Goal: Task Accomplishment & Management: Manage account settings

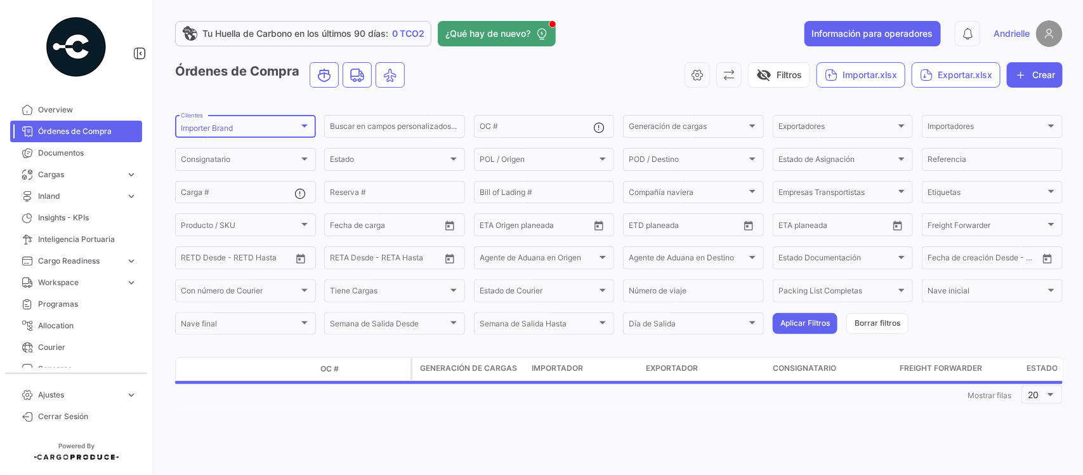
click at [241, 134] on div "Importer Brand Clientes" at bounding box center [245, 125] width 129 height 25
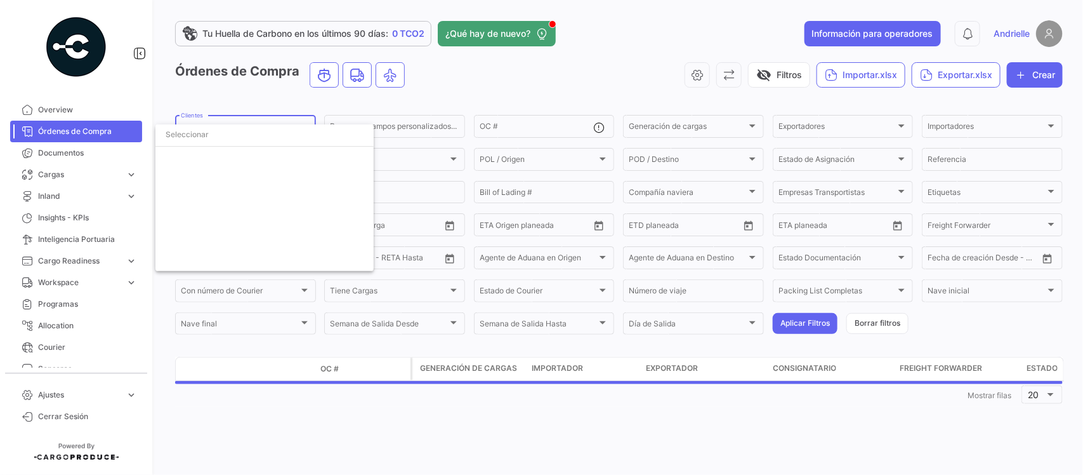
scroll to position [2921, 0]
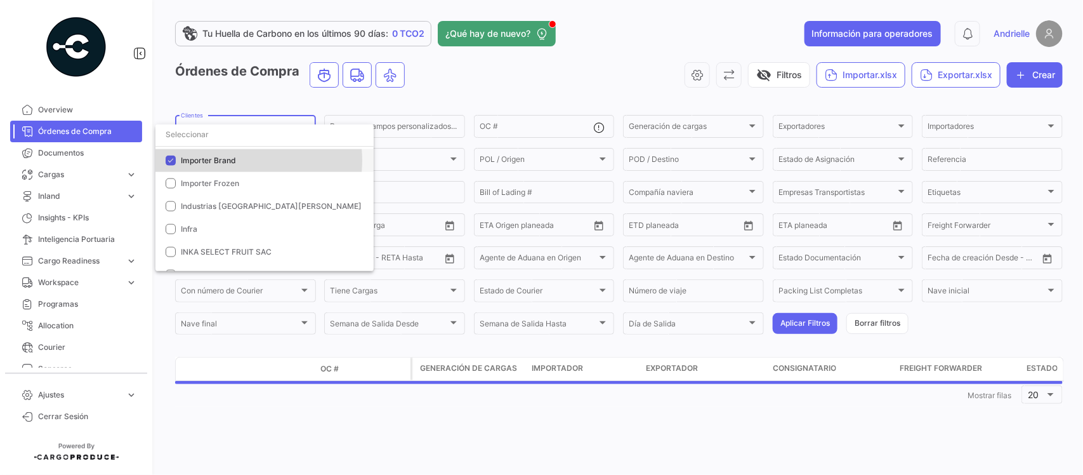
click at [227, 160] on span "Importer Brand" at bounding box center [208, 160] width 55 height 10
click at [228, 140] on input "dropdown search" at bounding box center [264, 134] width 218 height 23
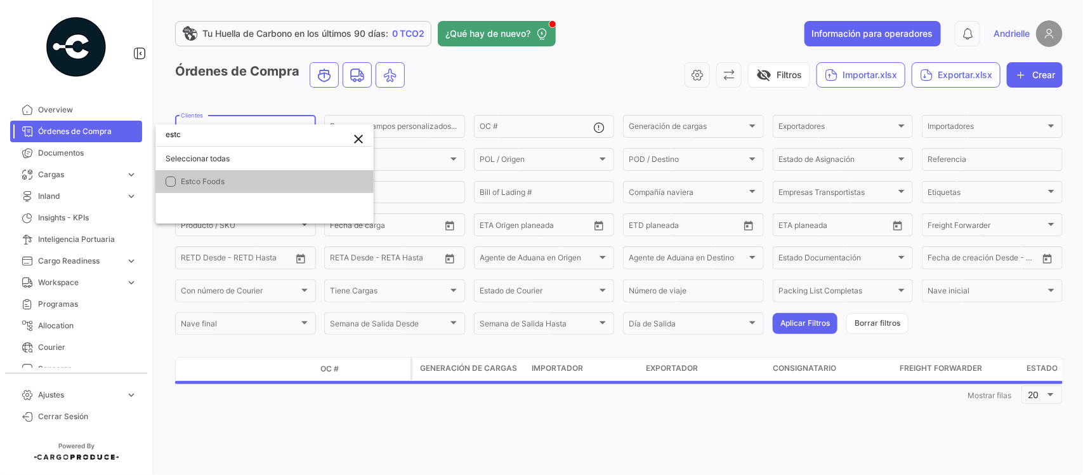
scroll to position [0, 0]
type input "estco"
drag, startPoint x: 222, startPoint y: 188, endPoint x: 381, endPoint y: 121, distance: 172.1
click at [222, 189] on mat-option "Estco Foods" at bounding box center [264, 181] width 218 height 23
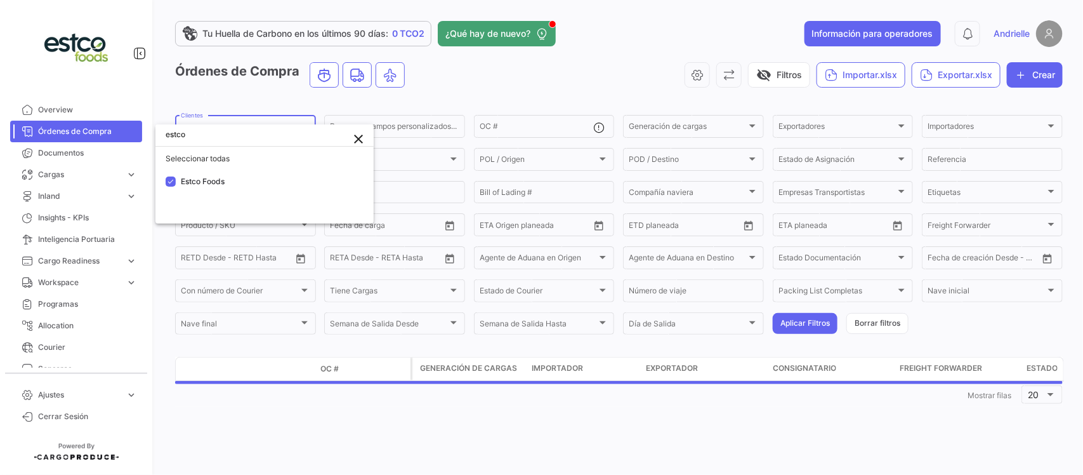
click at [457, 95] on div at bounding box center [541, 237] width 1083 height 475
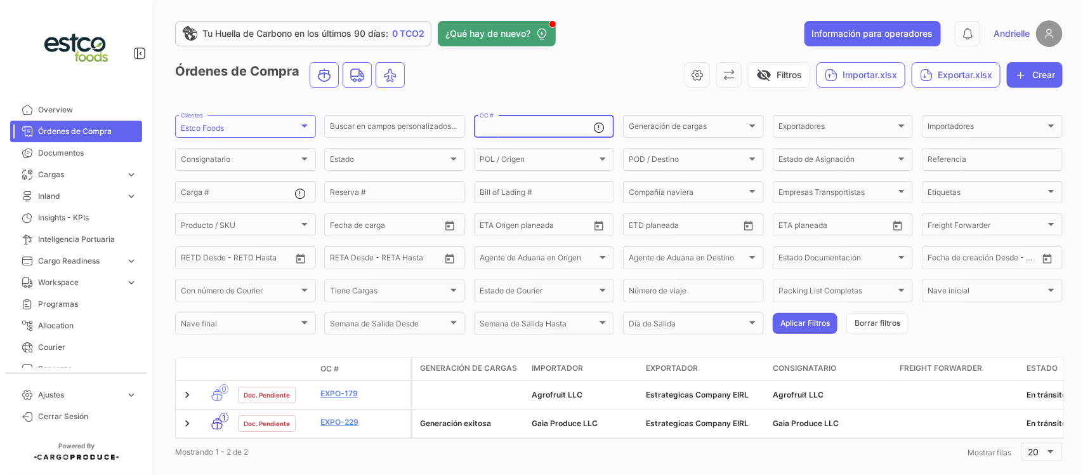
click at [505, 129] on input "OC #" at bounding box center [537, 128] width 114 height 9
paste input "EXPO-230"
type input "EXPO-230"
click at [784, 317] on button "Aplicar Filtros" at bounding box center [805, 323] width 65 height 21
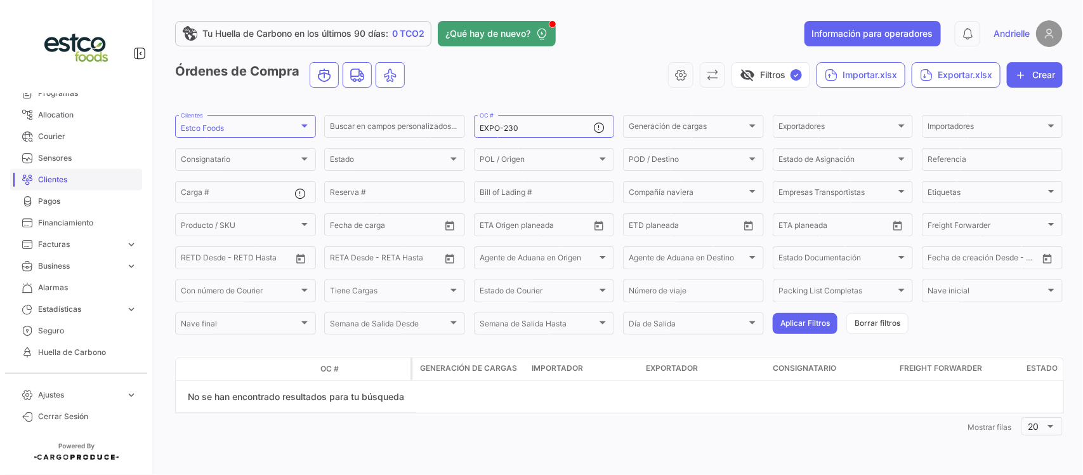
scroll to position [238, 0]
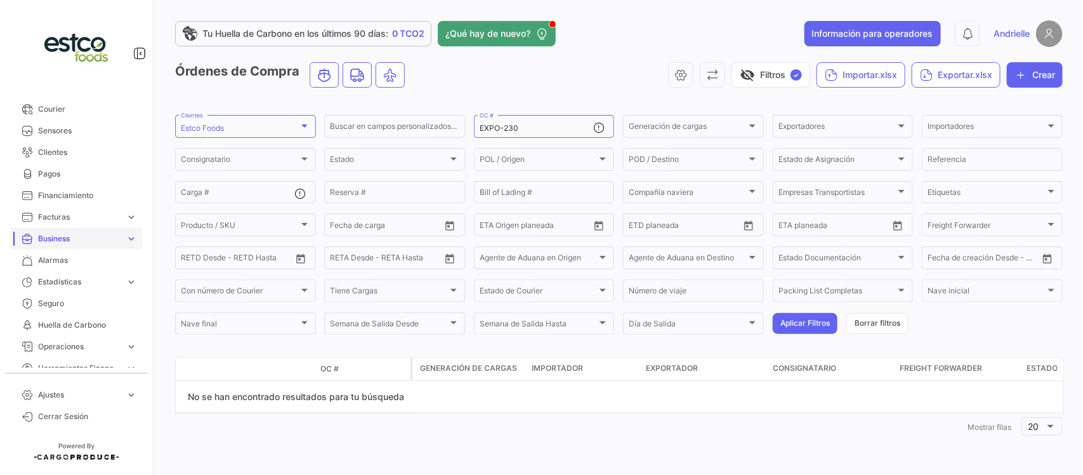
click at [65, 233] on span "Business" at bounding box center [79, 238] width 83 height 11
click at [51, 284] on link "SKU" at bounding box center [85, 286] width 114 height 19
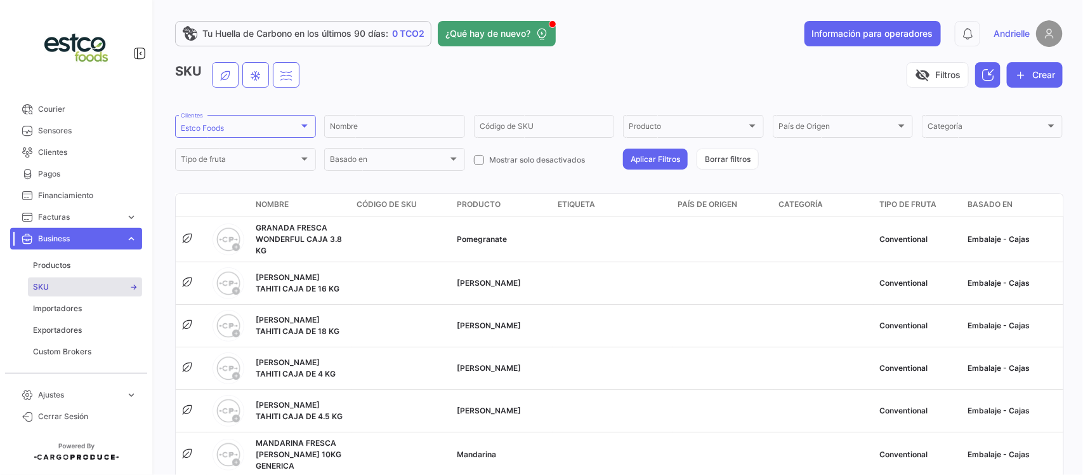
drag, startPoint x: 1042, startPoint y: 65, endPoint x: 765, endPoint y: 26, distance: 279.4
click at [1042, 67] on button "Crear" at bounding box center [1035, 74] width 56 height 25
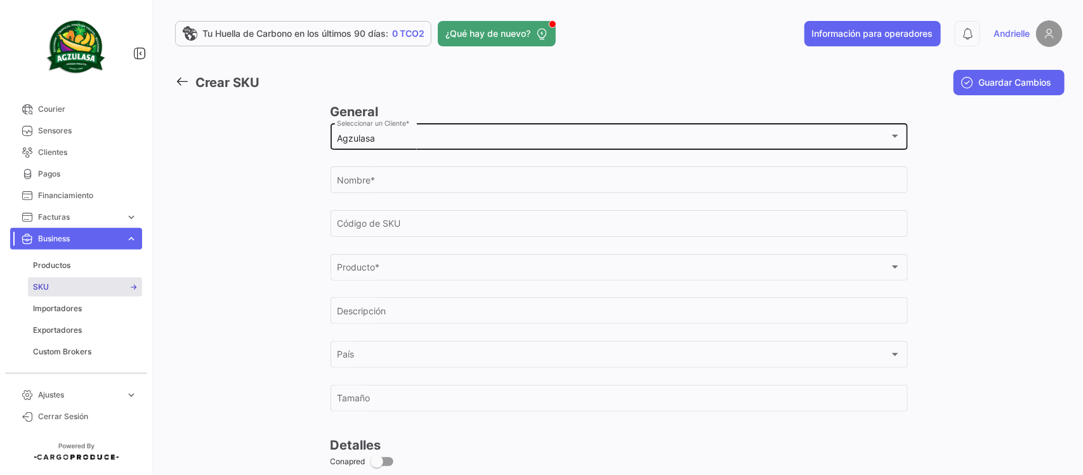
click at [378, 136] on div "Agzulasa" at bounding box center [613, 138] width 553 height 11
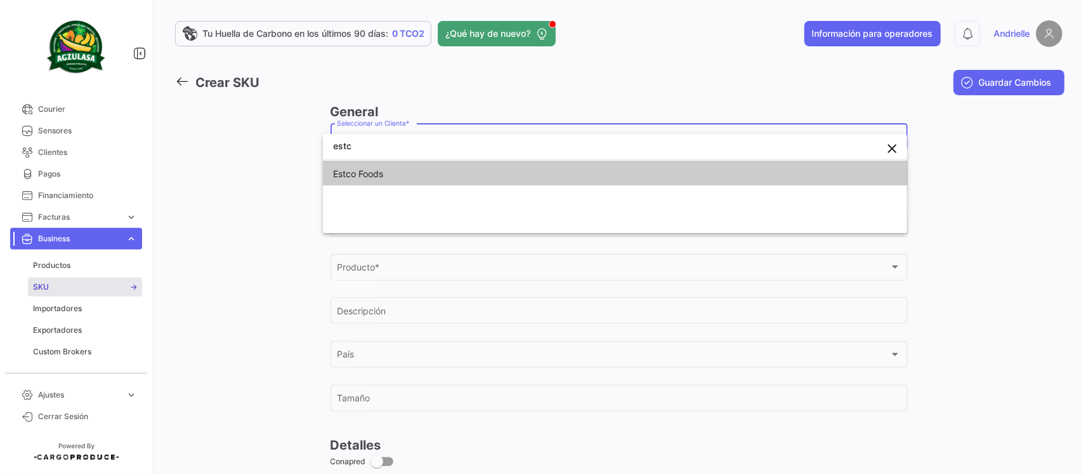
type input "estc"
click at [379, 169] on span "Estco Foods" at bounding box center [358, 173] width 50 height 11
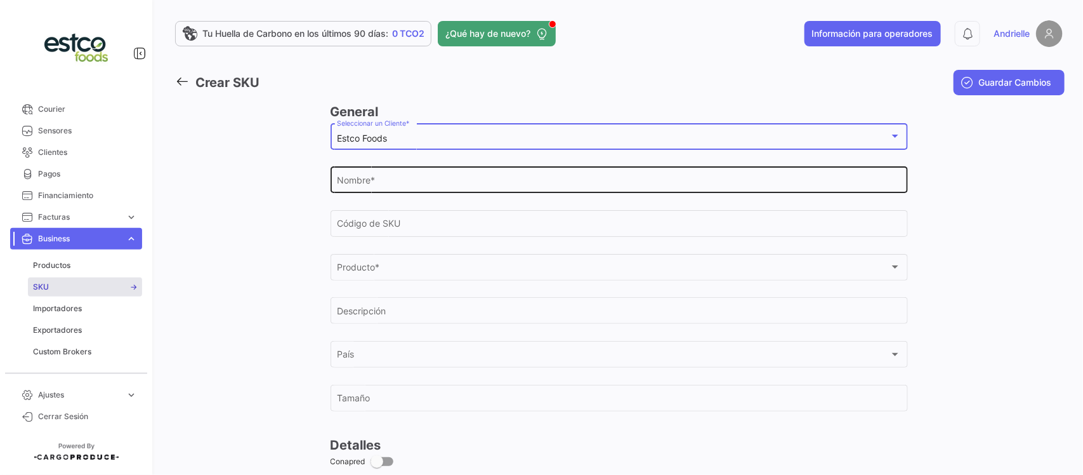
click at [366, 182] on input "Nombre *" at bounding box center [619, 182] width 564 height 11
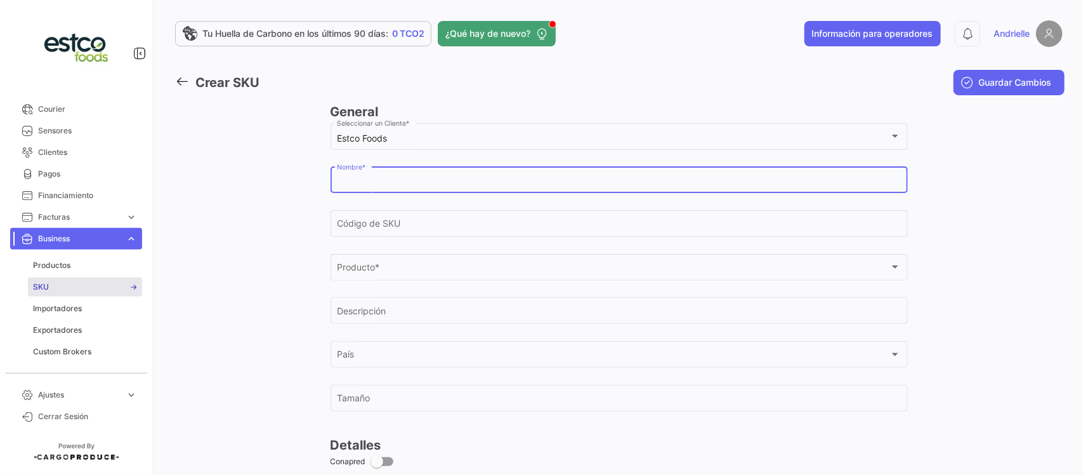
paste input "Mandarina [PERSON_NAME] Caja 10KG"
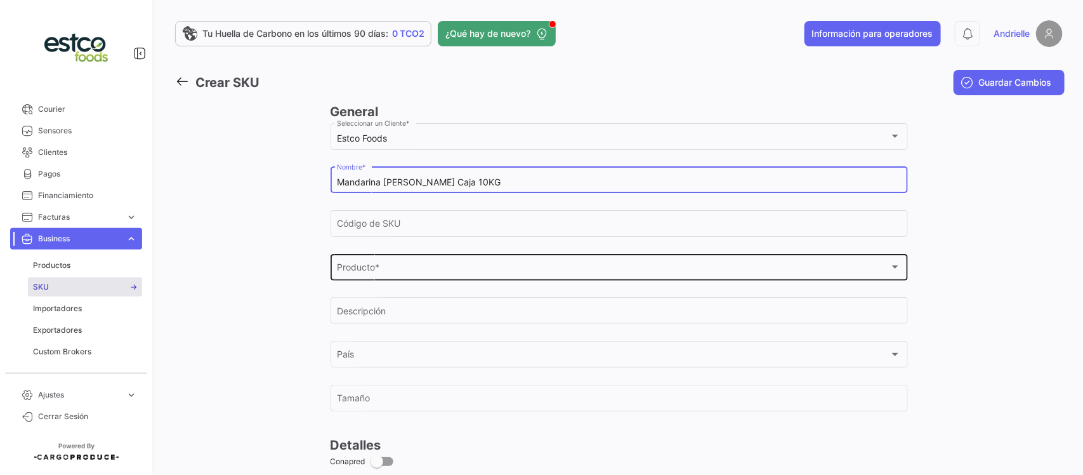
type input "Mandarina [PERSON_NAME] Caja 10KG"
click at [354, 265] on span "Producto *" at bounding box center [613, 269] width 553 height 11
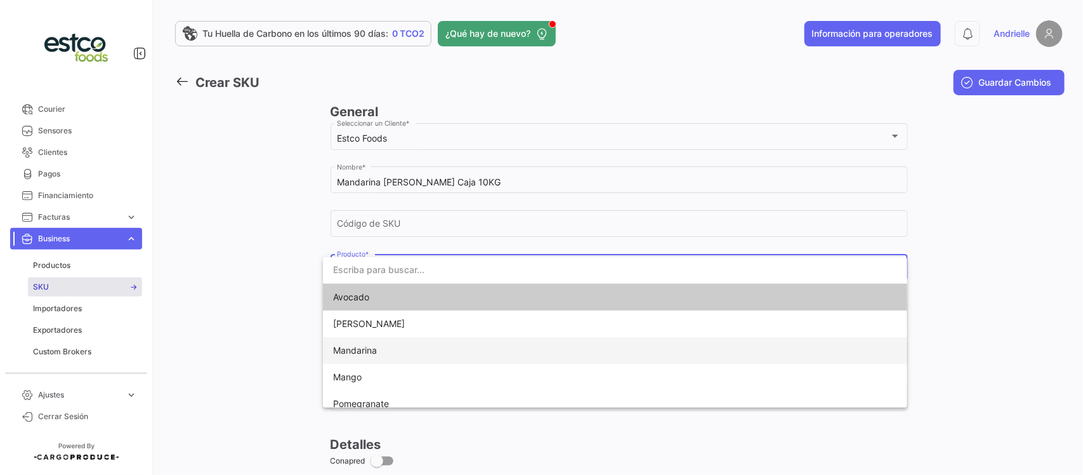
click at [362, 354] on span "Mandarina" at bounding box center [355, 350] width 44 height 11
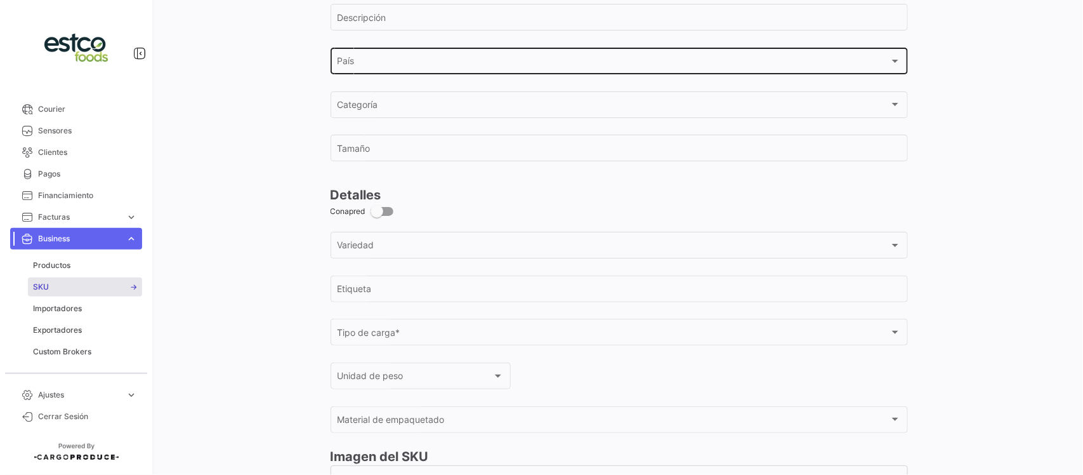
scroll to position [317, 0]
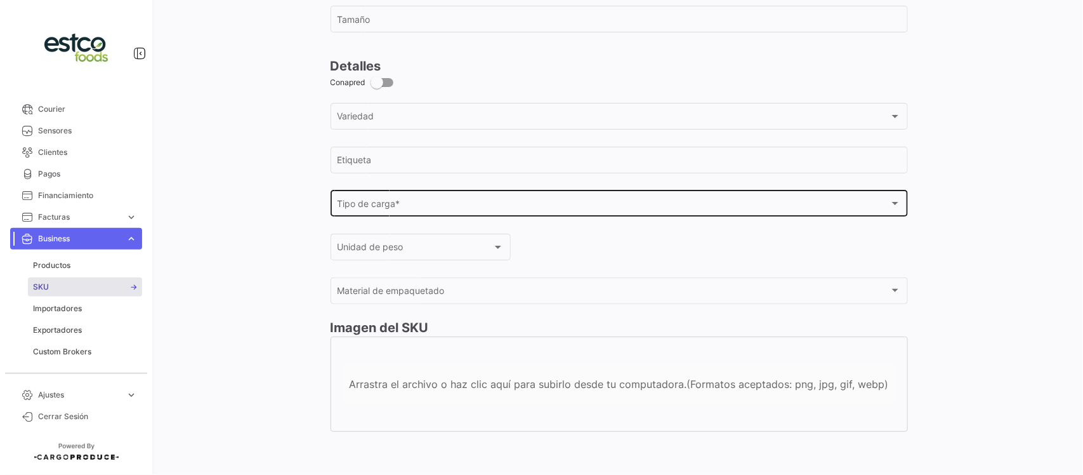
click at [378, 198] on div "Tipo de carga * Tipo de carga *" at bounding box center [619, 202] width 564 height 29
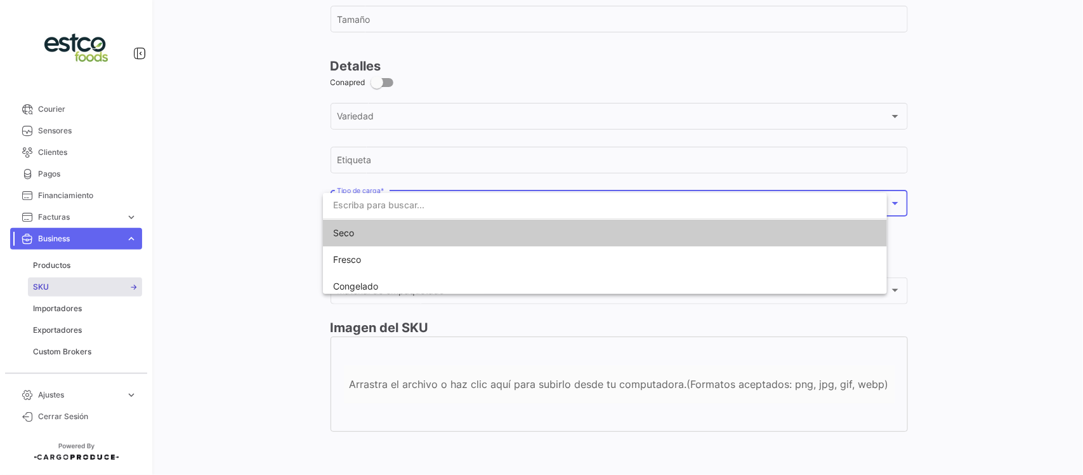
scroll to position [424, 0]
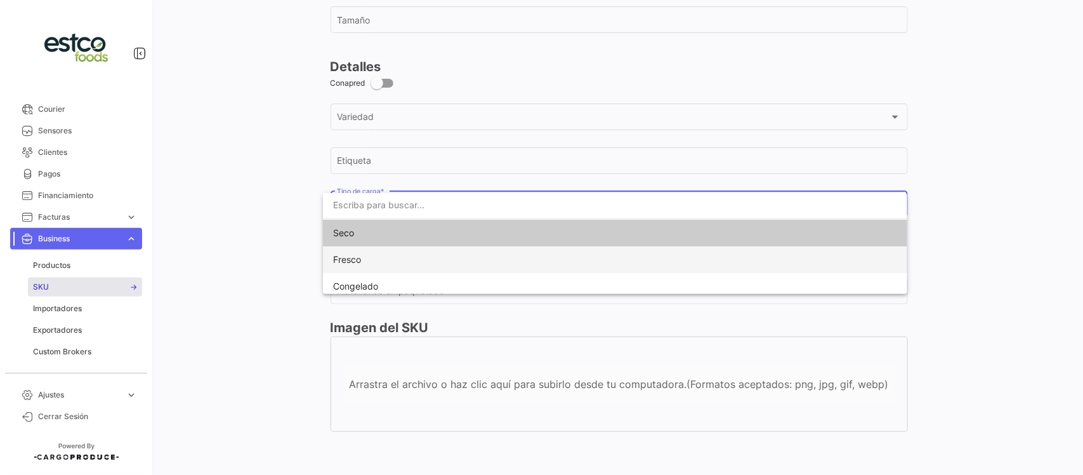
click at [371, 260] on span "Fresco" at bounding box center [615, 259] width 564 height 27
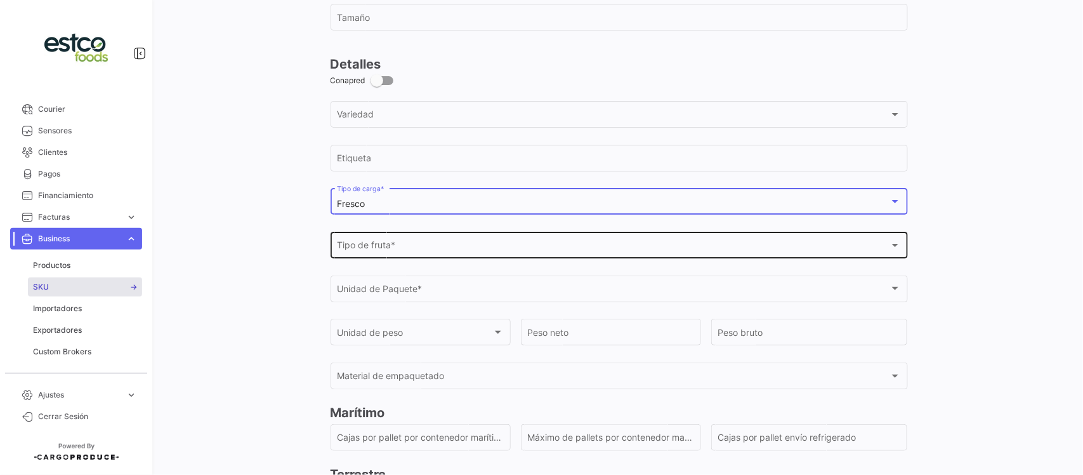
click at [384, 258] on div "Tipo de fruta * Tipo de fruta *" at bounding box center [619, 243] width 564 height 29
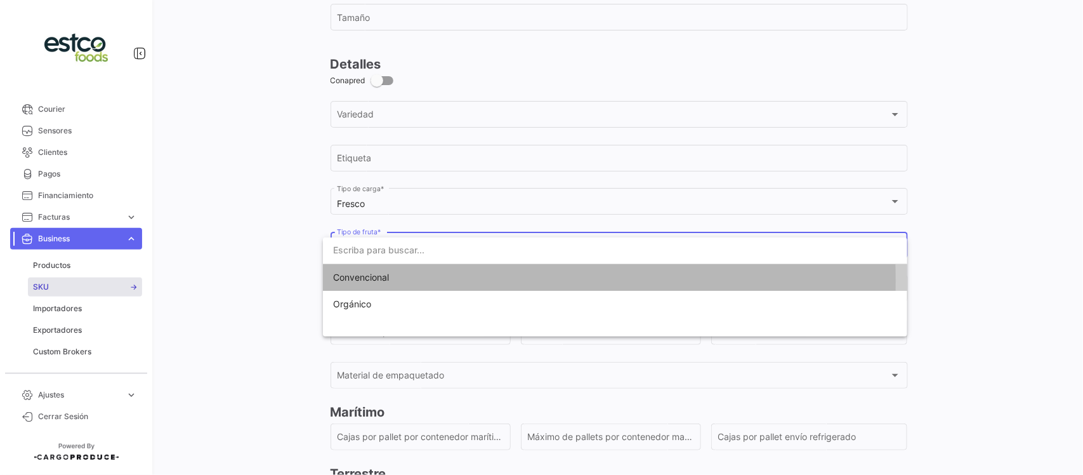
click at [378, 280] on span "Convencional" at bounding box center [361, 277] width 56 height 11
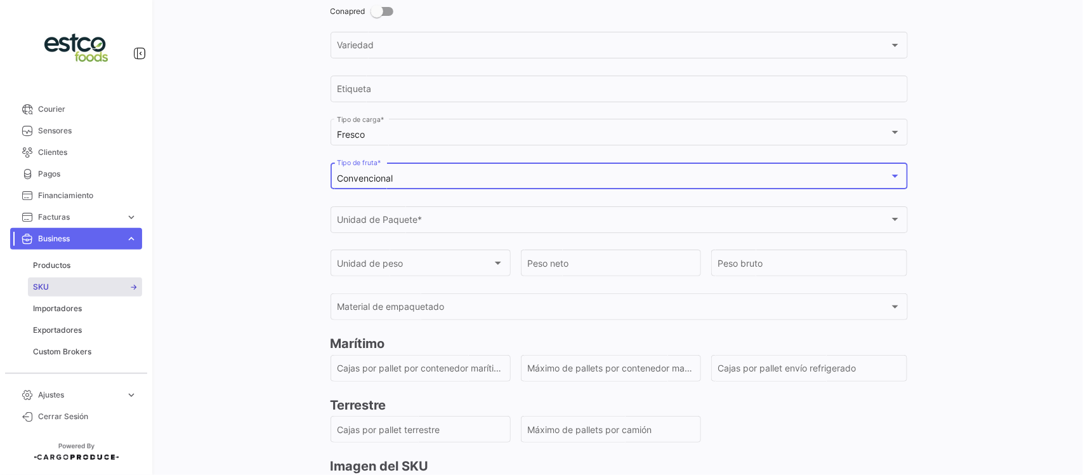
scroll to position [503, 0]
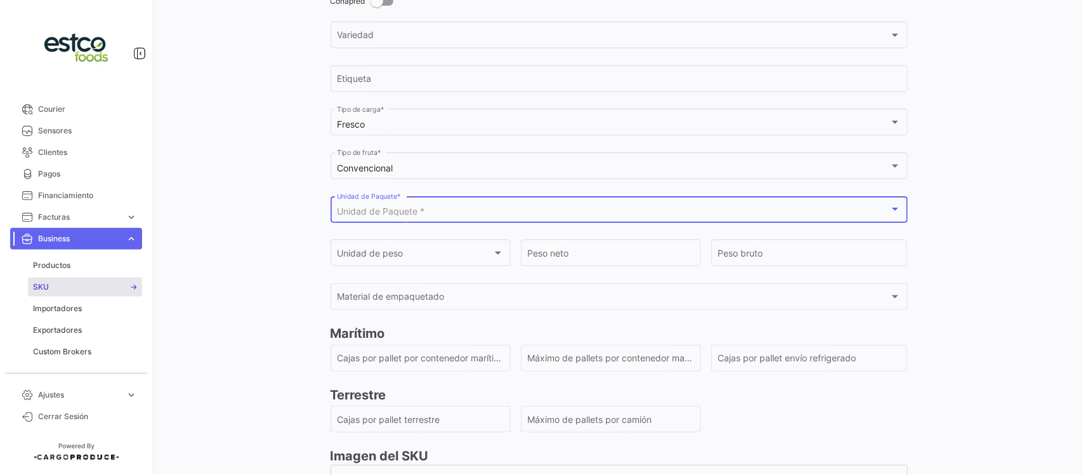
click at [417, 214] on span "Unidad de Paquete *" at bounding box center [381, 211] width 88 height 11
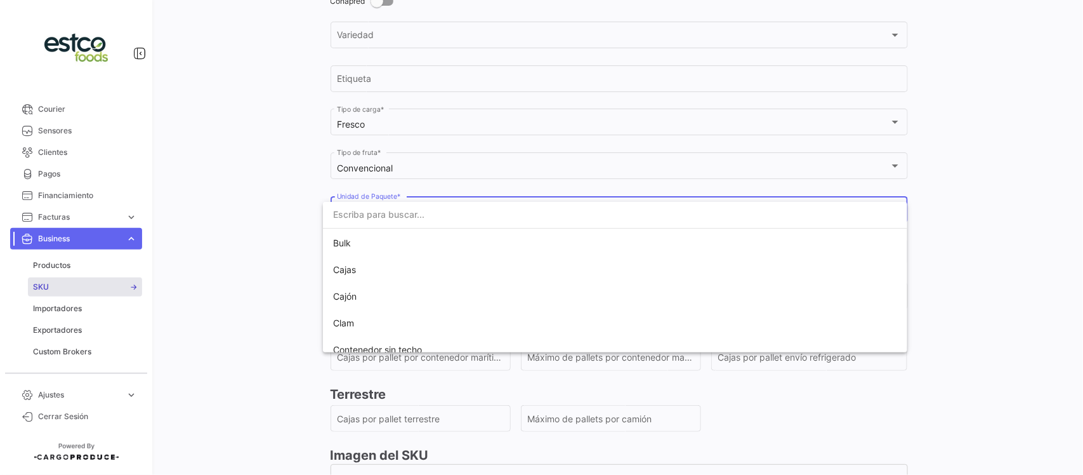
scroll to position [79, 0]
click at [357, 347] on span "Cajas" at bounding box center [615, 349] width 564 height 27
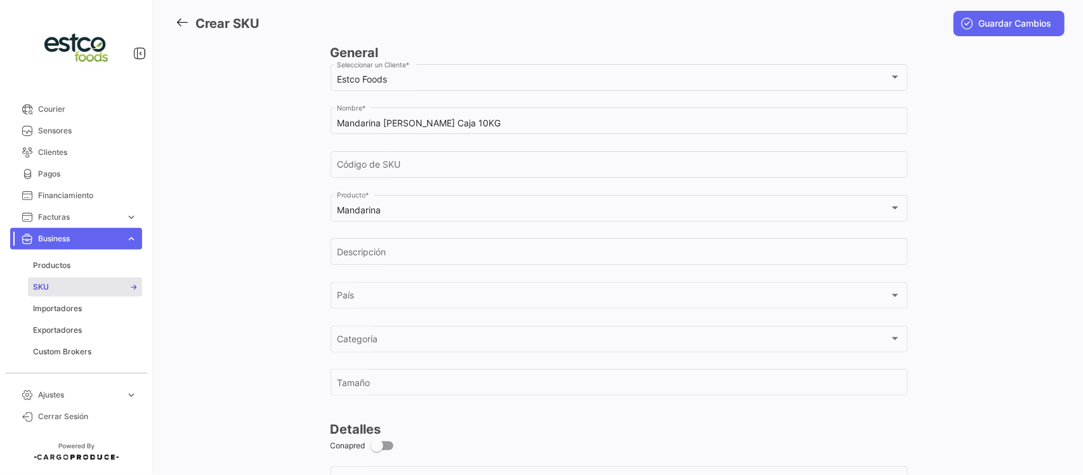
scroll to position [0, 0]
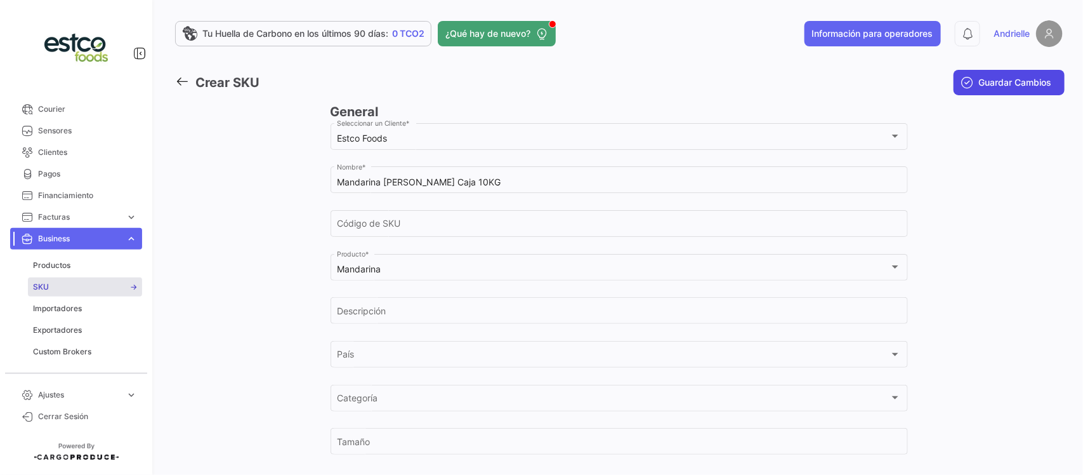
click at [996, 81] on span "Guardar Cambios" at bounding box center [1015, 82] width 73 height 13
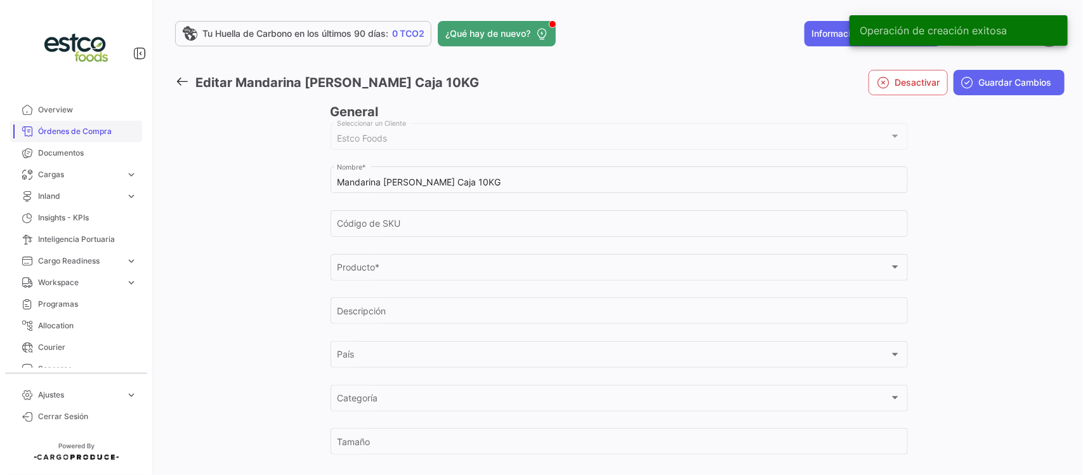
click at [91, 129] on span "Órdenes de Compra" at bounding box center [87, 131] width 99 height 11
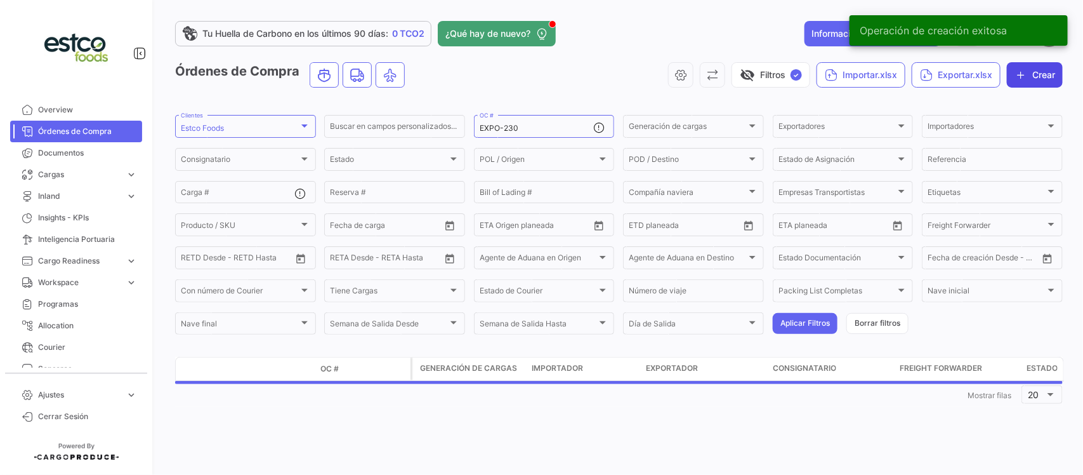
click at [1034, 71] on button "Crear" at bounding box center [1035, 74] width 56 height 25
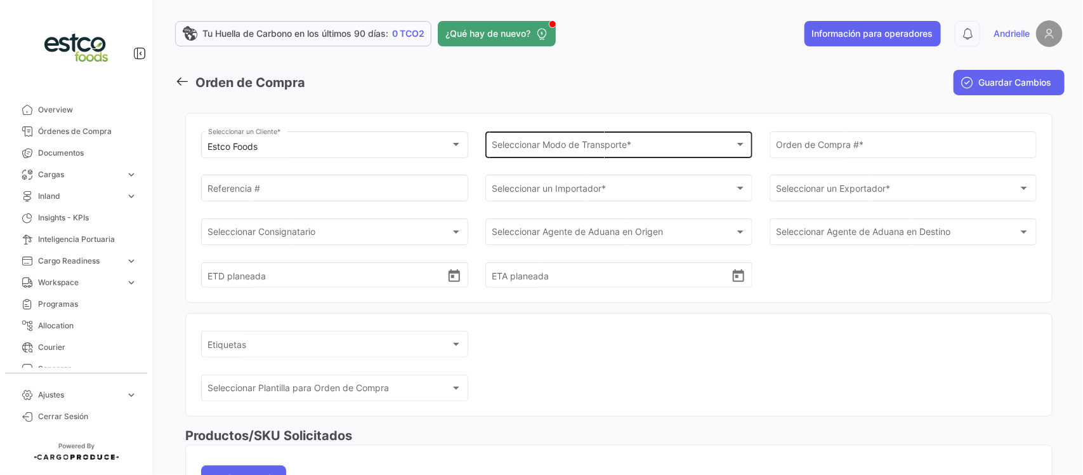
click at [635, 143] on div "Seleccionar Modo de Transporte *" at bounding box center [613, 147] width 242 height 11
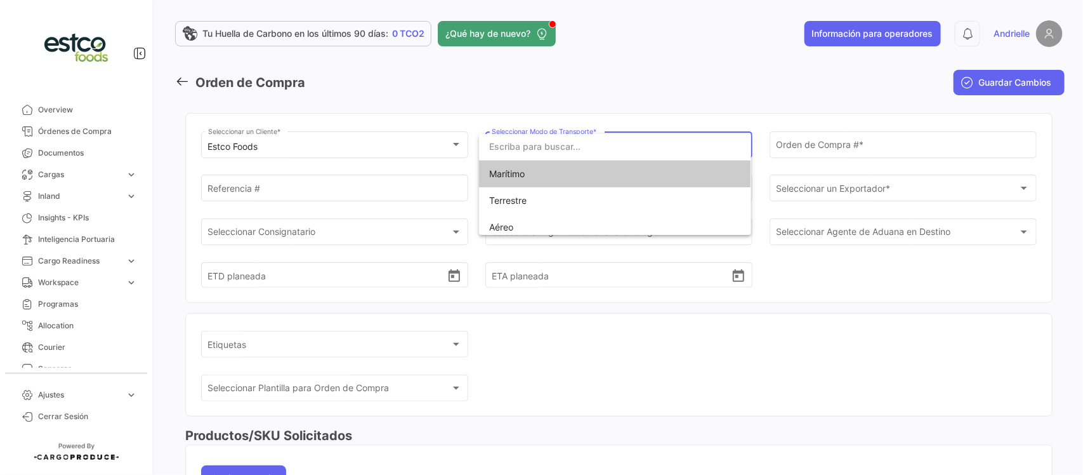
drag, startPoint x: 569, startPoint y: 176, endPoint x: 671, endPoint y: 145, distance: 107.0
click at [570, 176] on span "Marítimo" at bounding box center [614, 174] width 251 height 27
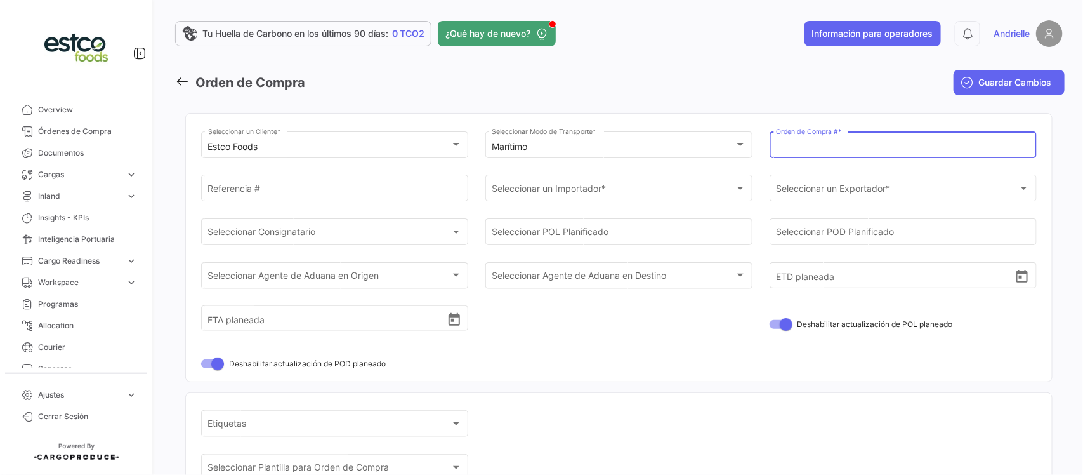
click at [781, 144] on input "Orden de Compra # *" at bounding box center [903, 147] width 254 height 11
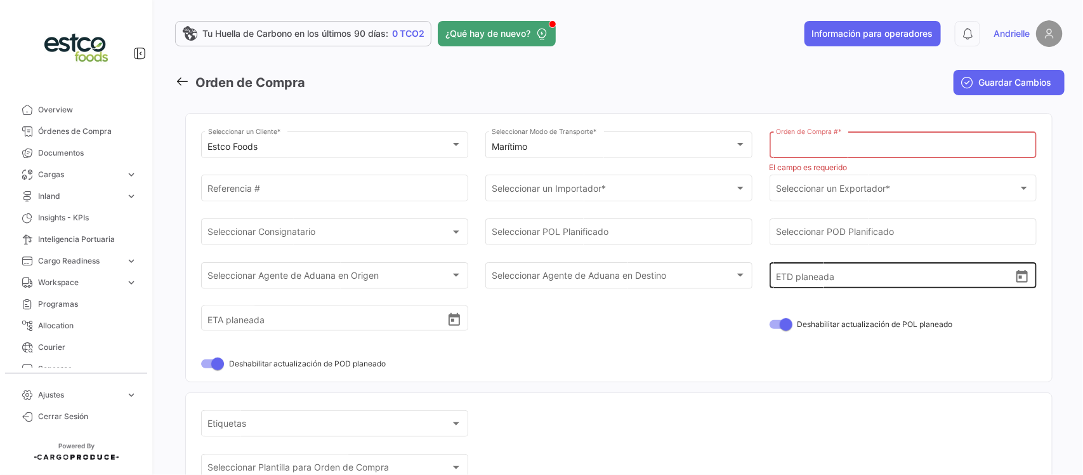
paste input "EXPO-230"
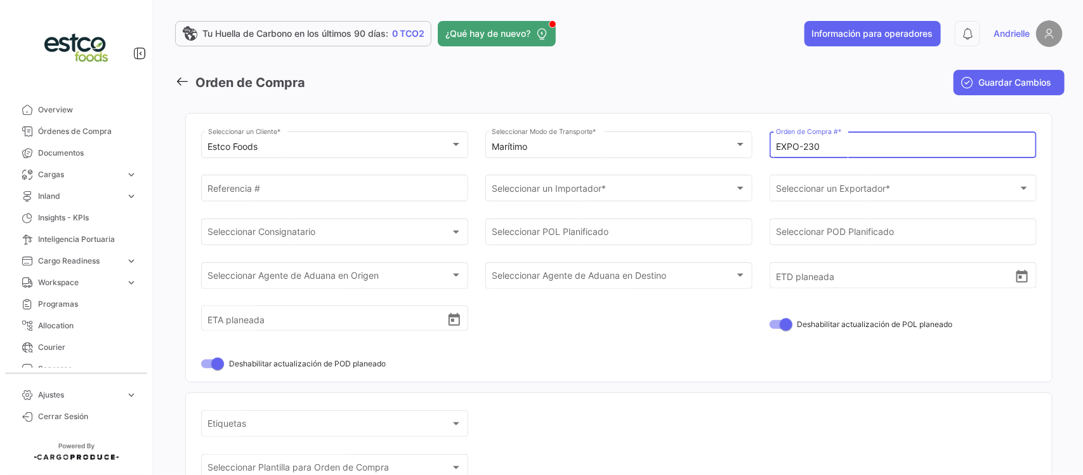
click at [776, 148] on input "EXPO-230" at bounding box center [903, 147] width 254 height 11
type input "EXPO-230"
click at [619, 194] on div "Seleccionar un Importador *" at bounding box center [613, 190] width 242 height 11
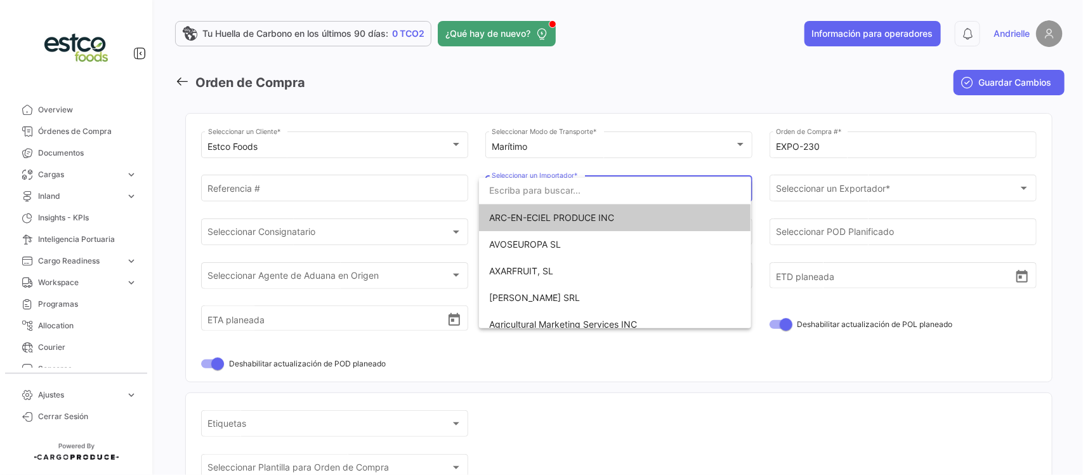
paste input "Distribuciones ECA"
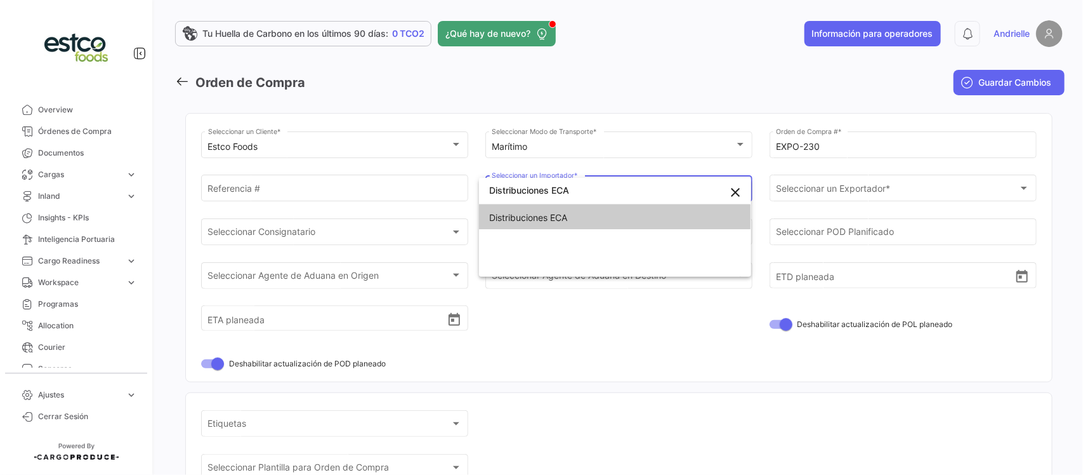
type input "Distribuciones ECA"
drag, startPoint x: 569, startPoint y: 213, endPoint x: 762, endPoint y: 207, distance: 193.7
click at [567, 213] on span "Distribuciones ECA" at bounding box center [528, 217] width 78 height 11
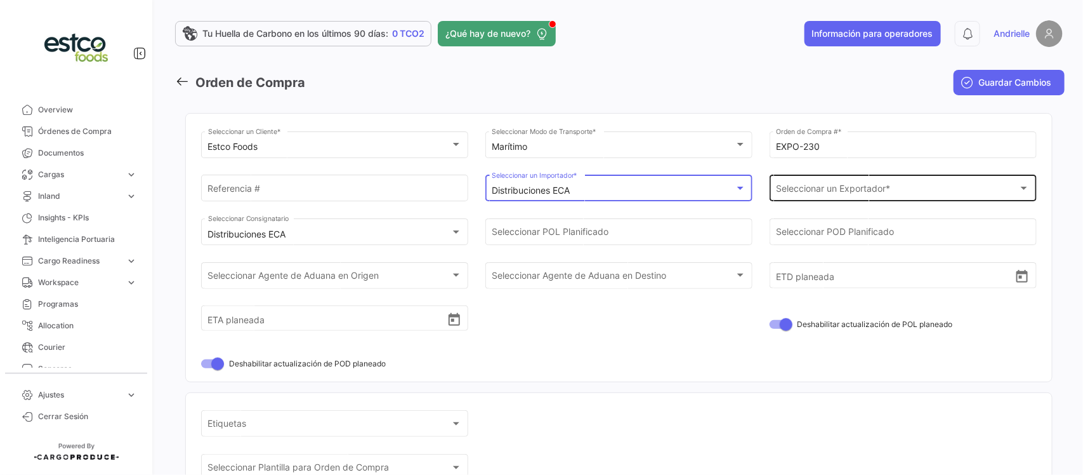
click at [783, 194] on span "Seleccionar un Exportador *" at bounding box center [897, 190] width 242 height 11
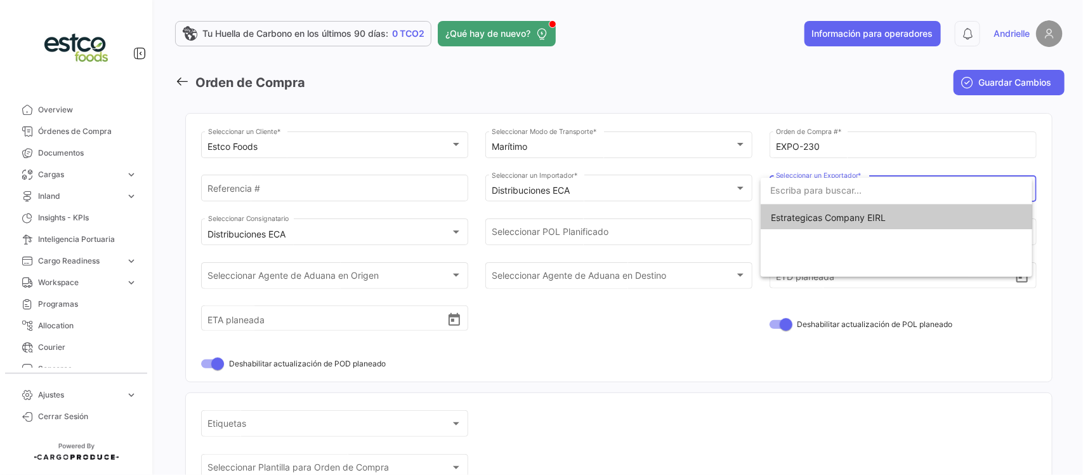
click at [795, 223] on span "Estrategicas Company EIRL" at bounding box center [896, 217] width 251 height 27
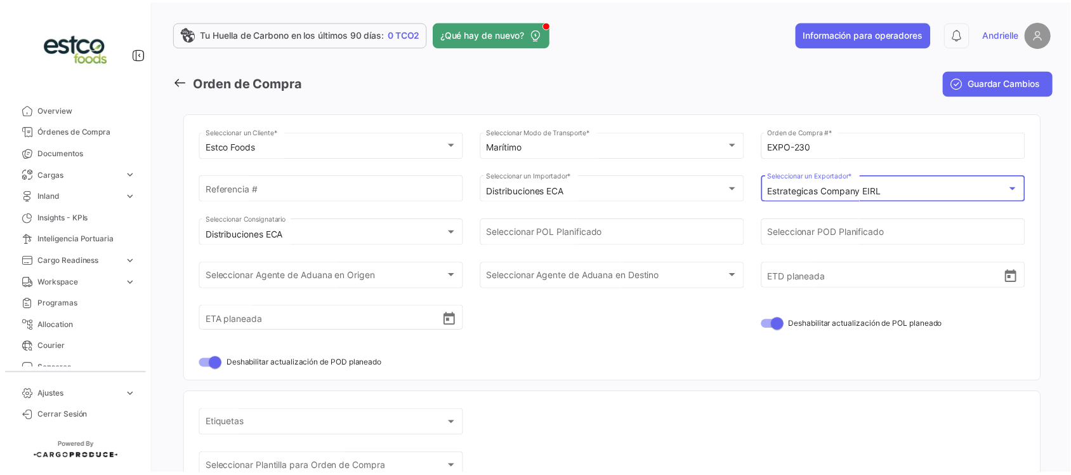
scroll to position [238, 0]
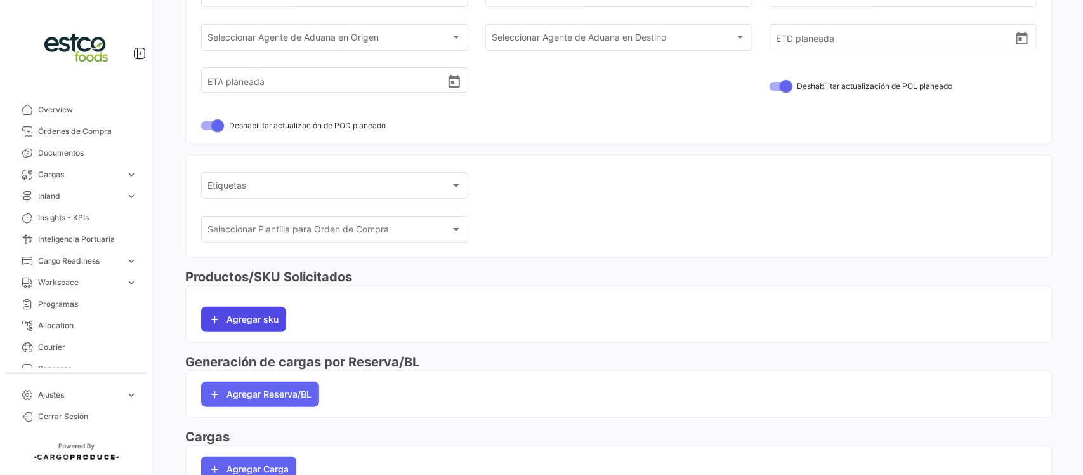
click at [248, 321] on button "Agregar sku" at bounding box center [243, 319] width 85 height 25
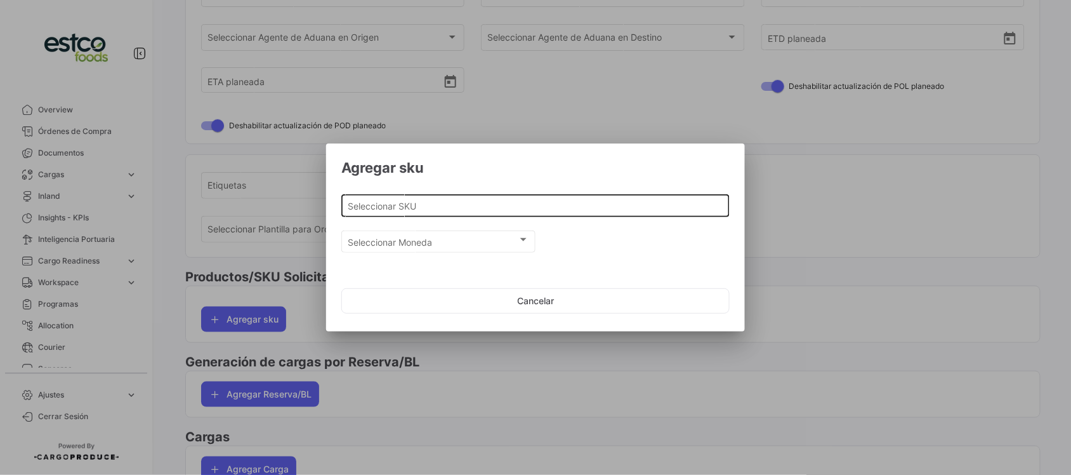
click at [411, 213] on div "Seleccionar SKU" at bounding box center [535, 204] width 375 height 25
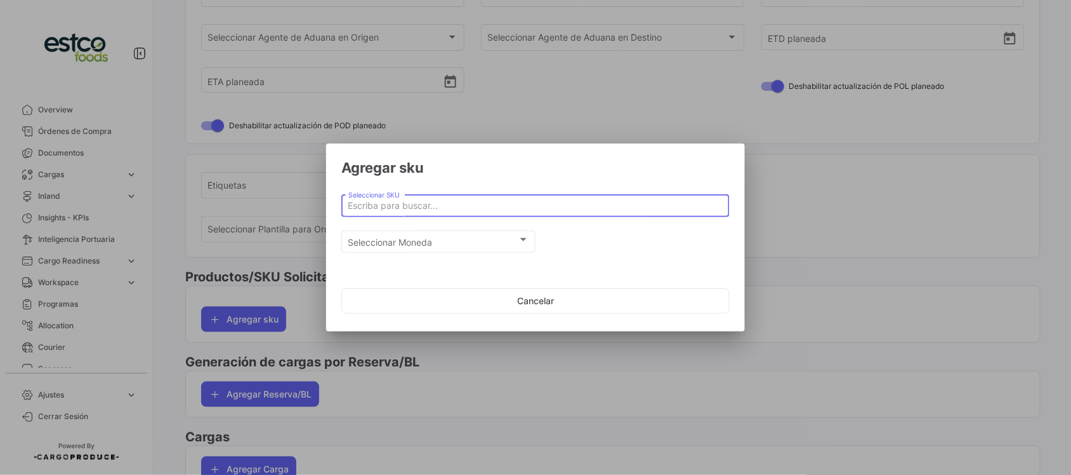
paste input "Mandarina [PERSON_NAME] Caja 10KG"
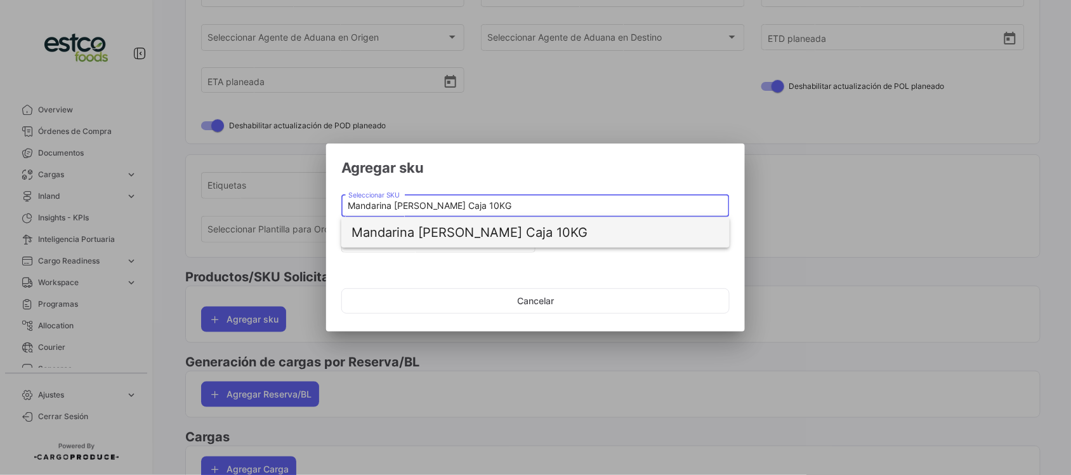
type input "Mandarina [PERSON_NAME] Caja 10KG"
click at [446, 232] on span "Mandarina [PERSON_NAME] Caja 10KG" at bounding box center [536, 232] width 368 height 30
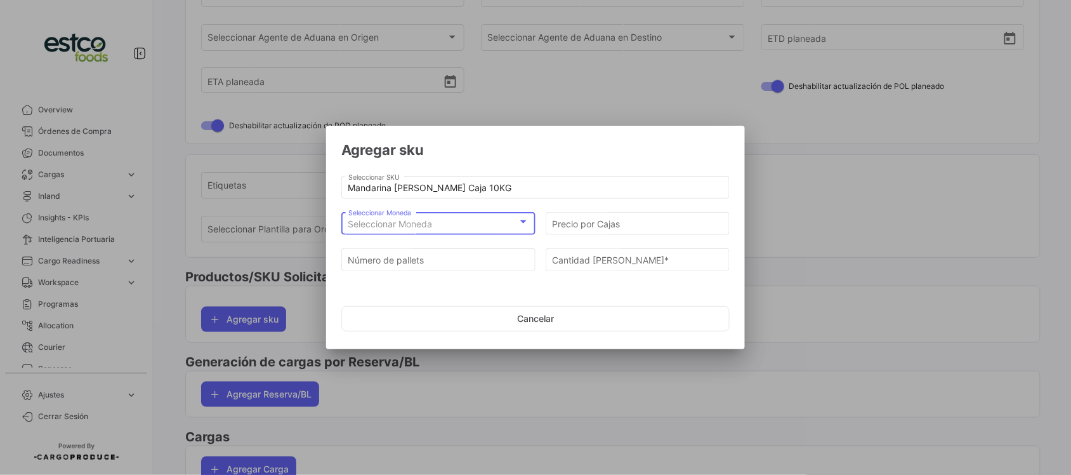
click at [445, 228] on div "Seleccionar Moneda" at bounding box center [432, 224] width 169 height 11
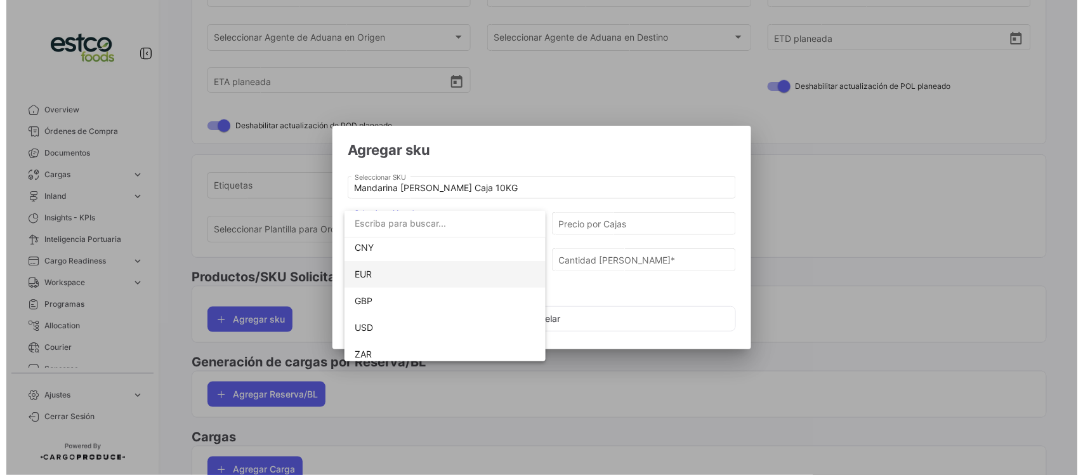
scroll to position [116, 0]
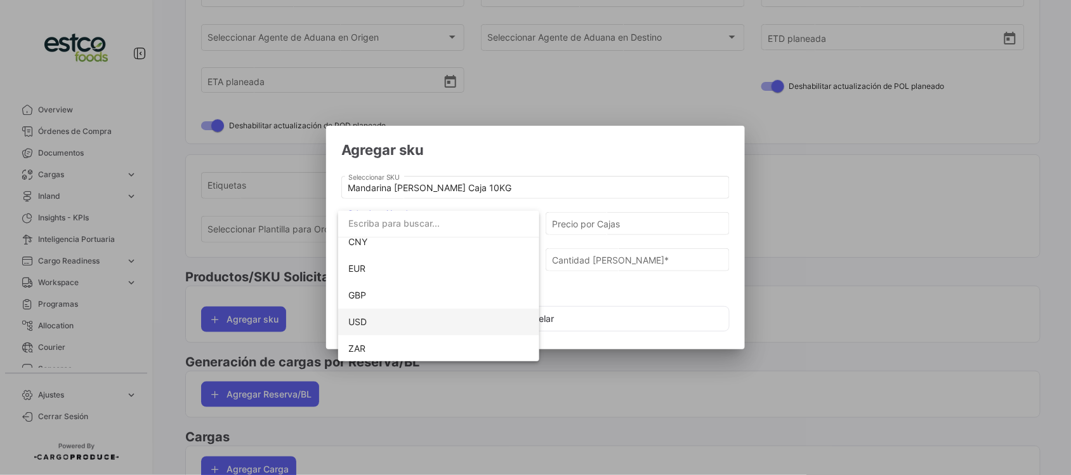
click at [364, 316] on span "USD" at bounding box center [357, 321] width 18 height 11
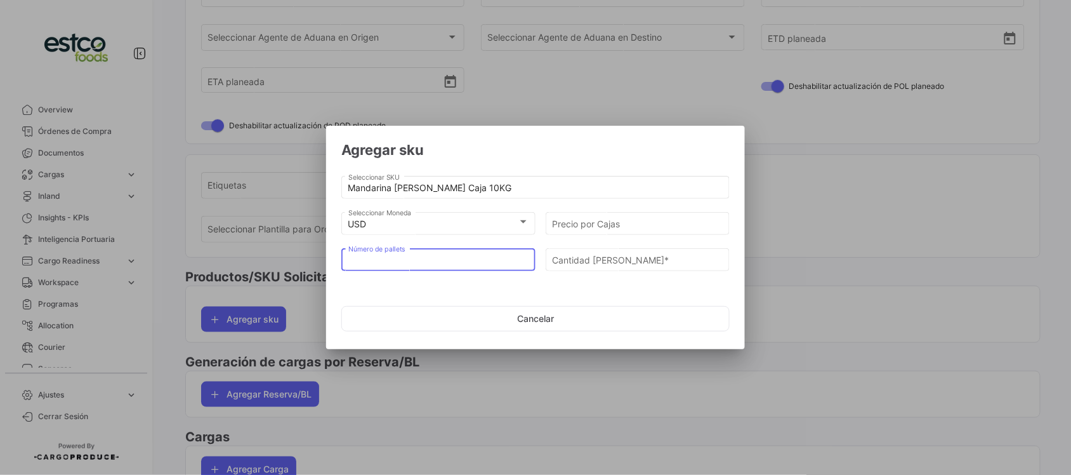
click at [466, 262] on input "Número de pallets" at bounding box center [438, 259] width 181 height 11
type input "-1"
type input "21"
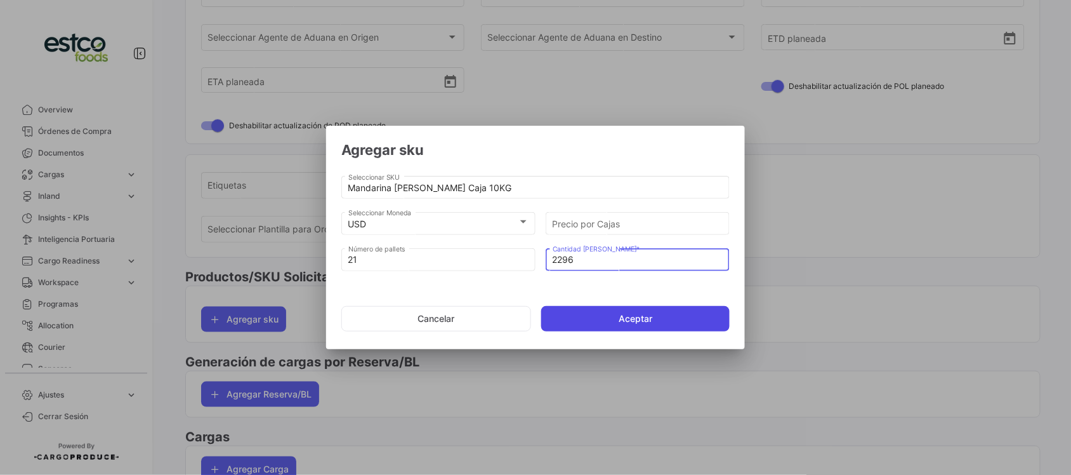
type input "2296"
click at [678, 328] on button "Aceptar" at bounding box center [635, 318] width 188 height 25
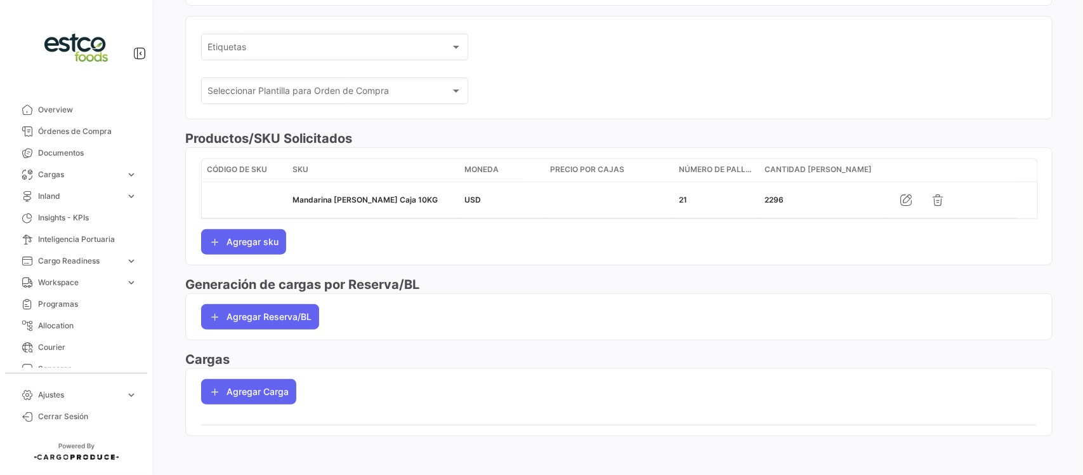
scroll to position [382, 0]
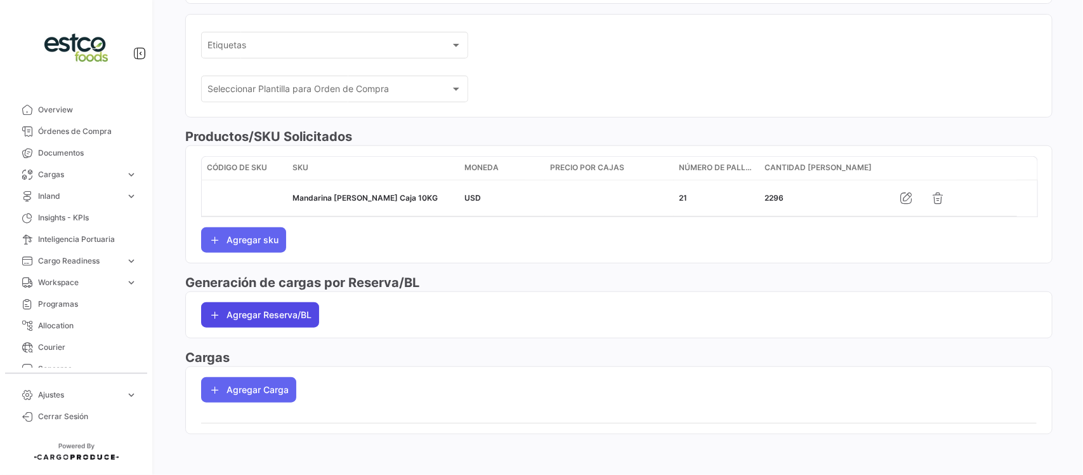
click at [273, 308] on button "Agregar Reserva/BL" at bounding box center [260, 314] width 118 height 25
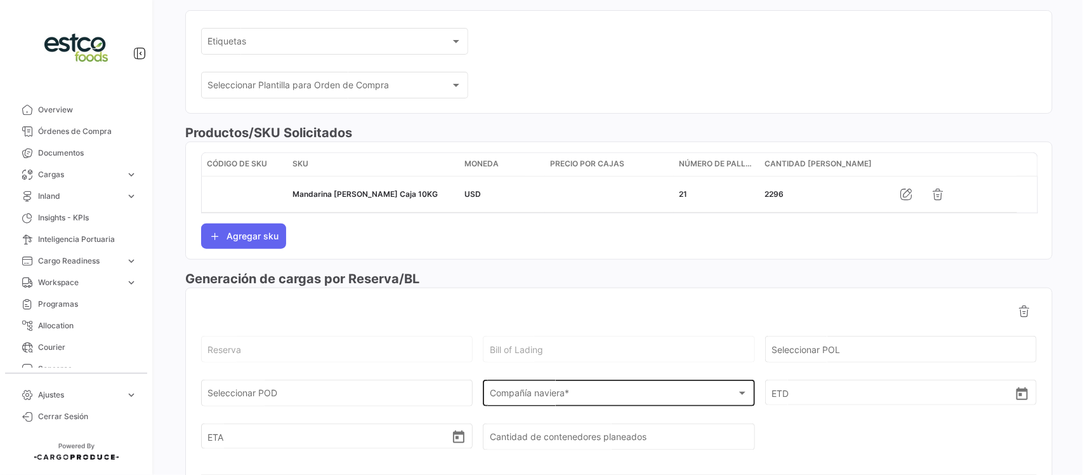
click at [565, 395] on span "Compañía naviera *" at bounding box center [613, 395] width 247 height 11
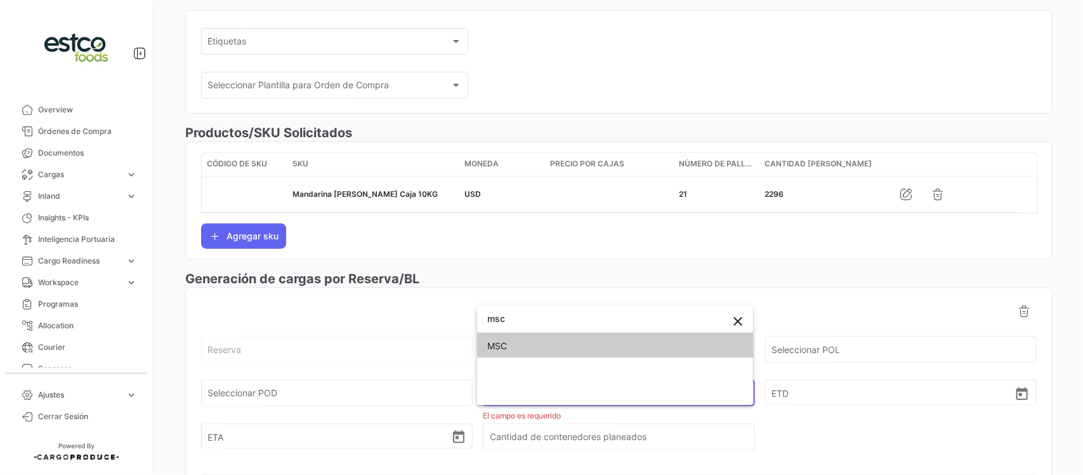
type input "msc"
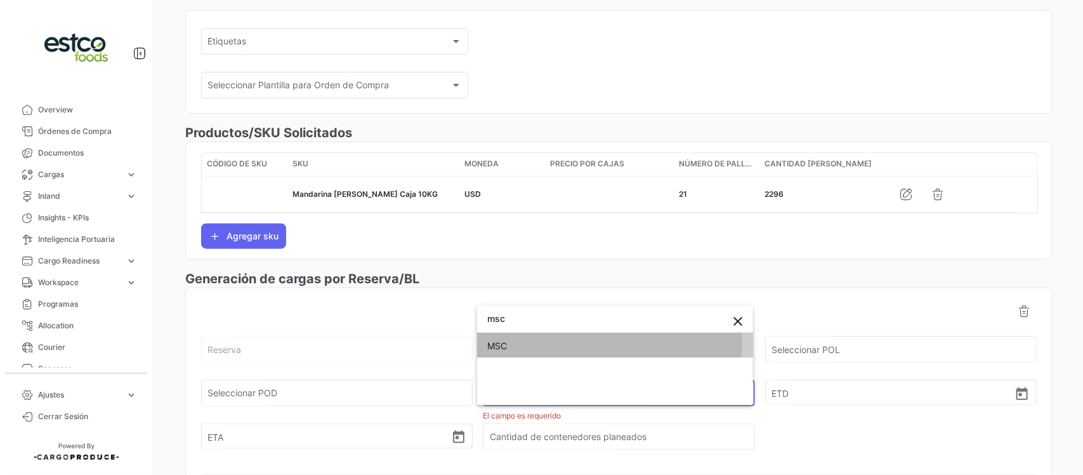
click at [575, 341] on span "MSC" at bounding box center [615, 346] width 256 height 27
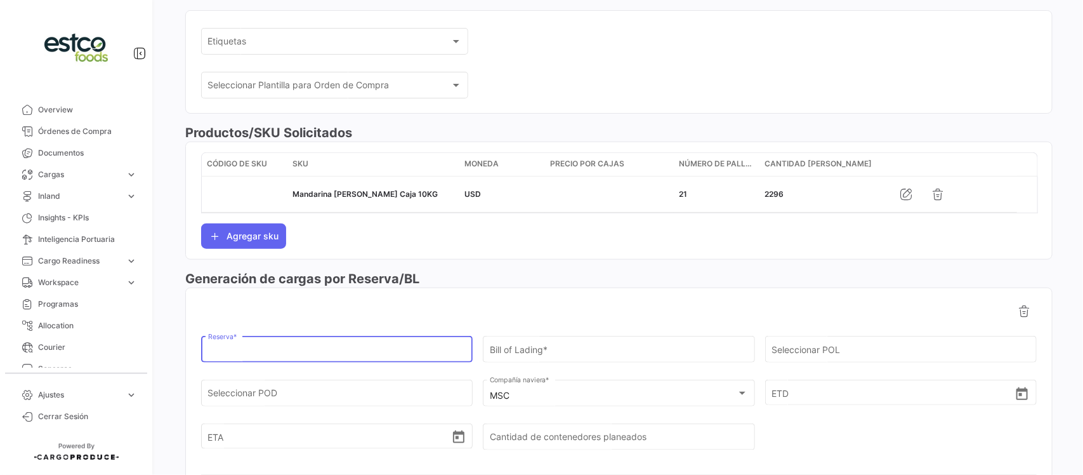
click at [296, 357] on input "Reserva *" at bounding box center [337, 352] width 258 height 11
paste input "EBKG14352129"
type input "EBKG14352129"
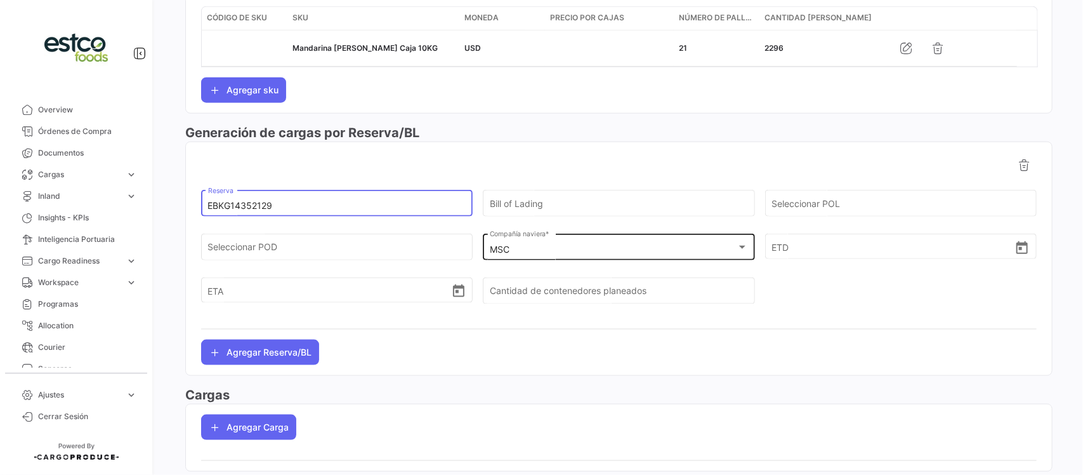
scroll to position [541, 0]
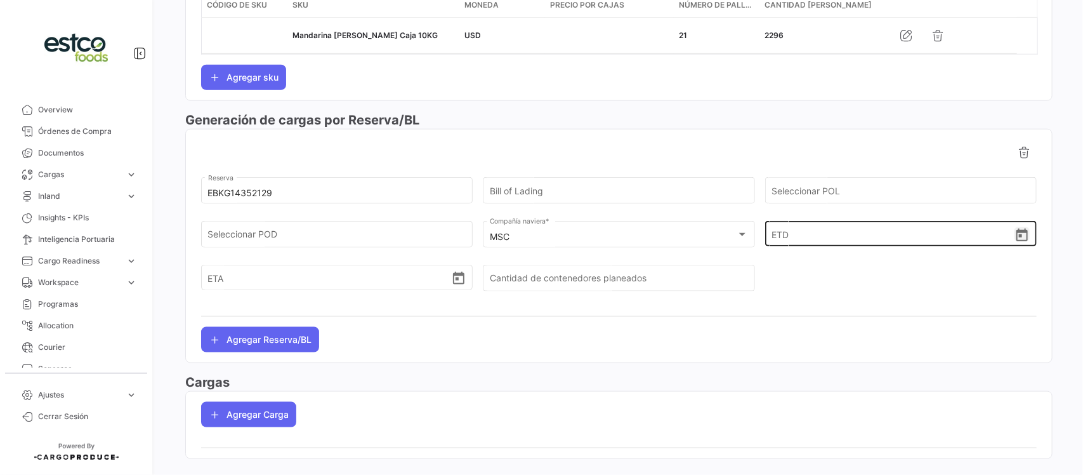
click at [1015, 237] on icon "Open calendar" at bounding box center [1022, 235] width 15 height 15
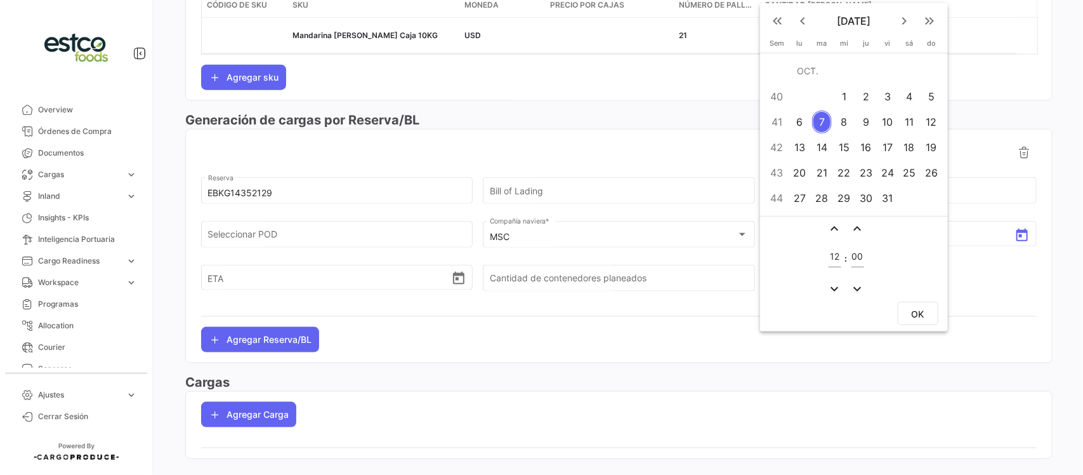
click at [821, 119] on div "7" at bounding box center [822, 121] width 20 height 23
click at [921, 315] on span "OK" at bounding box center [918, 313] width 13 height 11
type input "[DATE] 12:00"
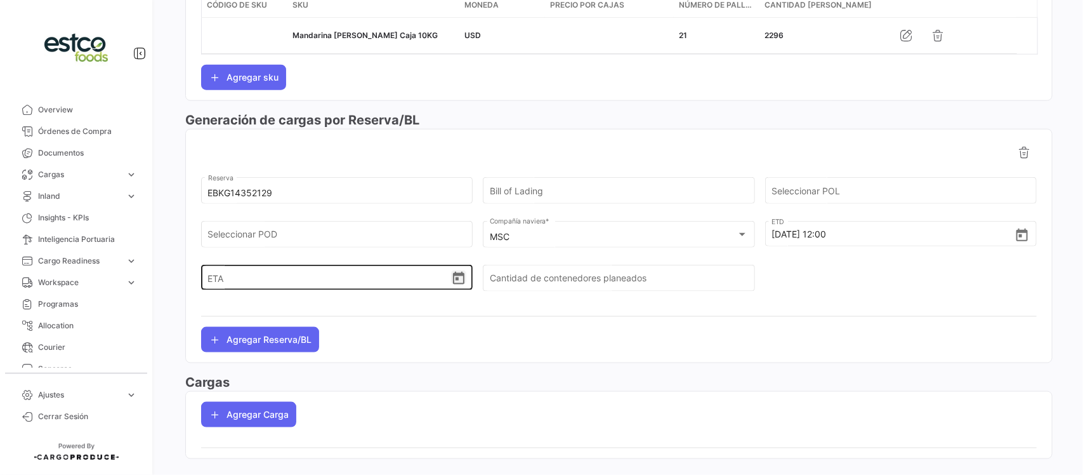
click at [455, 284] on icon "Open calendar" at bounding box center [458, 278] width 11 height 13
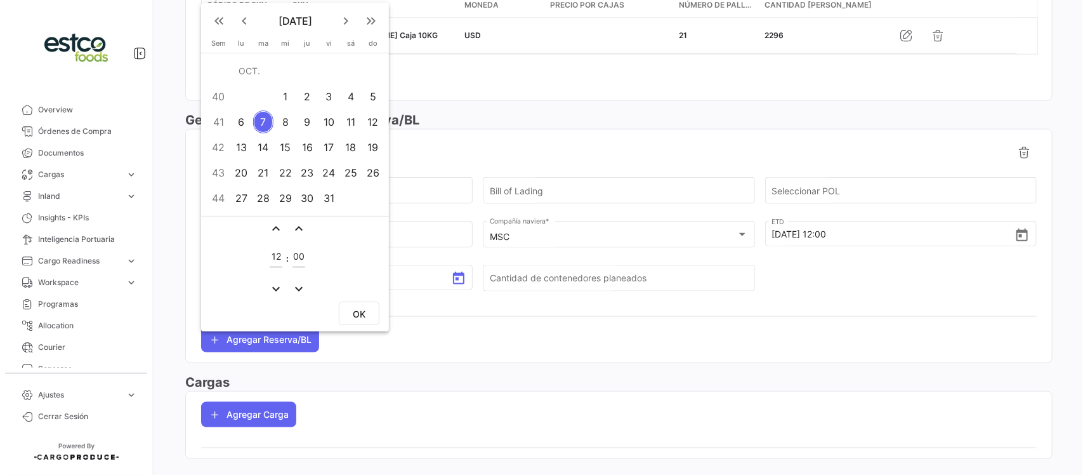
click at [242, 151] on div "13" at bounding box center [242, 147] width 20 height 23
click at [364, 312] on span "OK" at bounding box center [359, 313] width 13 height 11
type input "[DATE] 12:00"
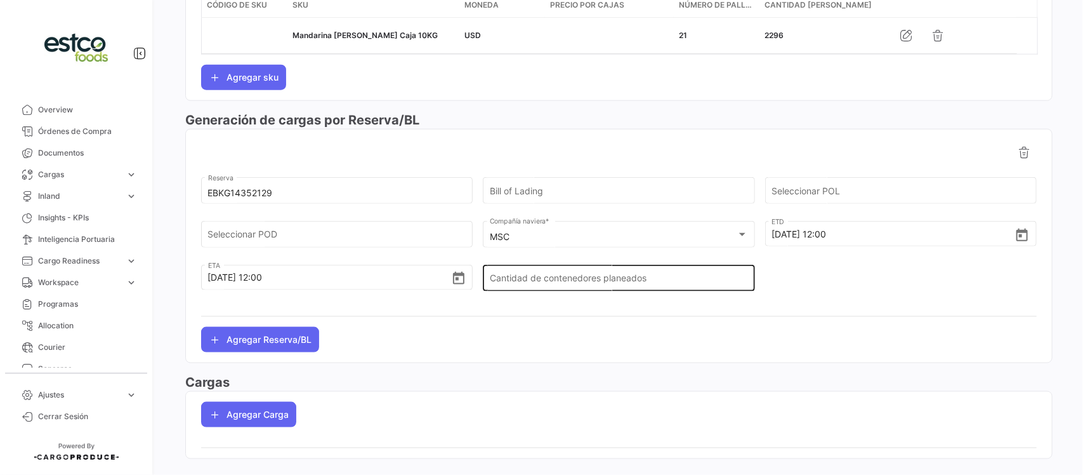
click at [534, 278] on div "Cantidad de contenedores planeados" at bounding box center [619, 276] width 258 height 29
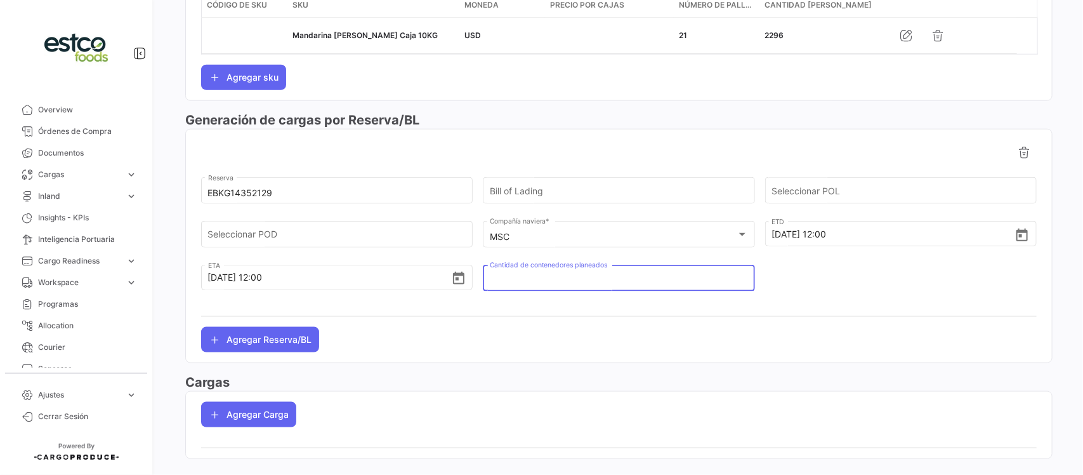
type input "1"
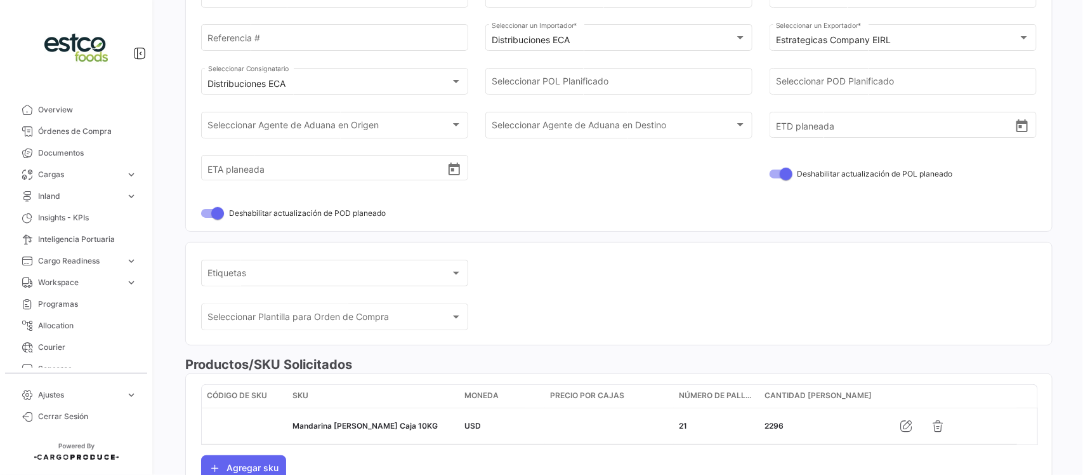
scroll to position [0, 0]
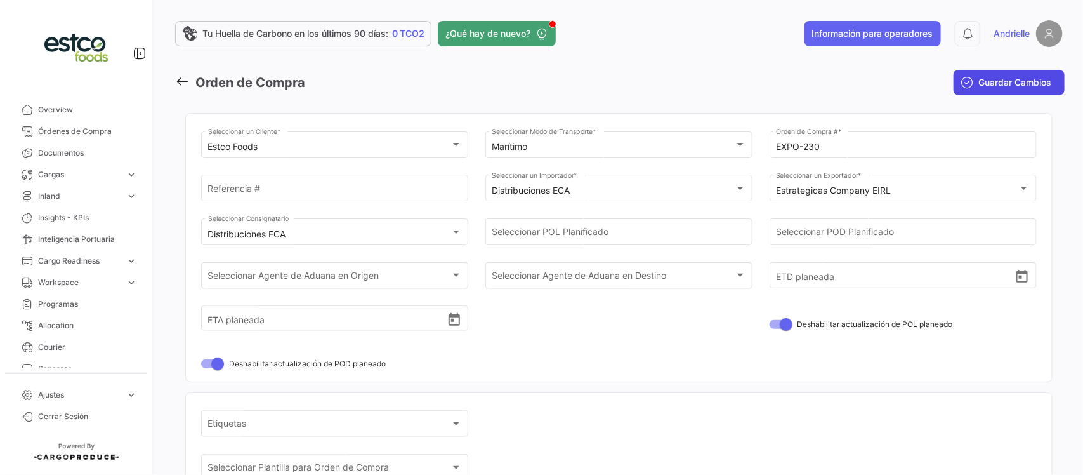
click at [996, 76] on span "Guardar Cambios" at bounding box center [1015, 82] width 73 height 13
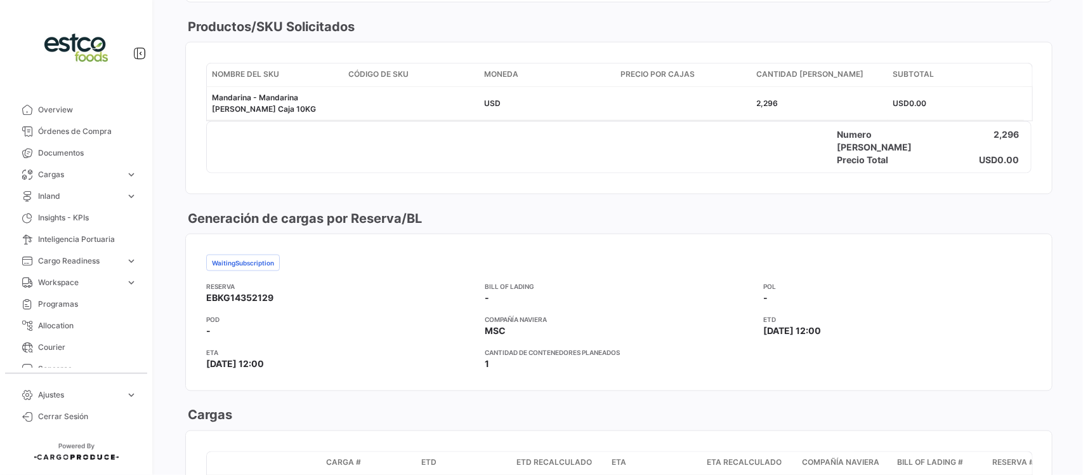
scroll to position [555, 0]
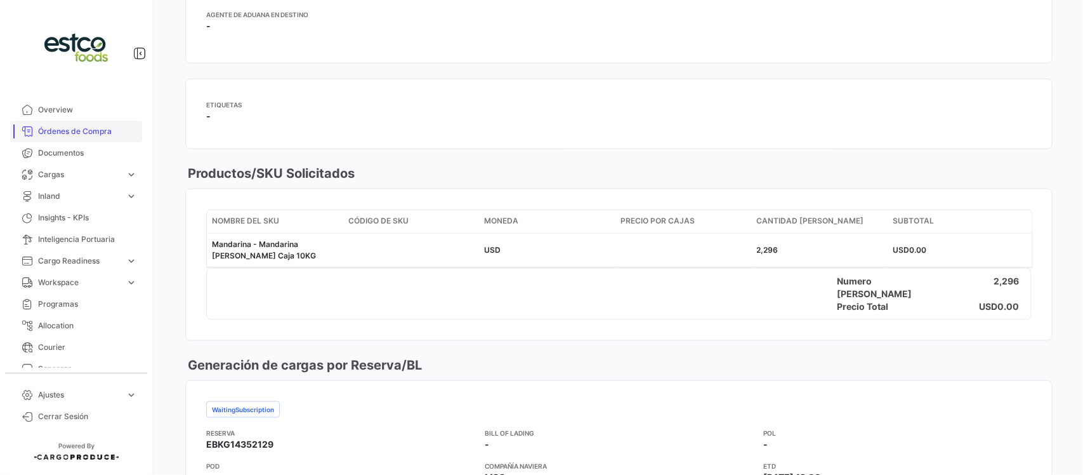
click at [62, 124] on link "Órdenes de Compra" at bounding box center [76, 132] width 132 height 22
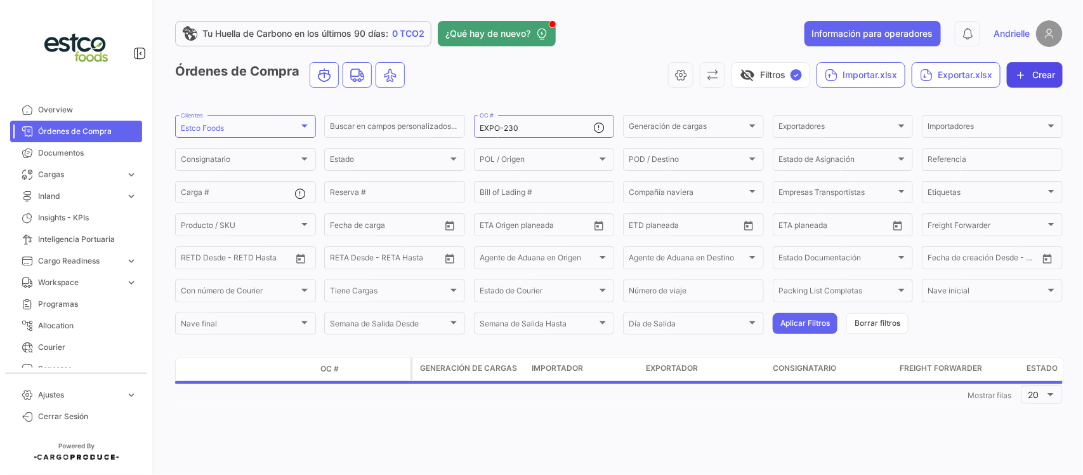
click at [1040, 83] on button "Crear" at bounding box center [1035, 74] width 56 height 25
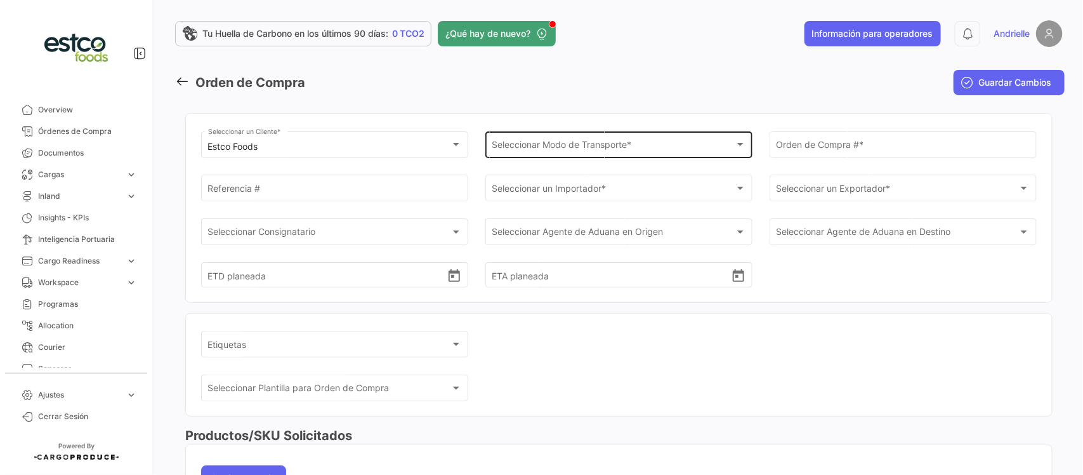
click at [502, 143] on span "Seleccionar Modo de Transporte *" at bounding box center [613, 147] width 242 height 11
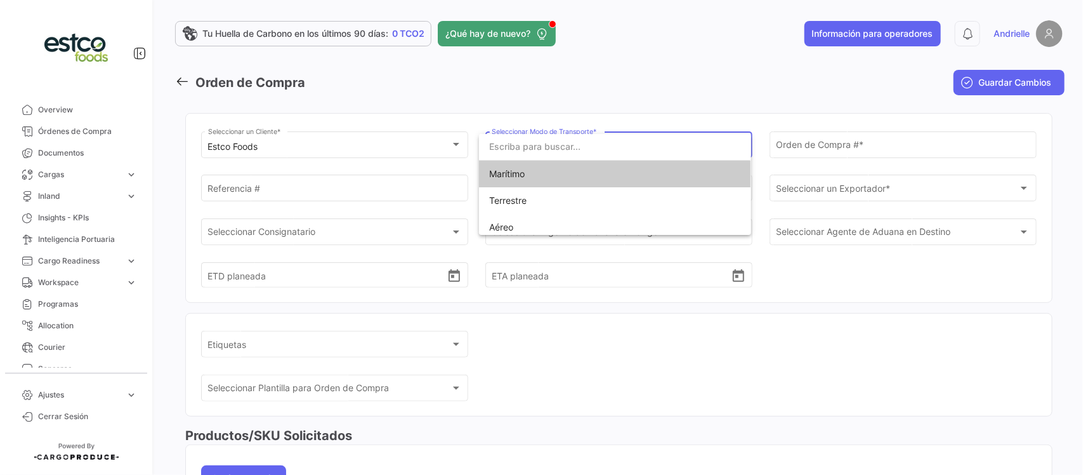
drag, startPoint x: 524, startPoint y: 175, endPoint x: 700, endPoint y: 165, distance: 176.1
click at [525, 175] on span "Marítimo" at bounding box center [507, 173] width 36 height 11
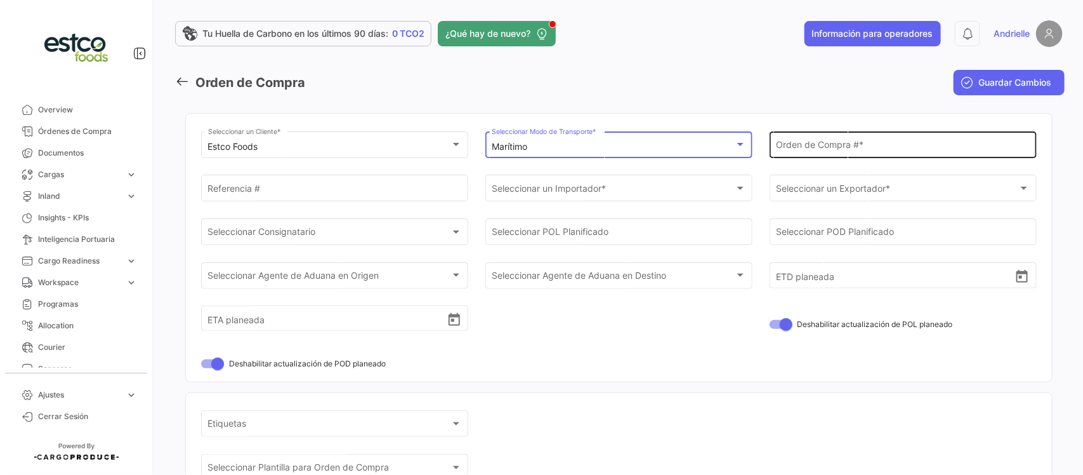
click at [786, 145] on input "Orden de Compra # *" at bounding box center [903, 147] width 254 height 11
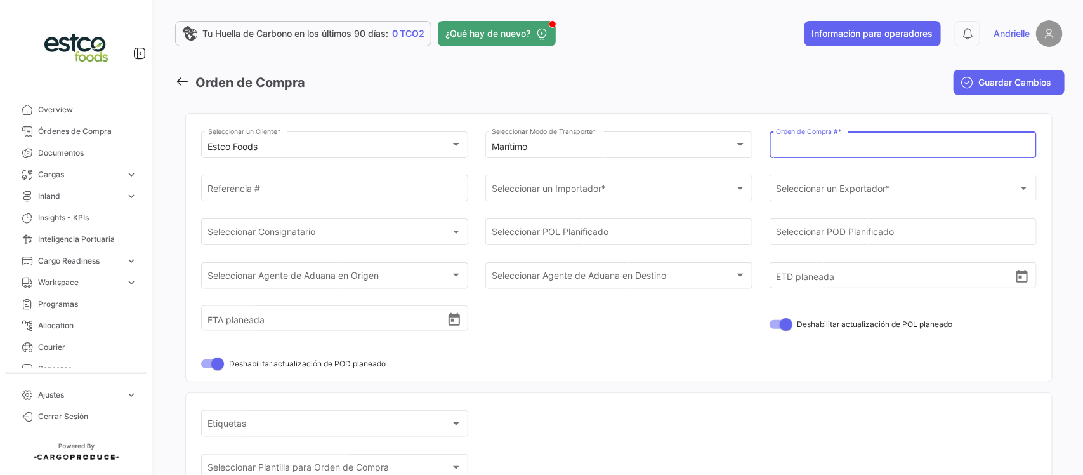
paste input "EXPO-232"
type input "EXPO-232"
click at [622, 175] on div "Seleccionar un Importador * Seleccionar un Importador *" at bounding box center [619, 187] width 254 height 29
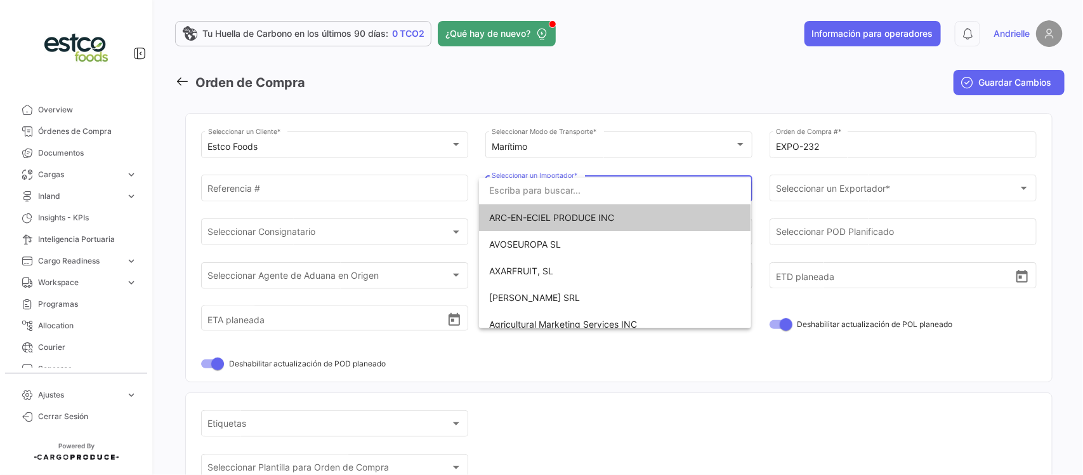
paste input "Gaia Produce LLC"
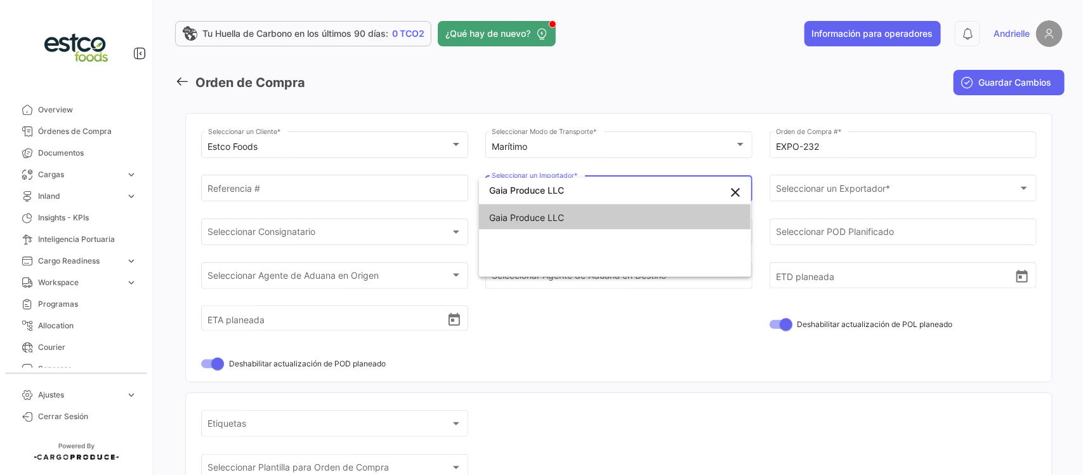
type input "Gaia Produce LLC"
click at [581, 214] on span "Gaia Produce LLC" at bounding box center [614, 217] width 251 height 27
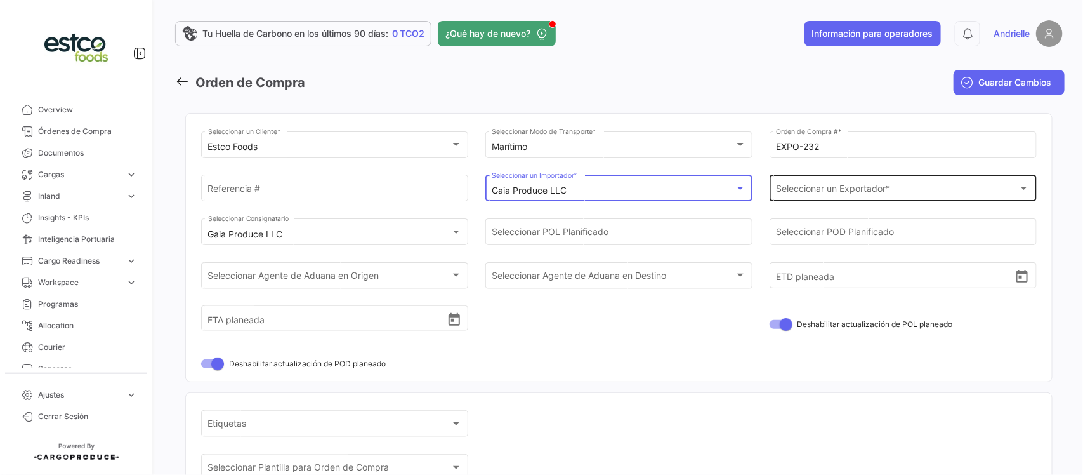
click at [861, 188] on span "Seleccionar un Exportador *" at bounding box center [897, 190] width 242 height 11
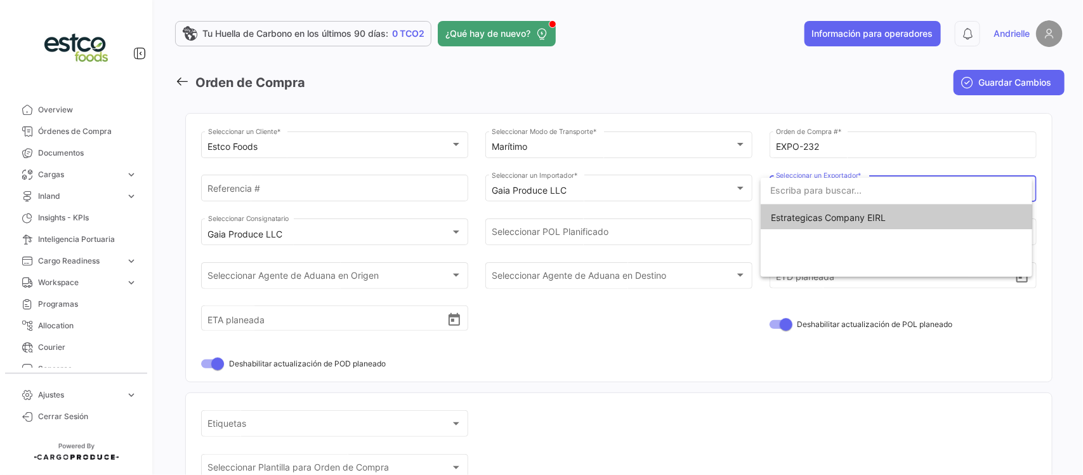
click at [800, 220] on span "Estrategicas Company EIRL" at bounding box center [828, 217] width 115 height 11
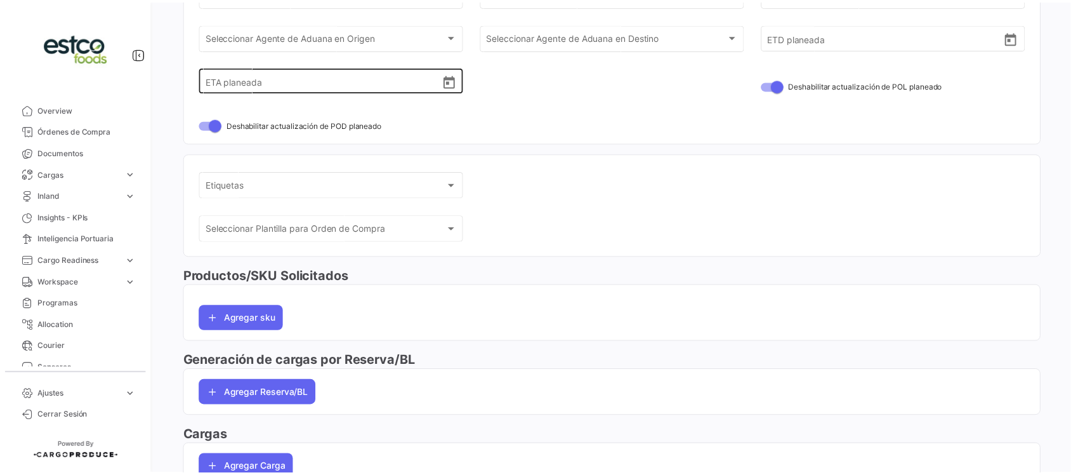
scroll to position [321, 0]
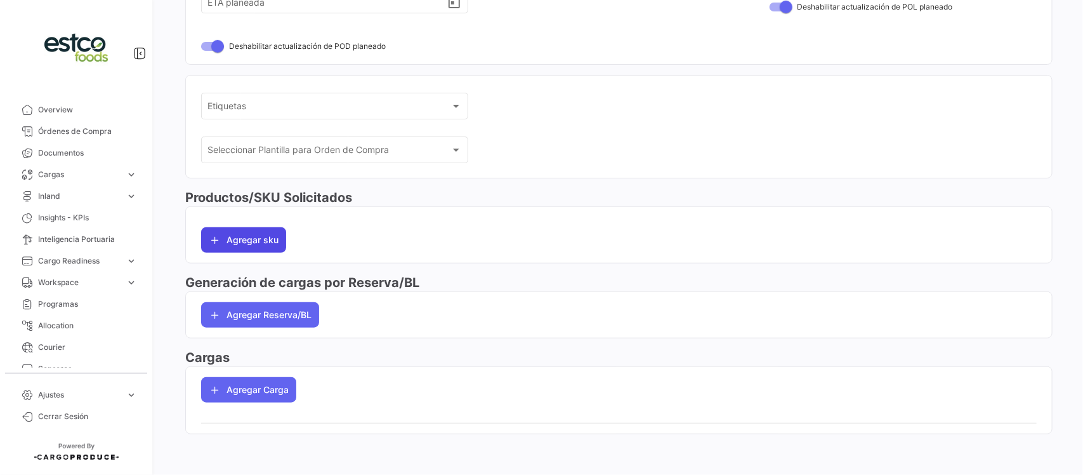
click at [267, 235] on button "Agregar sku" at bounding box center [243, 239] width 85 height 25
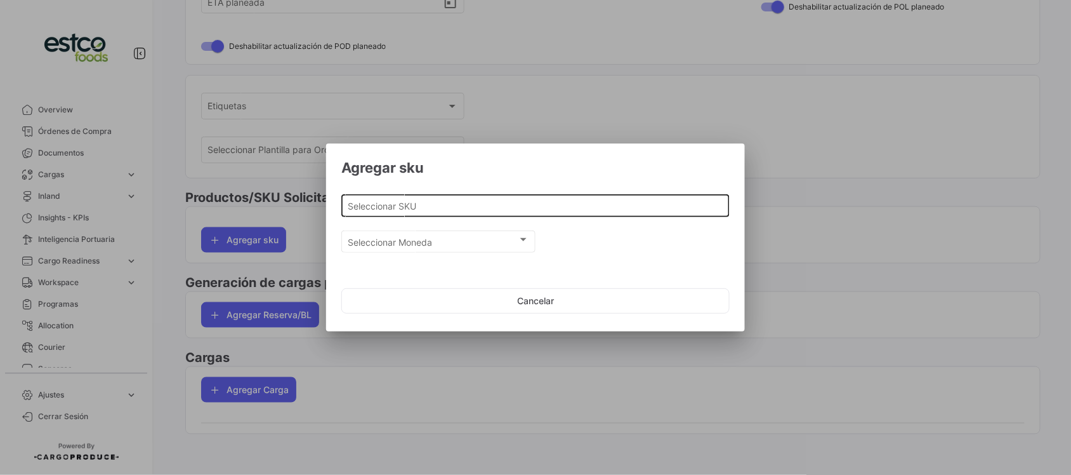
click at [465, 206] on input "Seleccionar SKU" at bounding box center [535, 206] width 375 height 11
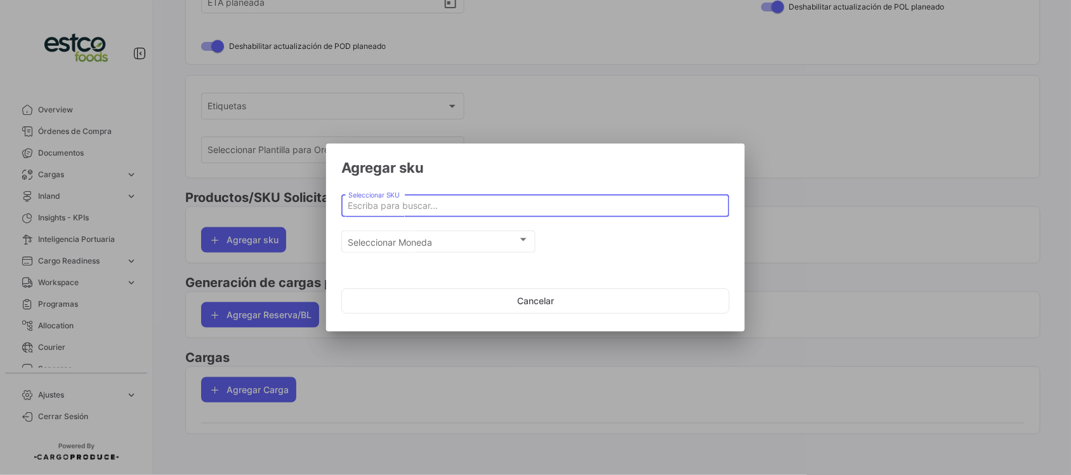
paste input "Mandarina [PERSON_NAME] Caja 10KG"
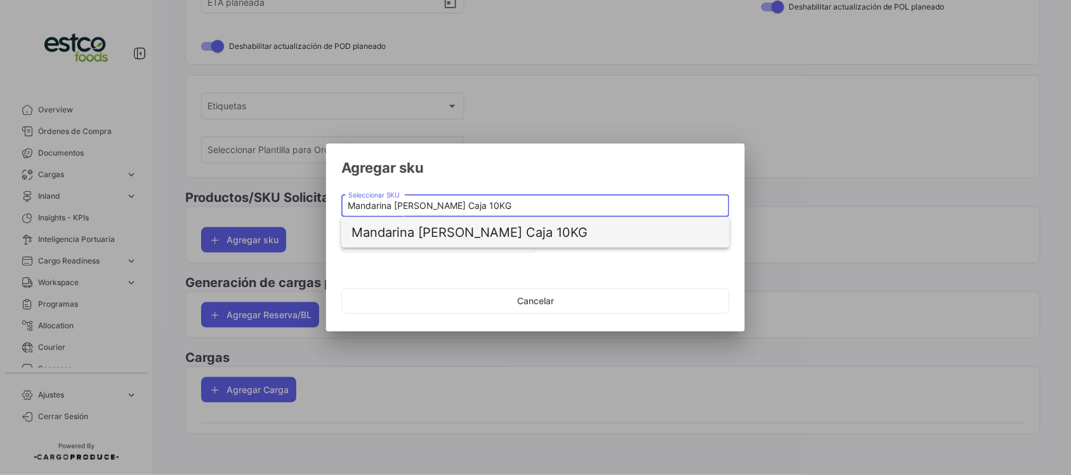
type input "Mandarina [PERSON_NAME] Caja 10KG"
click at [466, 237] on span "Mandarina [PERSON_NAME] Caja 10KG" at bounding box center [536, 232] width 368 height 30
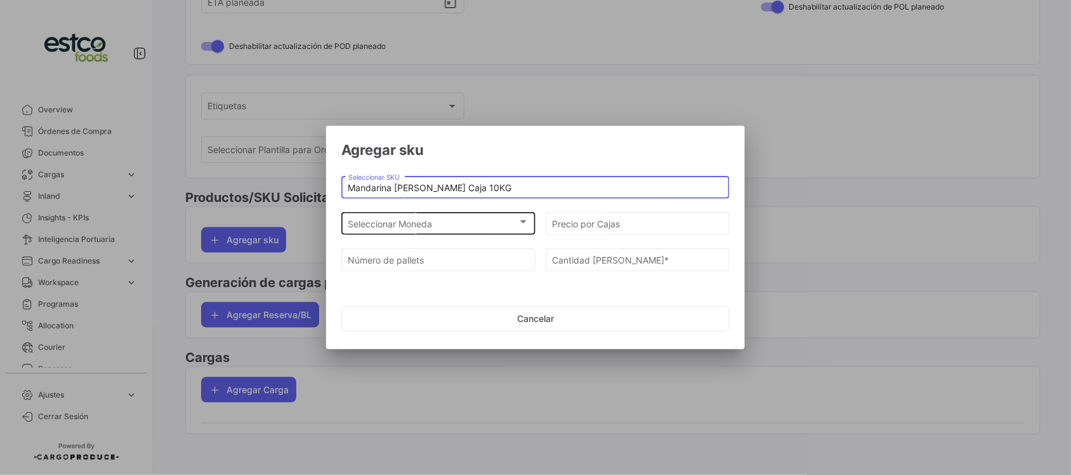
click at [470, 228] on div "Seleccionar Moneda" at bounding box center [432, 224] width 169 height 11
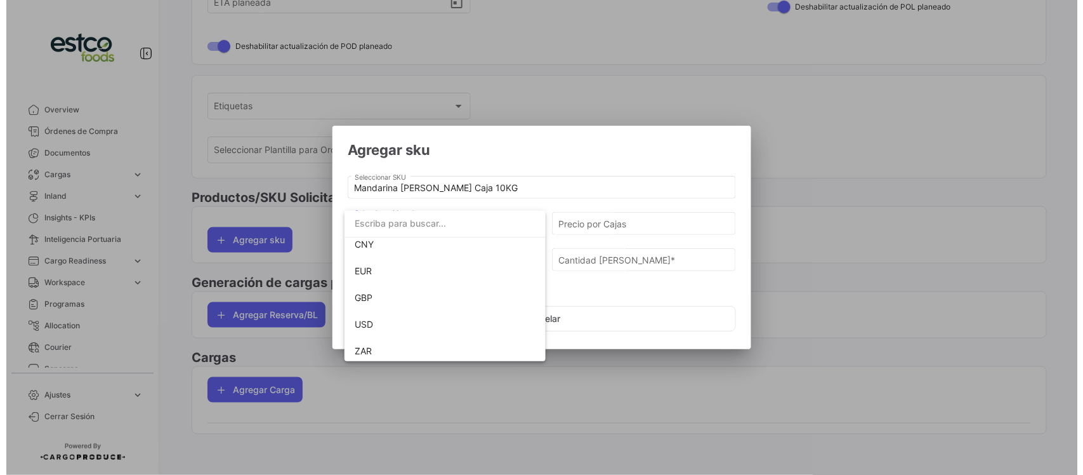
scroll to position [116, 0]
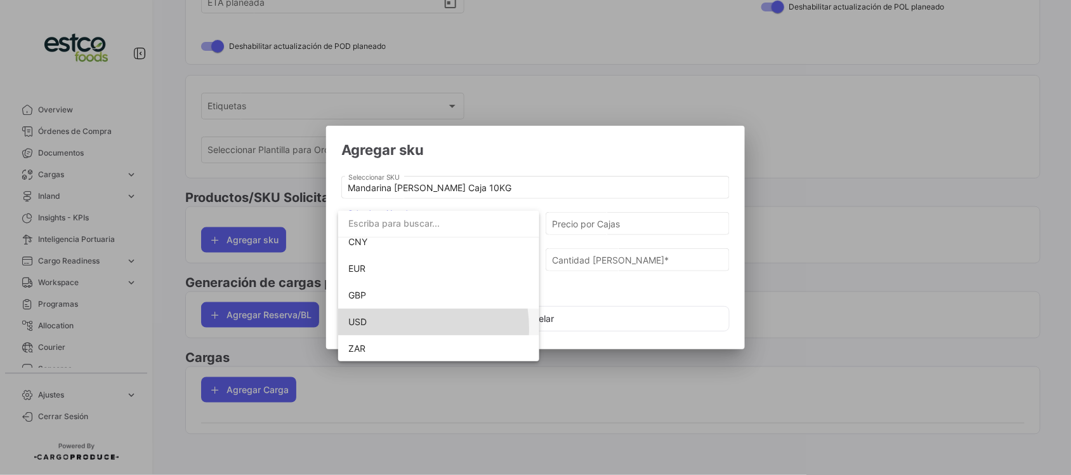
click at [388, 328] on span "USD" at bounding box center [438, 321] width 181 height 27
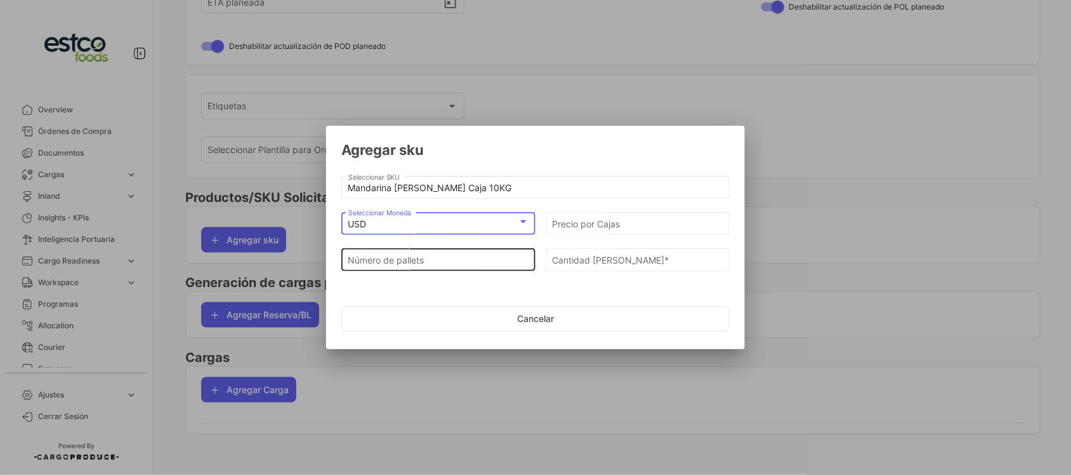
click at [425, 256] on input "Número de pallets" at bounding box center [438, 259] width 181 height 11
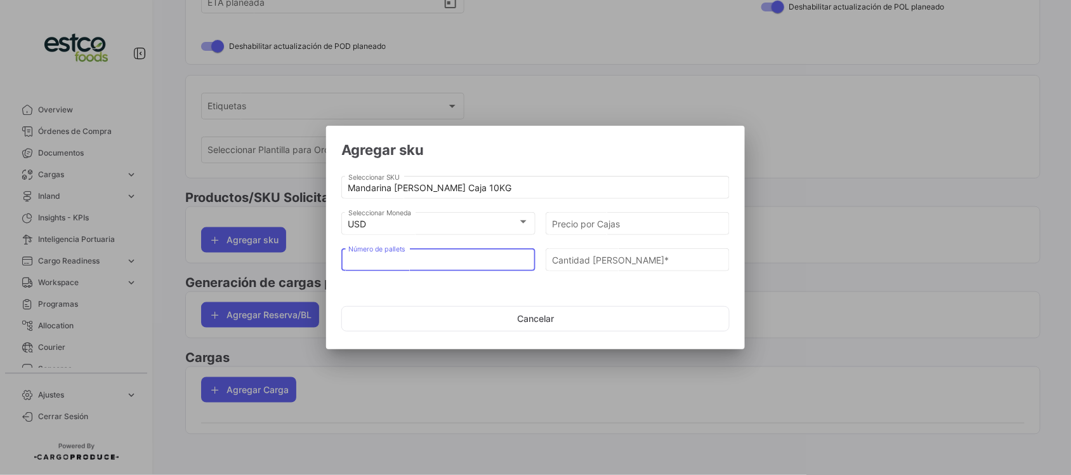
type input "2"
type input "21"
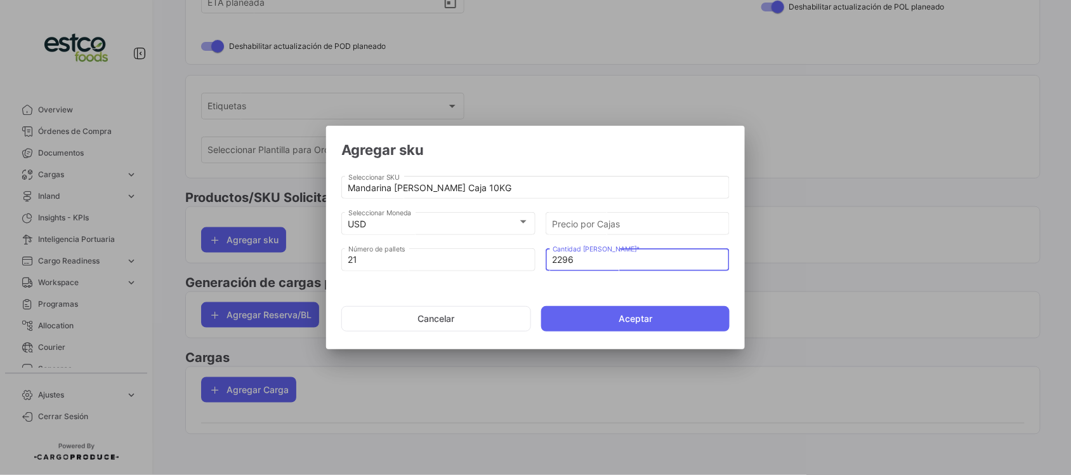
type input "2296"
click at [591, 324] on button "Aceptar" at bounding box center [635, 318] width 188 height 25
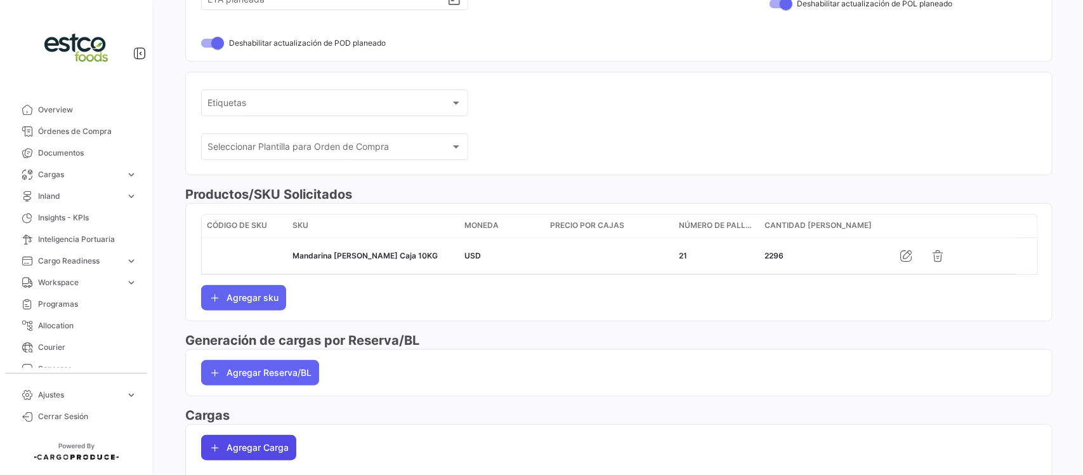
click at [274, 451] on button "Agregar Carga" at bounding box center [248, 447] width 95 height 25
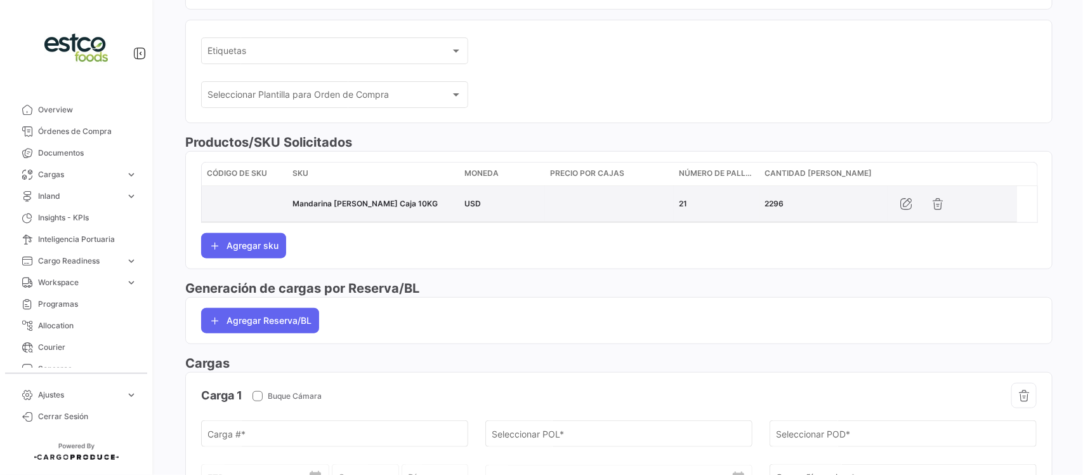
scroll to position [400, 0]
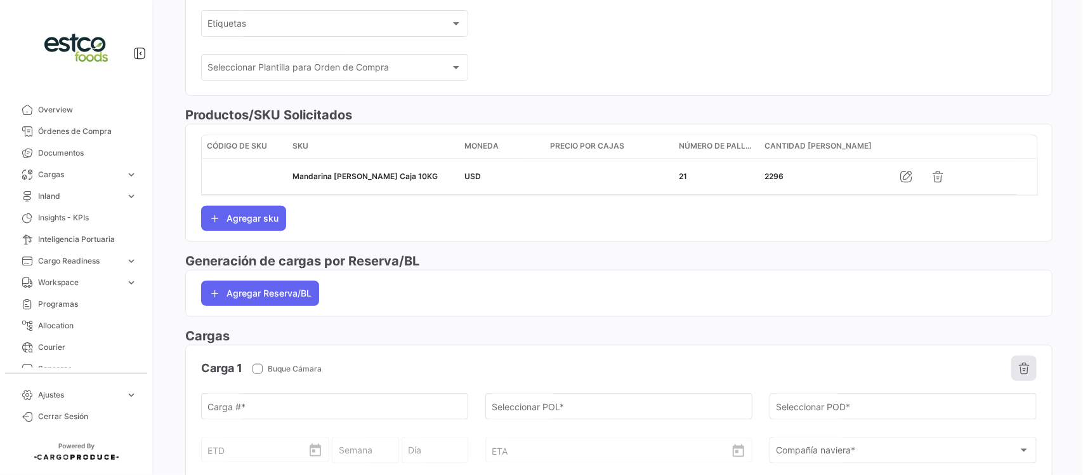
click at [1021, 374] on icon "button" at bounding box center [1024, 368] width 13 height 13
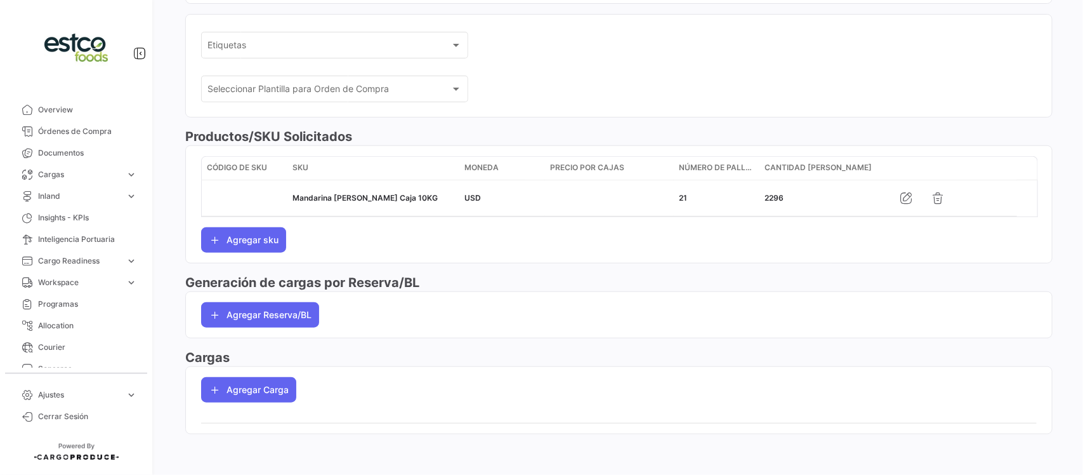
scroll to position [382, 0]
click at [286, 312] on button "Agregar Reserva/BL" at bounding box center [260, 314] width 118 height 25
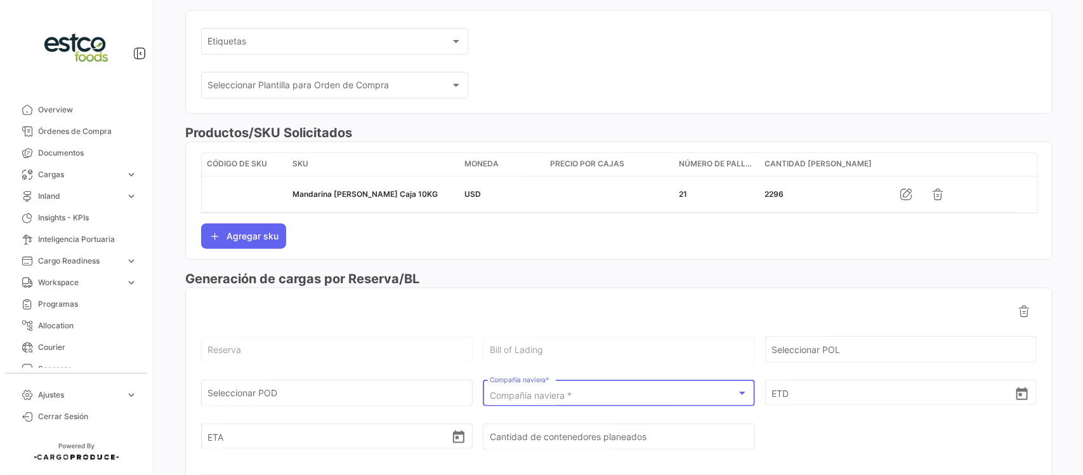
click at [576, 400] on div "Compañía naviera *" at bounding box center [613, 395] width 247 height 11
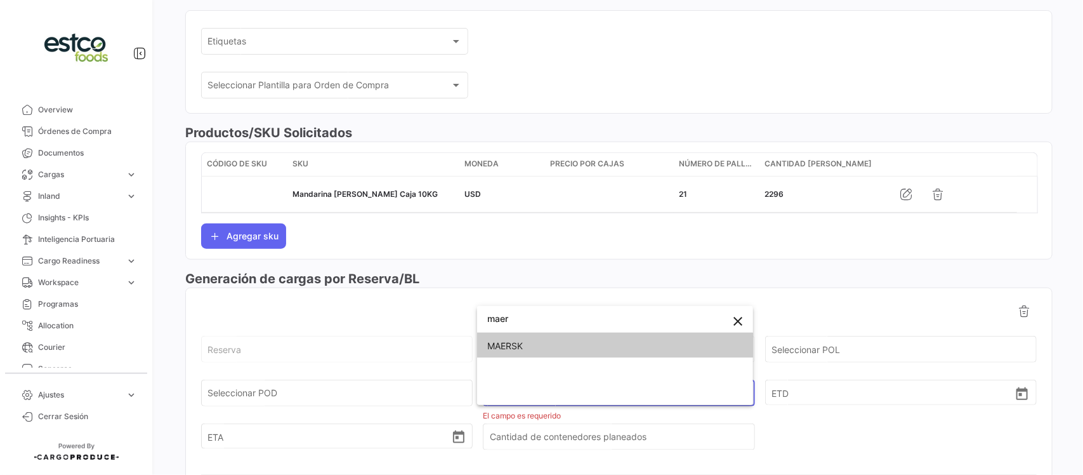
type input "maer"
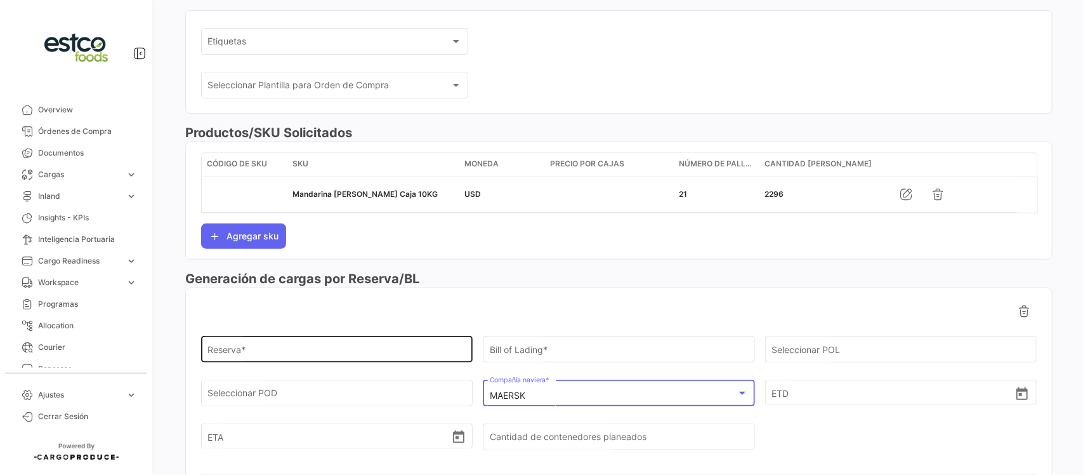
click at [293, 354] on input "Reserva *" at bounding box center [337, 352] width 258 height 11
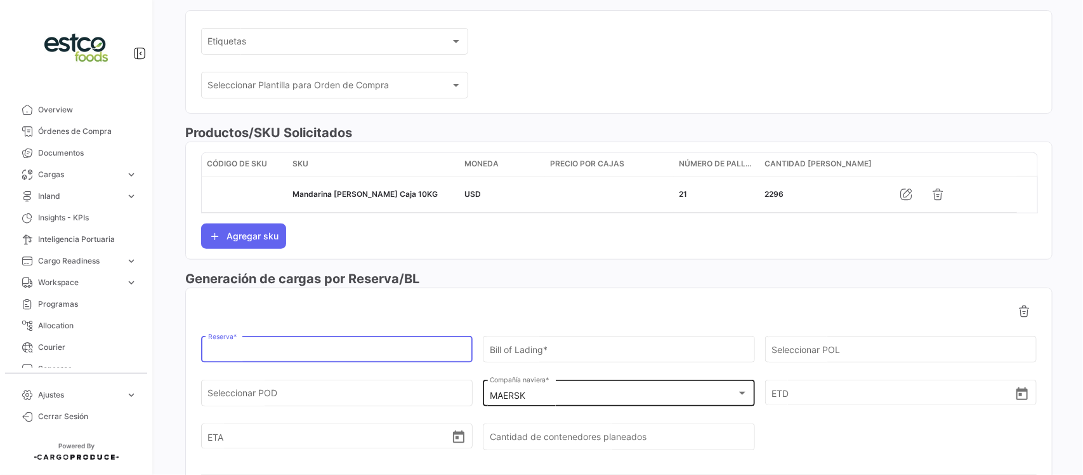
paste input "260213411"
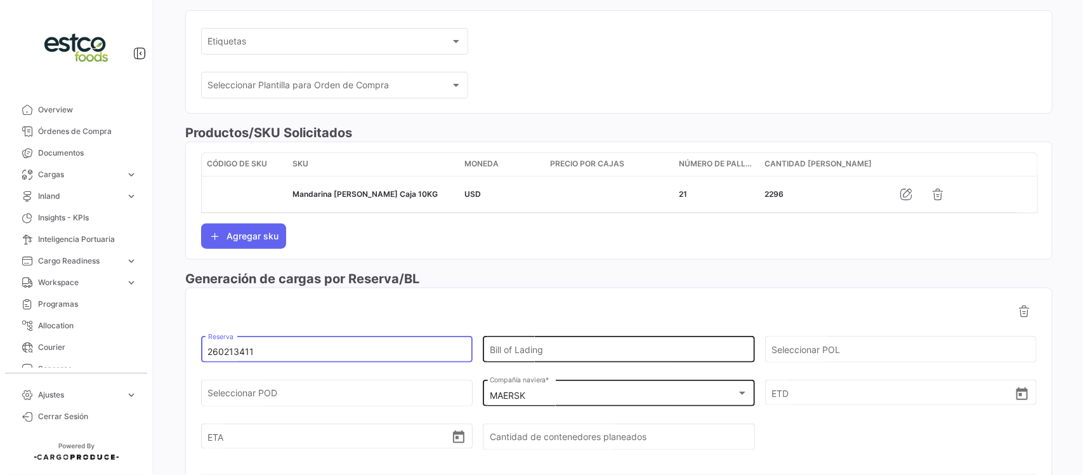
scroll to position [461, 0]
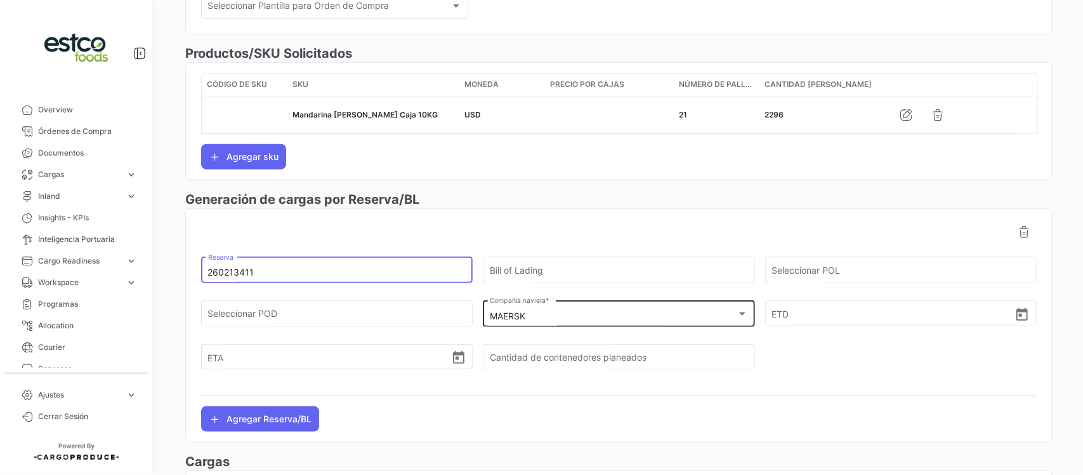
type input "260213411"
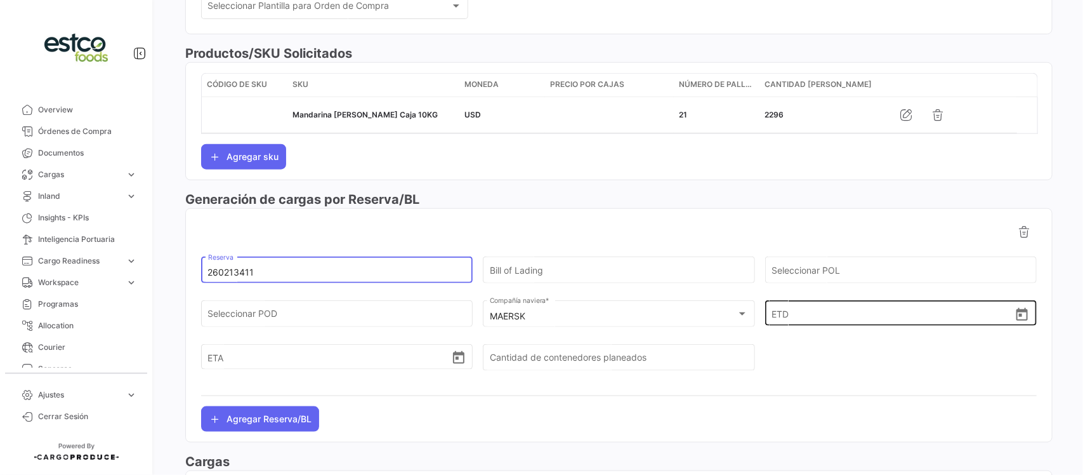
click at [1015, 321] on icon "Open calendar" at bounding box center [1022, 314] width 15 height 15
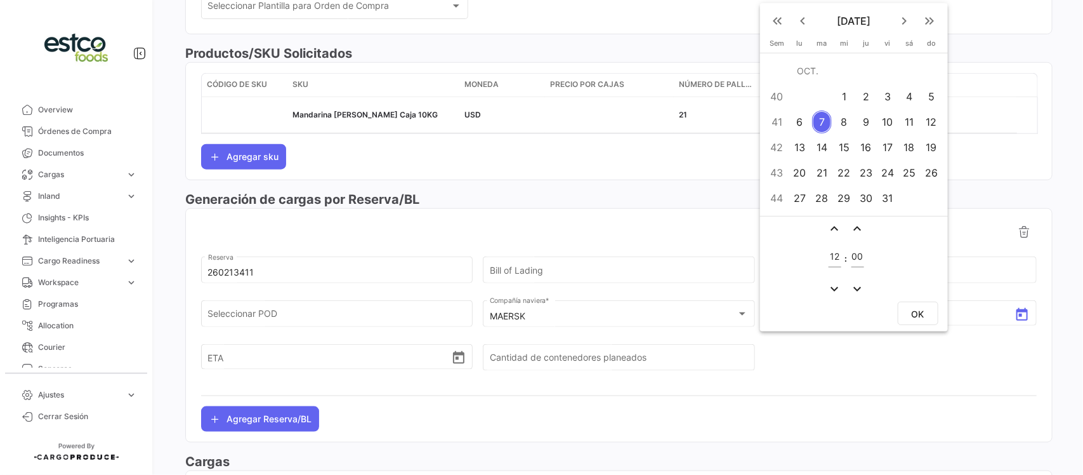
drag, startPoint x: 909, startPoint y: 102, endPoint x: 909, endPoint y: 183, distance: 80.6
click at [909, 103] on div "4" at bounding box center [910, 96] width 20 height 23
click at [921, 321] on button "OK" at bounding box center [918, 312] width 41 height 23
type input "[DATE] 12:00"
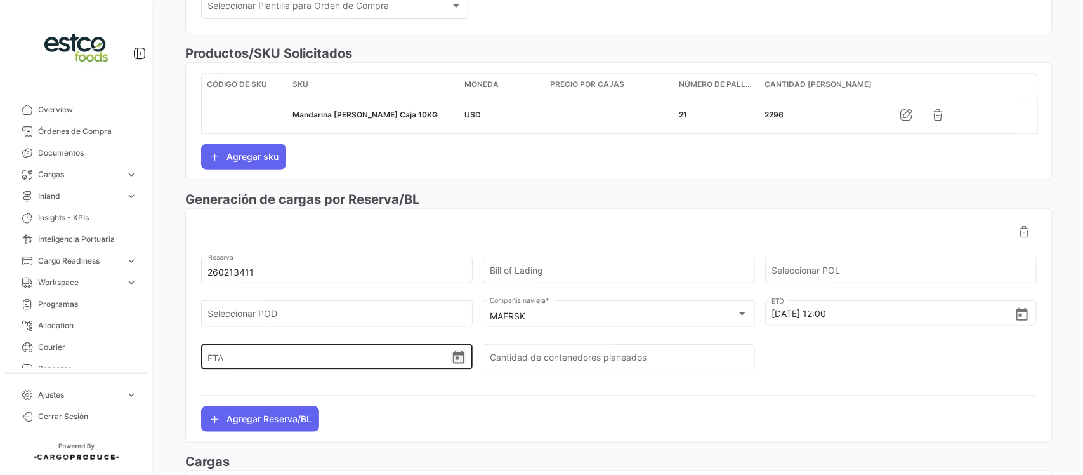
click at [456, 359] on icon "Open calendar" at bounding box center [458, 357] width 11 height 13
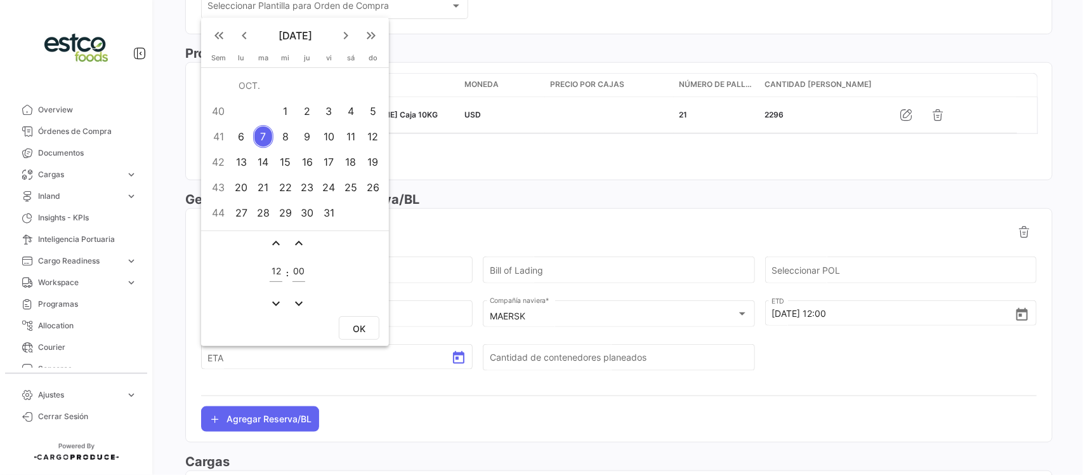
click at [371, 159] on div "19" at bounding box center [373, 161] width 20 height 23
click at [359, 328] on span "OK" at bounding box center [359, 328] width 13 height 11
type input "[DATE] 12:00"
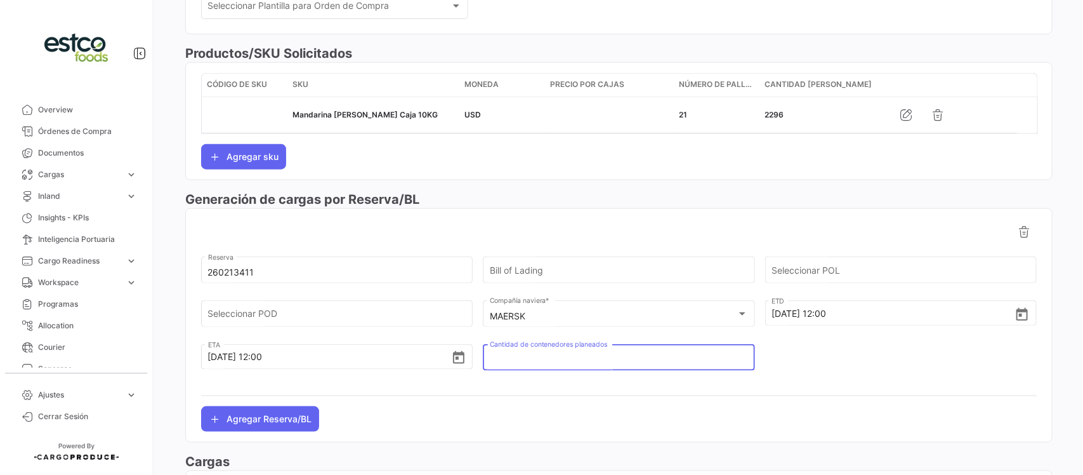
click at [527, 359] on input "Cantidad de contenedores planeados" at bounding box center [619, 360] width 258 height 11
type input "1"
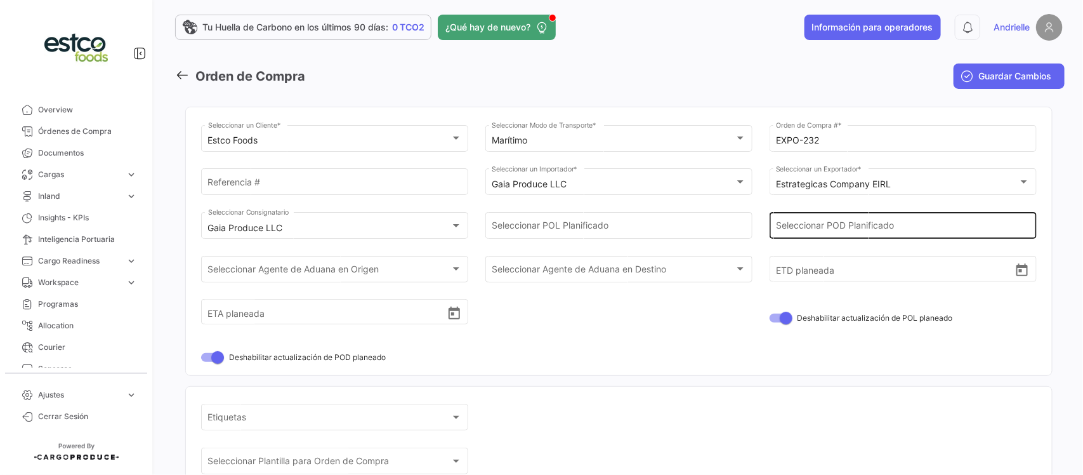
scroll to position [0, 0]
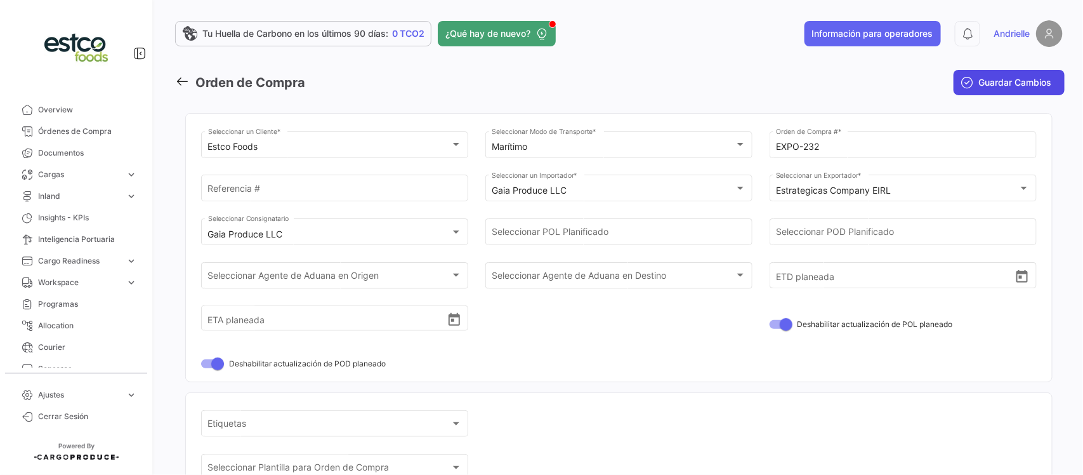
click at [1004, 84] on span "Guardar Cambios" at bounding box center [1015, 82] width 73 height 13
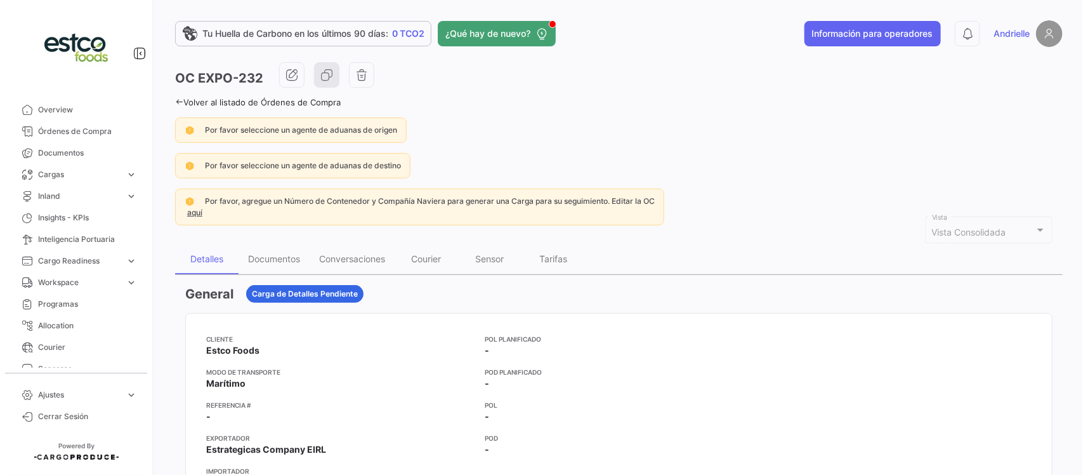
click at [178, 99] on icon at bounding box center [179, 102] width 8 height 8
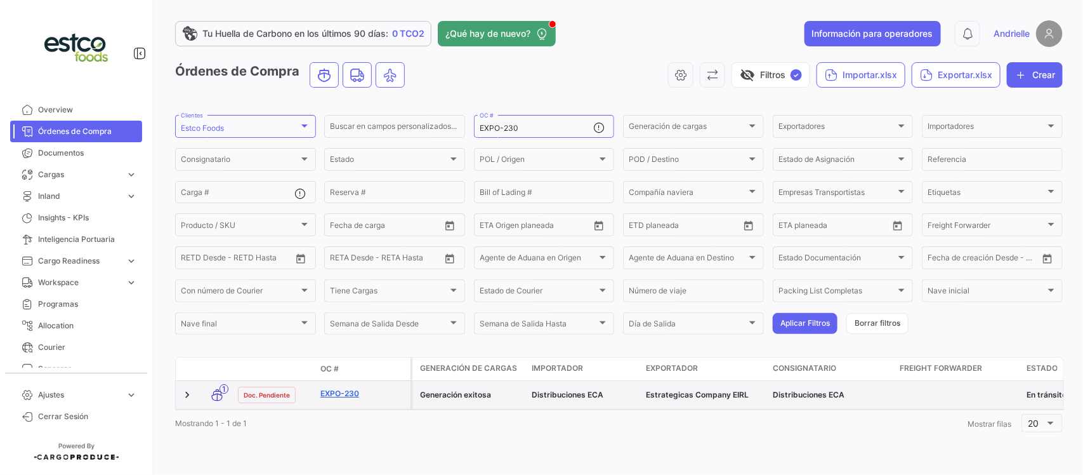
click at [332, 388] on link "EXPO-230" at bounding box center [363, 393] width 85 height 11
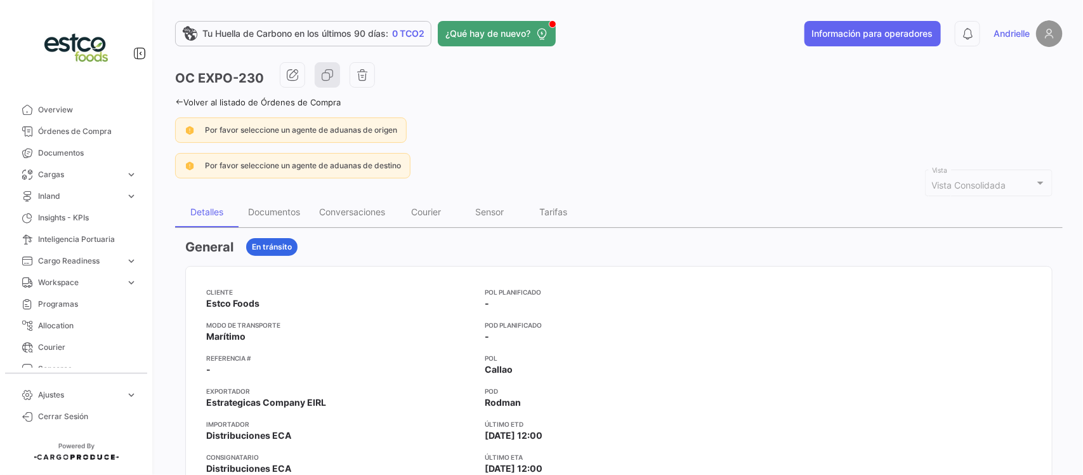
click at [173, 105] on div "Tu Huella de Carbono en los últimos 90 [PERSON_NAME]: 0 TCO2 ¿Qué hay de nuevo?…" at bounding box center [619, 237] width 929 height 475
click at [178, 100] on icon at bounding box center [179, 102] width 8 height 8
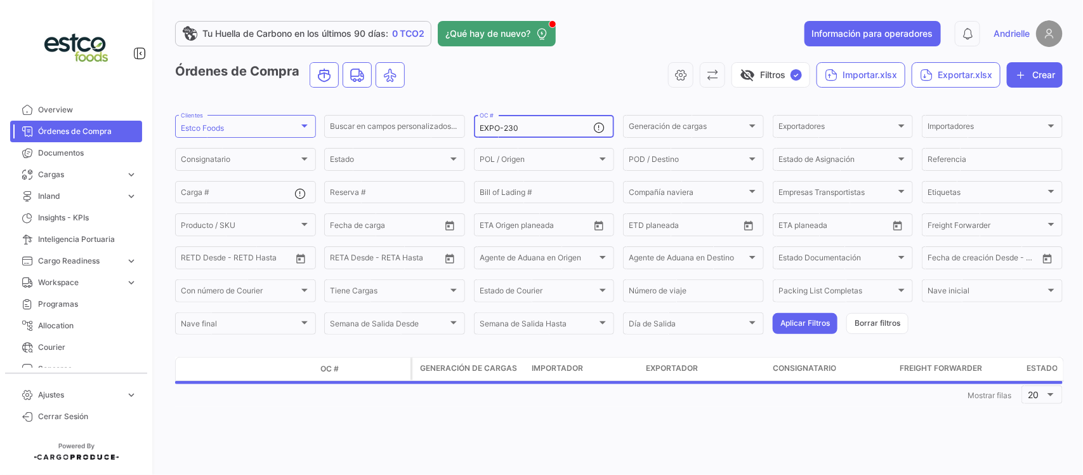
click at [543, 130] on input "EXPO-230" at bounding box center [537, 128] width 114 height 9
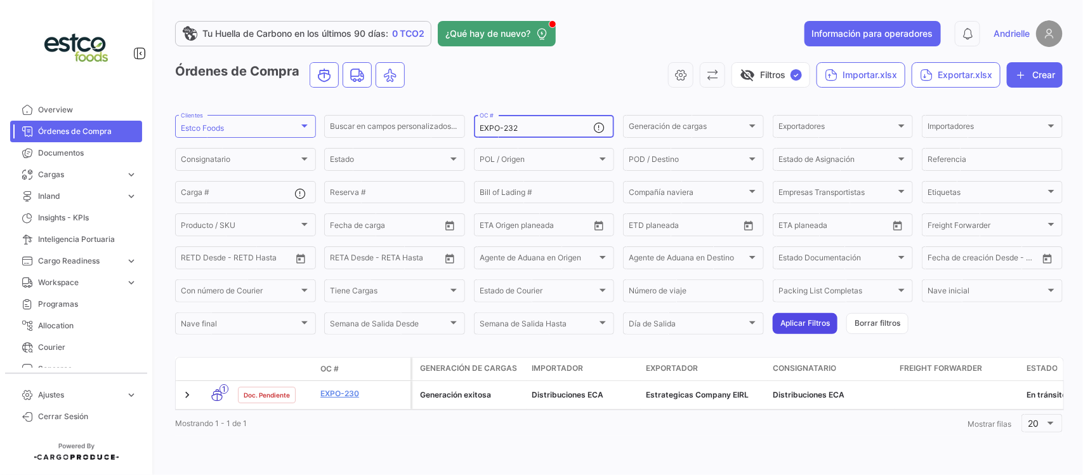
type input "EXPO-232"
click at [775, 322] on button "Aplicar Filtros" at bounding box center [805, 323] width 65 height 21
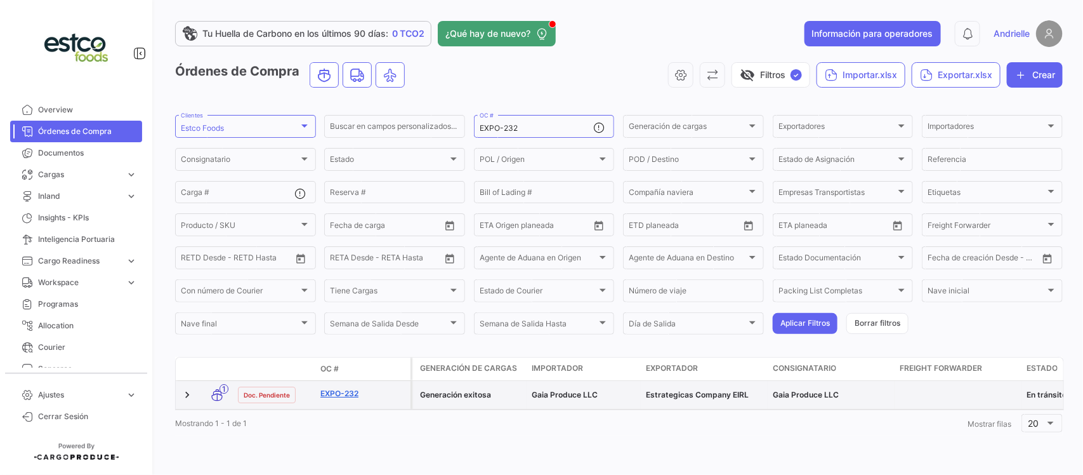
click at [354, 392] on link "EXPO-232" at bounding box center [363, 393] width 85 height 11
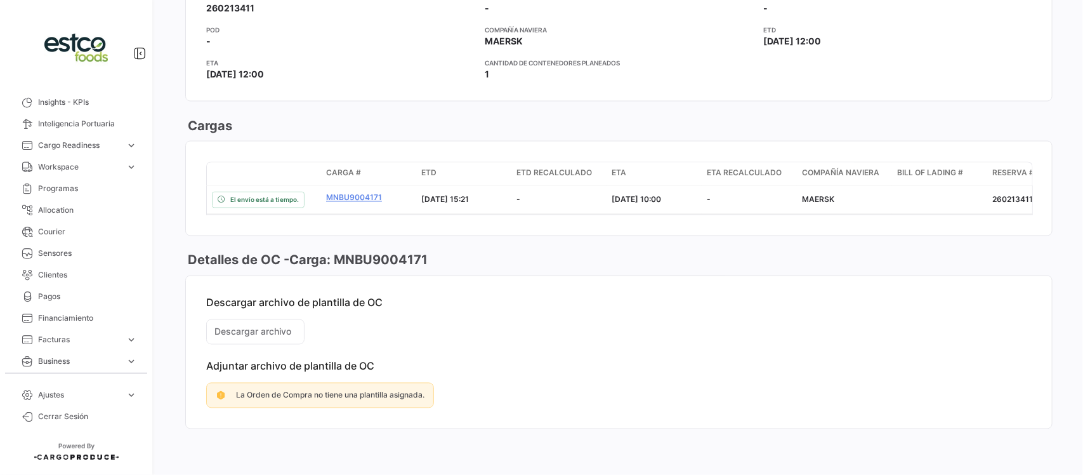
scroll to position [159, 0]
click at [74, 316] on span "Business" at bounding box center [79, 317] width 83 height 11
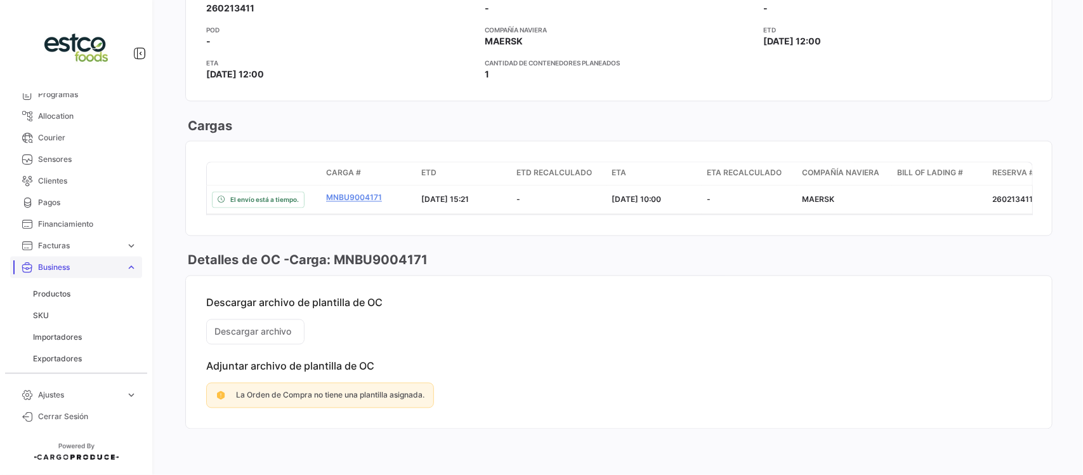
scroll to position [238, 0]
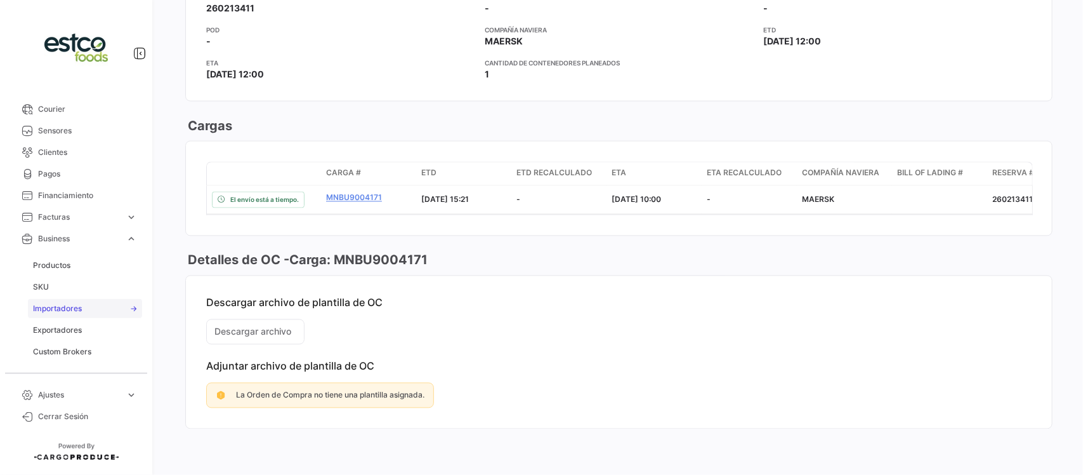
click at [59, 307] on span "Importadores" at bounding box center [57, 308] width 49 height 11
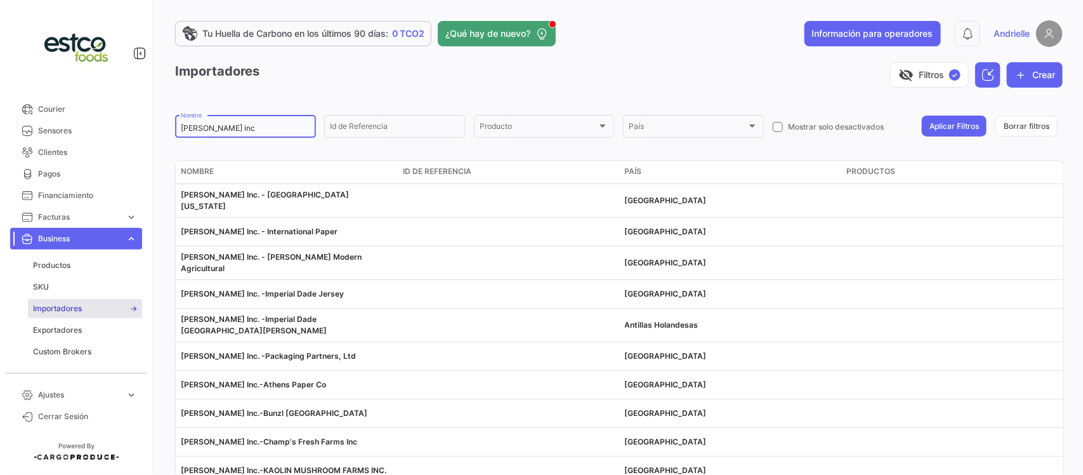
click at [230, 128] on input "[PERSON_NAME] inc" at bounding box center [245, 128] width 129 height 9
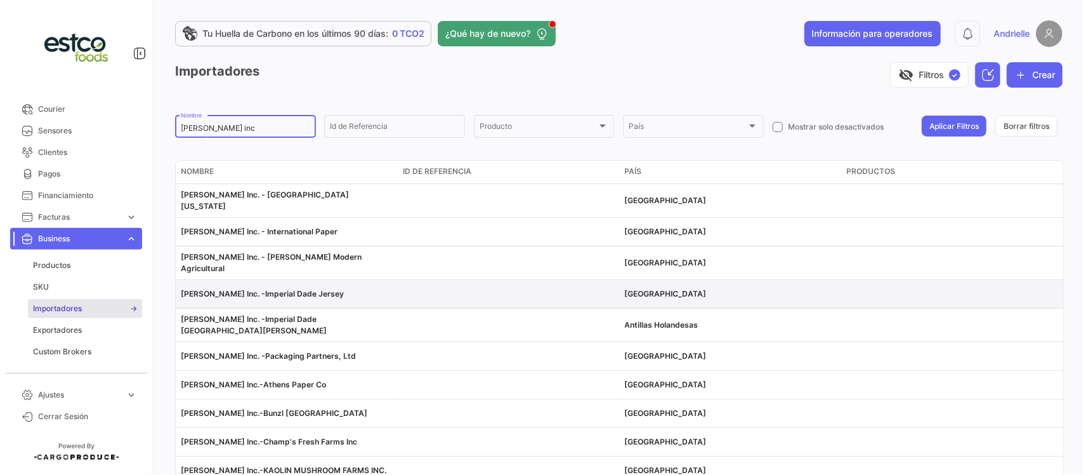
scroll to position [52, 0]
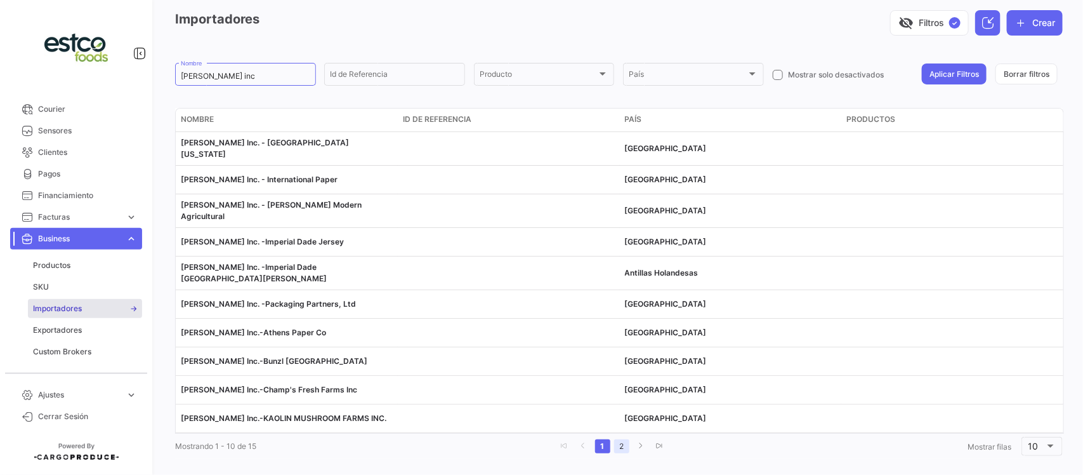
click at [616, 439] on link "2" at bounding box center [621, 446] width 15 height 14
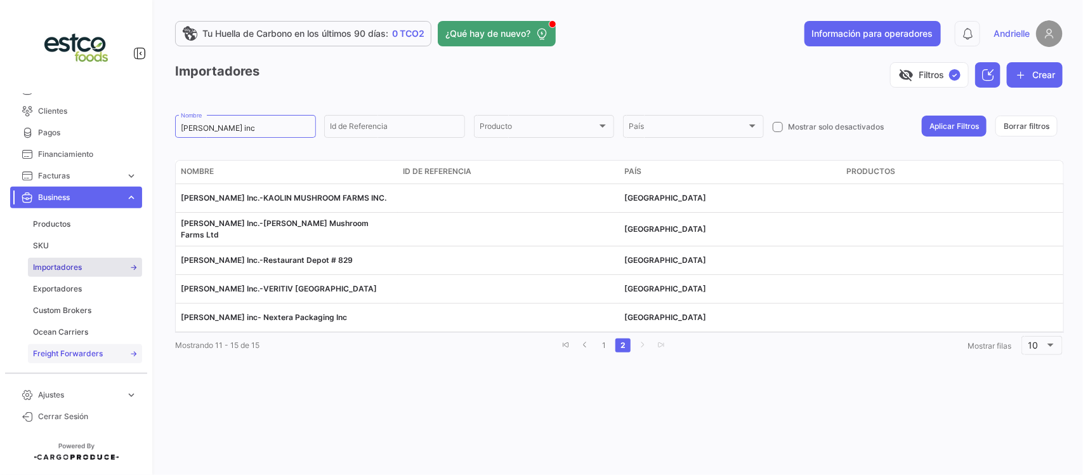
scroll to position [317, 0]
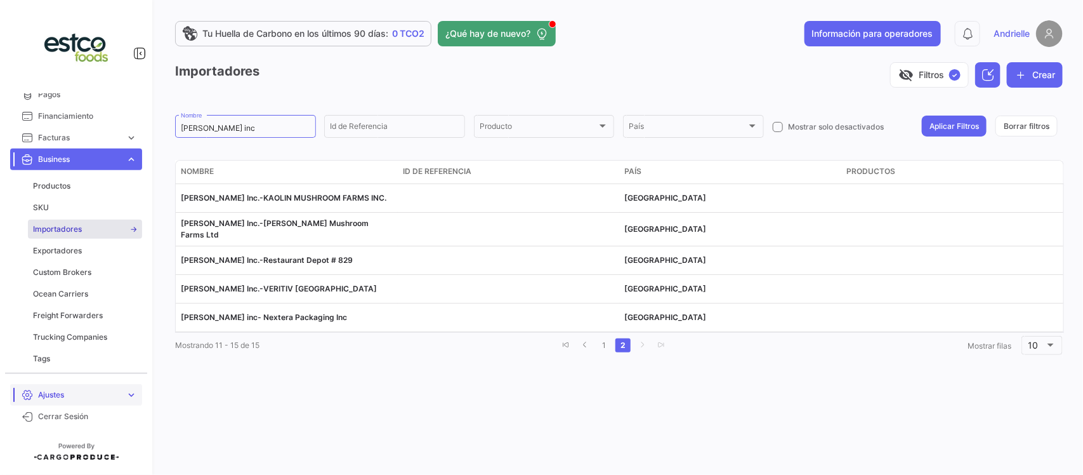
click at [83, 397] on span "Ajustes" at bounding box center [79, 394] width 83 height 11
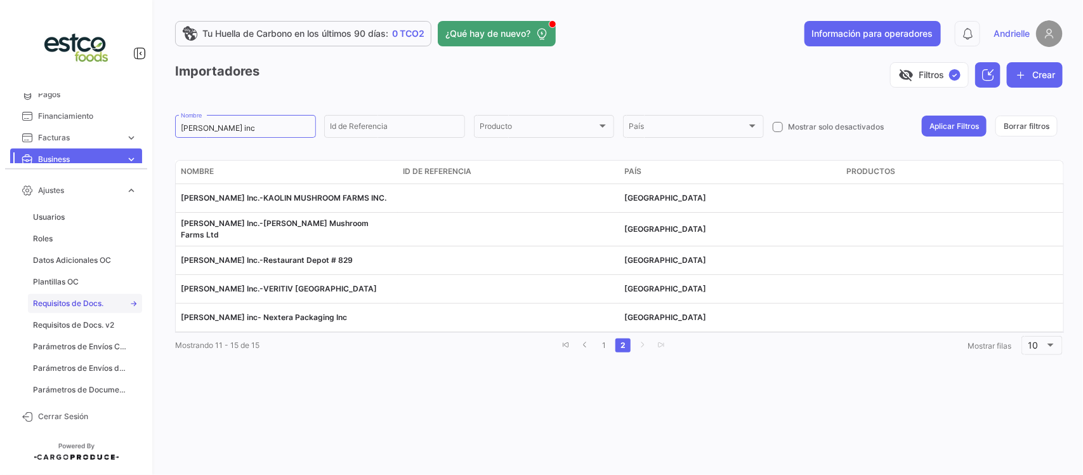
click at [96, 307] on span "Requisitos de Docs." at bounding box center [68, 303] width 70 height 11
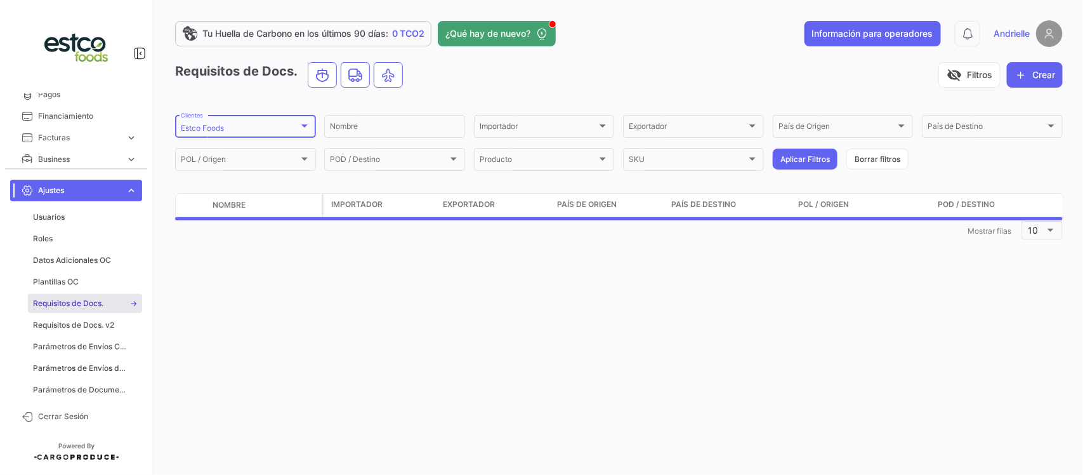
click at [241, 134] on div "Estco Foods Clientes" at bounding box center [245, 125] width 129 height 25
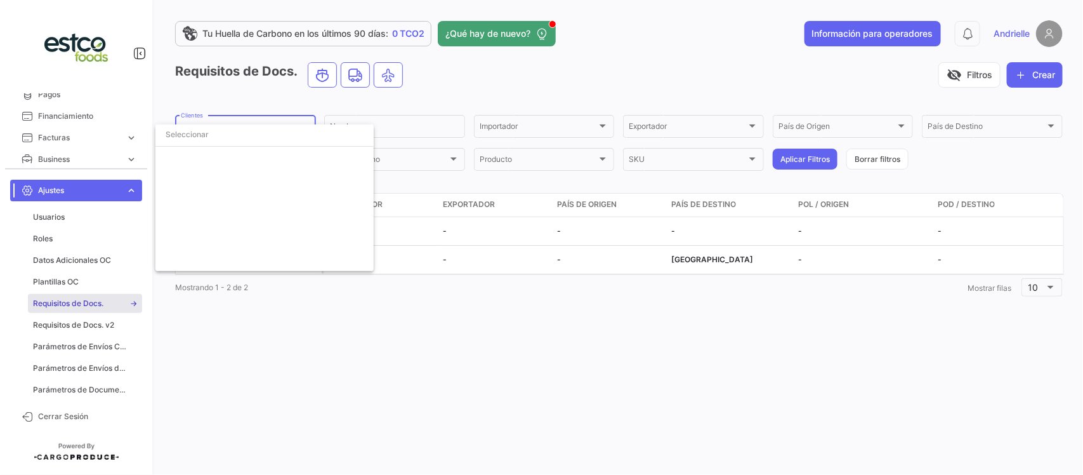
scroll to position [1856, 0]
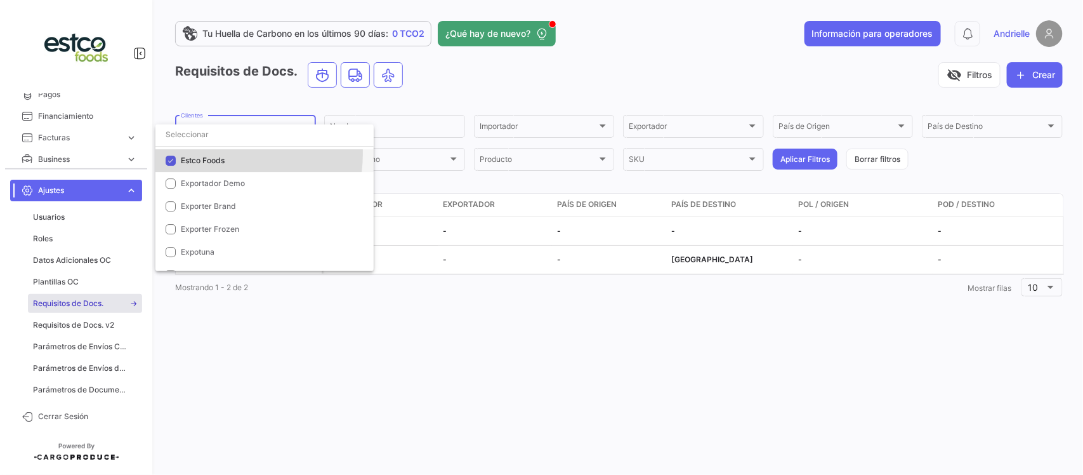
click at [215, 155] on span "Estco Foods" at bounding box center [272, 160] width 183 height 11
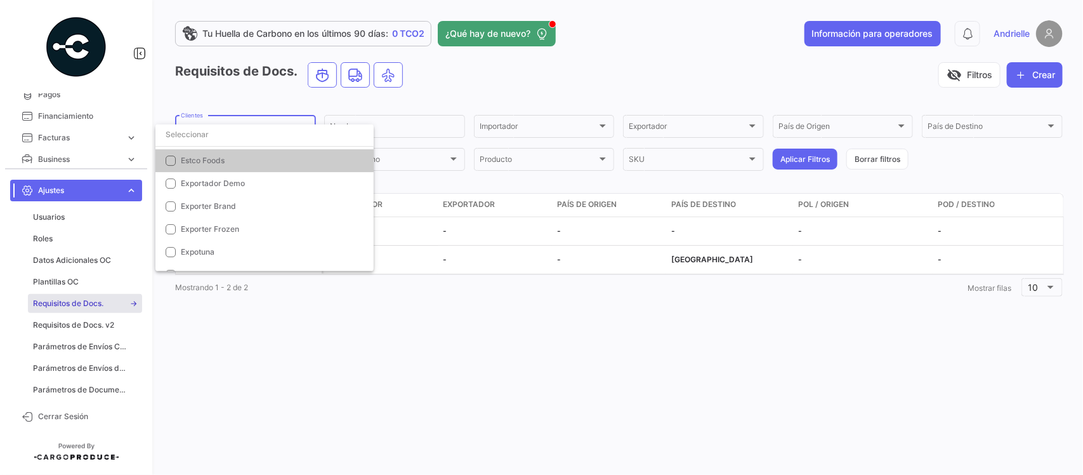
click at [220, 131] on input "dropdown search" at bounding box center [264, 134] width 218 height 23
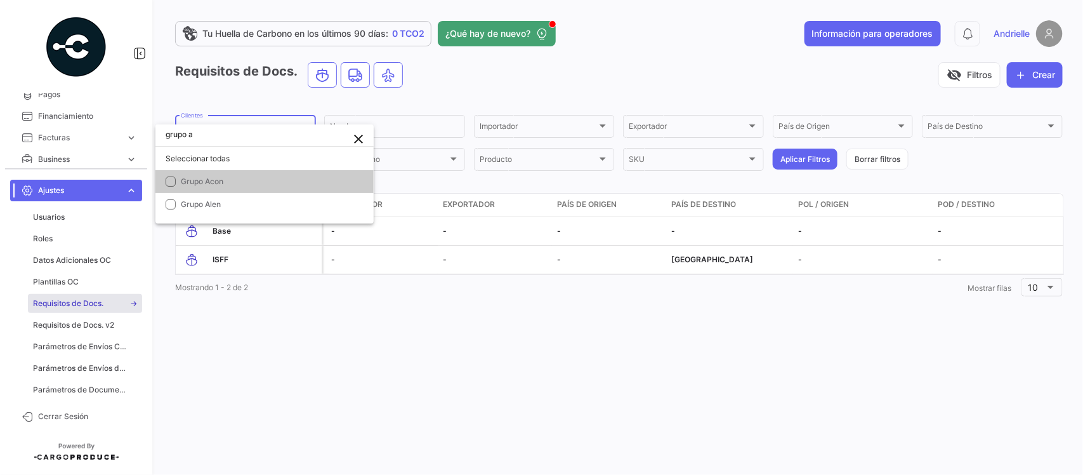
scroll to position [0, 0]
type input "grupo ac"
click at [227, 183] on span "Grupo Acon" at bounding box center [272, 181] width 183 height 11
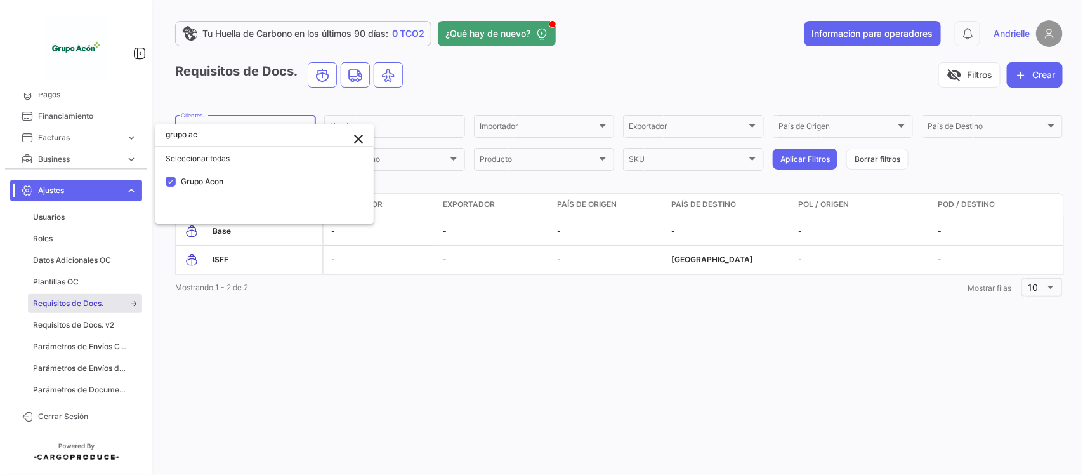
click at [802, 156] on div at bounding box center [541, 237] width 1083 height 475
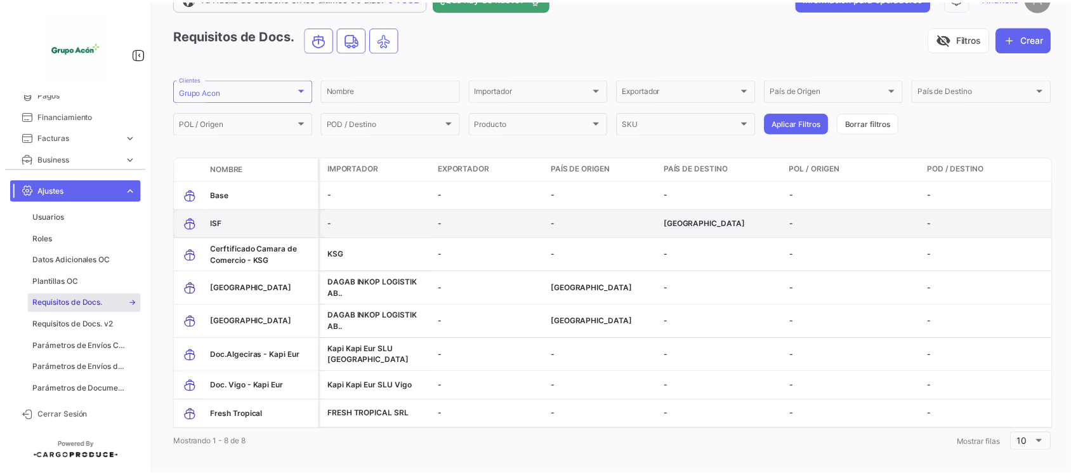
scroll to position [55, 0]
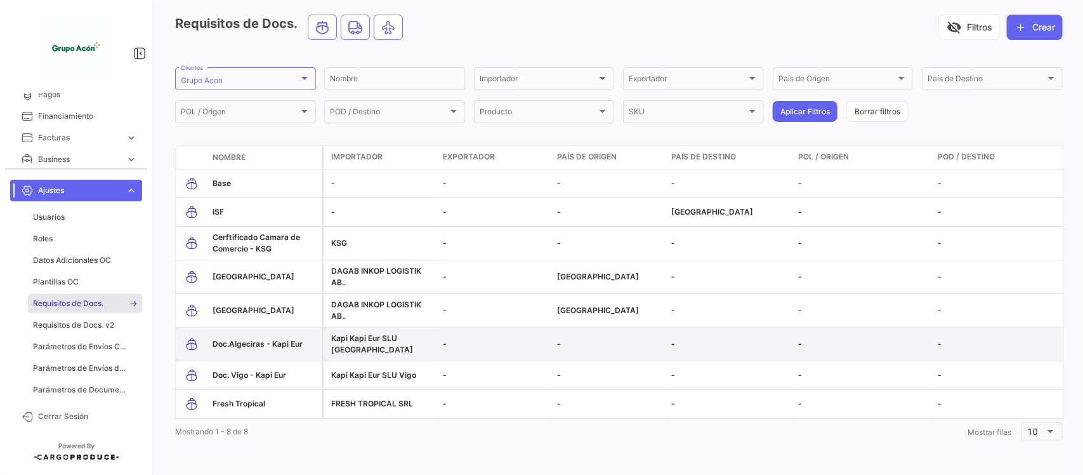
click at [261, 339] on span "Doc.Algeciras - Kapi Eur" at bounding box center [258, 344] width 90 height 10
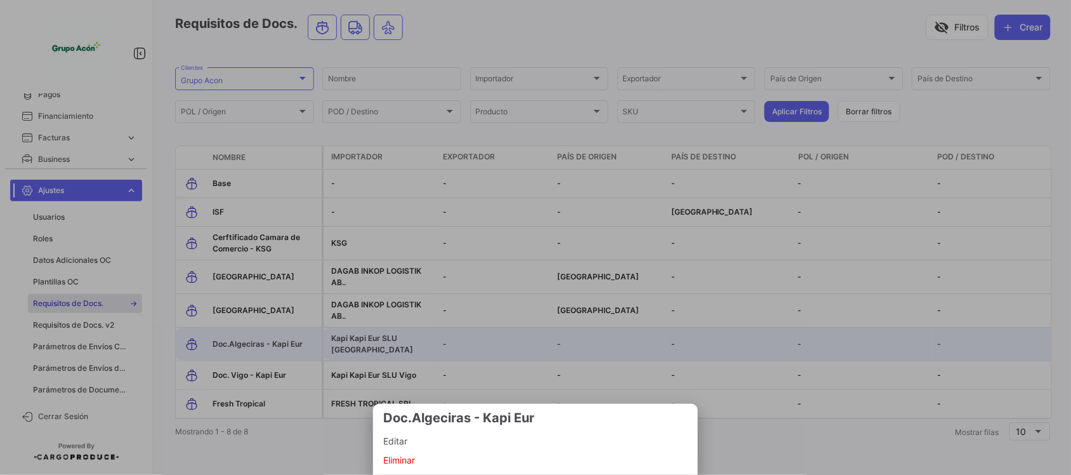
click at [404, 442] on span "Editar" at bounding box center [535, 440] width 305 height 15
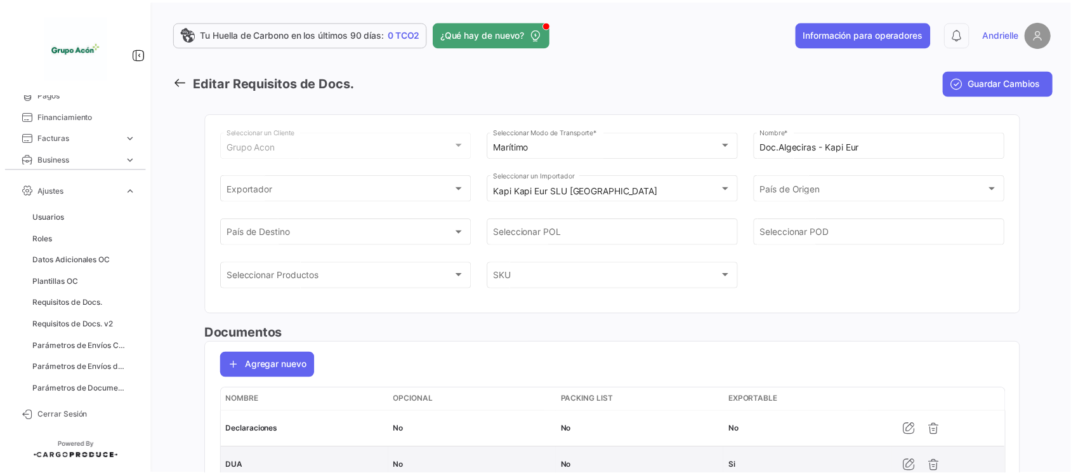
scroll to position [64, 0]
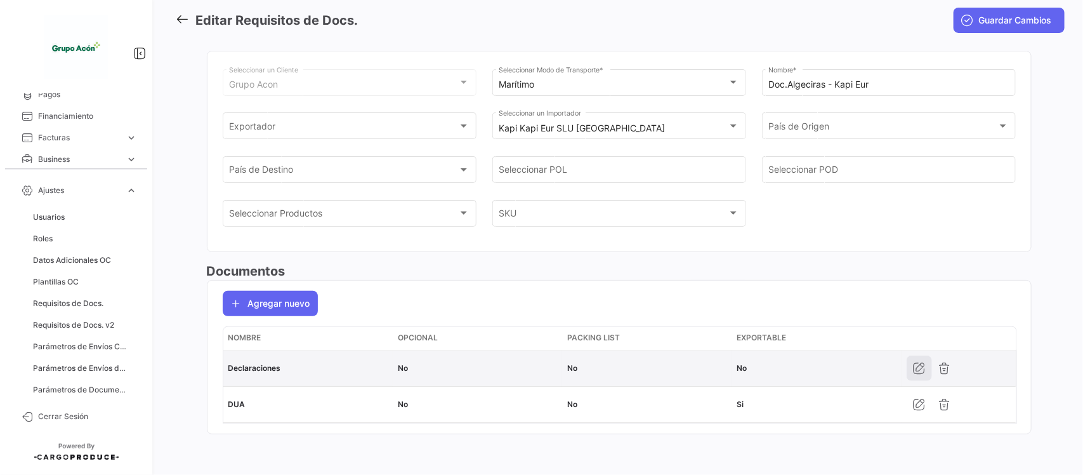
click at [913, 367] on icon "button" at bounding box center [919, 368] width 13 height 13
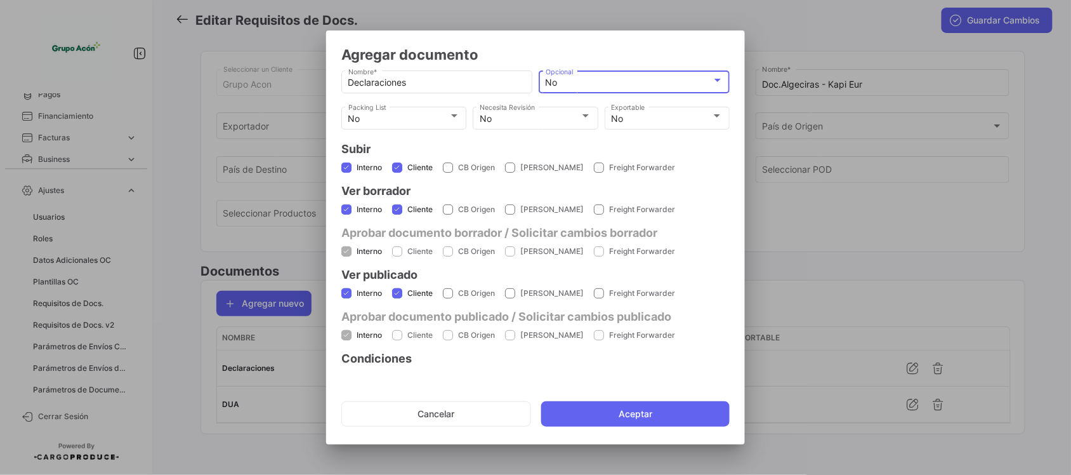
click at [572, 81] on div "No" at bounding box center [629, 82] width 166 height 11
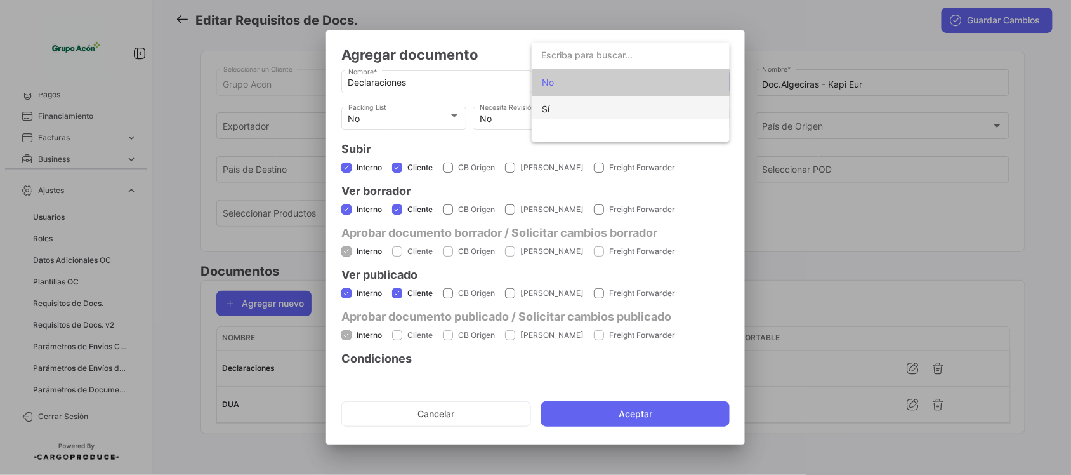
click at [569, 114] on span "Sí" at bounding box center [631, 109] width 178 height 27
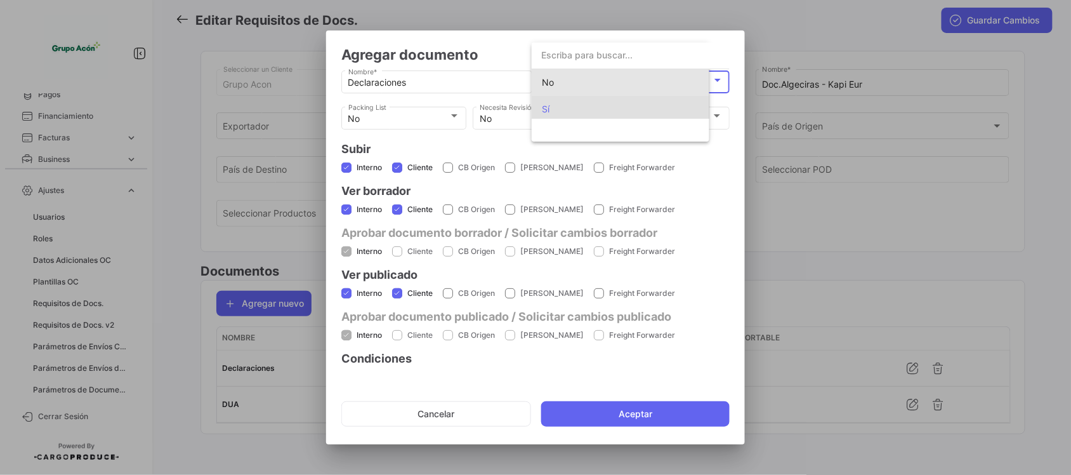
scroll to position [0, 0]
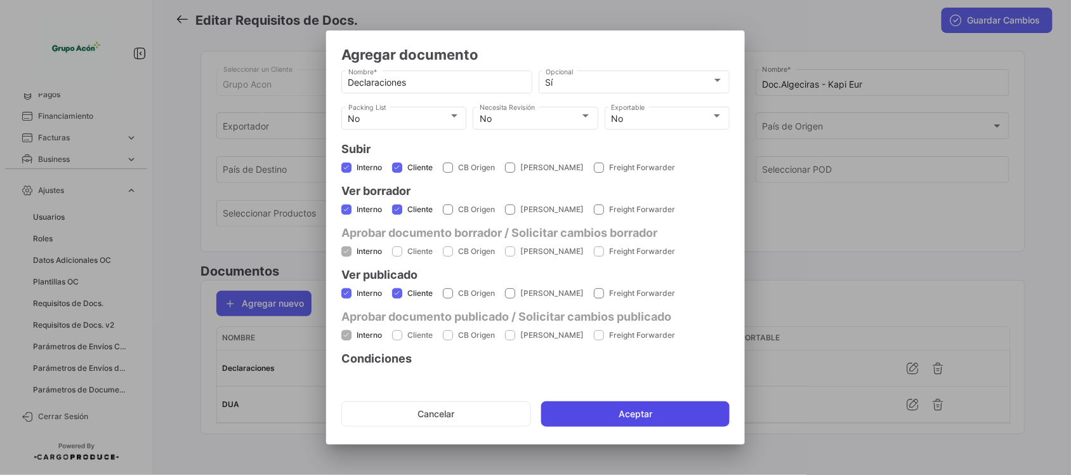
click at [614, 406] on button "Aceptar" at bounding box center [635, 413] width 188 height 25
checkbox input "false"
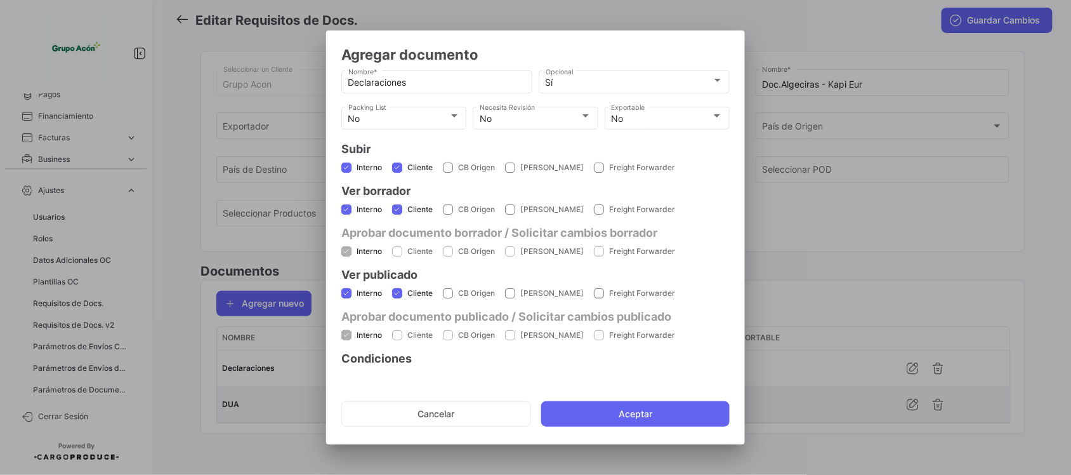
checkbox input "false"
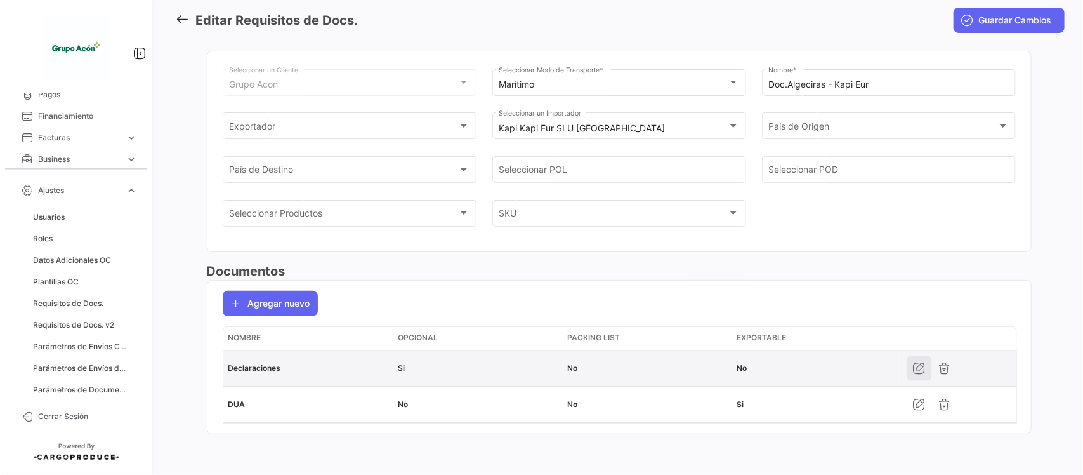
click at [913, 366] on icon "button" at bounding box center [919, 368] width 13 height 13
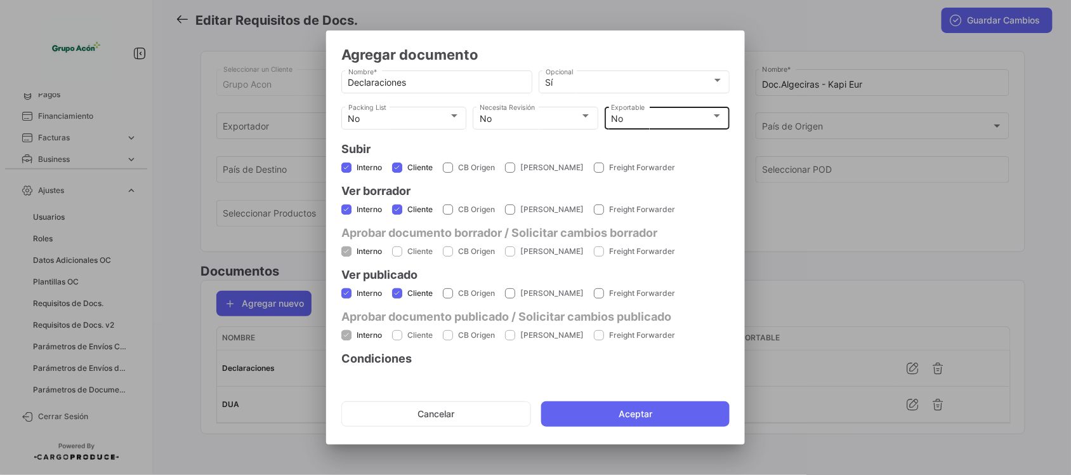
click at [642, 119] on div "No" at bounding box center [661, 119] width 100 height 11
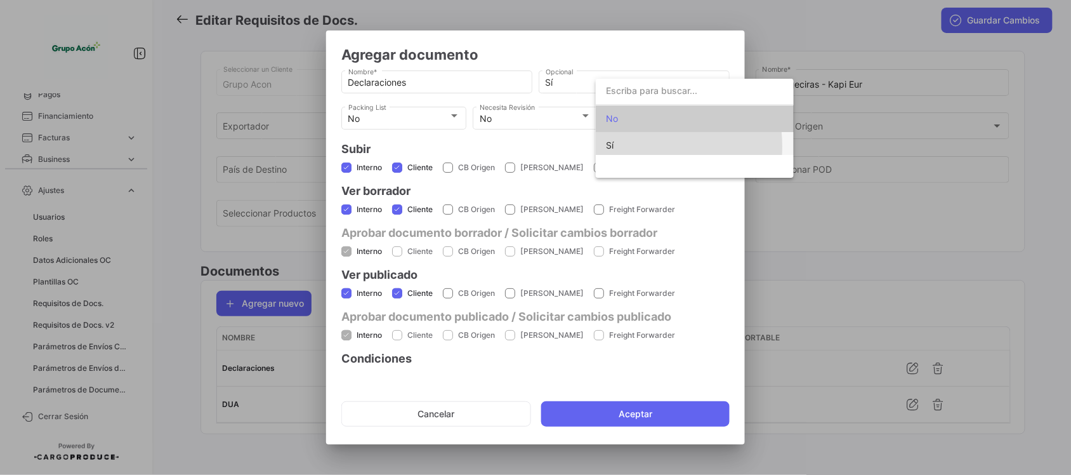
click at [623, 146] on span "Sí" at bounding box center [695, 145] width 178 height 27
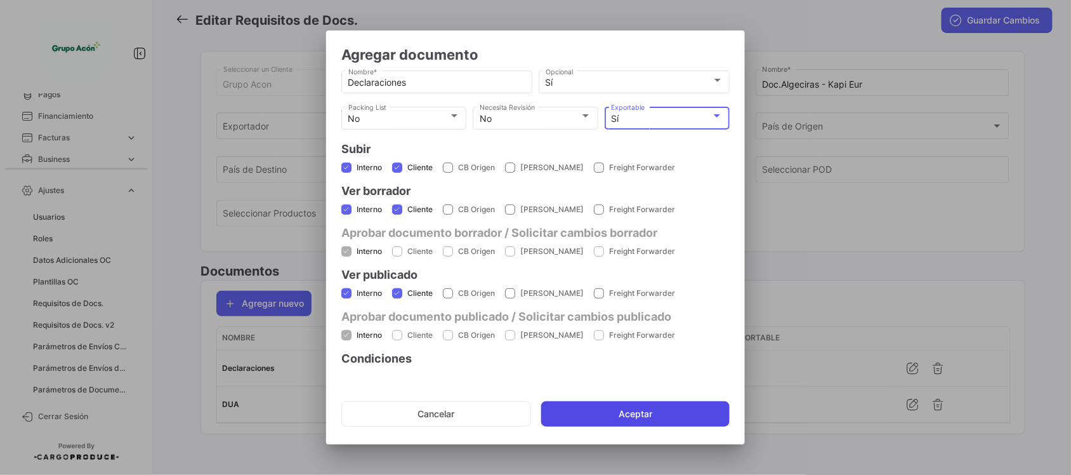
click at [640, 414] on button "Aceptar" at bounding box center [635, 413] width 188 height 25
checkbox input "false"
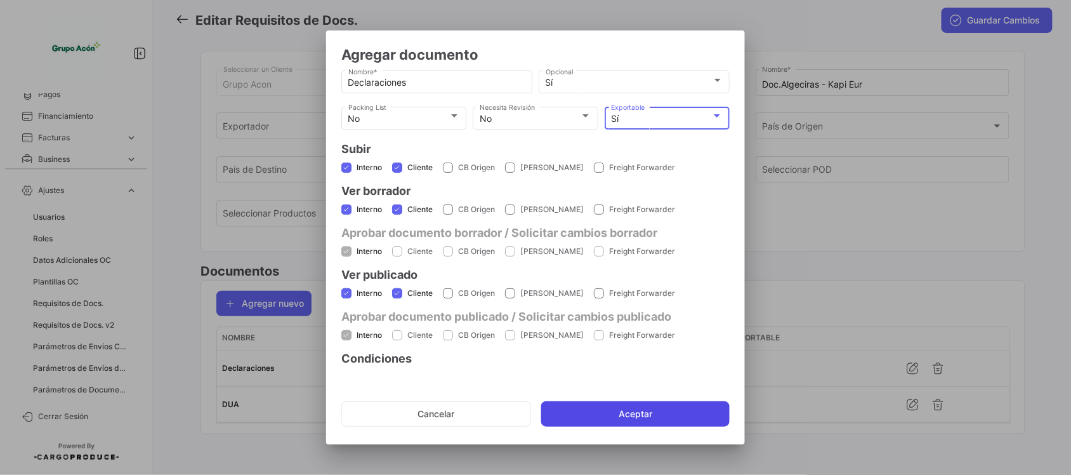
checkbox input "false"
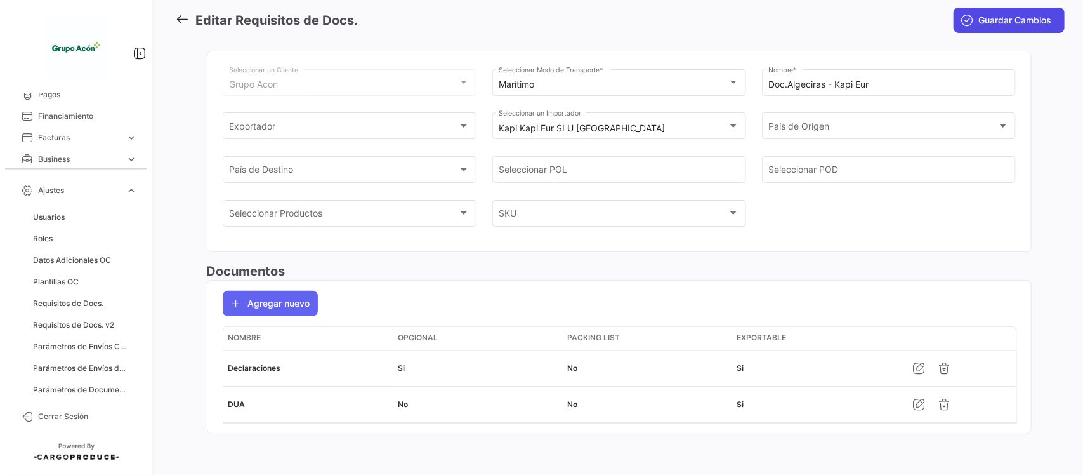
click at [984, 18] on span "Guardar Cambios" at bounding box center [1015, 20] width 73 height 13
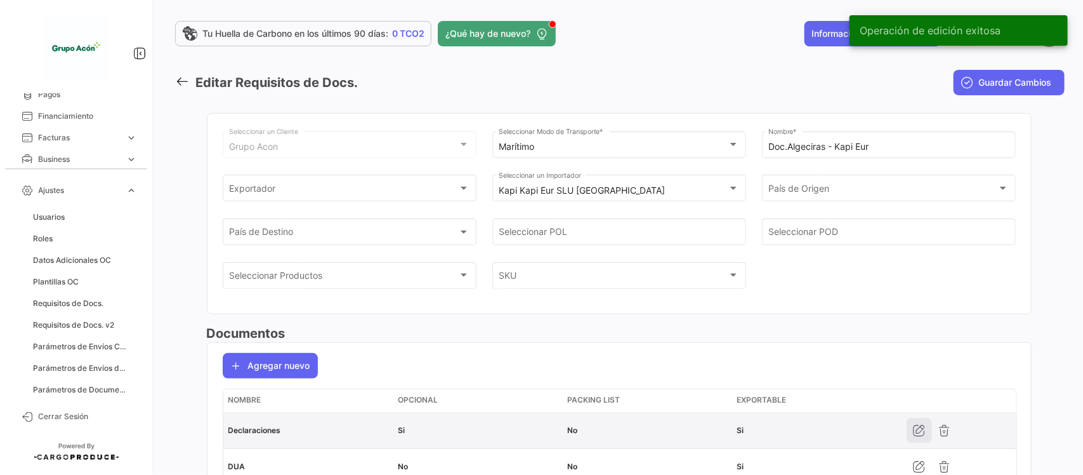
click at [913, 429] on icon "button" at bounding box center [919, 430] width 13 height 13
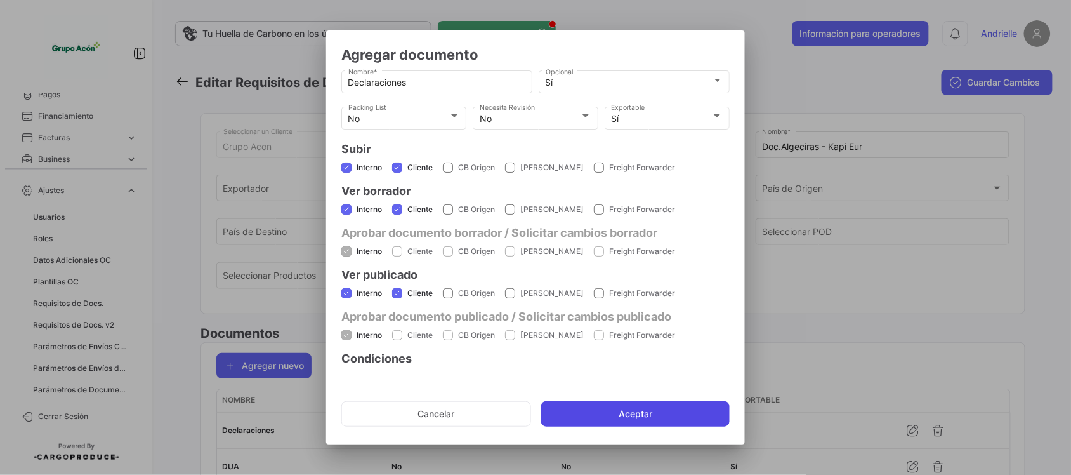
click at [693, 413] on button "Aceptar" at bounding box center [635, 413] width 188 height 25
checkbox input "false"
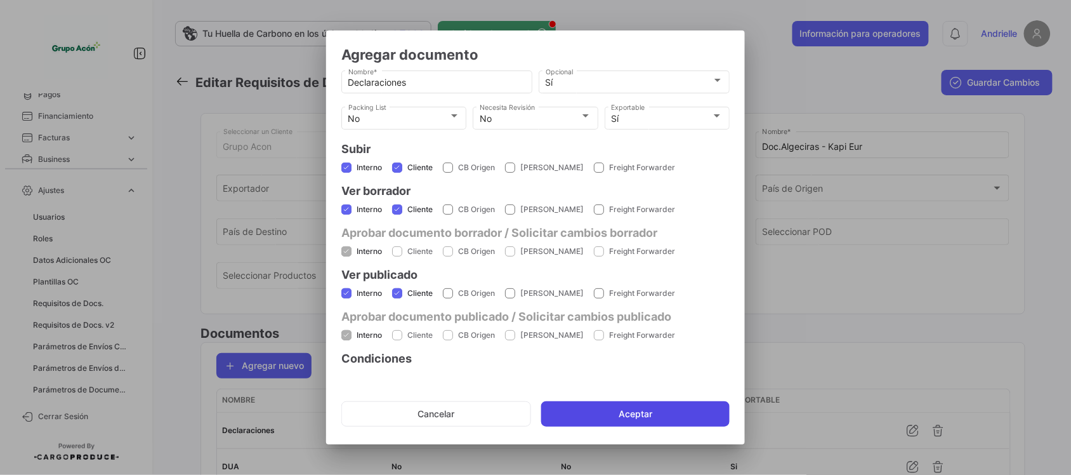
checkbox input "false"
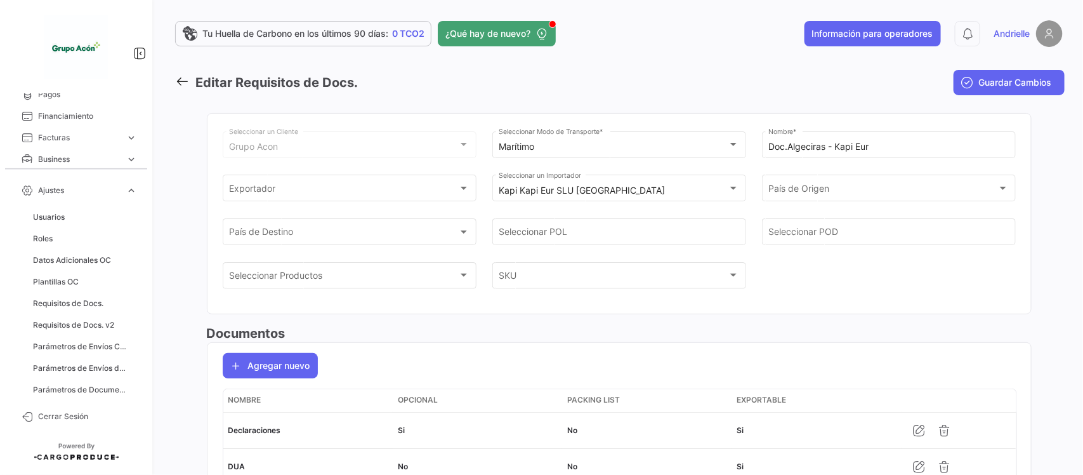
click at [185, 79] on icon at bounding box center [182, 81] width 14 height 14
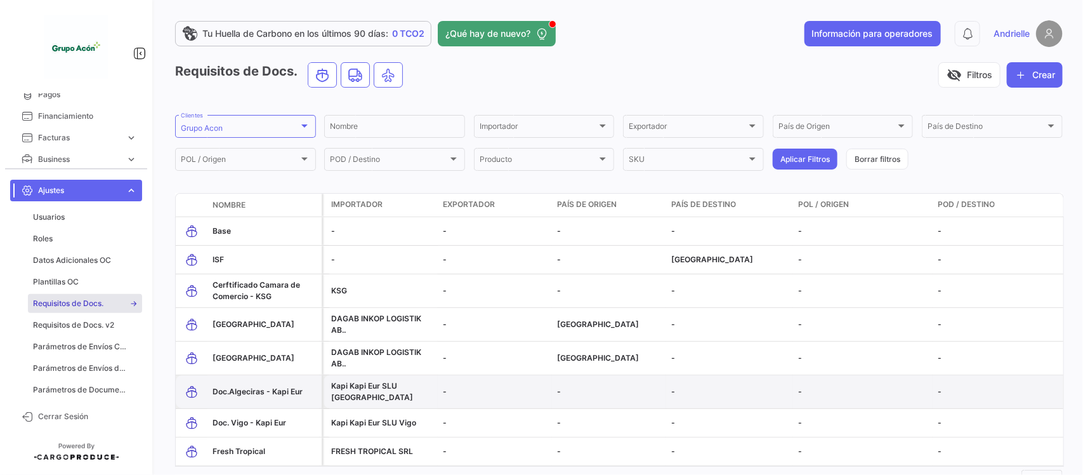
click at [275, 388] on span "Doc.Algeciras - Kapi Eur" at bounding box center [258, 392] width 90 height 10
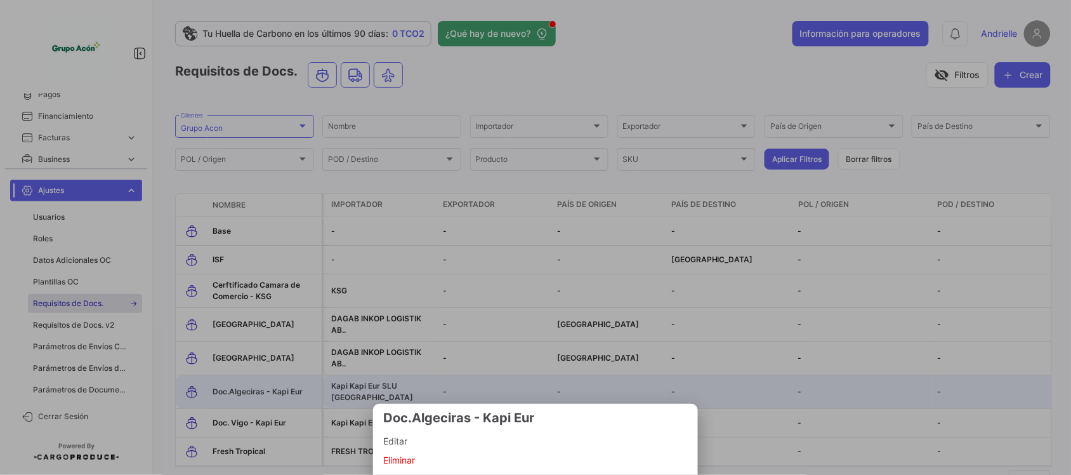
click at [436, 440] on span "Editar" at bounding box center [535, 440] width 305 height 15
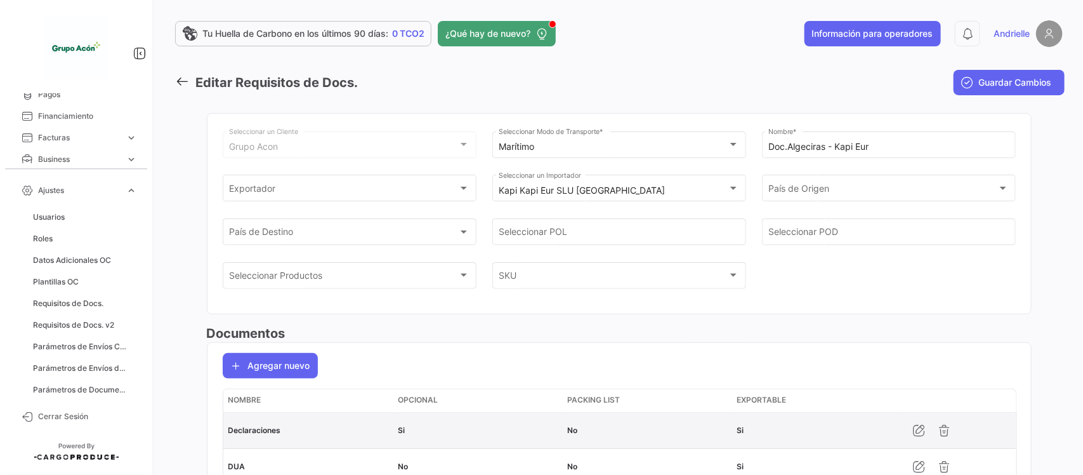
click at [255, 430] on div "Declaraciones" at bounding box center [307, 430] width 159 height 11
click at [275, 432] on div "Declaraciones" at bounding box center [307, 430] width 159 height 11
click at [918, 437] on icon "button" at bounding box center [919, 430] width 13 height 13
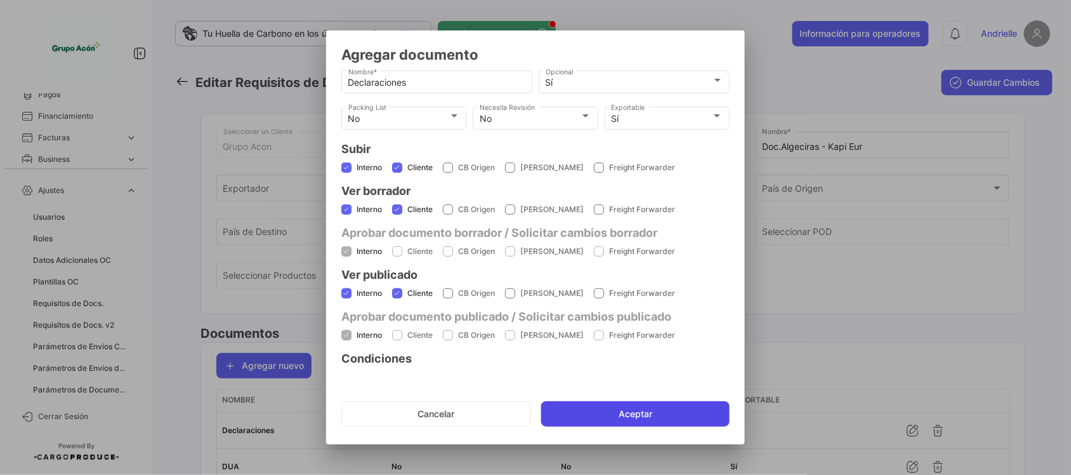
click at [626, 414] on button "Aceptar" at bounding box center [635, 413] width 188 height 25
checkbox input "false"
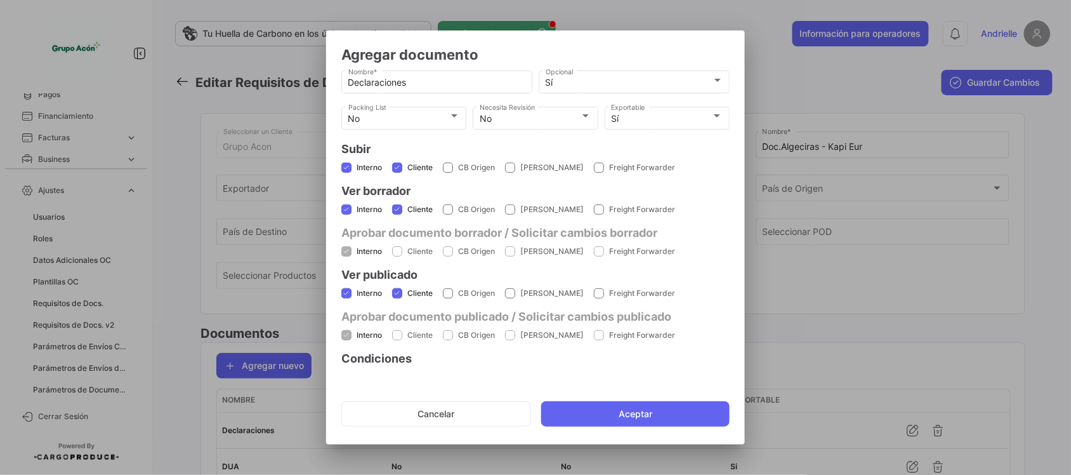
checkbox input "false"
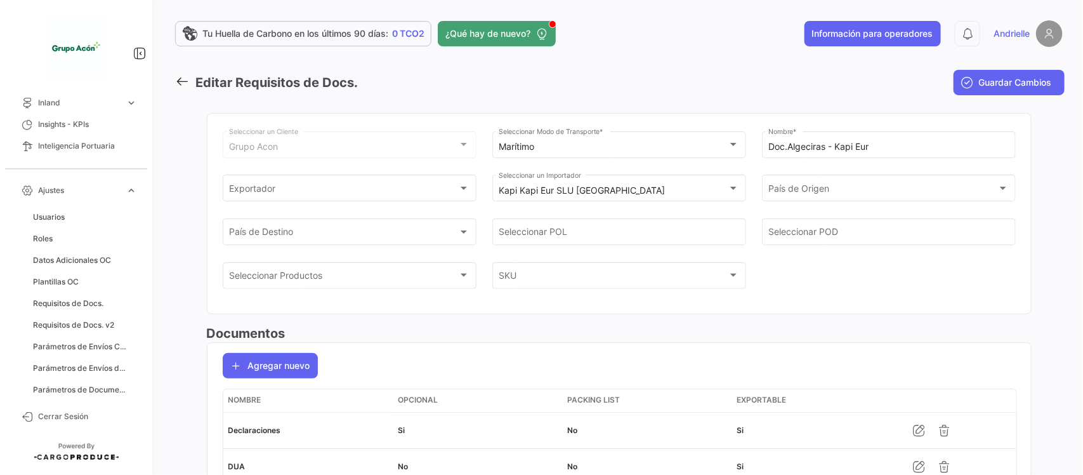
scroll to position [79, 0]
drag, startPoint x: 137, startPoint y: 186, endPoint x: 140, endPoint y: 159, distance: 26.8
click at [137, 186] on link "Ajustes expand_more" at bounding box center [76, 191] width 132 height 22
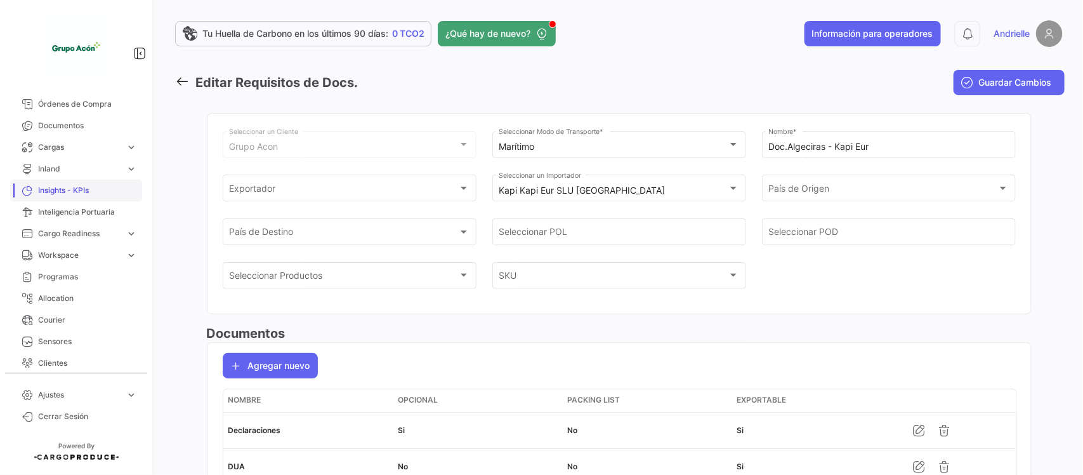
scroll to position [0, 0]
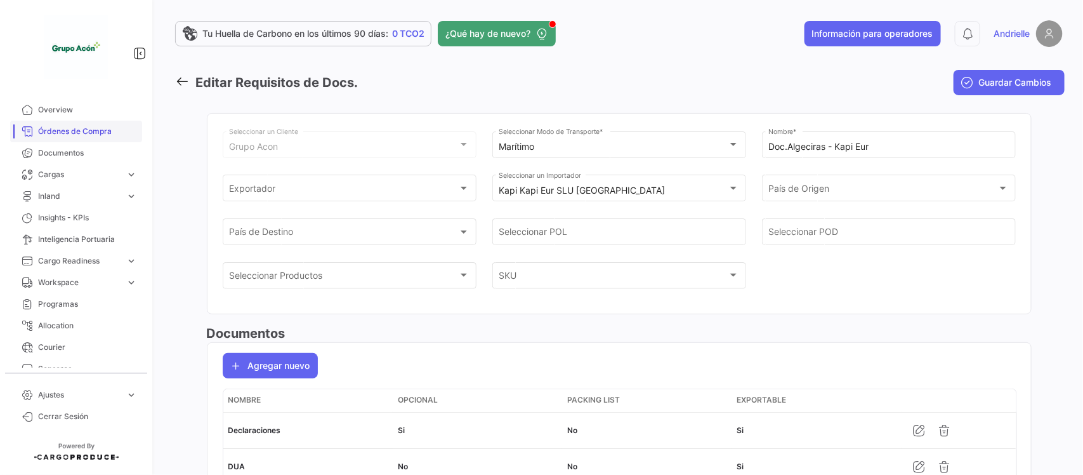
click at [102, 127] on span "Órdenes de Compra" at bounding box center [87, 131] width 99 height 11
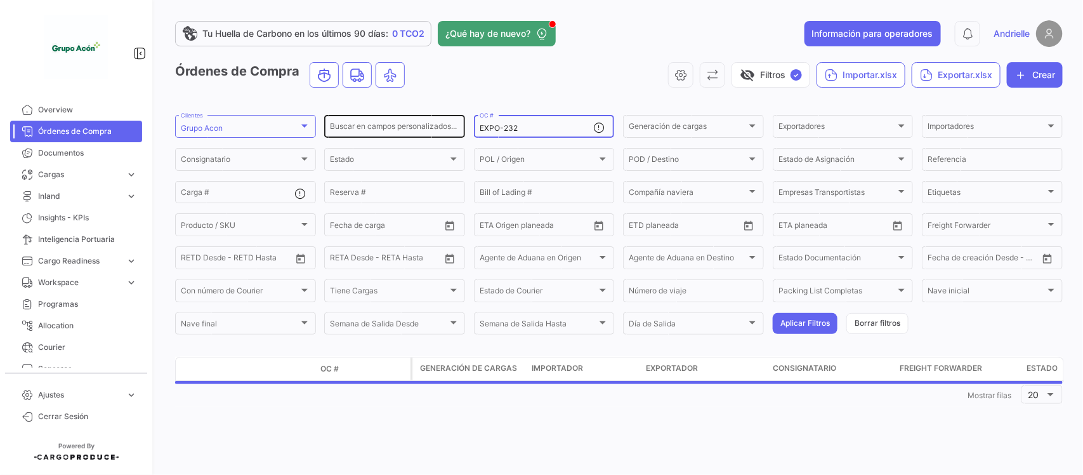
drag, startPoint x: 527, startPoint y: 131, endPoint x: 442, endPoint y: 135, distance: 84.5
click at [0, 0] on div "Buscar en [PERSON_NAME] personalizados... EXPO-232 OC # Generación [PERSON_NAME…" at bounding box center [0, 0] width 0 height 0
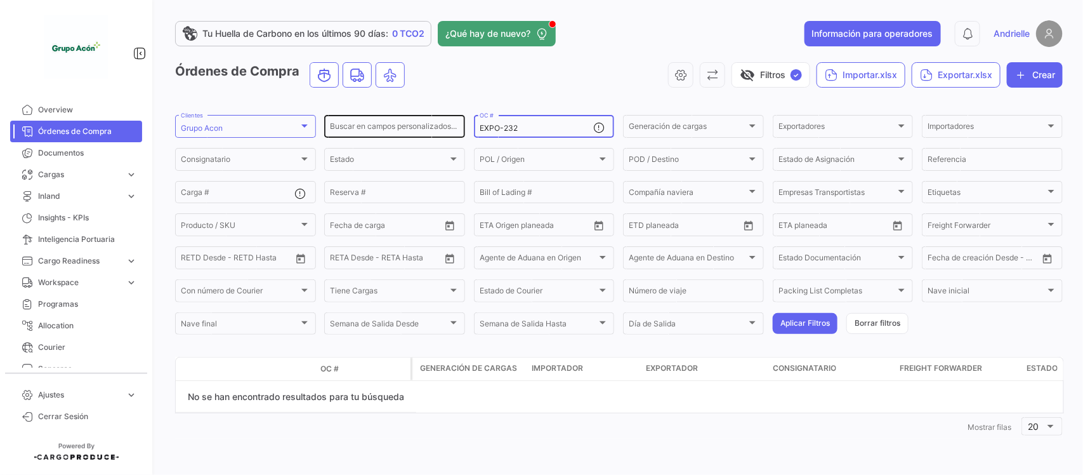
paste input "63809COPY"
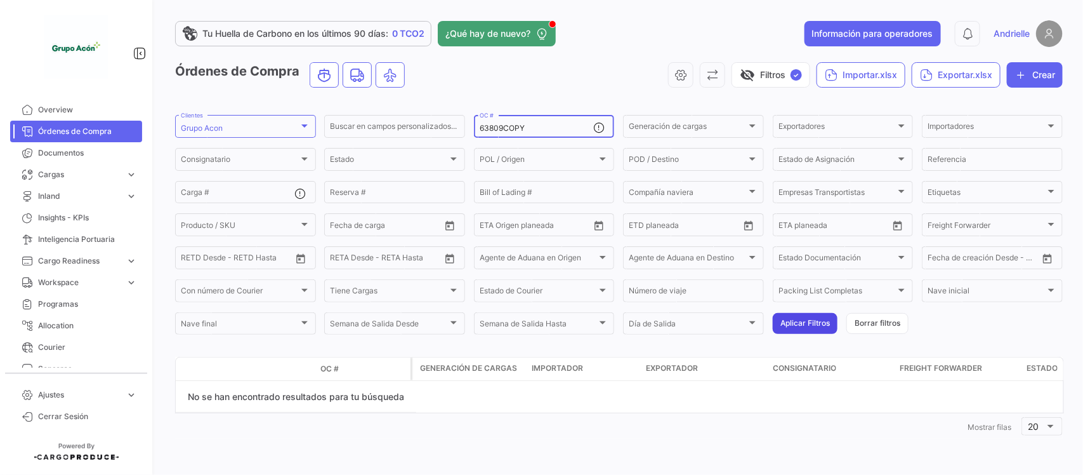
click at [812, 330] on button "Aplicar Filtros" at bounding box center [805, 323] width 65 height 21
click at [480, 129] on input "63809COPY" at bounding box center [537, 128] width 114 height 9
click at [527, 127] on input "63809COPY" at bounding box center [537, 128] width 114 height 9
click at [791, 317] on button "Aplicar Filtros" at bounding box center [805, 323] width 65 height 21
drag, startPoint x: 538, startPoint y: 122, endPoint x: 536, endPoint y: 129, distance: 7.2
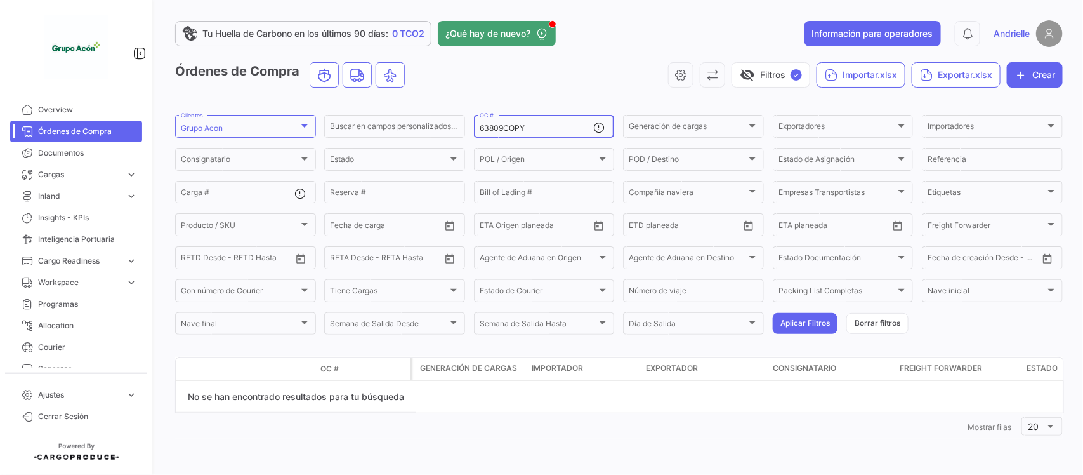
click at [539, 122] on div "63809COPY OC #" at bounding box center [537, 125] width 114 height 25
click at [536, 129] on input "63809COPY" at bounding box center [537, 128] width 114 height 9
type input "63809"
click at [816, 317] on button "Aplicar Filtros" at bounding box center [805, 323] width 65 height 21
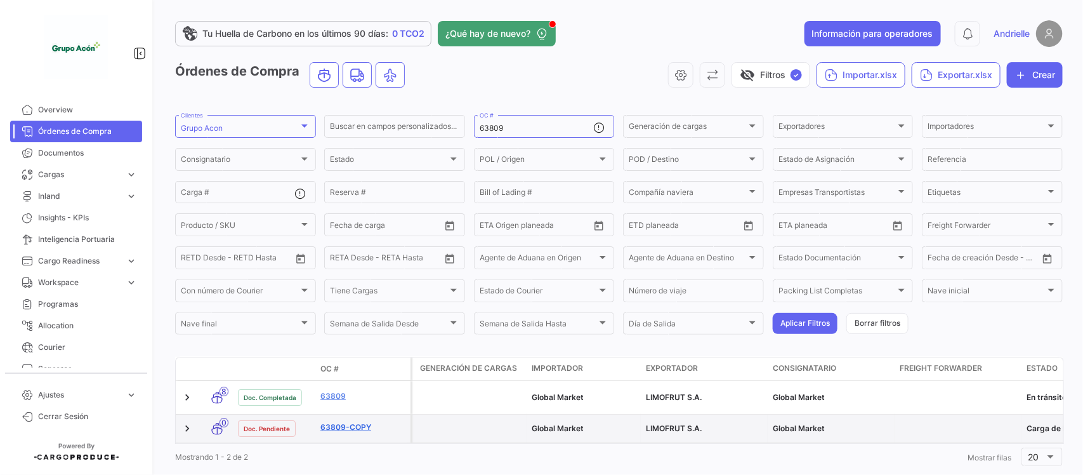
click at [350, 421] on link "63809-copy" at bounding box center [363, 426] width 85 height 11
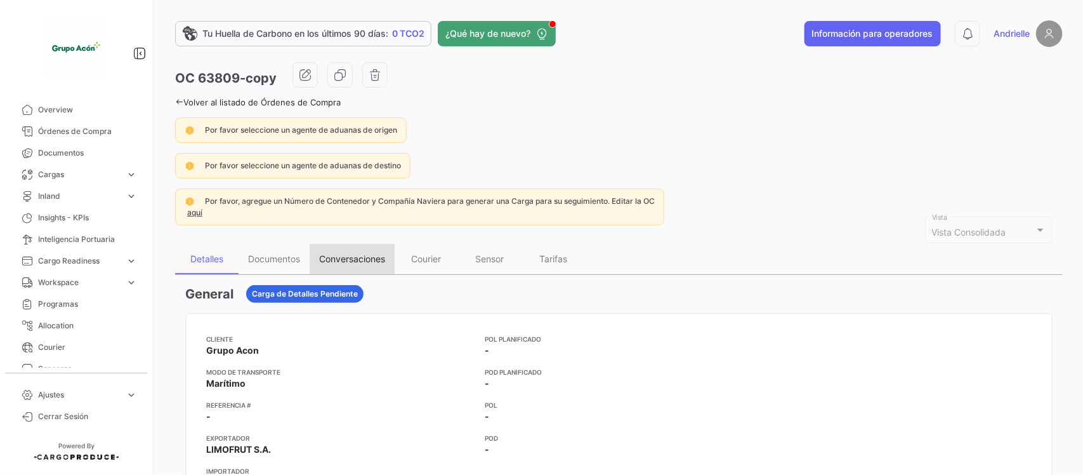
click at [360, 257] on div "Conversaciones" at bounding box center [352, 258] width 66 height 11
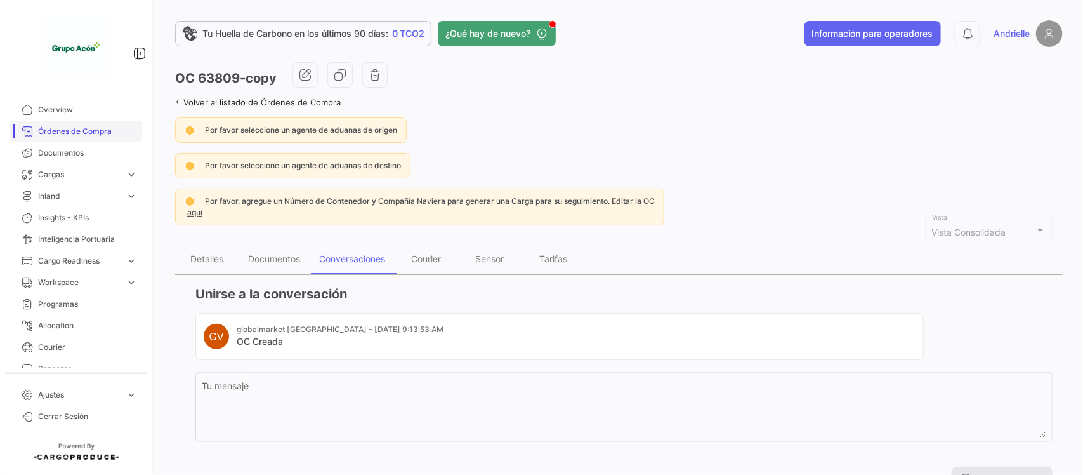
click at [96, 124] on link "Órdenes de Compra" at bounding box center [76, 132] width 132 height 22
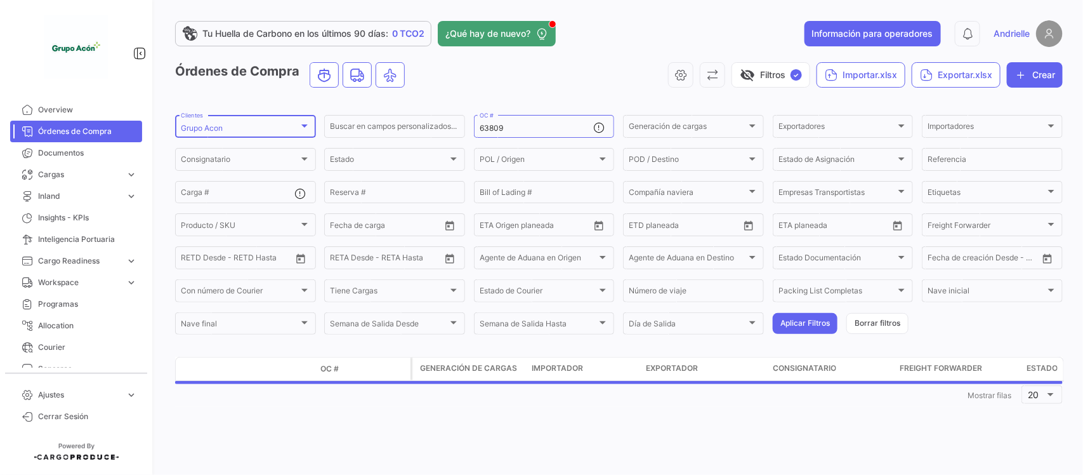
click at [283, 125] on div "Grupo Acon" at bounding box center [240, 128] width 118 height 9
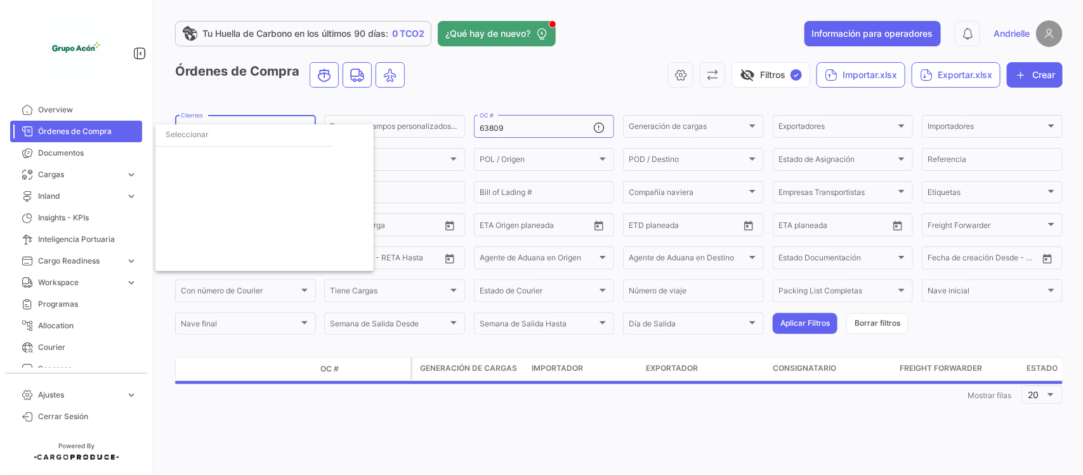
scroll to position [2673, 0]
click at [220, 155] on span "Grupo Acon" at bounding box center [202, 160] width 43 height 10
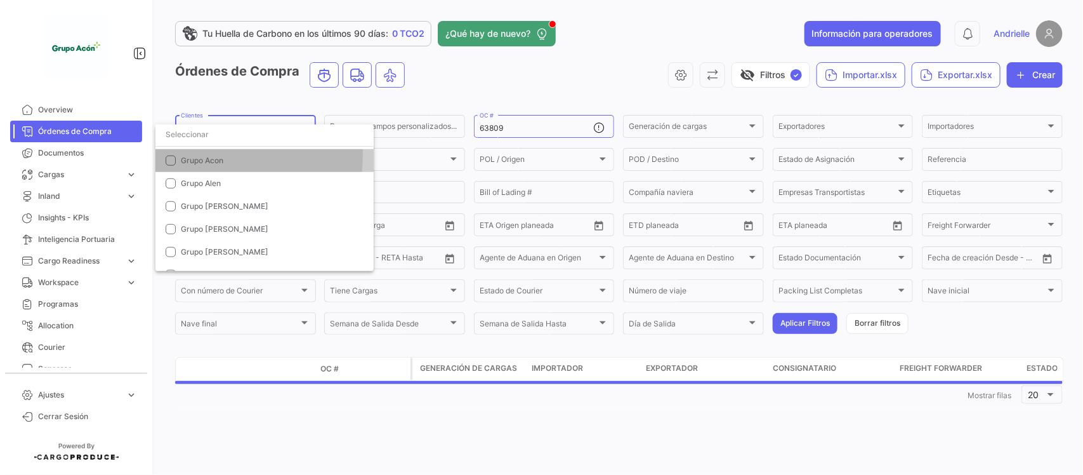
click at [219, 130] on input "dropdown search" at bounding box center [264, 134] width 218 height 23
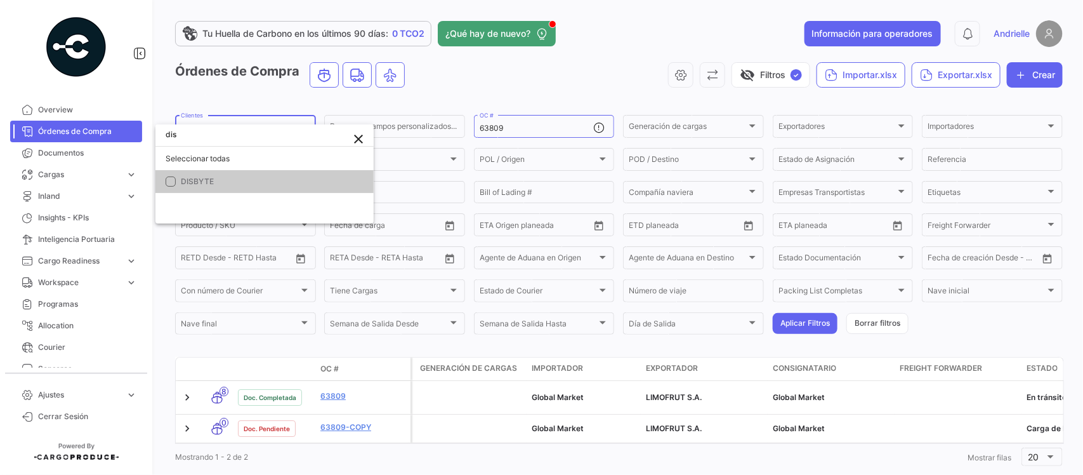
scroll to position [0, 0]
type input "disb"
click at [248, 182] on span "DISBYTE" at bounding box center [272, 181] width 183 height 11
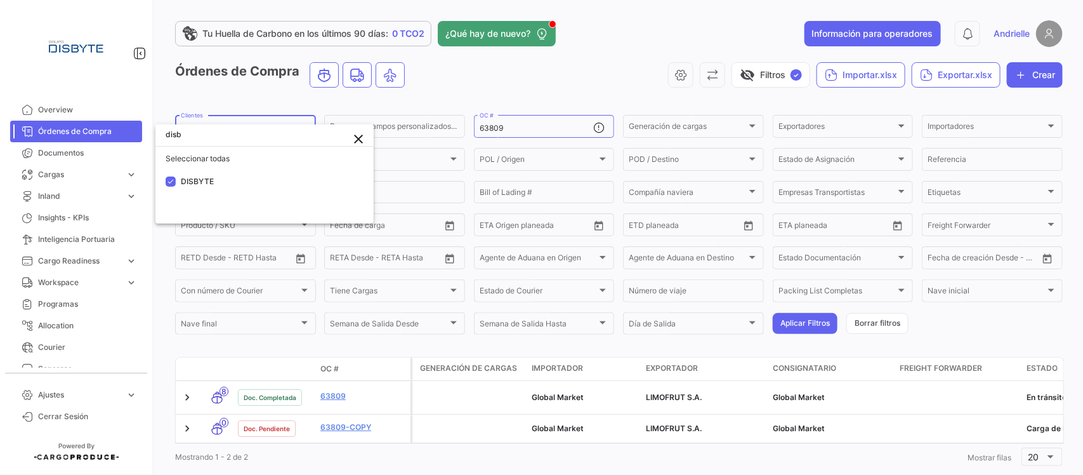
click at [291, 107] on div at bounding box center [541, 237] width 1083 height 475
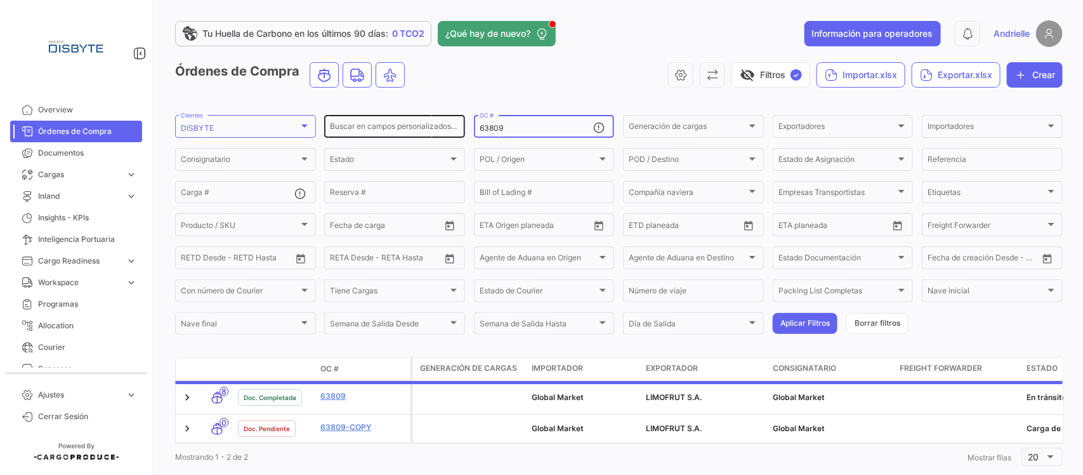
drag, startPoint x: 508, startPoint y: 130, endPoint x: 458, endPoint y: 131, distance: 49.5
click at [0, 0] on div "Buscar en [PERSON_NAME] personalizados... 63809 OC # Generación [PERSON_NAME] G…" at bounding box center [0, 0] width 0 height 0
paste input "DS0520"
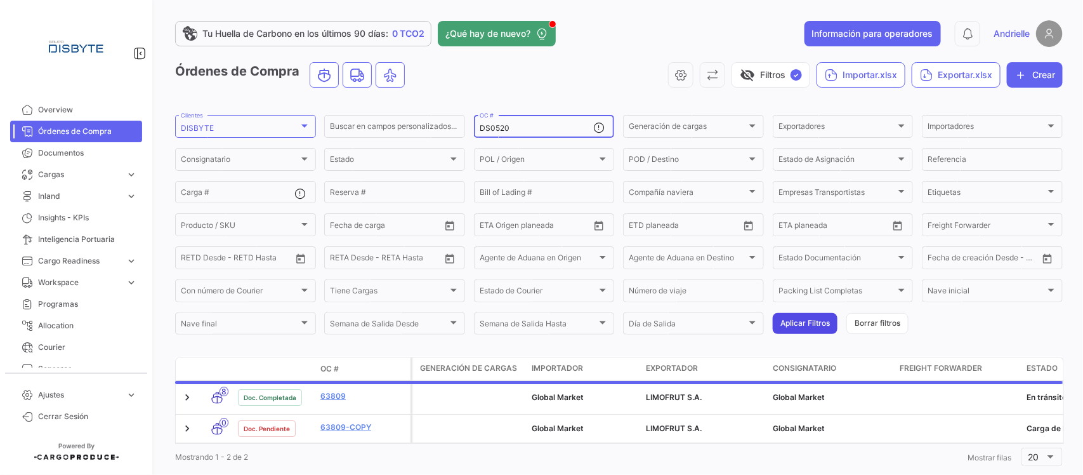
type input "DS0520"
click at [807, 316] on button "Aplicar Filtros" at bounding box center [805, 323] width 65 height 21
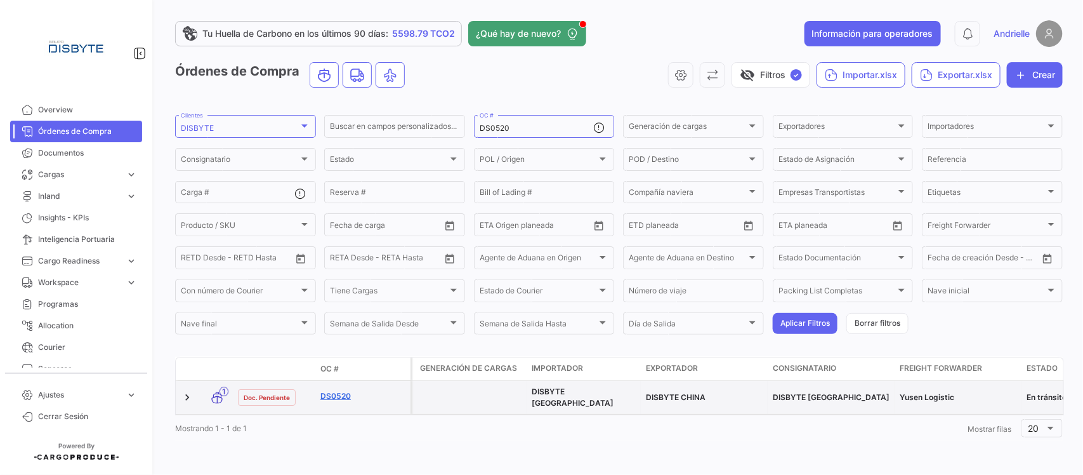
click at [331, 394] on link "DS0520" at bounding box center [363, 395] width 85 height 11
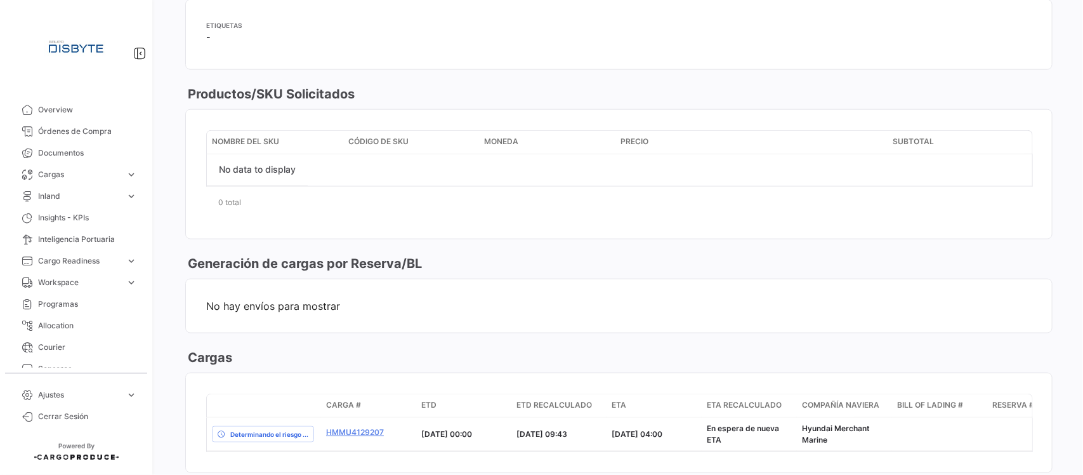
scroll to position [714, 0]
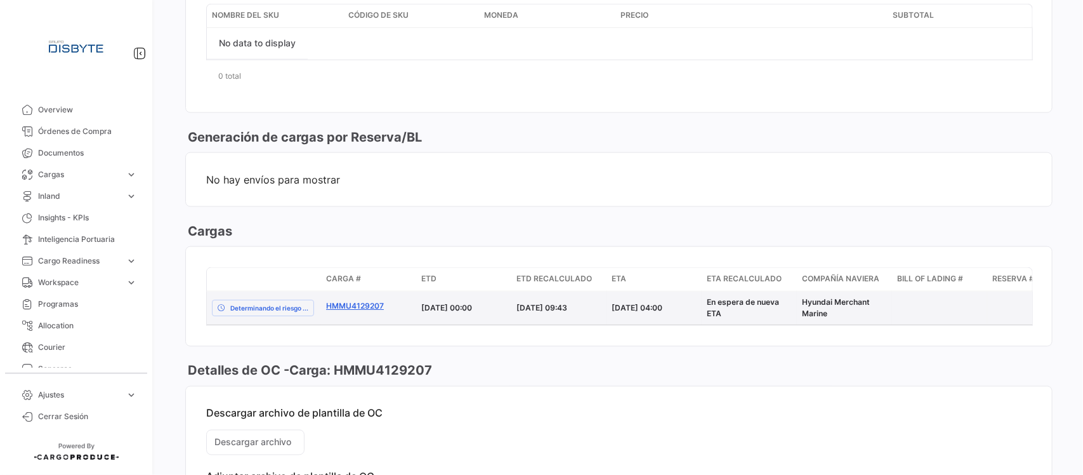
click at [341, 305] on link "HMMU4129207" at bounding box center [368, 305] width 85 height 11
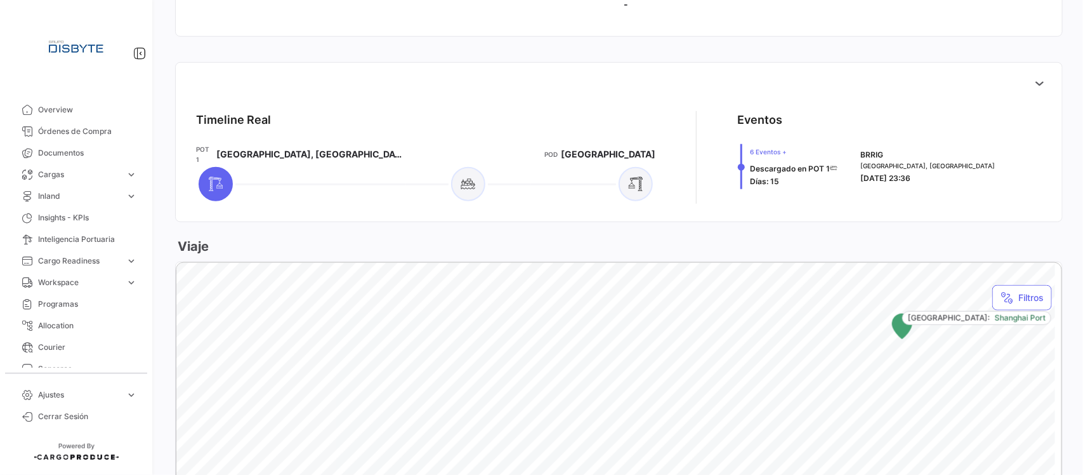
scroll to position [476, 0]
click at [1033, 77] on icon at bounding box center [1039, 81] width 13 height 13
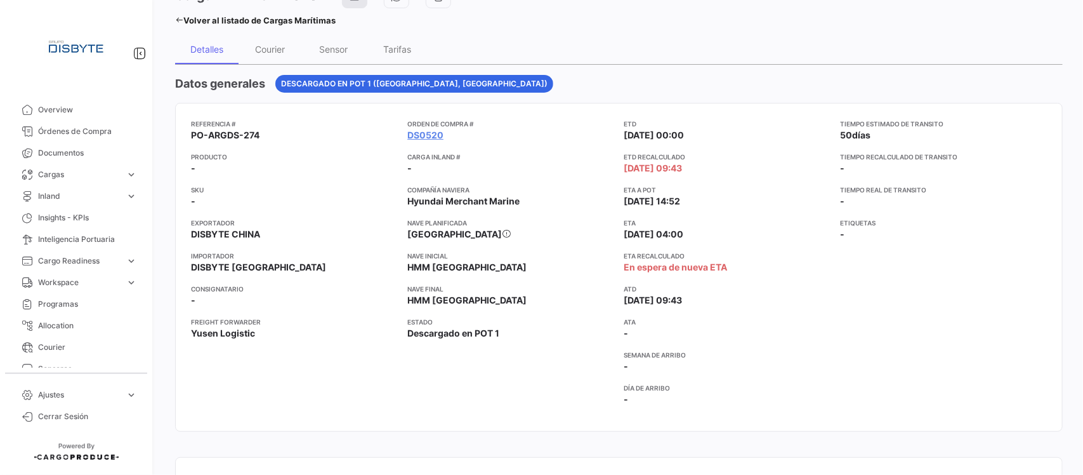
scroll to position [0, 0]
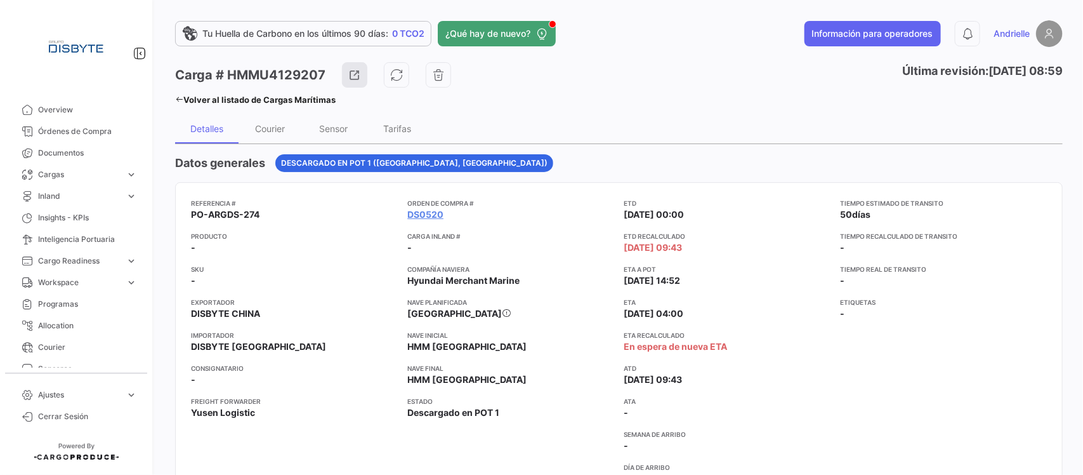
click at [183, 96] on link "Volver al listado de Cargas Marítimas" at bounding box center [255, 100] width 161 height 18
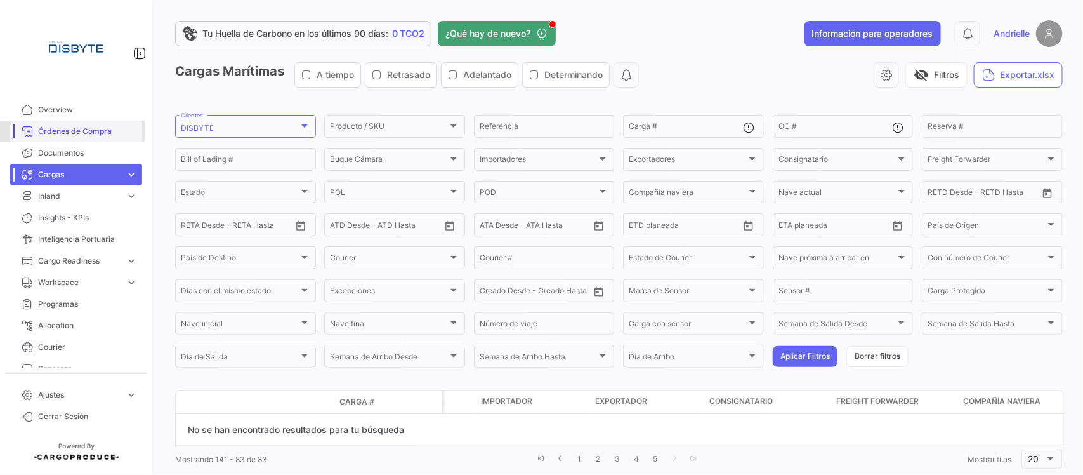
click at [65, 130] on span "Órdenes de Compra" at bounding box center [87, 131] width 99 height 11
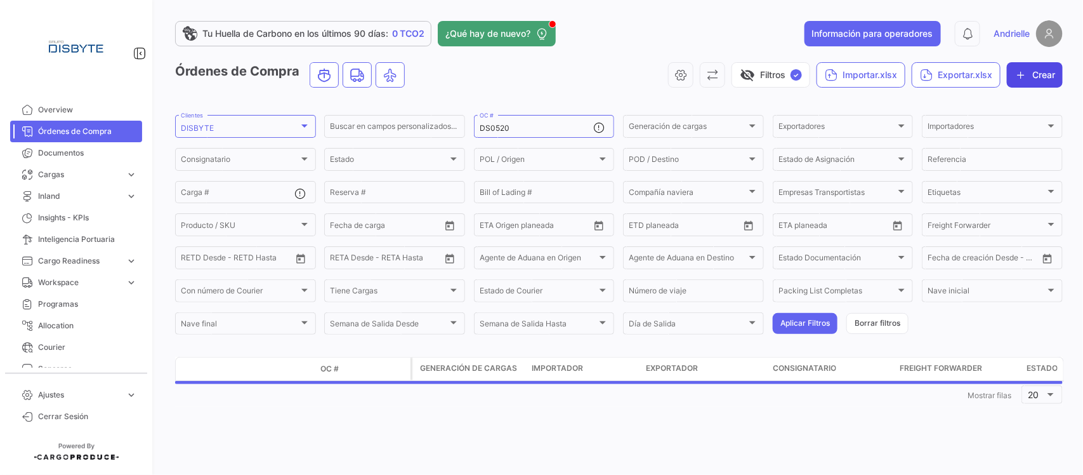
click at [1034, 74] on button "Crear" at bounding box center [1035, 74] width 56 height 25
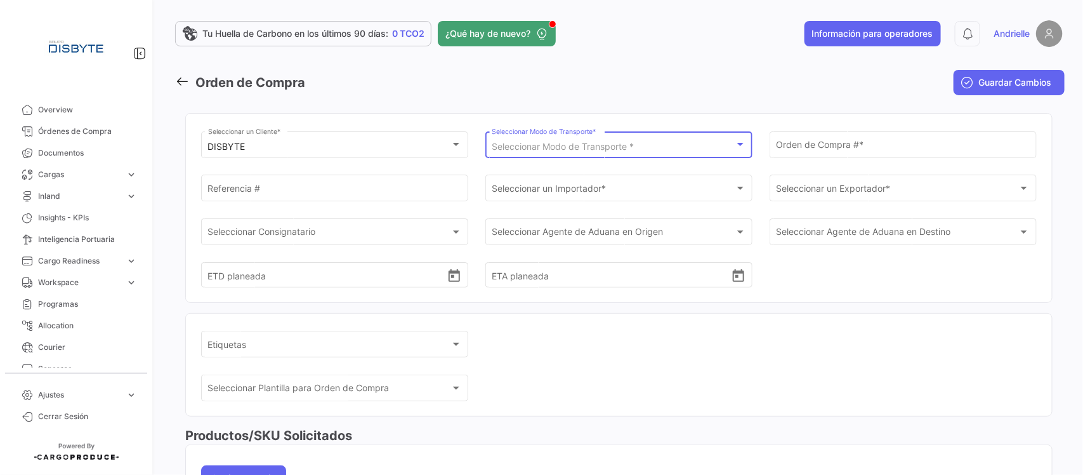
click at [591, 147] on span "Seleccionar Modo de Transporte *" at bounding box center [563, 146] width 142 height 11
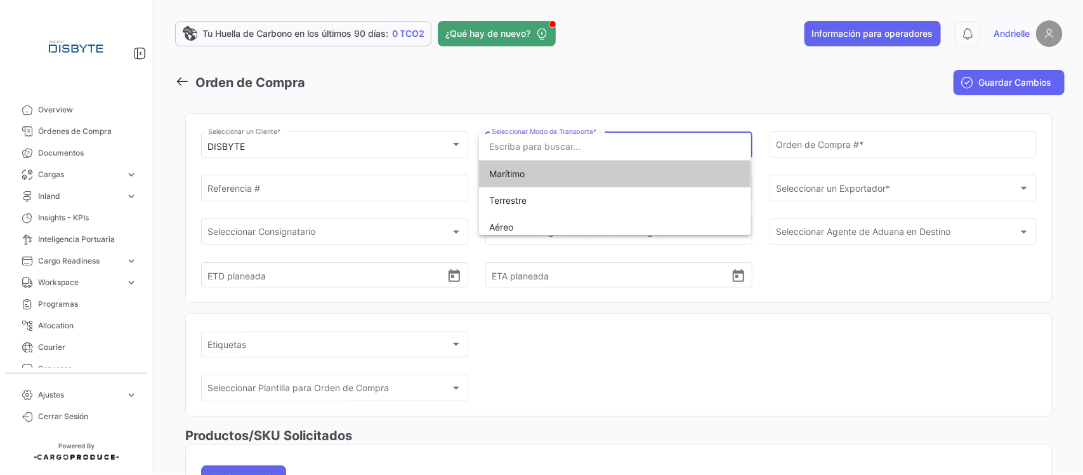
click at [576, 184] on span "Marítimo" at bounding box center [614, 174] width 251 height 27
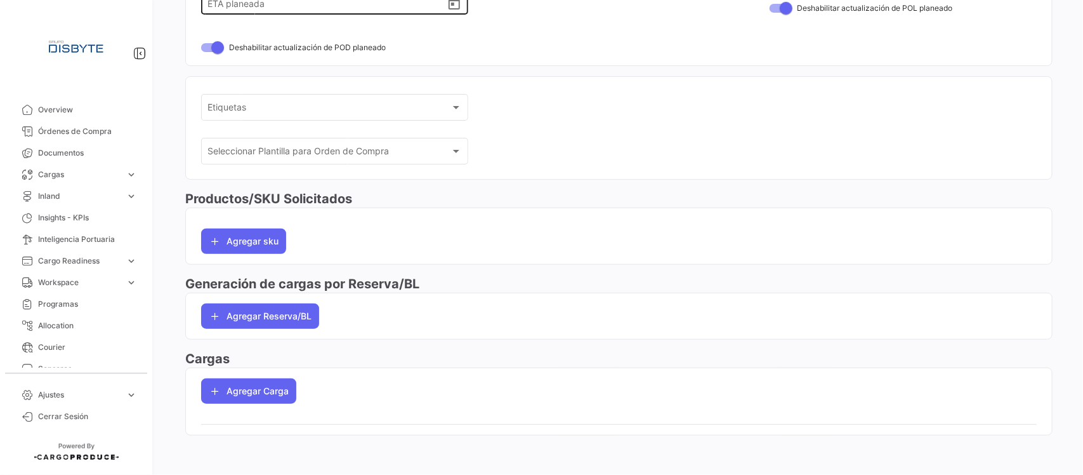
scroll to position [321, 0]
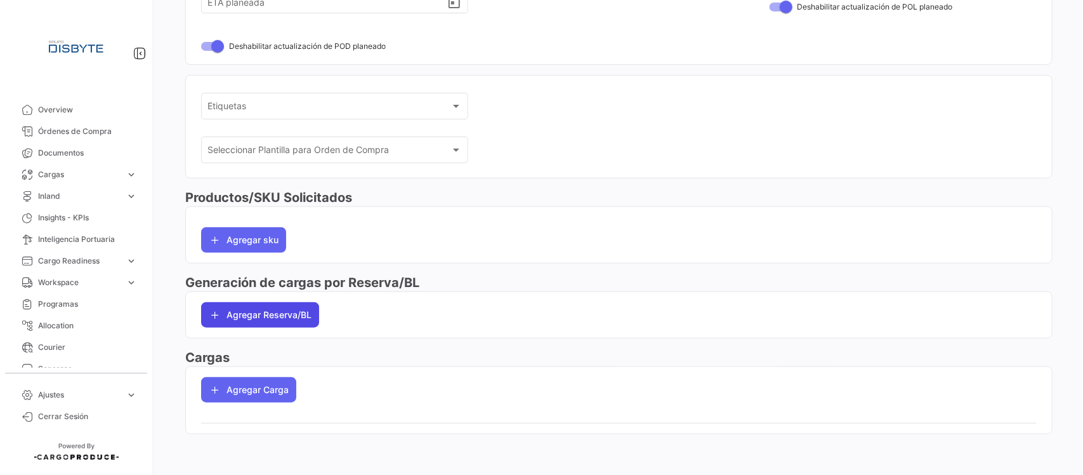
click at [274, 308] on button "Agregar Reserva/BL" at bounding box center [260, 314] width 118 height 25
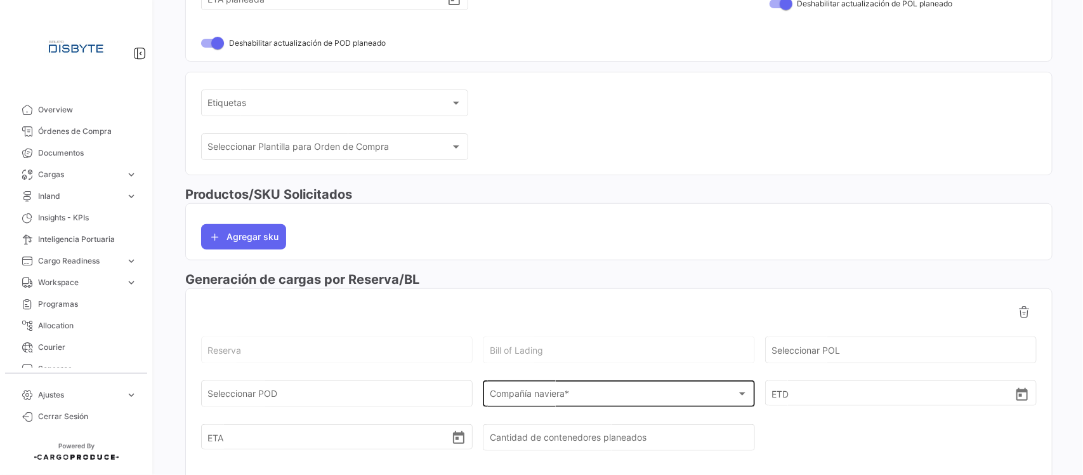
click at [553, 406] on div "Compañía naviera * Compañía naviera *" at bounding box center [619, 392] width 258 height 29
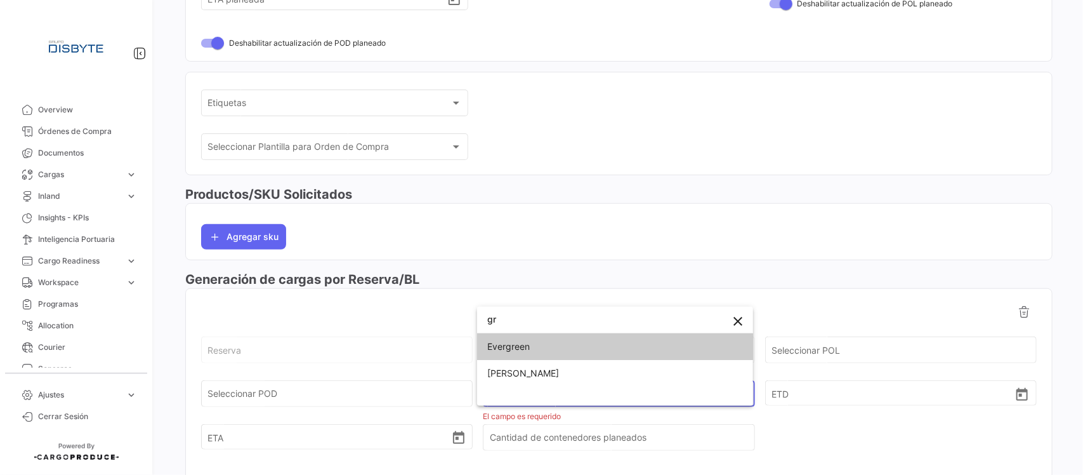
type input "g"
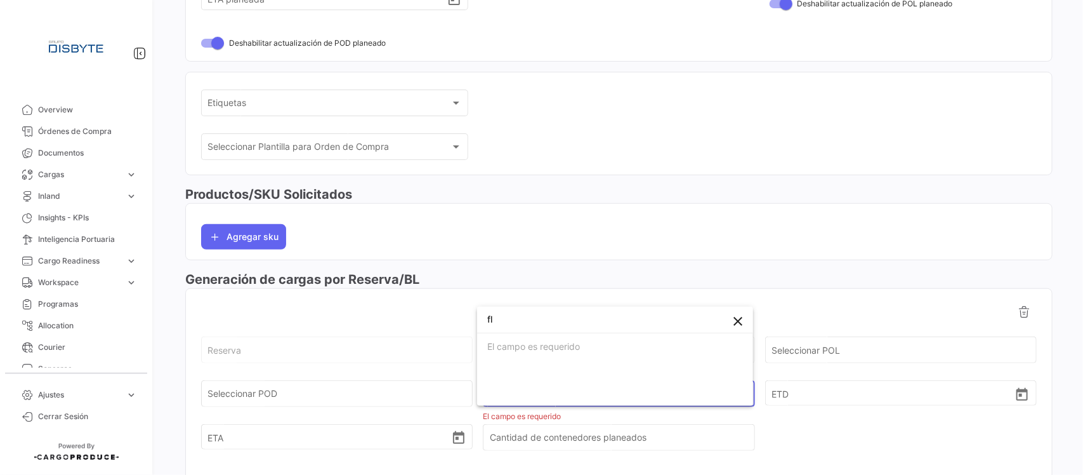
type input "f"
click at [65, 129] on div at bounding box center [541, 237] width 1083 height 475
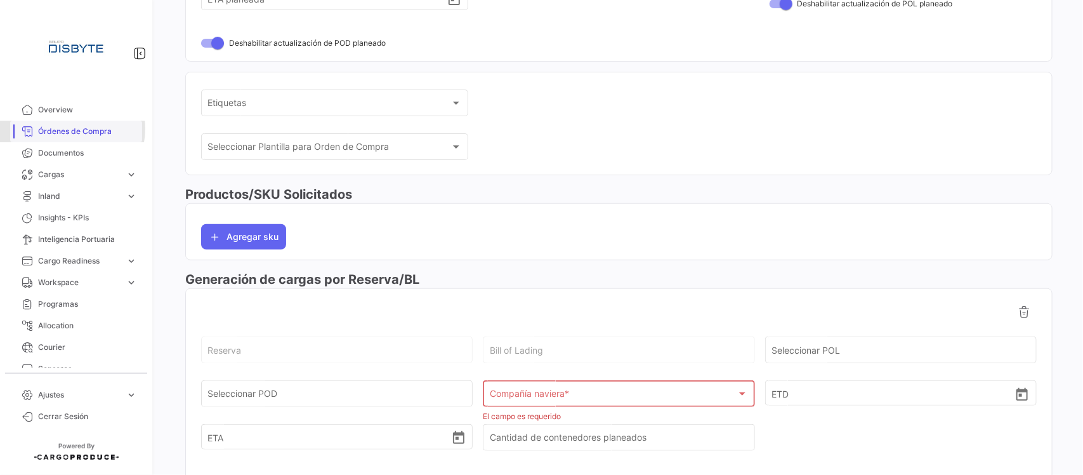
click at [70, 129] on span "Órdenes de Compra" at bounding box center [87, 131] width 99 height 11
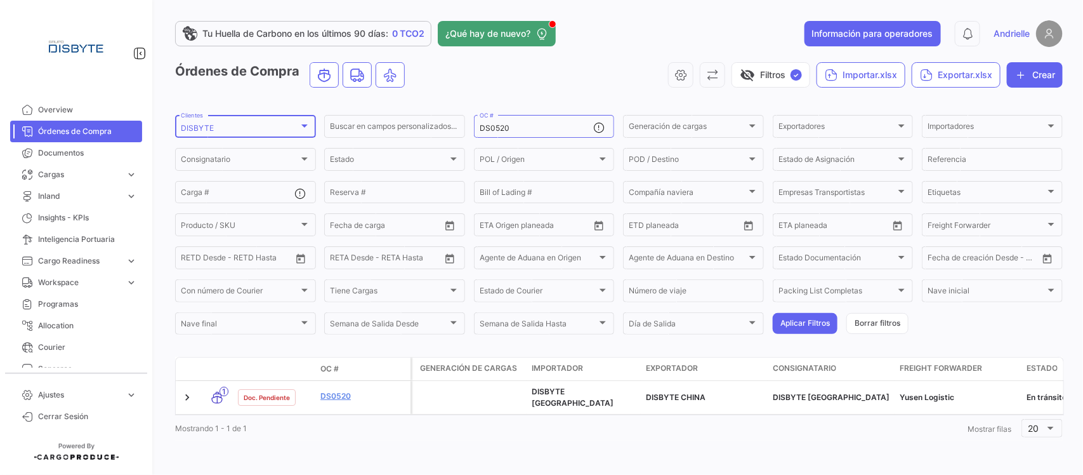
click at [192, 128] on mat-select-trigger "DISBYTE" at bounding box center [197, 128] width 33 height 10
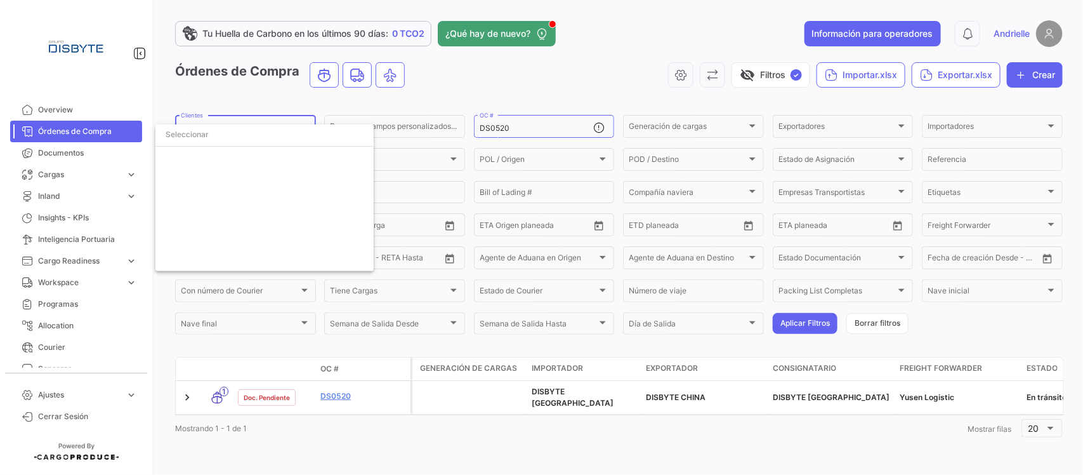
scroll to position [1708, 0]
click at [195, 157] on span "DISBYTE" at bounding box center [197, 160] width 33 height 10
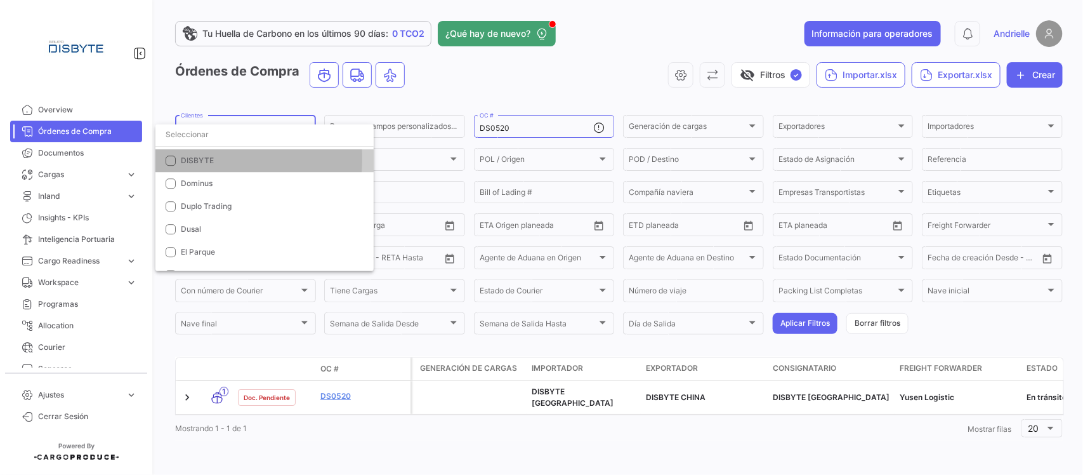
click at [197, 131] on input "dropdown search" at bounding box center [264, 134] width 218 height 23
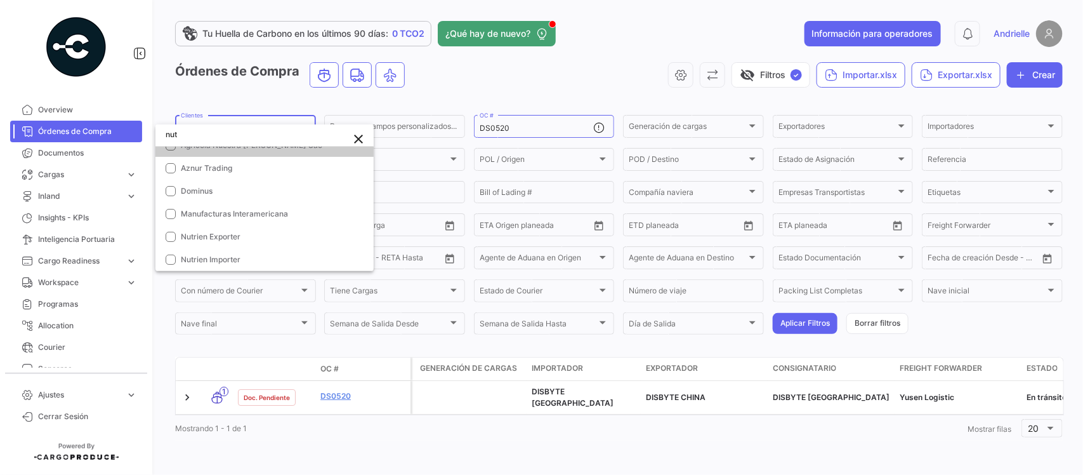
scroll to position [0, 0]
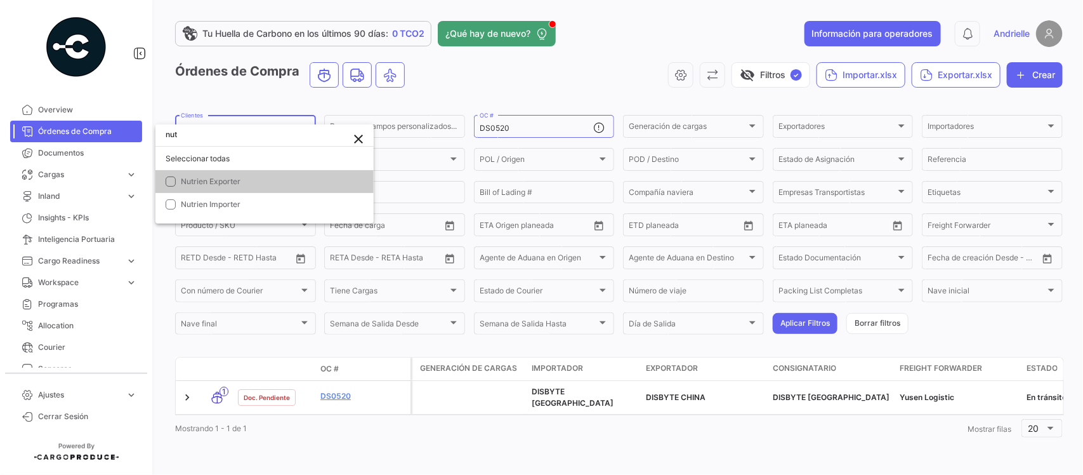
type input "nut"
click at [228, 180] on span "Nutrien Exporter" at bounding box center [211, 181] width 60 height 10
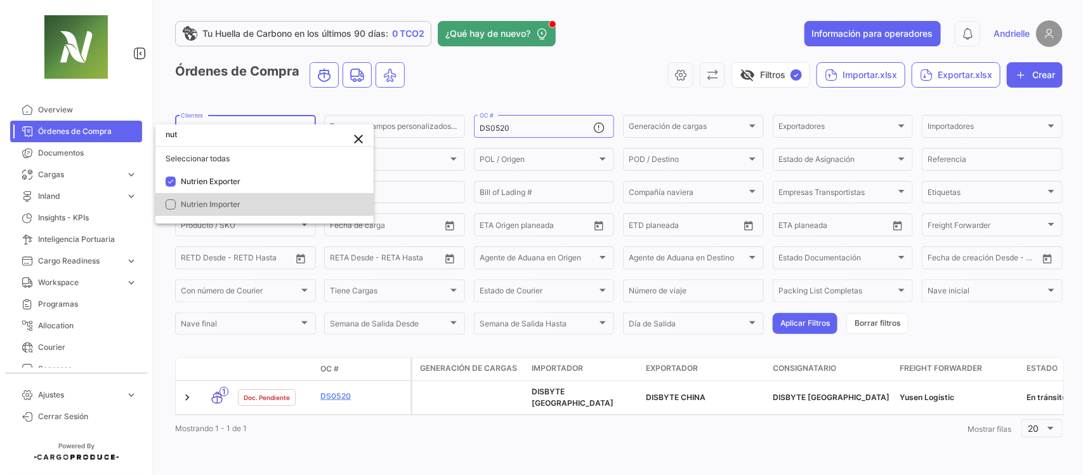
click at [232, 200] on span "Nutrien Importer" at bounding box center [211, 204] width 60 height 10
click at [623, 46] on div at bounding box center [541, 237] width 1083 height 475
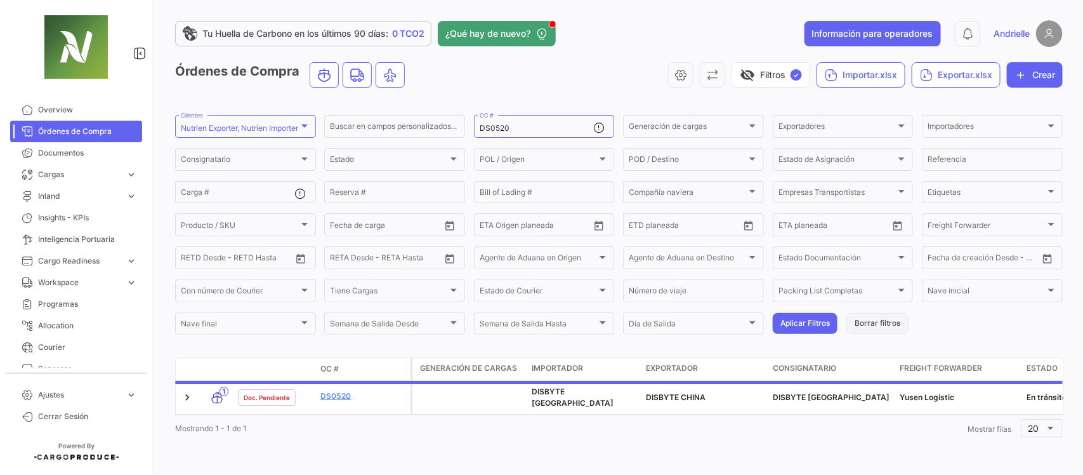
click at [887, 322] on button "Borrar filtros" at bounding box center [878, 323] width 62 height 21
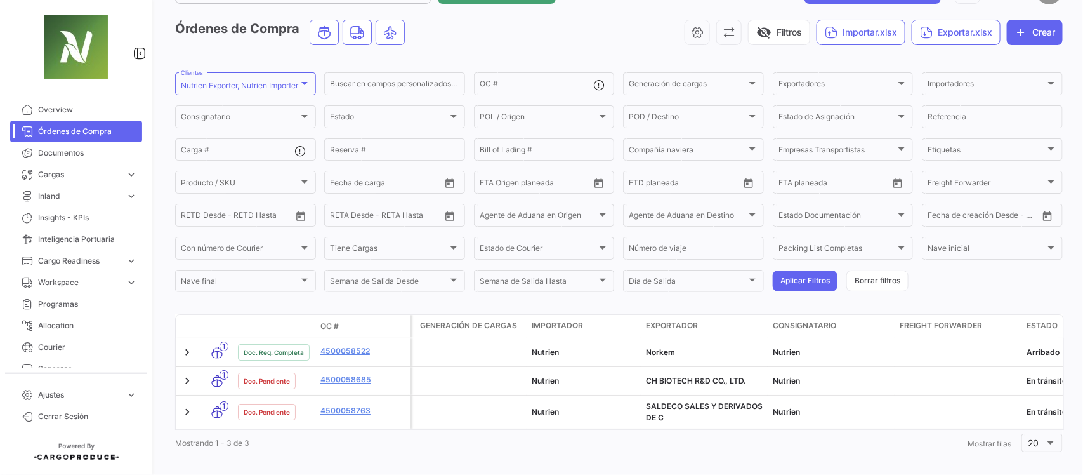
scroll to position [65, 0]
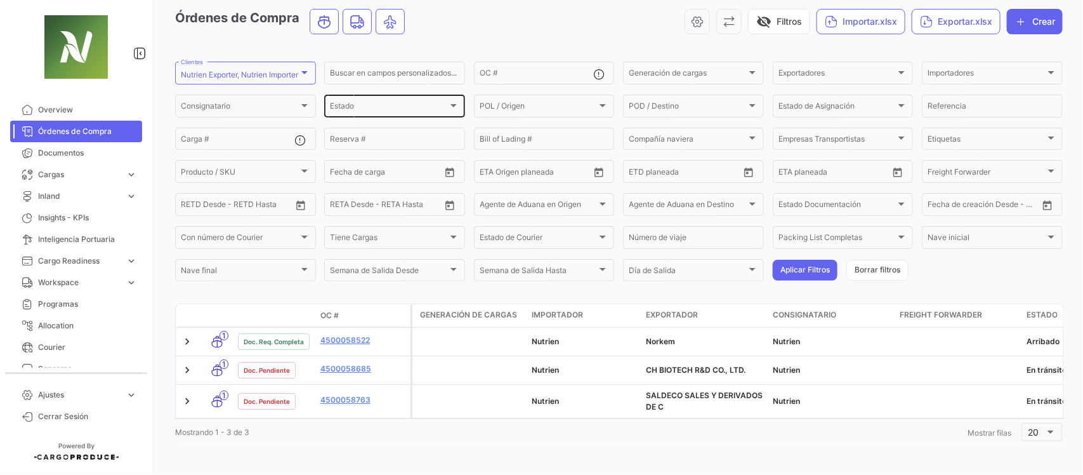
click at [356, 103] on div "Estado" at bounding box center [389, 107] width 118 height 9
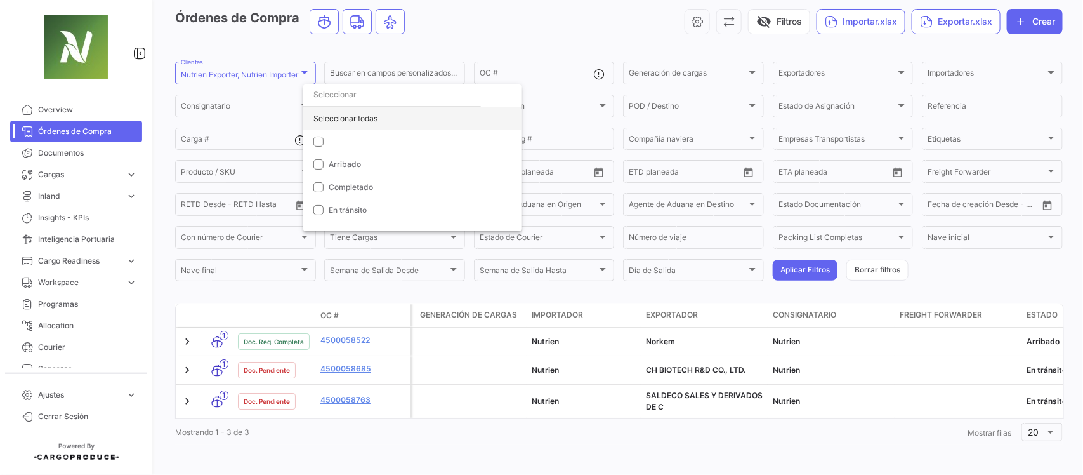
click at [357, 119] on div "Seleccionar todas" at bounding box center [412, 118] width 218 height 23
click at [794, 256] on div at bounding box center [541, 237] width 1083 height 475
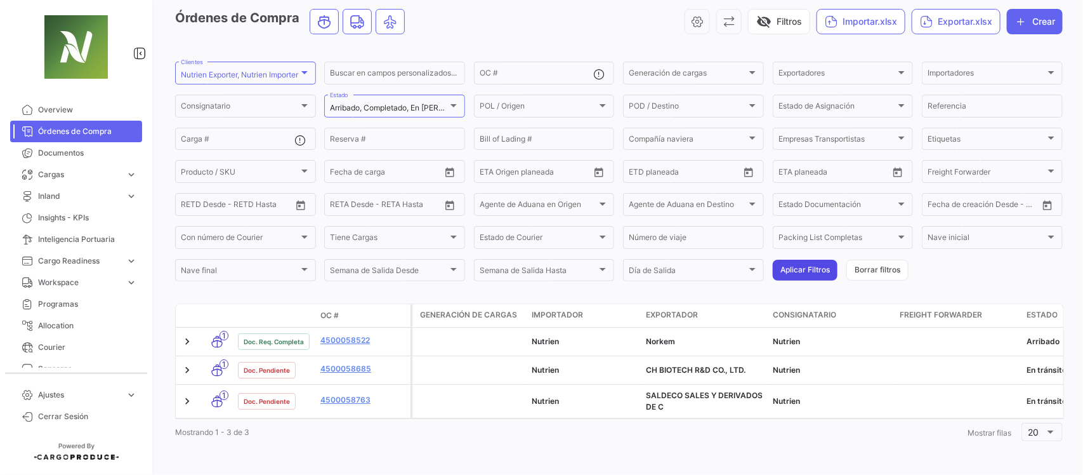
click at [802, 260] on button "Aplicar Filtros" at bounding box center [805, 270] width 65 height 21
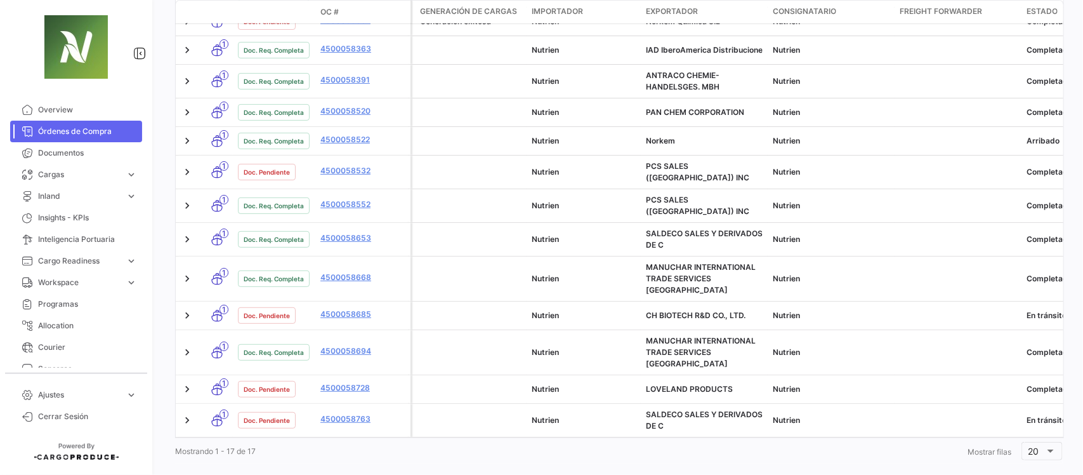
scroll to position [493, 0]
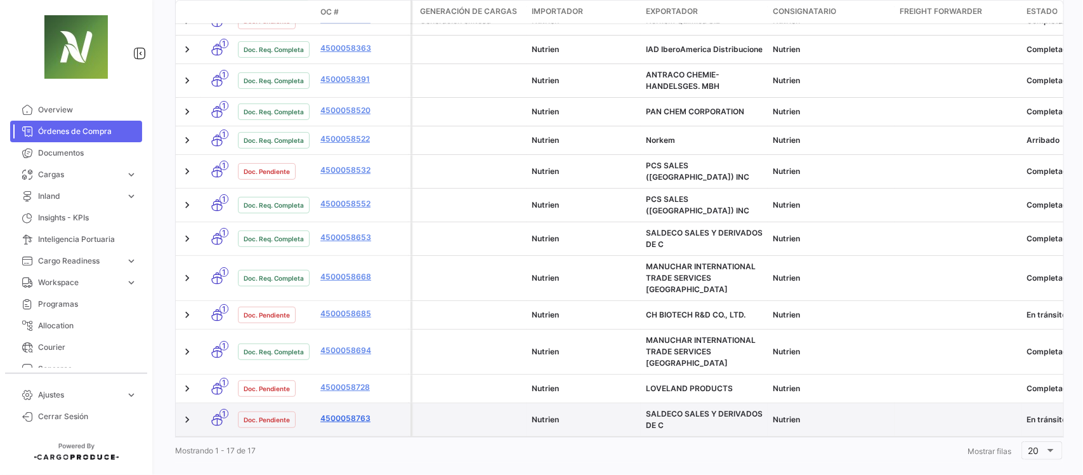
click at [357, 413] on link "4500058763" at bounding box center [363, 418] width 85 height 11
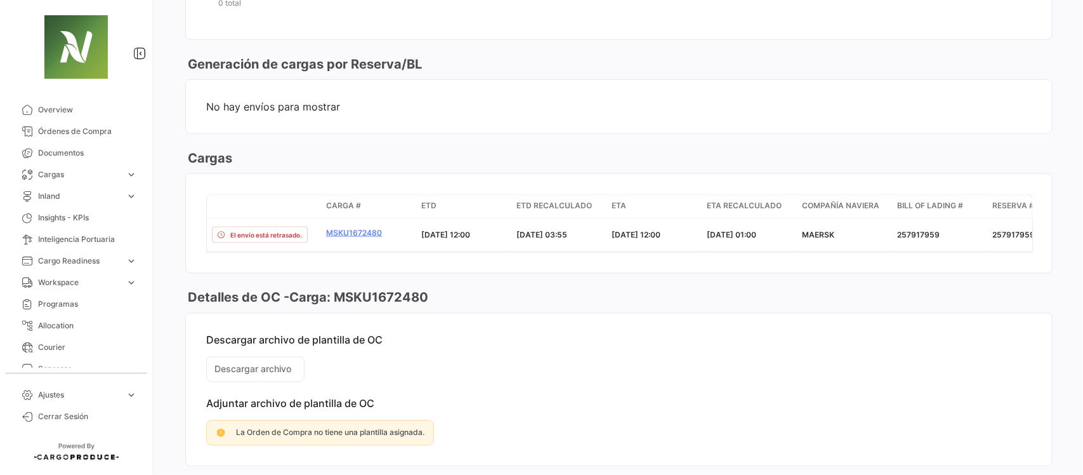
scroll to position [793, 0]
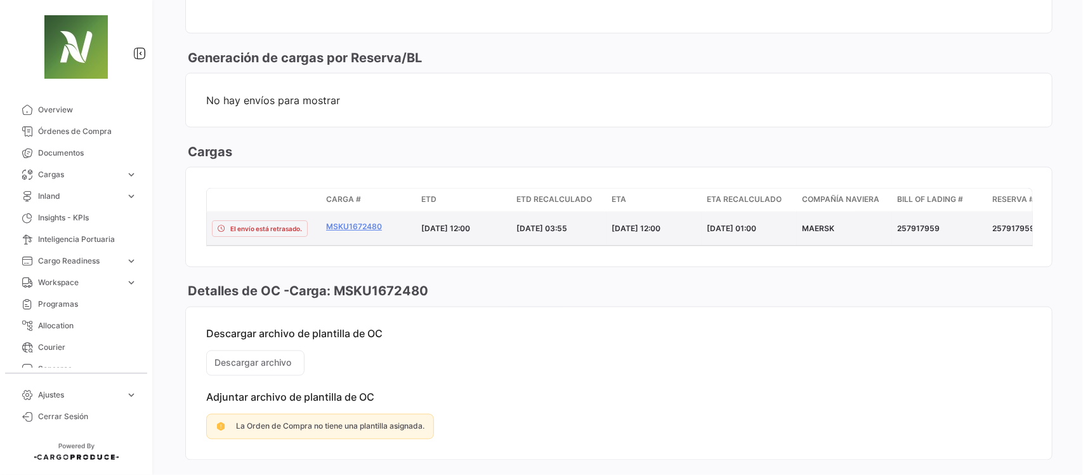
drag, startPoint x: 941, startPoint y: 228, endPoint x: 898, endPoint y: 232, distance: 42.6
click at [898, 232] on div "257917959" at bounding box center [939, 228] width 85 height 11
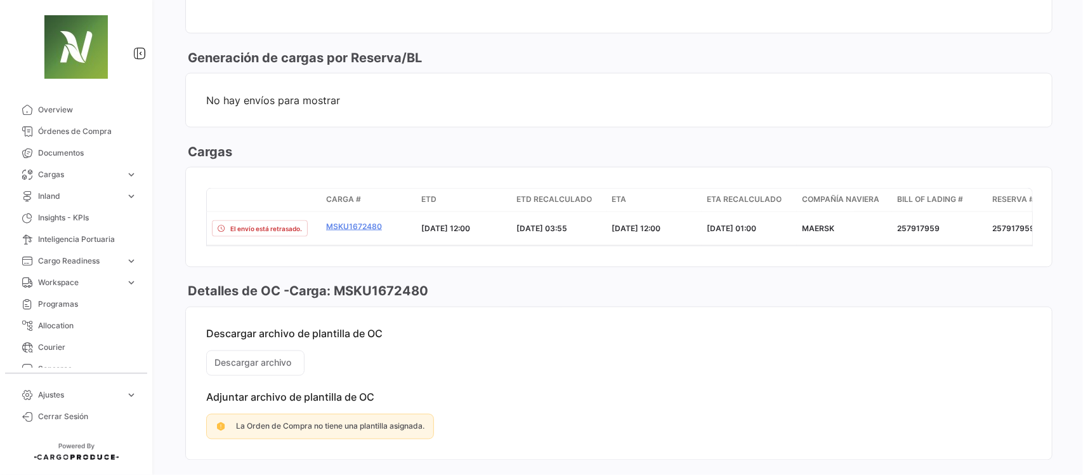
copy div "257917959"
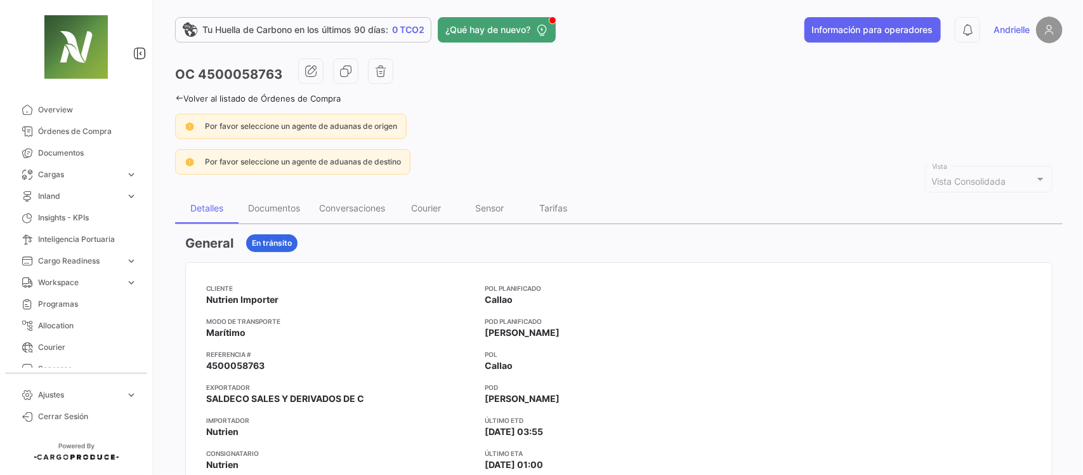
scroll to position [0, 0]
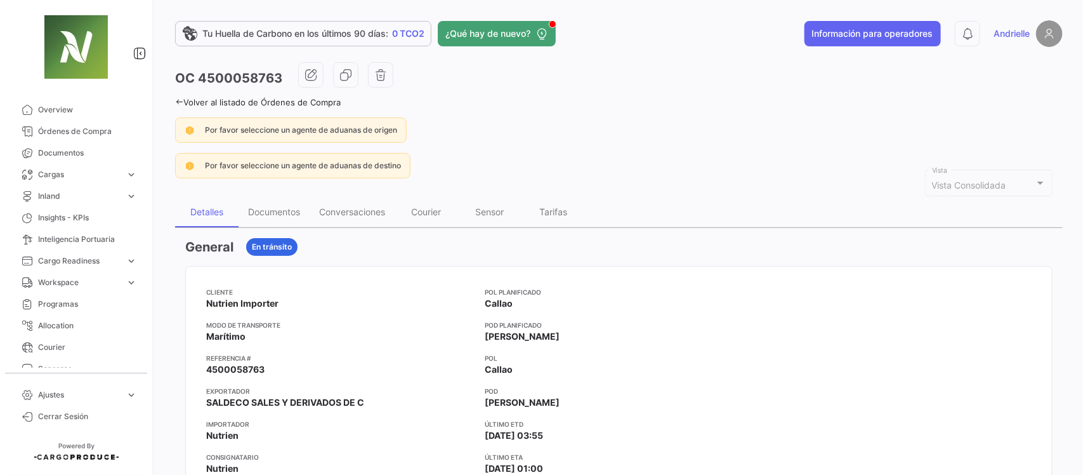
drag, startPoint x: 178, startPoint y: 102, endPoint x: 201, endPoint y: 17, distance: 88.2
click at [178, 102] on icon at bounding box center [179, 102] width 8 height 8
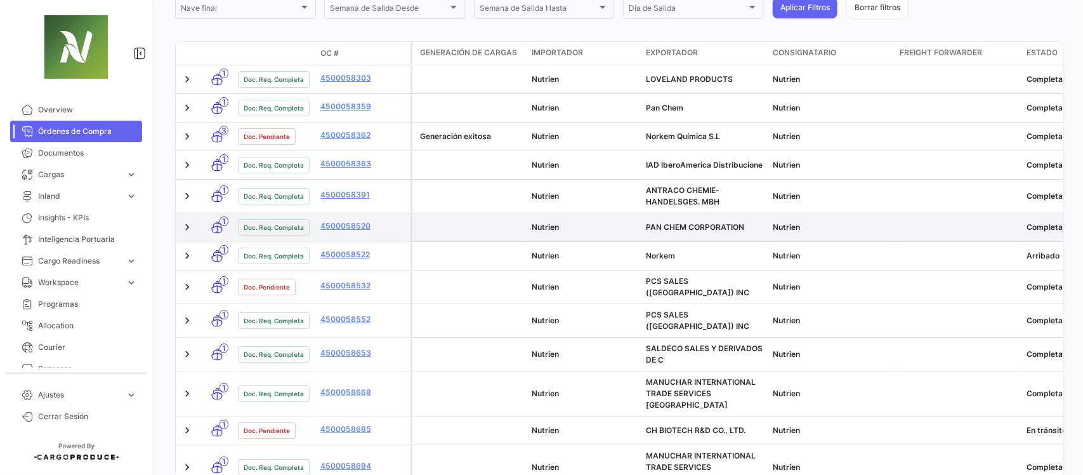
scroll to position [430, 0]
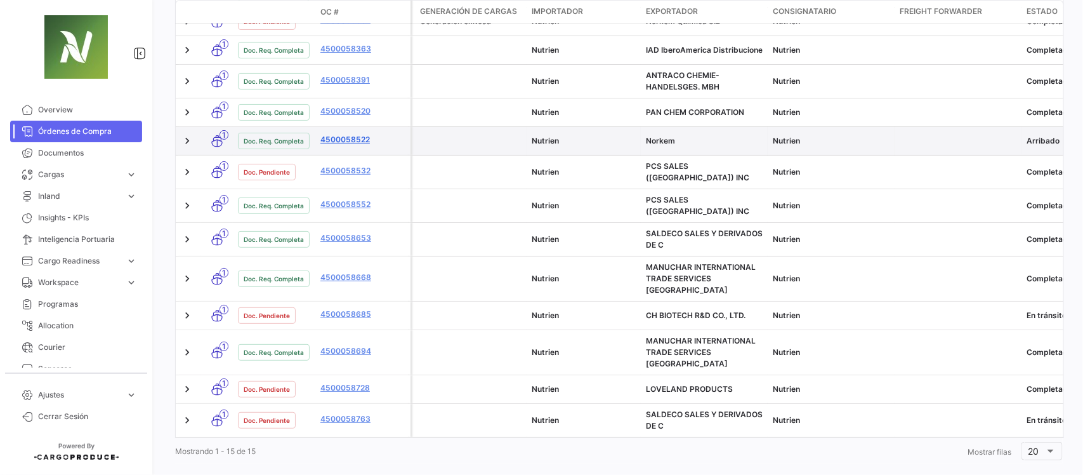
click at [347, 143] on link "4500058522" at bounding box center [363, 139] width 85 height 11
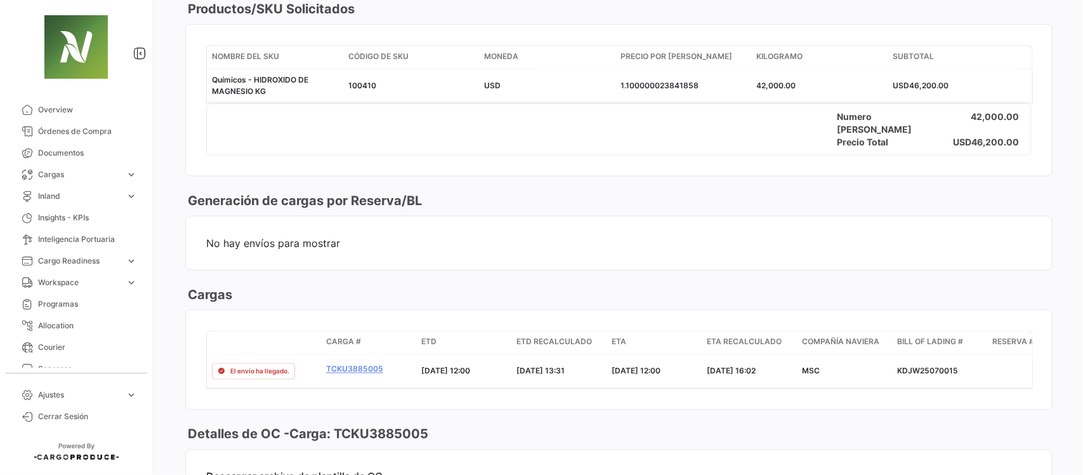
scroll to position [793, 0]
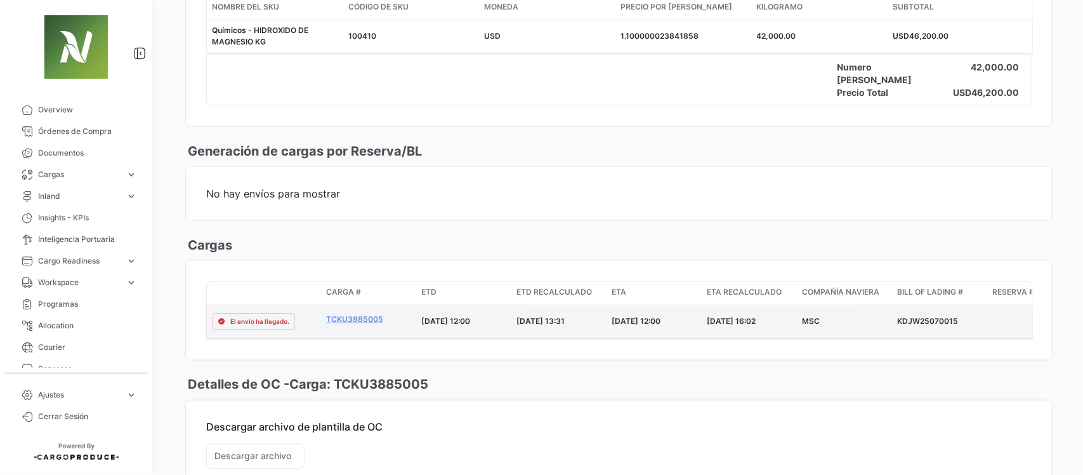
drag, startPoint x: 963, startPoint y: 321, endPoint x: 895, endPoint y: 324, distance: 68.0
click at [895, 324] on datatable-body-cell "KDJW25070015" at bounding box center [939, 321] width 95 height 33
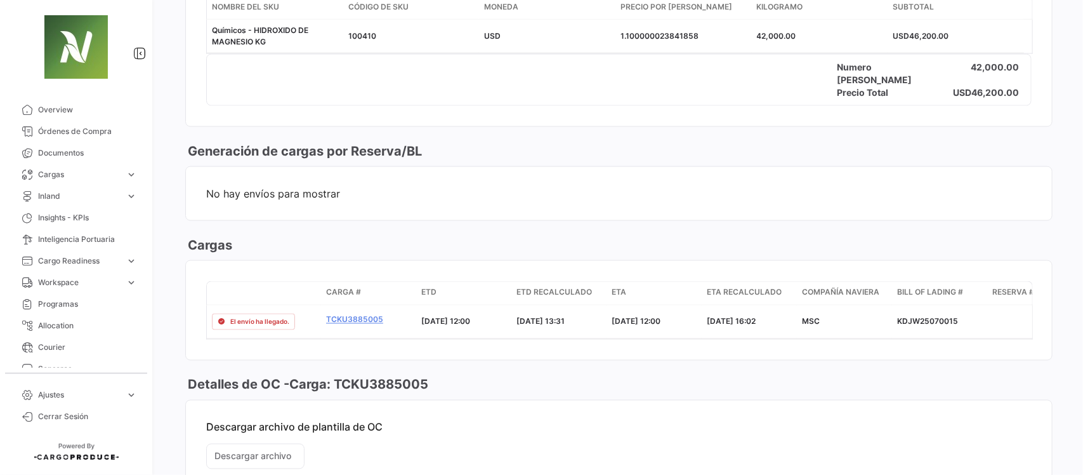
copy div "KDJW25070015"
click at [83, 175] on span "Cargas" at bounding box center [79, 174] width 83 height 11
click at [84, 219] on span "Cargas Marítimas" at bounding box center [65, 222] width 64 height 11
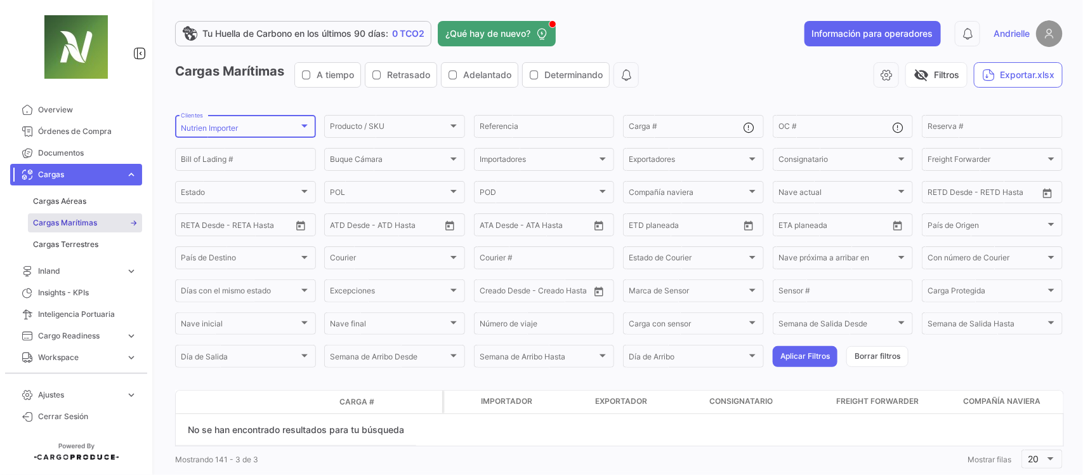
click at [258, 124] on div "Nutrien Importer" at bounding box center [240, 128] width 118 height 9
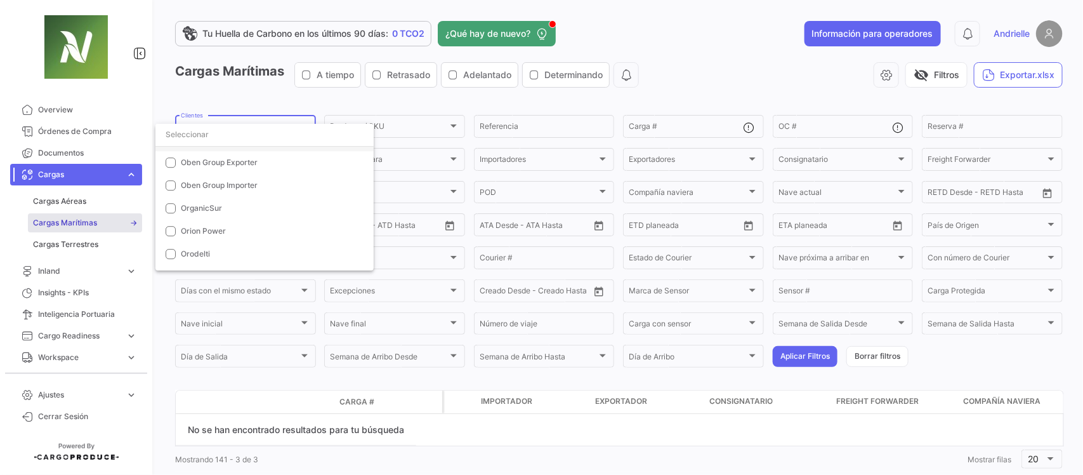
scroll to position [3806, 0]
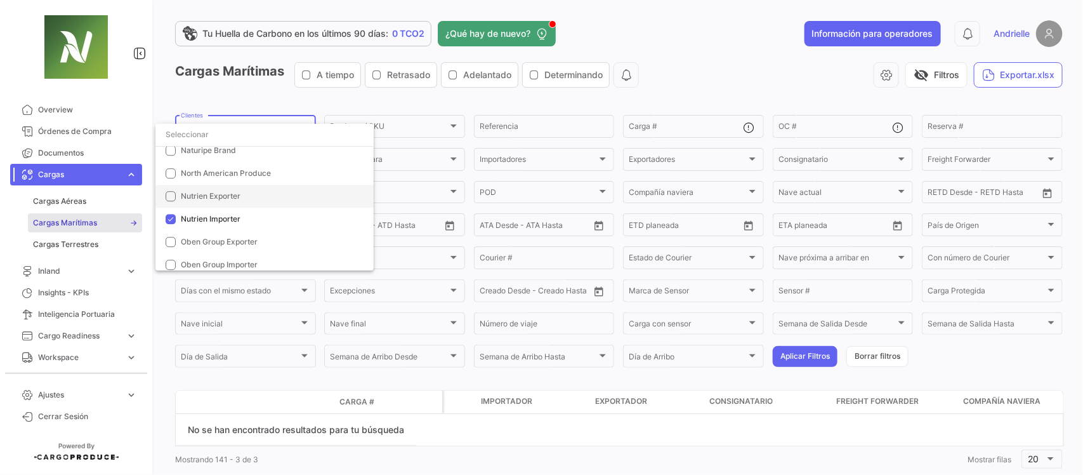
click at [216, 200] on span "Nutrien Exporter" at bounding box center [272, 195] width 183 height 11
click at [640, 37] on div at bounding box center [541, 237] width 1083 height 475
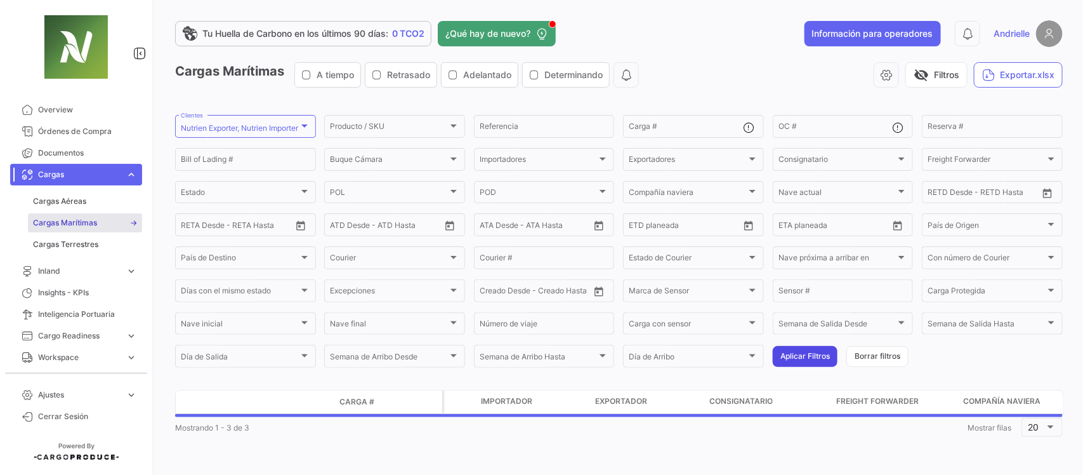
click at [802, 363] on button "Aplicar Filtros" at bounding box center [805, 356] width 65 height 21
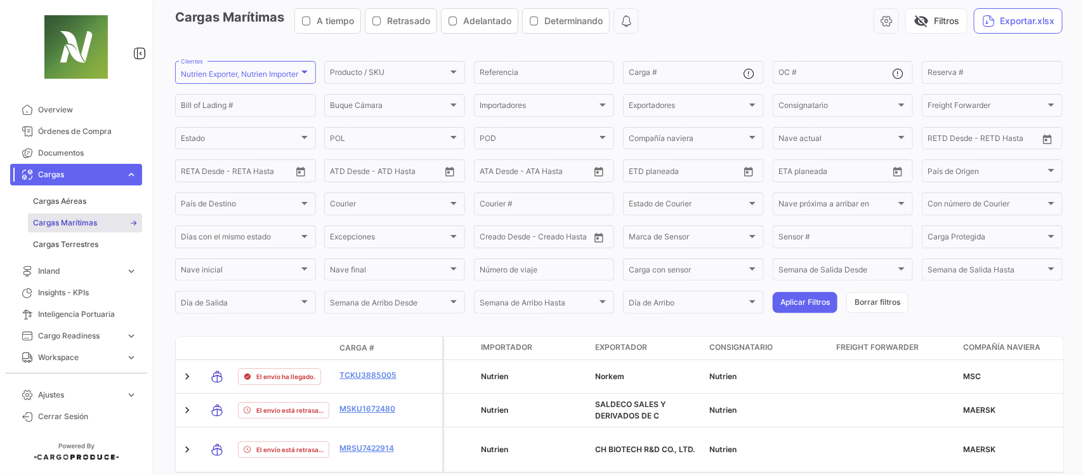
scroll to position [0, 0]
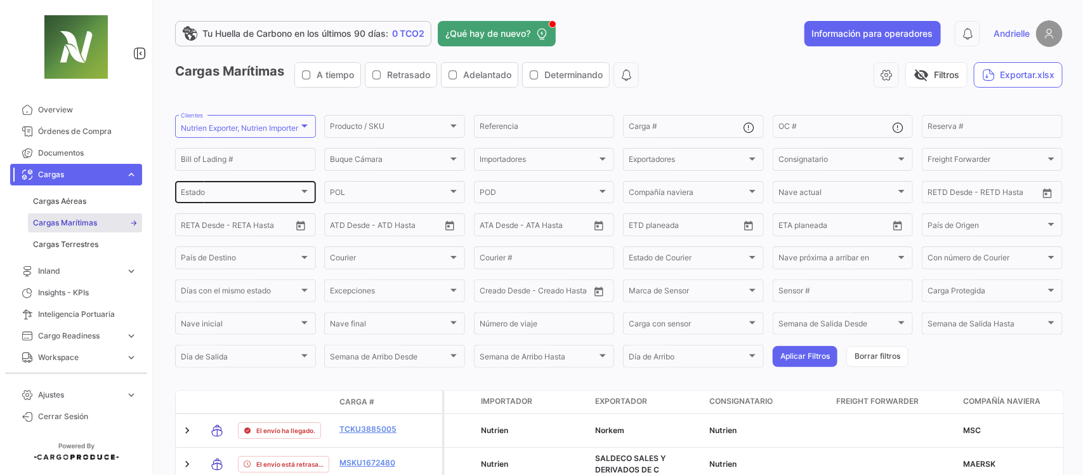
click at [268, 192] on div "Estado" at bounding box center [240, 194] width 118 height 9
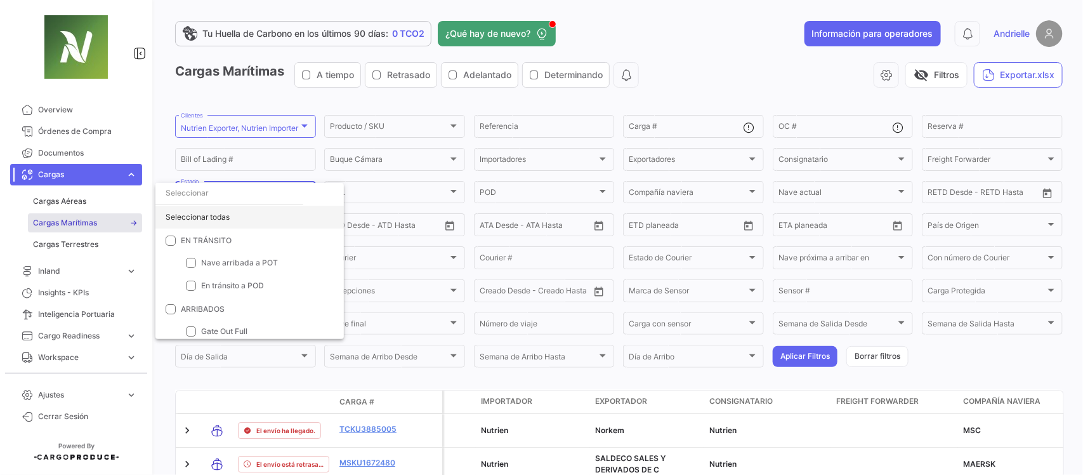
click at [226, 218] on div "Seleccionar todas" at bounding box center [249, 217] width 188 height 23
checkbox input "true"
click at [643, 99] on div at bounding box center [541, 237] width 1083 height 475
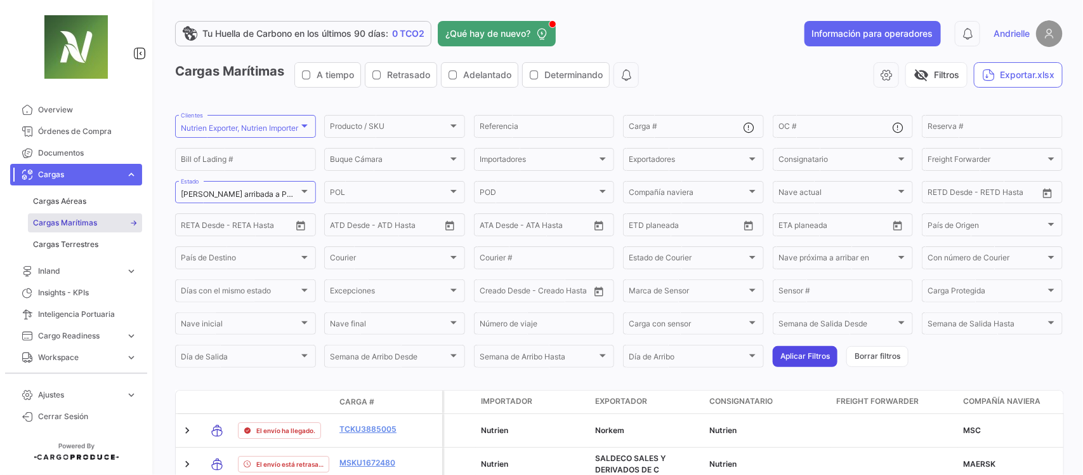
click at [800, 365] on button "Aplicar Filtros" at bounding box center [805, 356] width 65 height 21
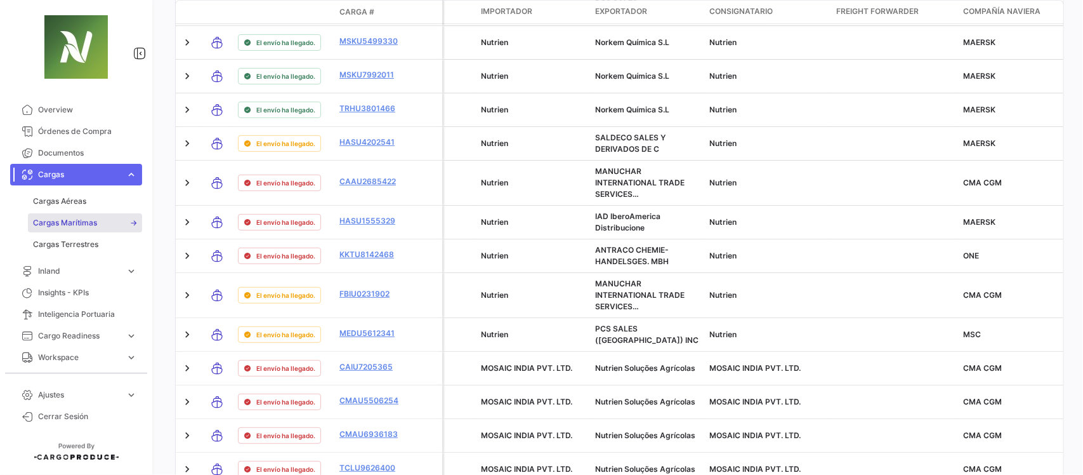
scroll to position [468, 0]
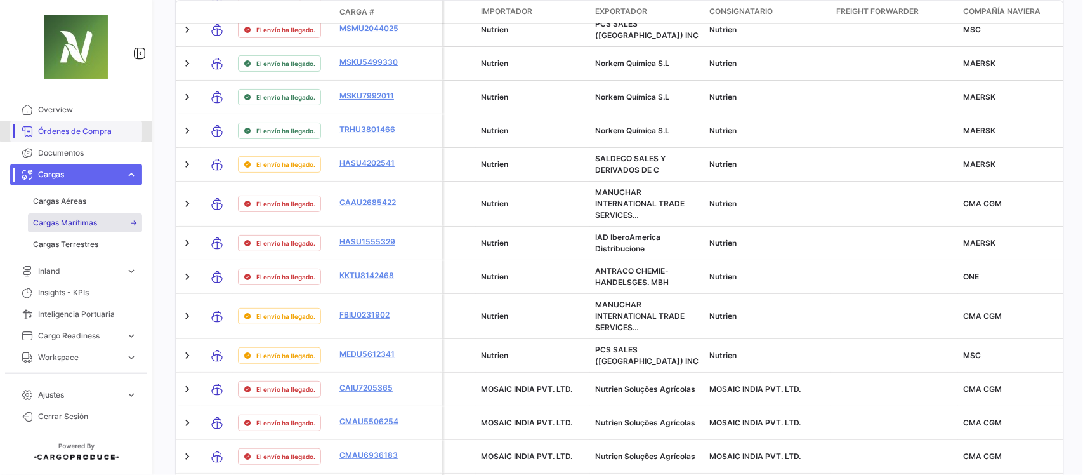
click at [86, 126] on span "Órdenes de Compra" at bounding box center [87, 131] width 99 height 11
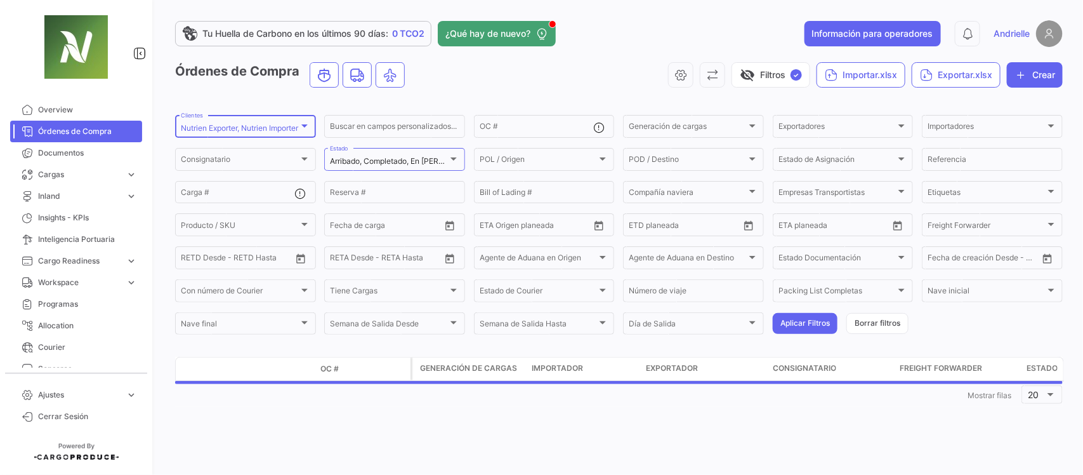
click at [253, 127] on mat-select-trigger "Nutrien Exporter, Nutrien Importer" at bounding box center [239, 128] width 117 height 10
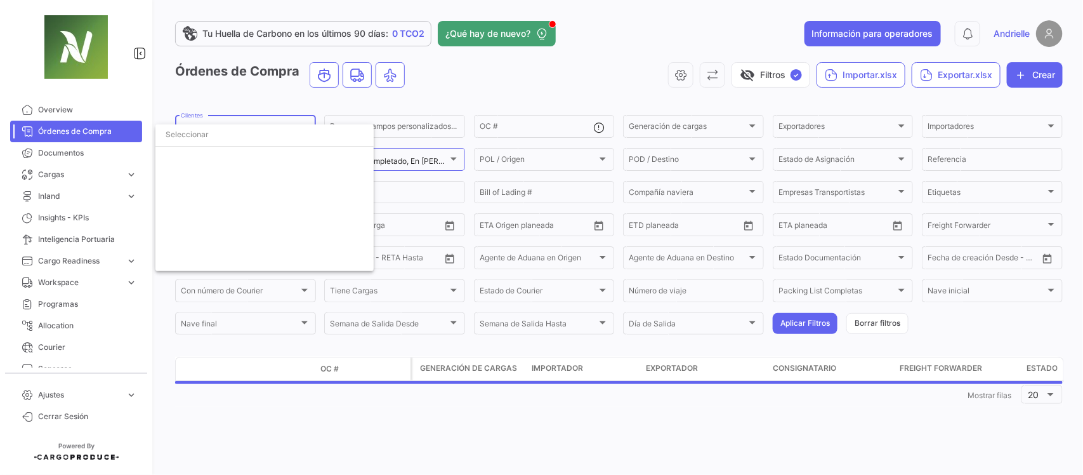
scroll to position [3861, 0]
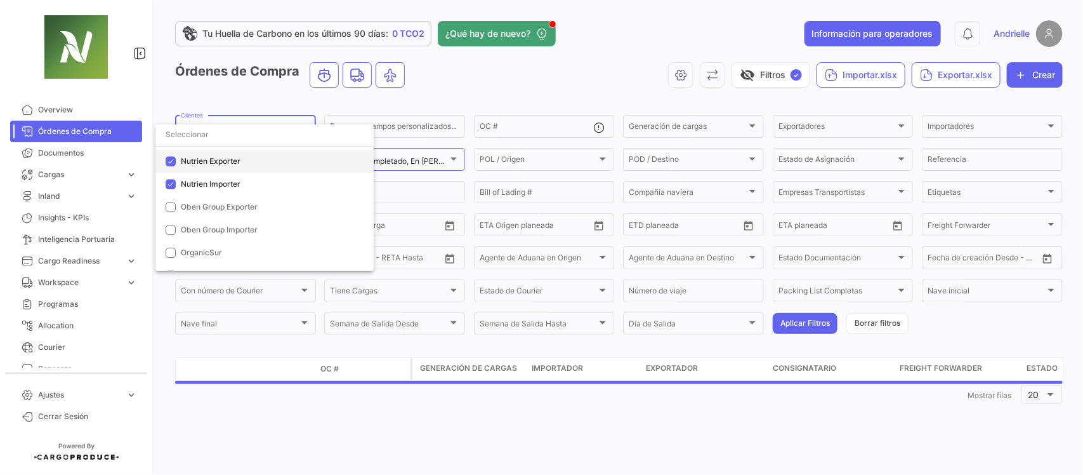
click at [218, 159] on span "Nutrien Exporter" at bounding box center [211, 161] width 60 height 10
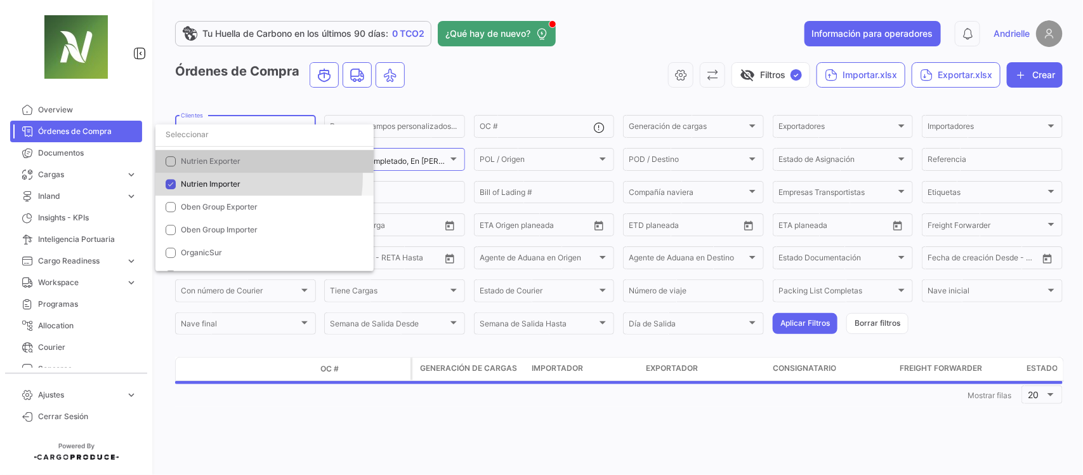
click at [215, 176] on mat-option "Nutrien Importer" at bounding box center [264, 184] width 218 height 23
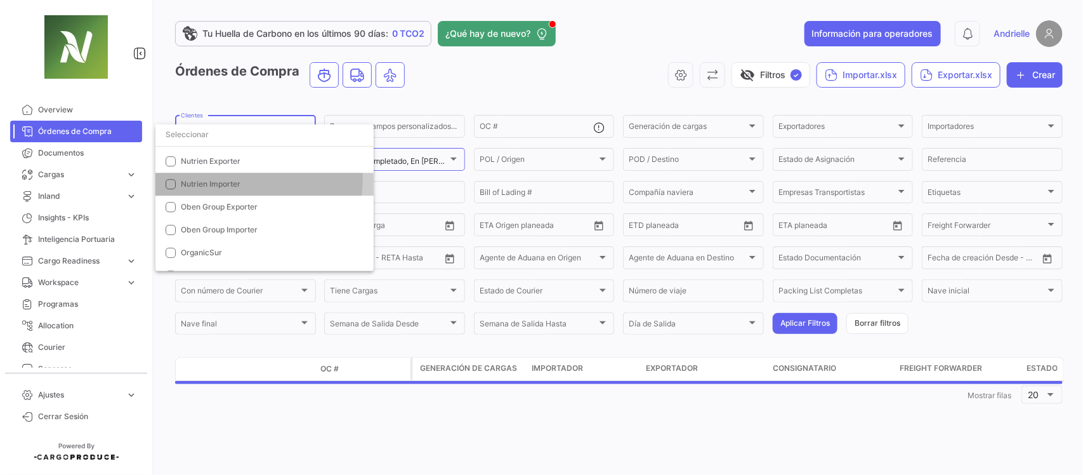
click at [207, 135] on input "dropdown search" at bounding box center [264, 134] width 218 height 23
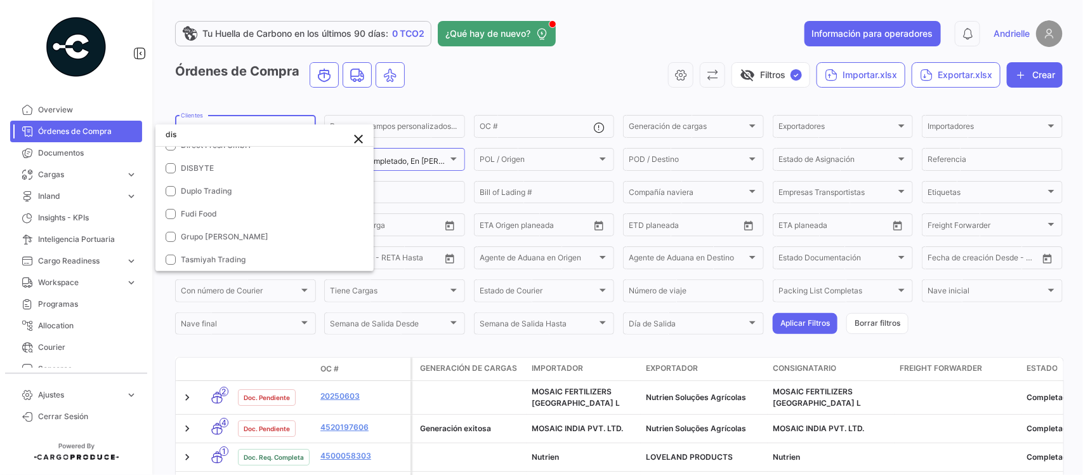
scroll to position [0, 0]
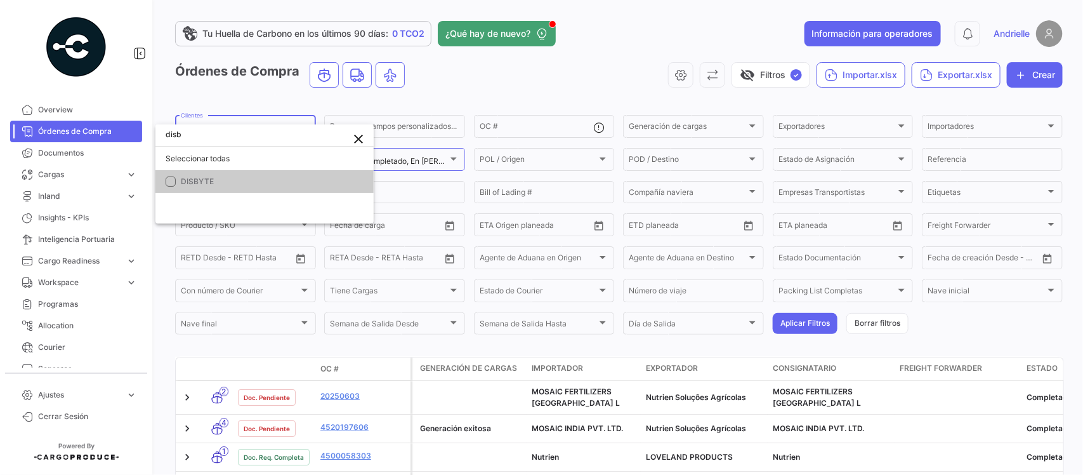
type input "disb"
click at [200, 172] on mat-option "DISBYTE" at bounding box center [264, 181] width 218 height 23
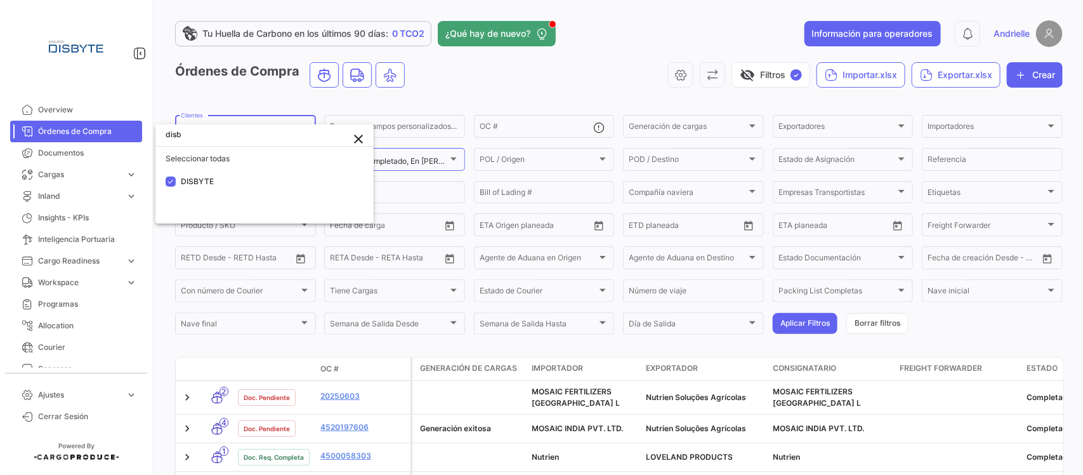
click at [432, 105] on div at bounding box center [541, 237] width 1083 height 475
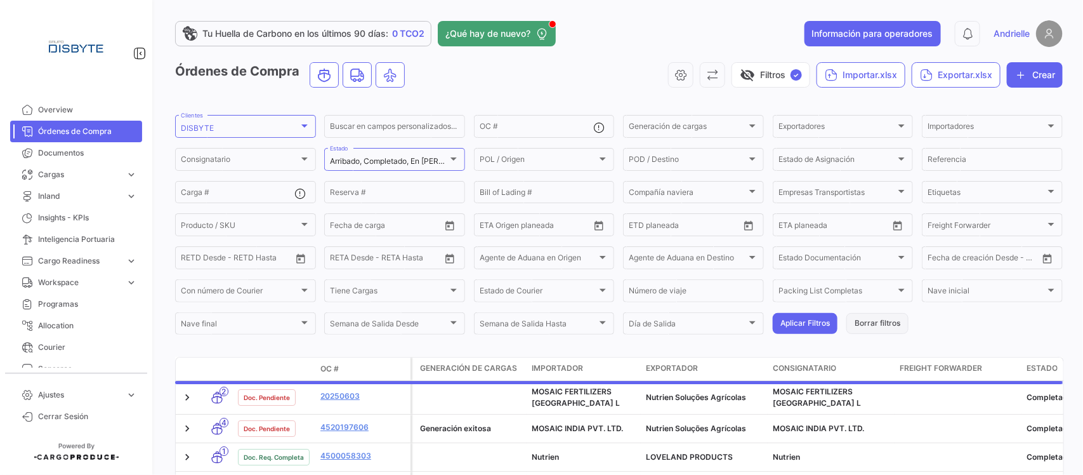
click at [857, 324] on button "Borrar filtros" at bounding box center [878, 323] width 62 height 21
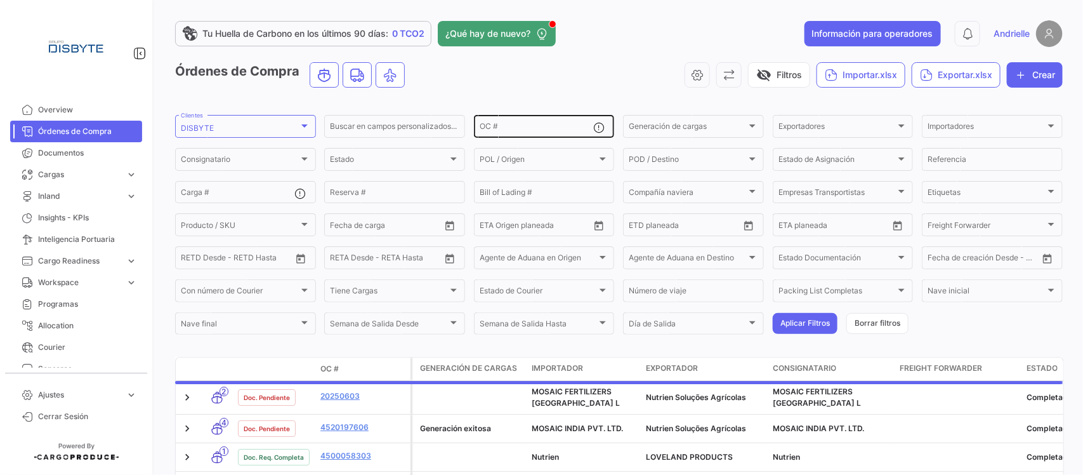
click at [505, 129] on input "OC #" at bounding box center [537, 128] width 114 height 9
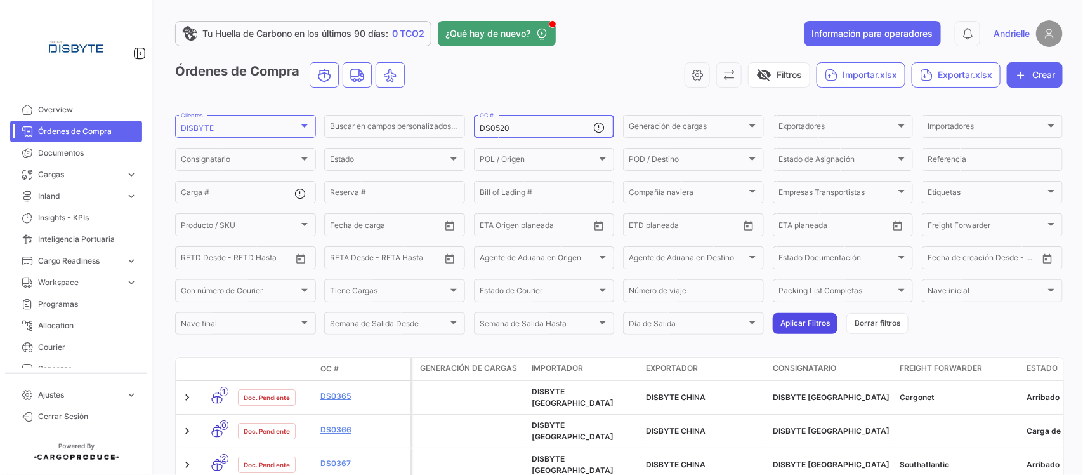
type input "DS0520"
click at [773, 322] on button "Aplicar Filtros" at bounding box center [805, 323] width 65 height 21
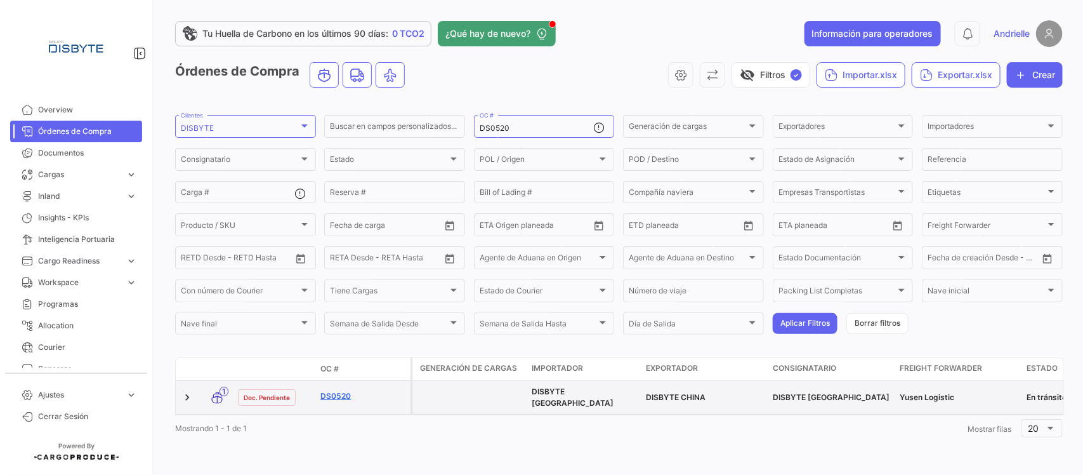
click at [343, 391] on link "DS0520" at bounding box center [363, 395] width 85 height 11
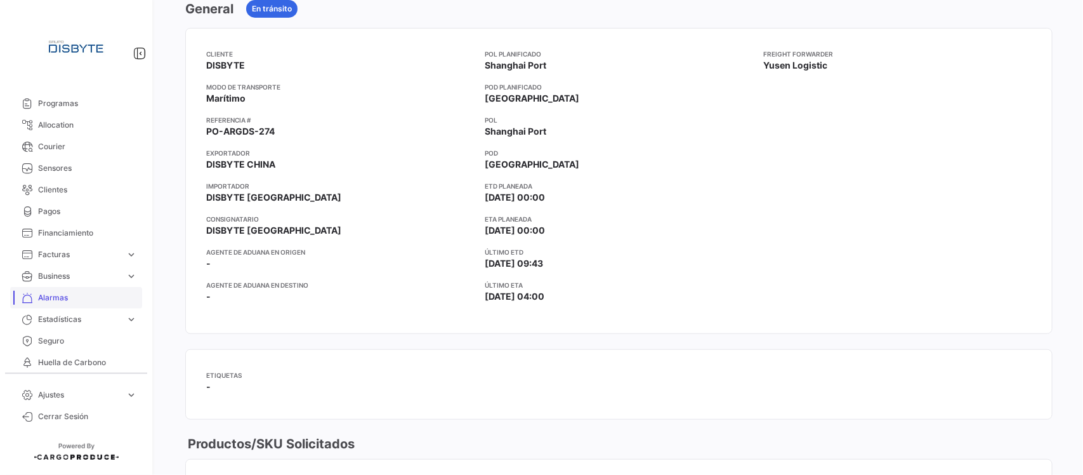
scroll to position [238, 0]
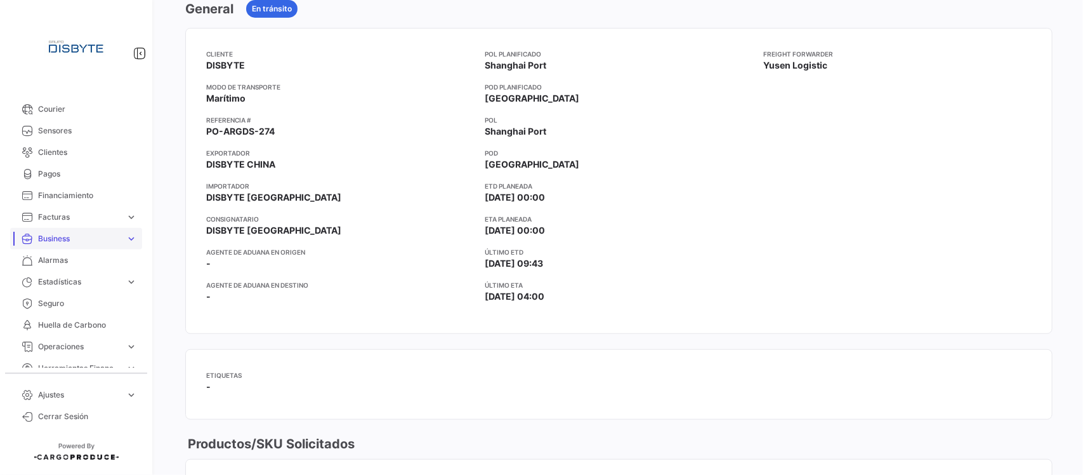
click at [70, 235] on span "Business" at bounding box center [79, 238] width 83 height 11
click at [62, 310] on span "Importadores" at bounding box center [57, 308] width 49 height 11
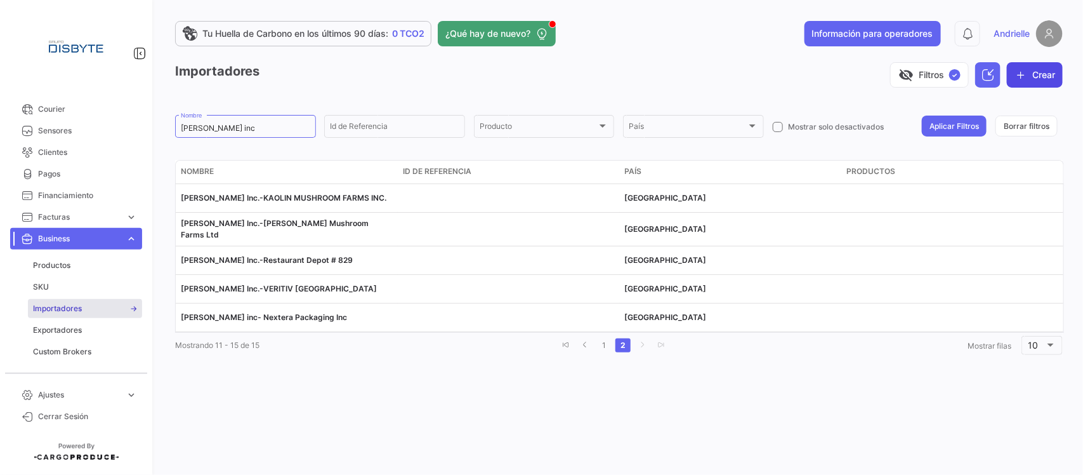
click at [1048, 74] on button "Crear" at bounding box center [1035, 74] width 56 height 25
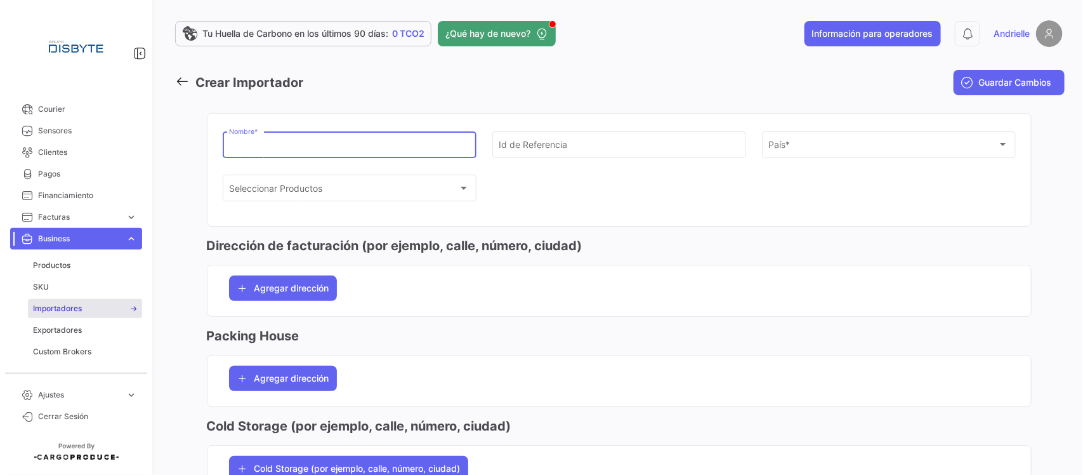
click at [300, 148] on input "Nombre *" at bounding box center [349, 147] width 241 height 11
paste input "[PERSON_NAME] Inc"
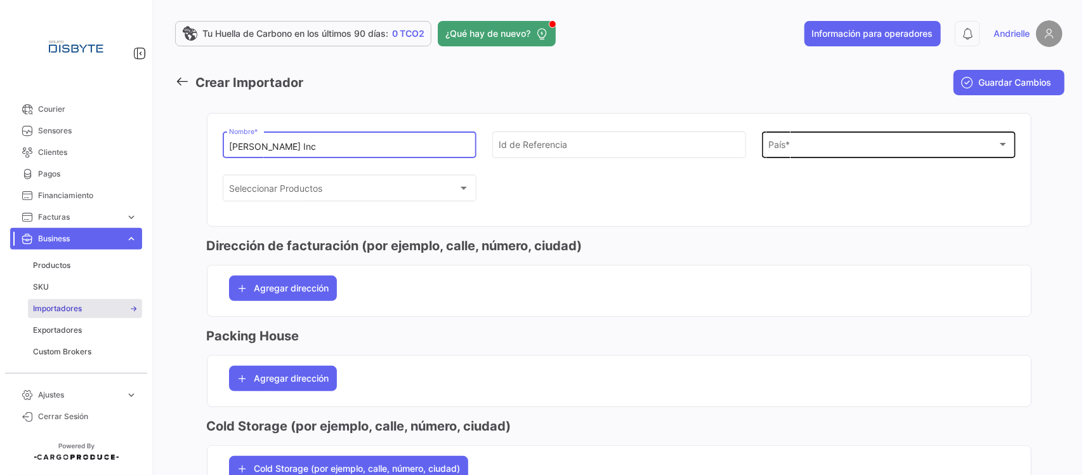
type input "[PERSON_NAME] Inc"
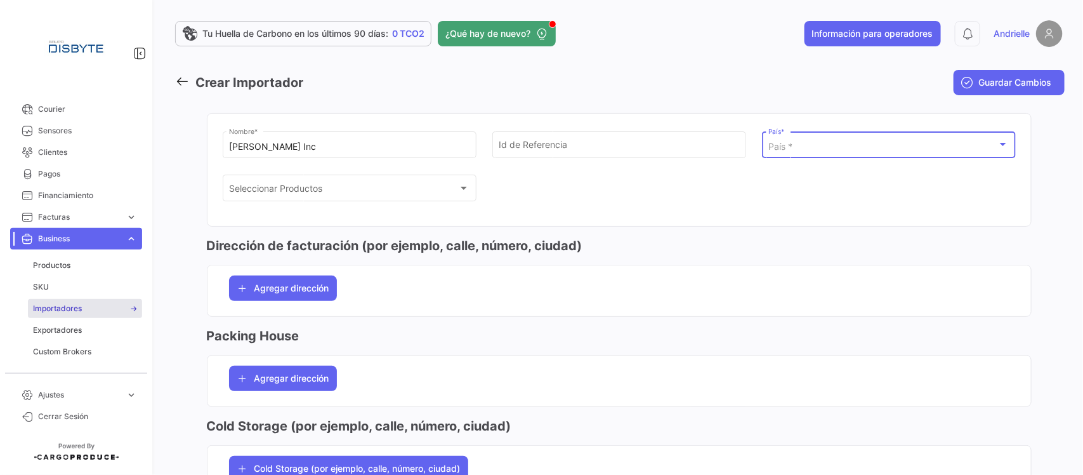
click at [811, 150] on div "País *" at bounding box center [883, 147] width 229 height 11
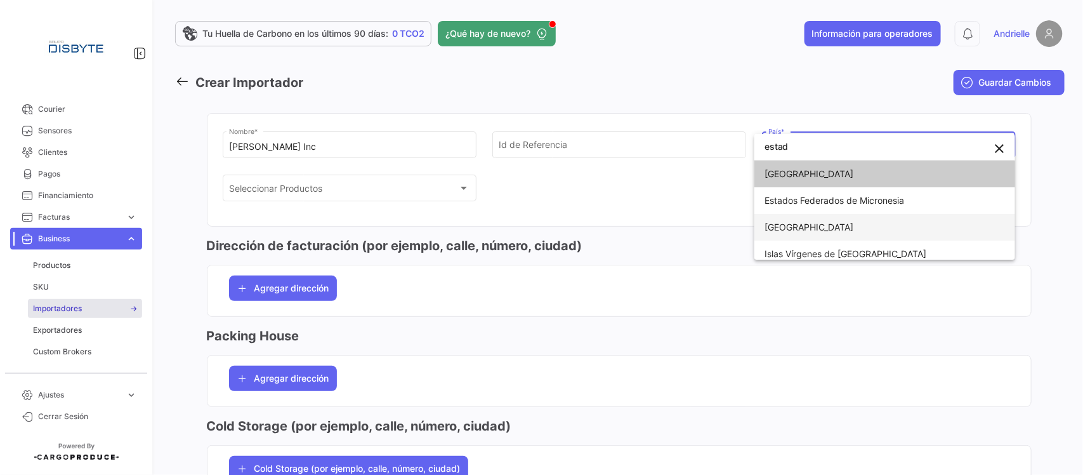
type input "estad"
click at [828, 223] on span "[GEOGRAPHIC_DATA]" at bounding box center [809, 226] width 89 height 11
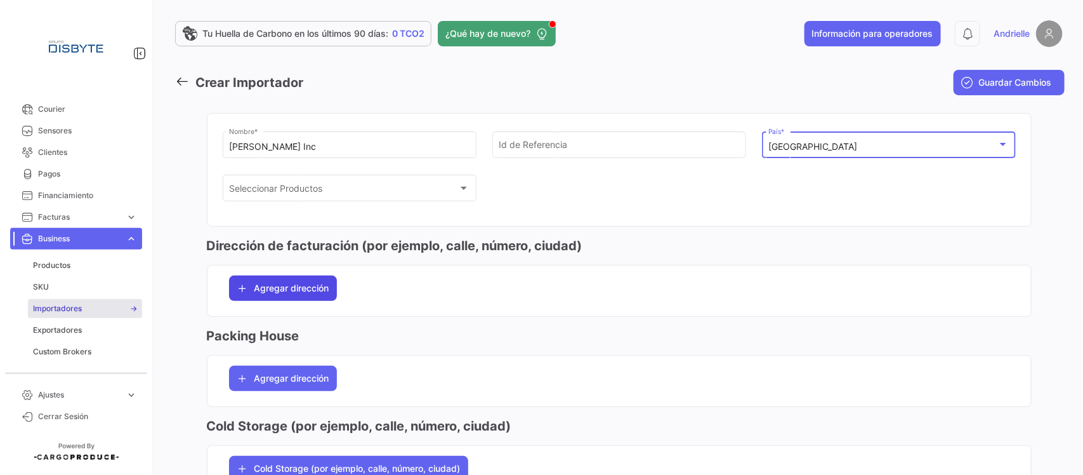
click at [295, 300] on button "Agregar dirección" at bounding box center [283, 287] width 108 height 25
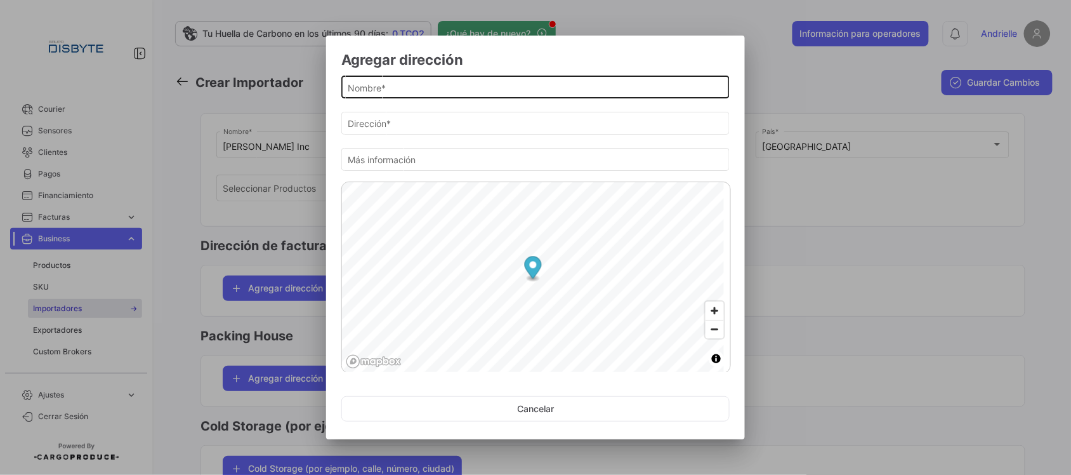
click at [392, 86] on input "Nombre *" at bounding box center [535, 88] width 375 height 11
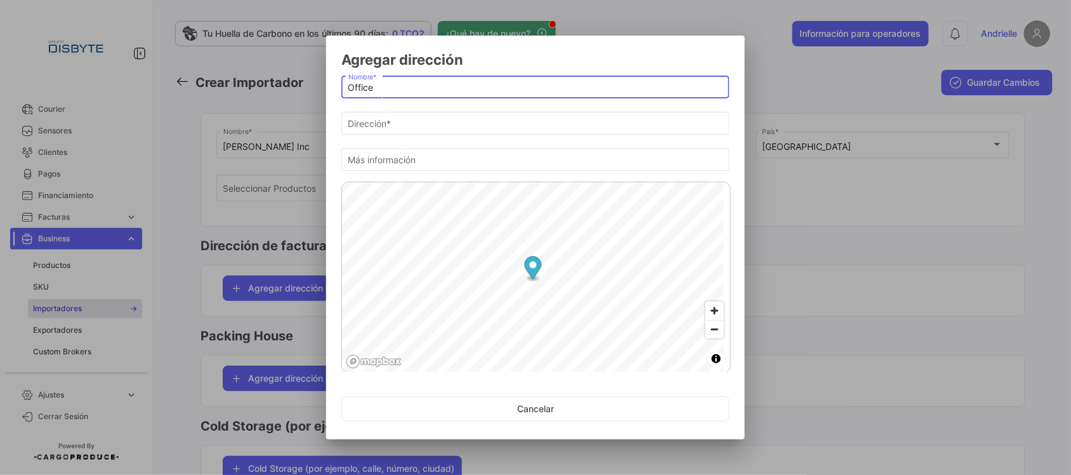
type input "Office"
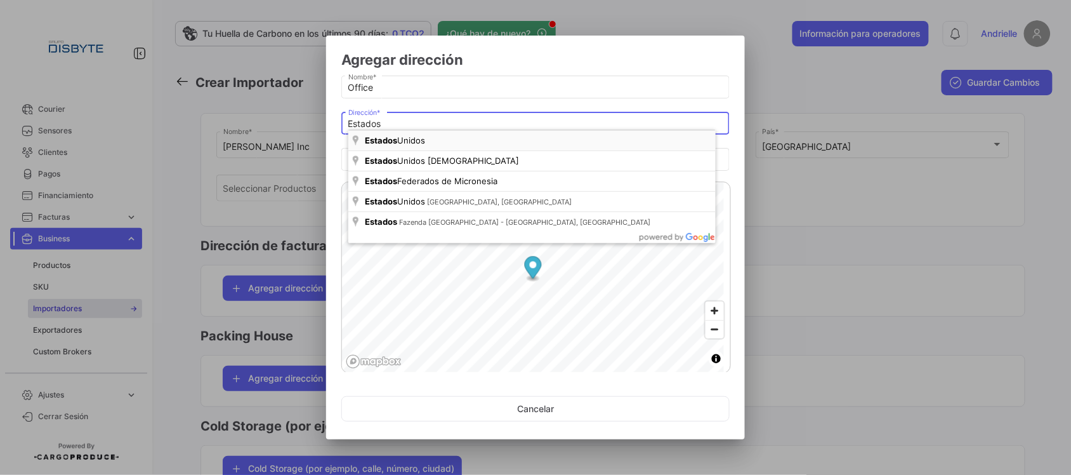
type input "[GEOGRAPHIC_DATA]"
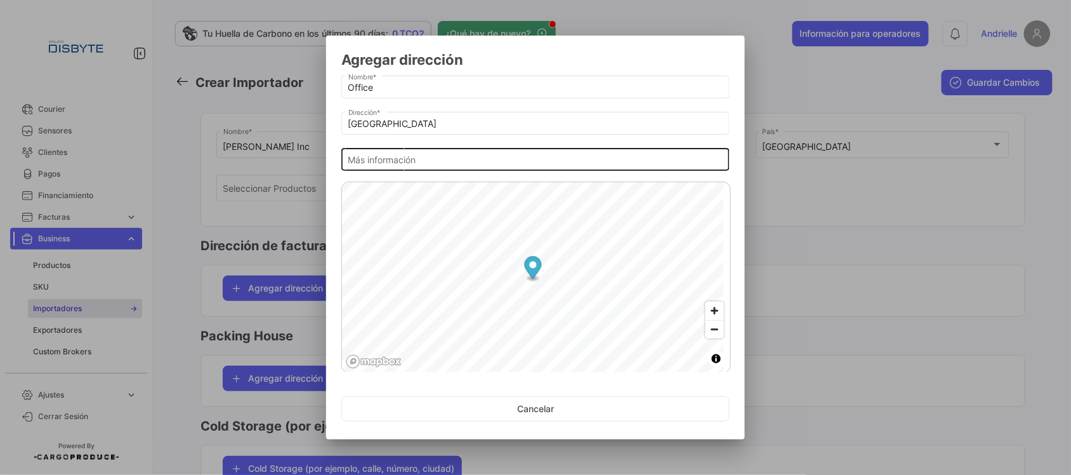
drag, startPoint x: 395, startPoint y: 145, endPoint x: 461, endPoint y: 164, distance: 69.3
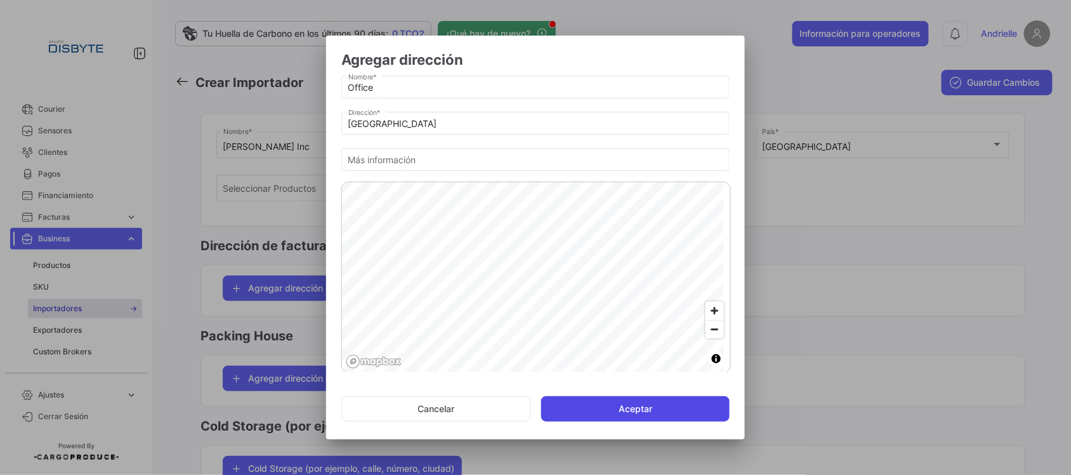
click at [587, 413] on button "Aceptar" at bounding box center [635, 408] width 188 height 25
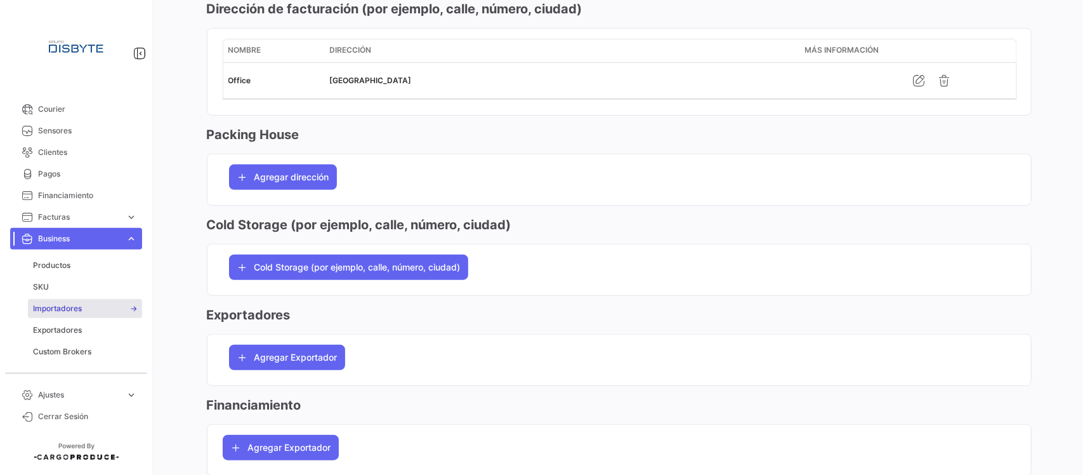
scroll to position [238, 0]
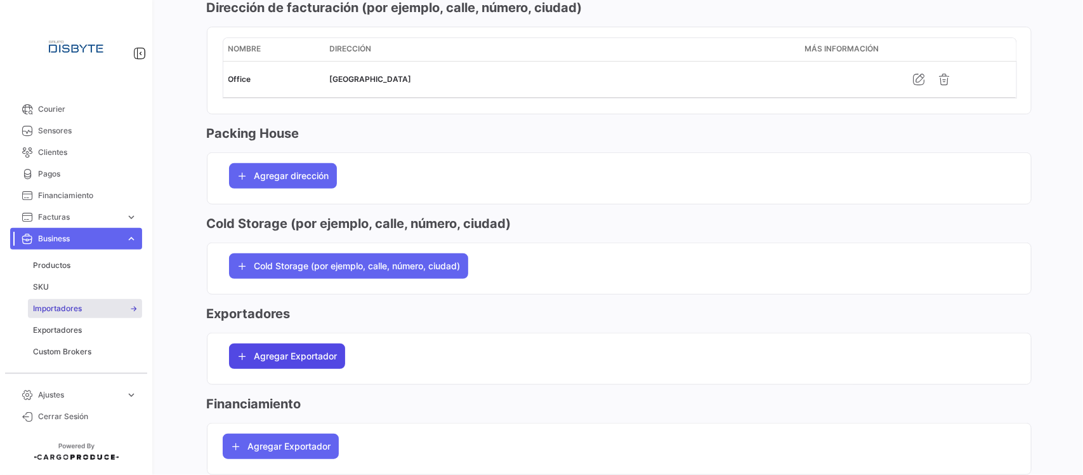
click at [324, 360] on span "Agregar Exportador" at bounding box center [295, 356] width 83 height 13
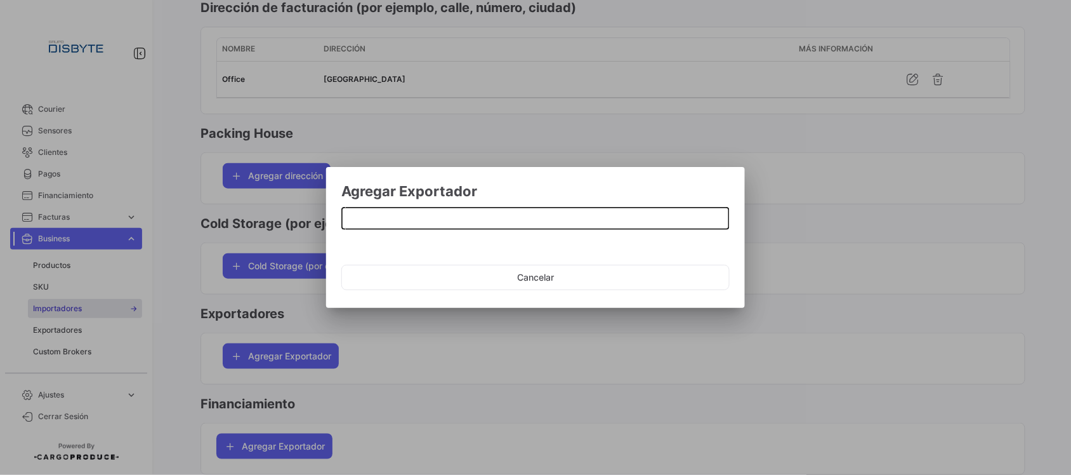
click at [383, 218] on input at bounding box center [535, 219] width 375 height 11
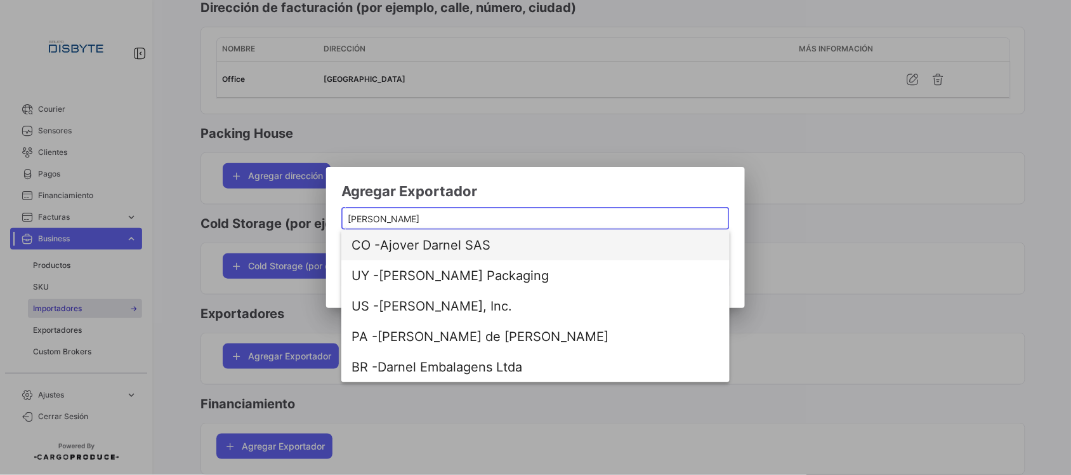
click at [435, 242] on span "CO - Ajover [PERSON_NAME] SAS" at bounding box center [536, 245] width 368 height 30
type input "Ajover Darnel SAS"
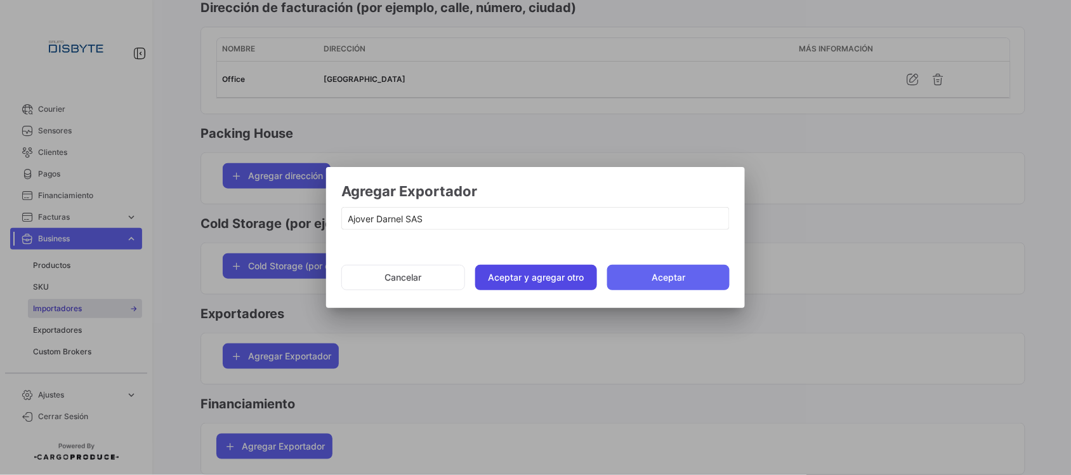
click at [522, 268] on button "Aceptar y agregar otro" at bounding box center [536, 277] width 122 height 25
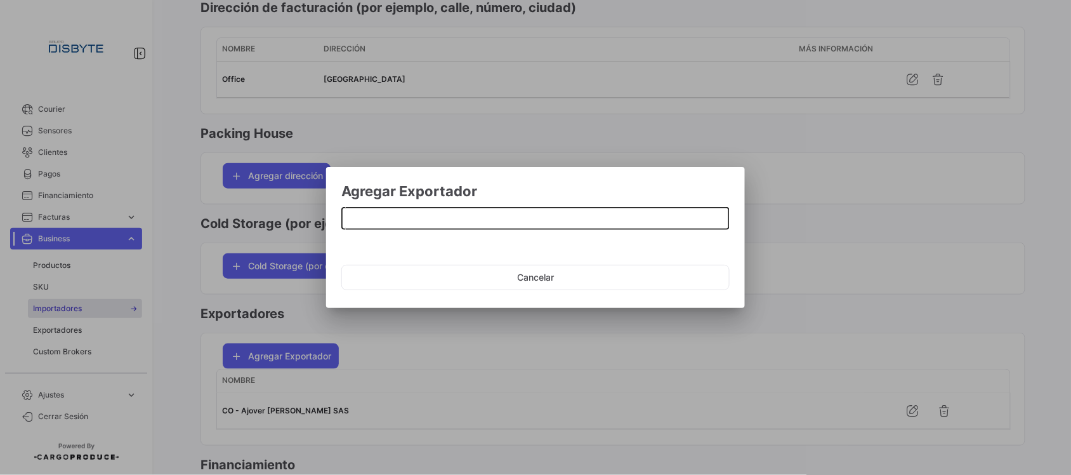
click at [432, 219] on input at bounding box center [535, 219] width 375 height 11
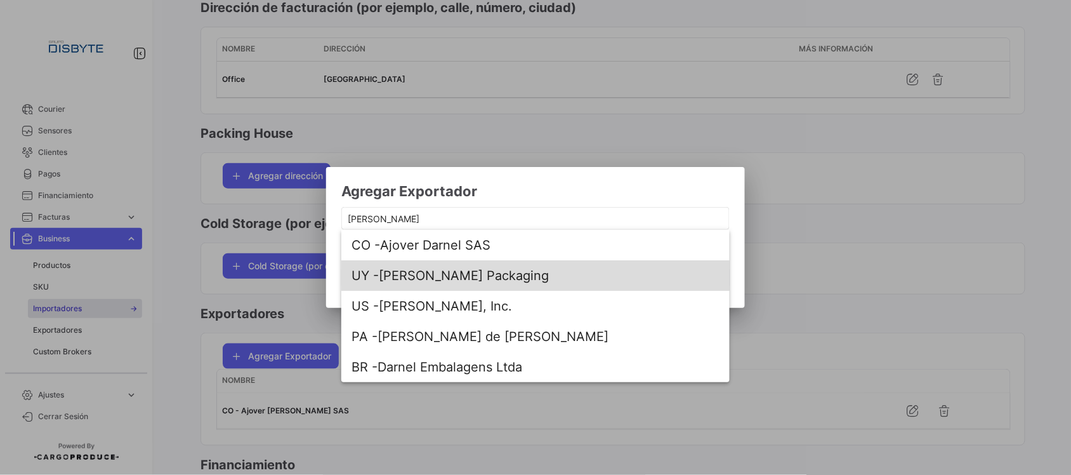
click at [422, 277] on span "[PERSON_NAME] Packaging" at bounding box center [536, 275] width 368 height 30
type input "[PERSON_NAME] Packaging"
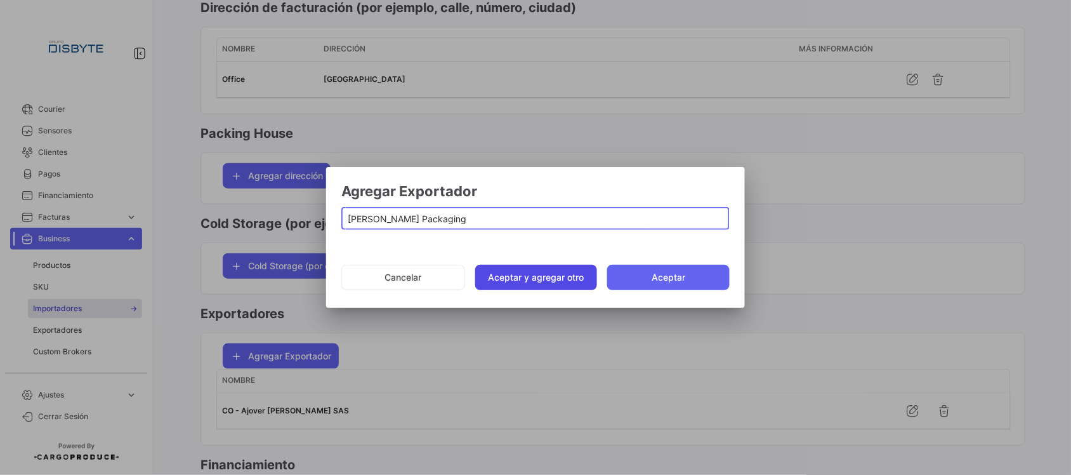
click at [534, 267] on button "Aceptar y agregar otro" at bounding box center [536, 277] width 122 height 25
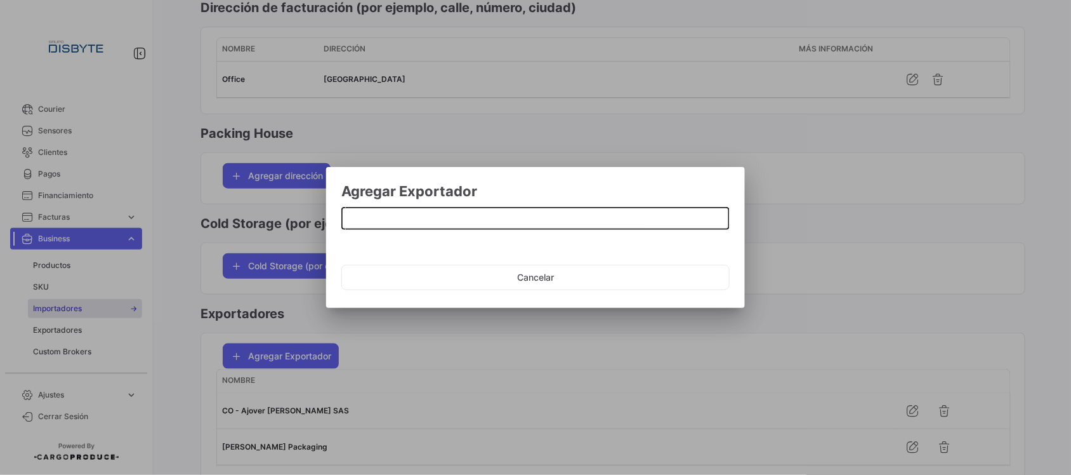
click at [411, 218] on input at bounding box center [535, 219] width 375 height 11
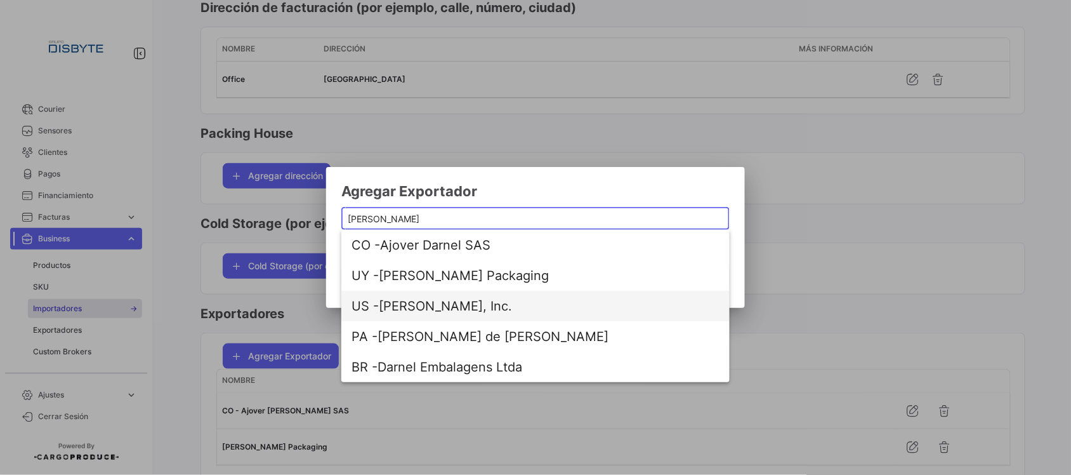
click at [430, 307] on span "US - [PERSON_NAME], Inc." at bounding box center [536, 306] width 368 height 30
type input "[PERSON_NAME], Inc."
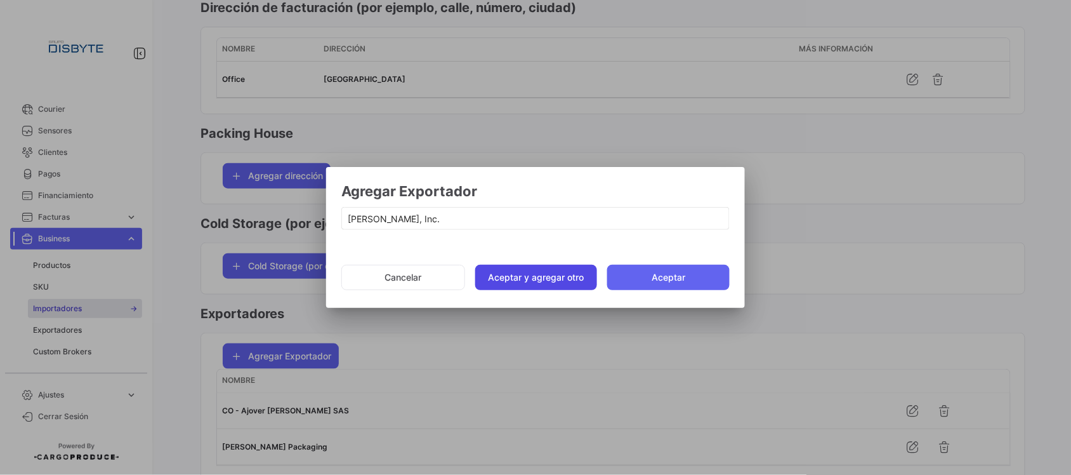
click at [527, 267] on button "Aceptar y agregar otro" at bounding box center [536, 277] width 122 height 25
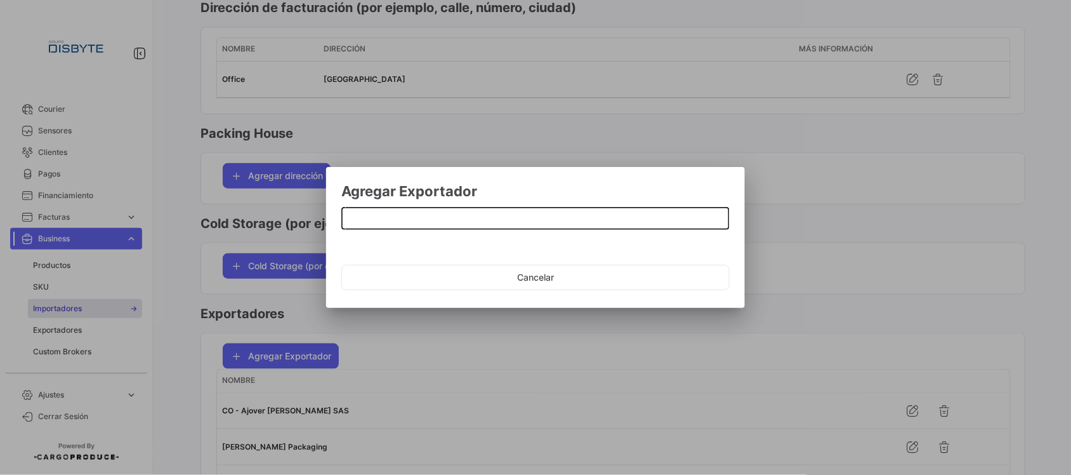
click at [409, 223] on input at bounding box center [535, 219] width 375 height 11
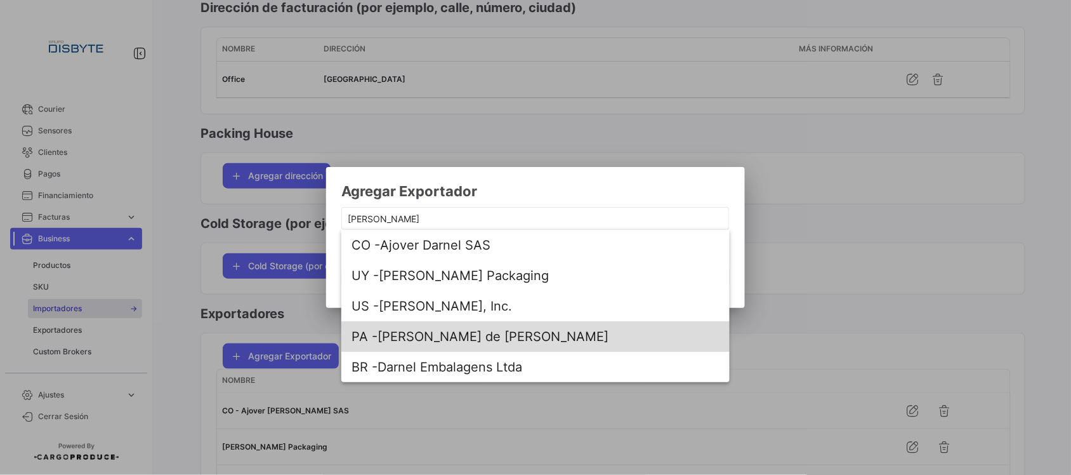
click at [414, 338] on span "PA - [PERSON_NAME] de [PERSON_NAME]" at bounding box center [536, 336] width 368 height 30
type input "[PERSON_NAME] de [PERSON_NAME]"
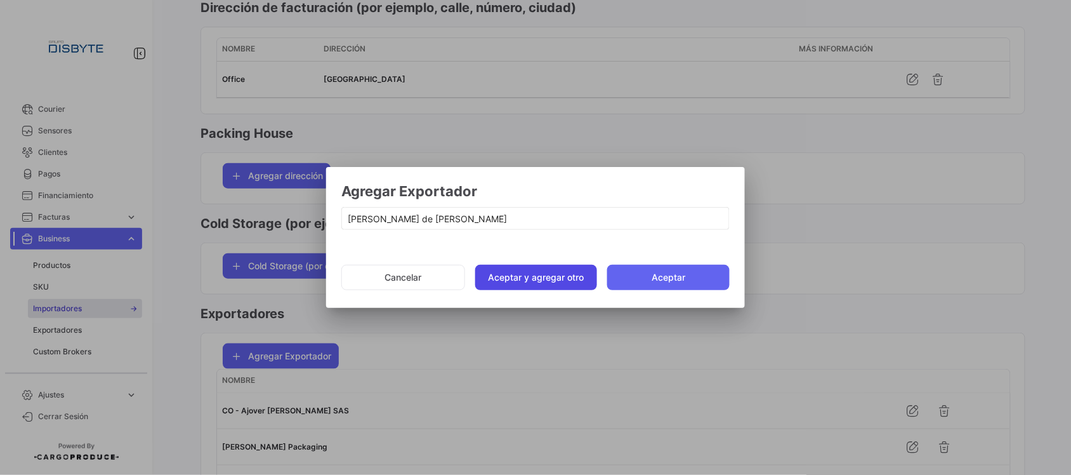
click at [531, 278] on button "Aceptar y agregar otro" at bounding box center [536, 277] width 122 height 25
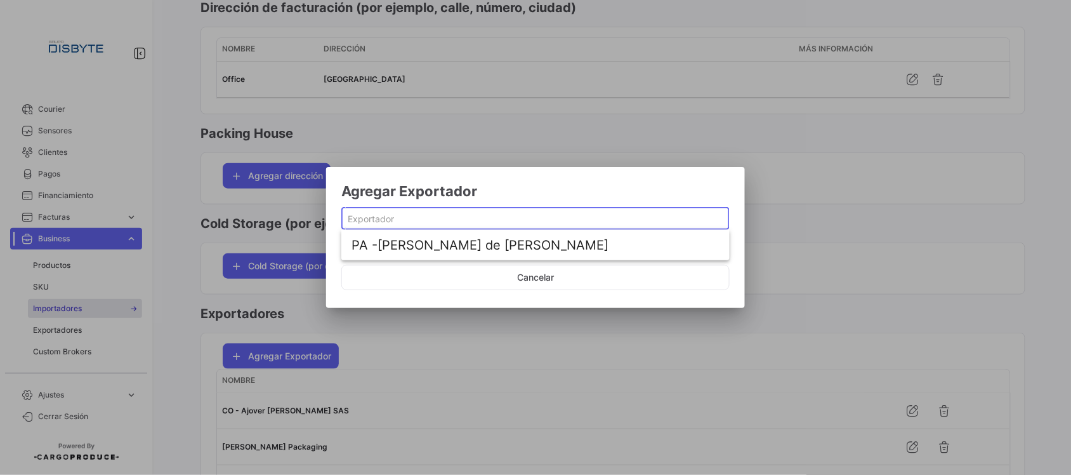
click at [430, 221] on input at bounding box center [535, 219] width 375 height 11
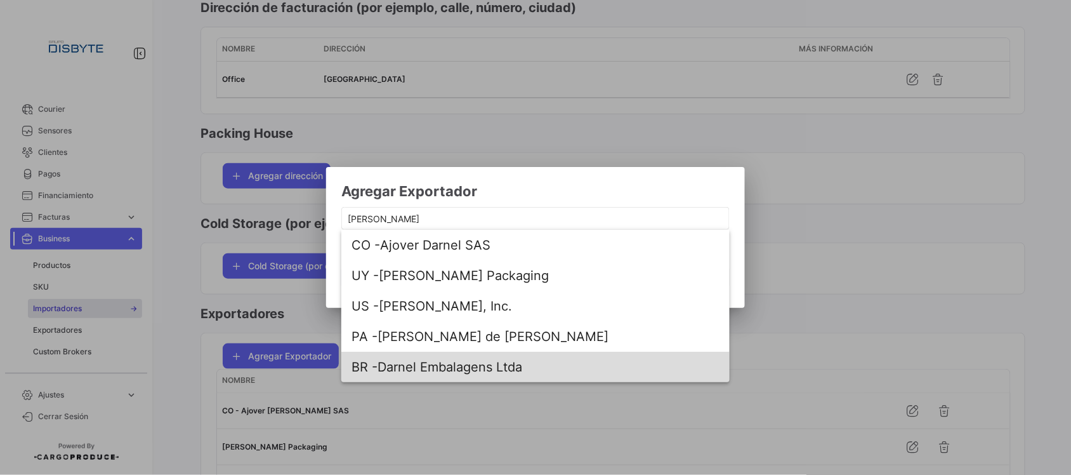
click at [453, 365] on span "BR - [PERSON_NAME] Embalagens Ltda" at bounding box center [536, 367] width 368 height 30
type input "Darnel Embalagens Ltda"
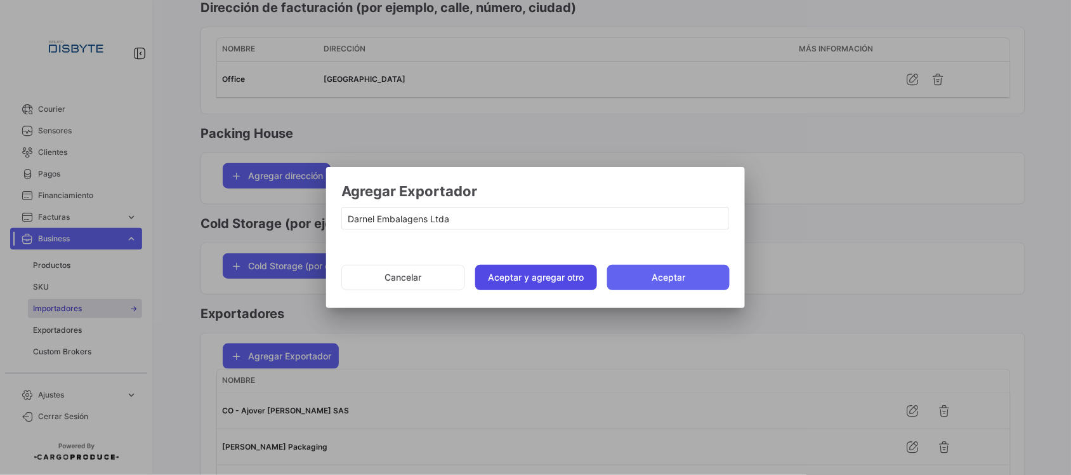
click at [512, 275] on button "Aceptar y agregar otro" at bounding box center [536, 277] width 122 height 25
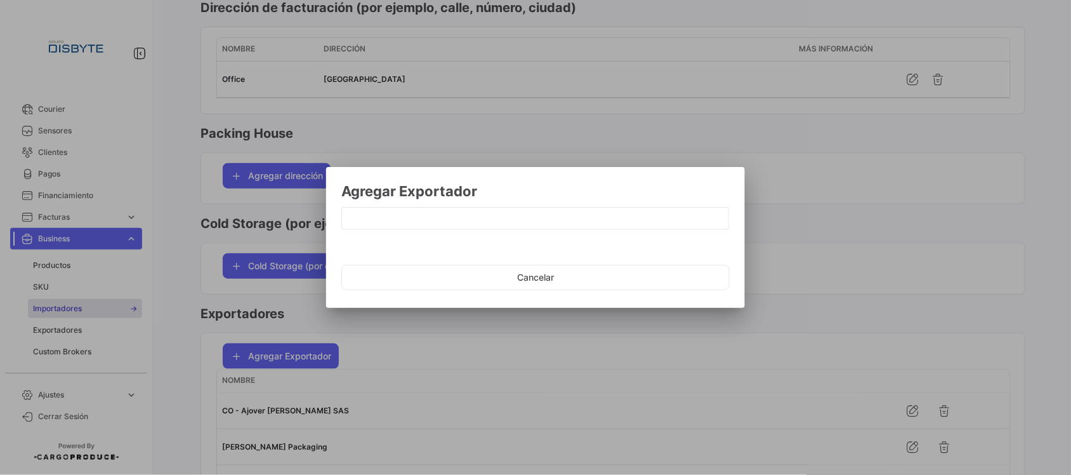
click at [783, 356] on div at bounding box center [535, 237] width 1071 height 475
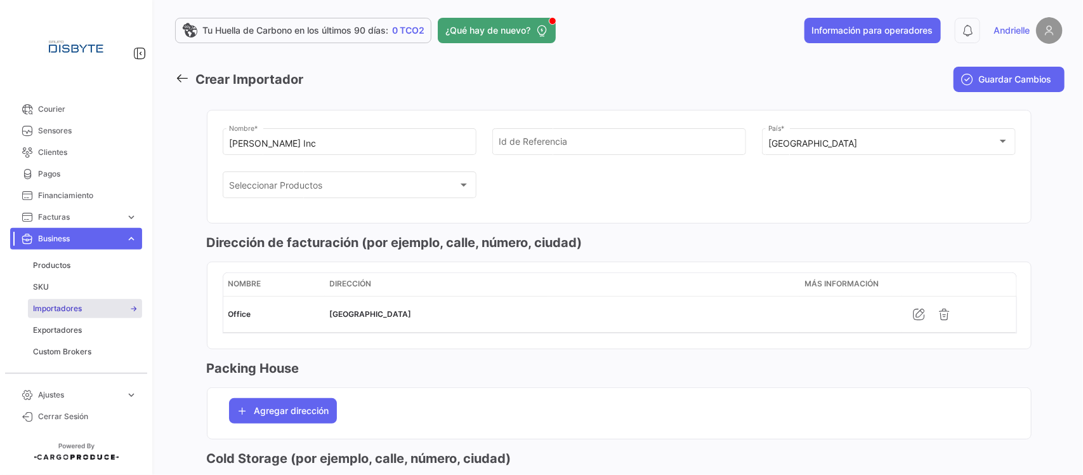
scroll to position [0, 0]
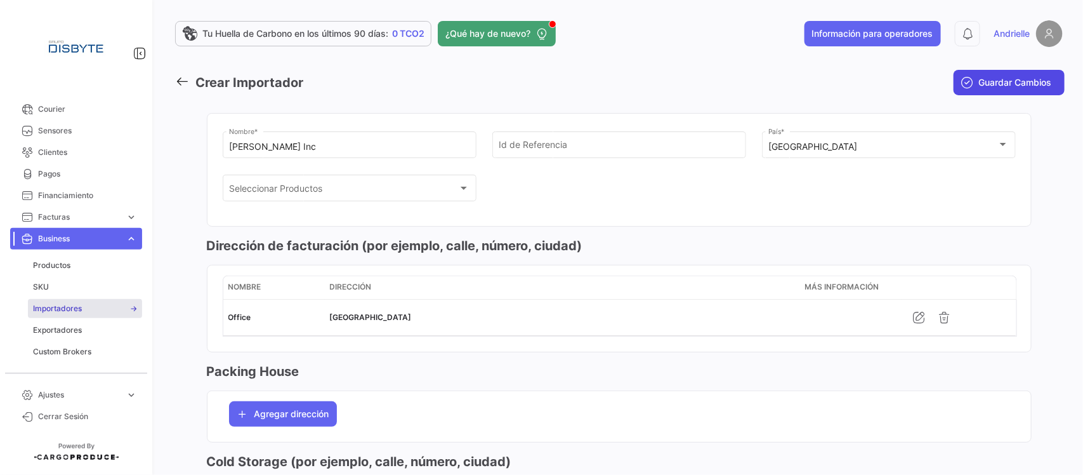
click at [979, 83] on span "Guardar Cambios" at bounding box center [1015, 82] width 73 height 13
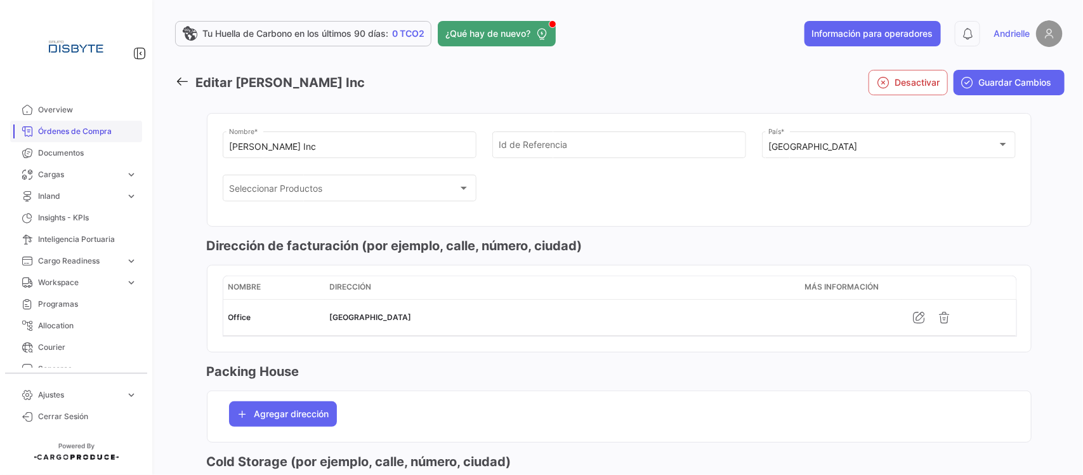
click at [86, 130] on span "Órdenes de Compra" at bounding box center [87, 131] width 99 height 11
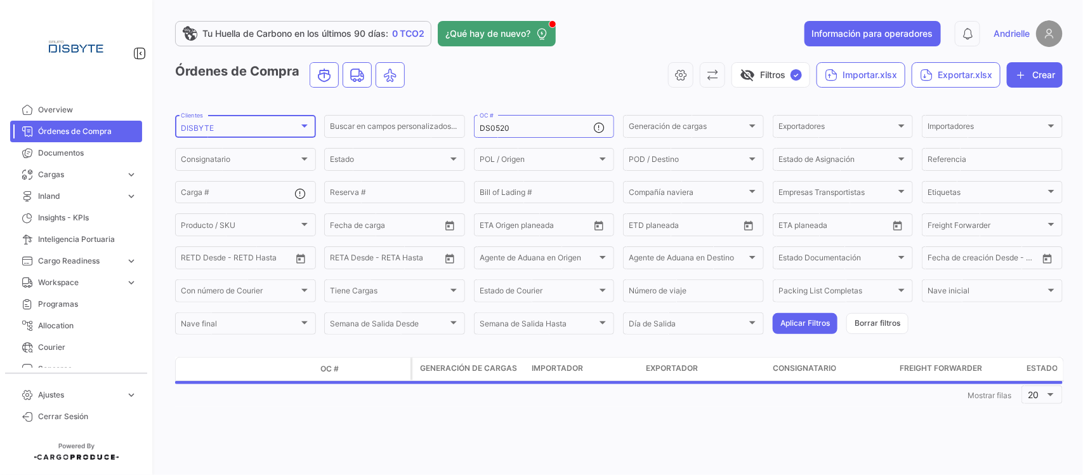
click at [243, 129] on div "DISBYTE" at bounding box center [240, 128] width 118 height 9
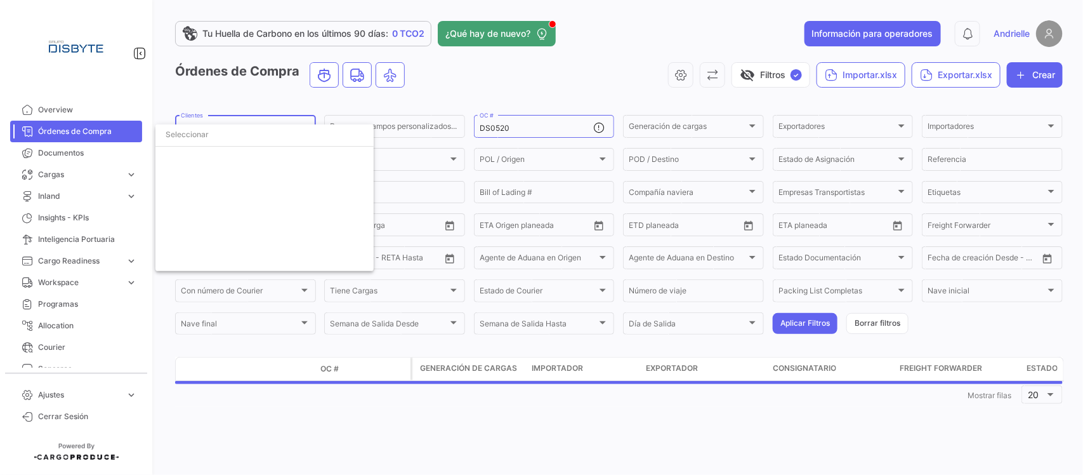
scroll to position [1708, 0]
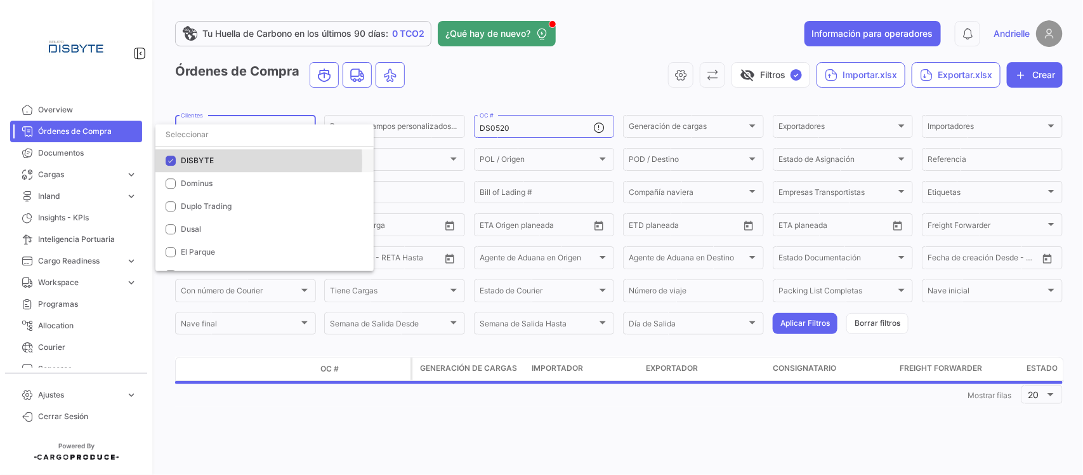
click at [204, 162] on span "DISBYTE" at bounding box center [197, 160] width 33 height 10
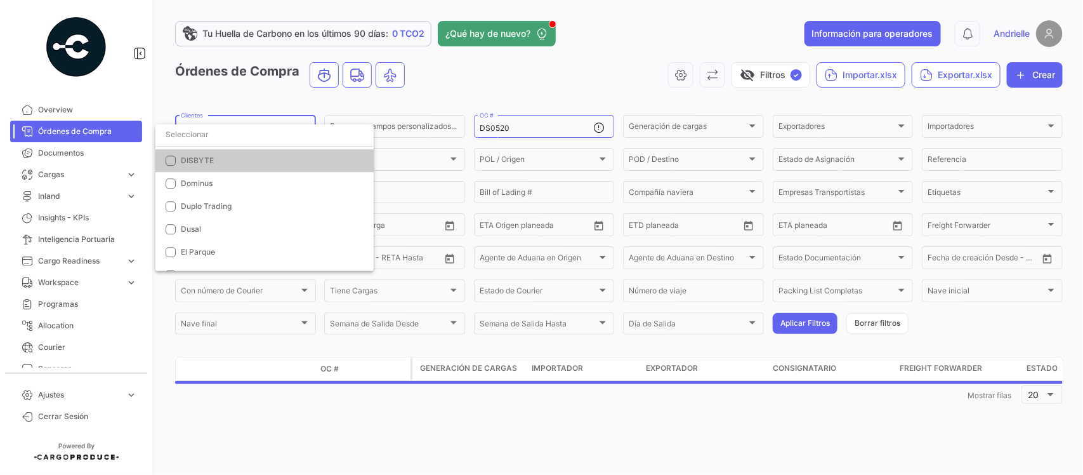
click at [204, 137] on input "dropdown search" at bounding box center [264, 134] width 218 height 23
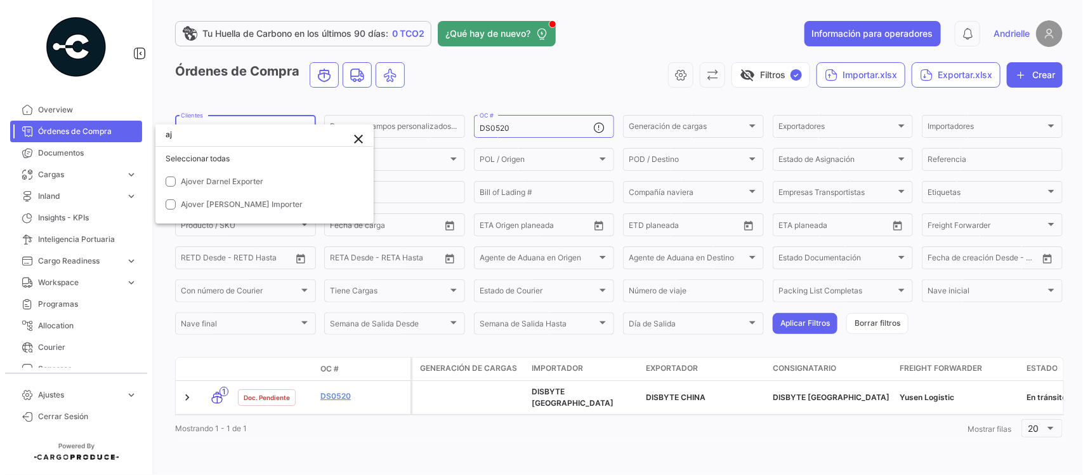
scroll to position [0, 0]
type input "ajov"
click at [218, 176] on span "Ajover Darnel Exporter" at bounding box center [222, 181] width 83 height 10
click at [474, 77] on div at bounding box center [541, 237] width 1083 height 475
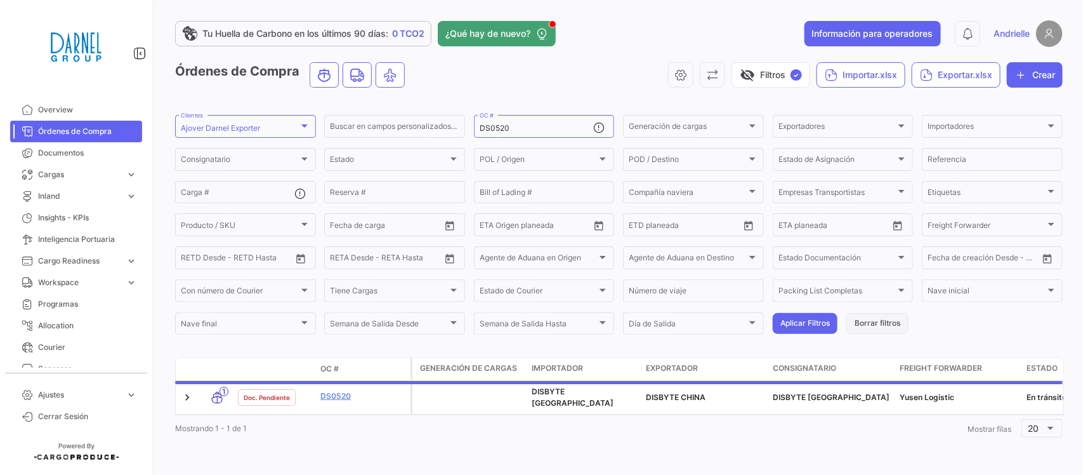
click at [868, 322] on button "Borrar filtros" at bounding box center [878, 323] width 62 height 21
click at [971, 127] on div "Importadores" at bounding box center [987, 128] width 118 height 9
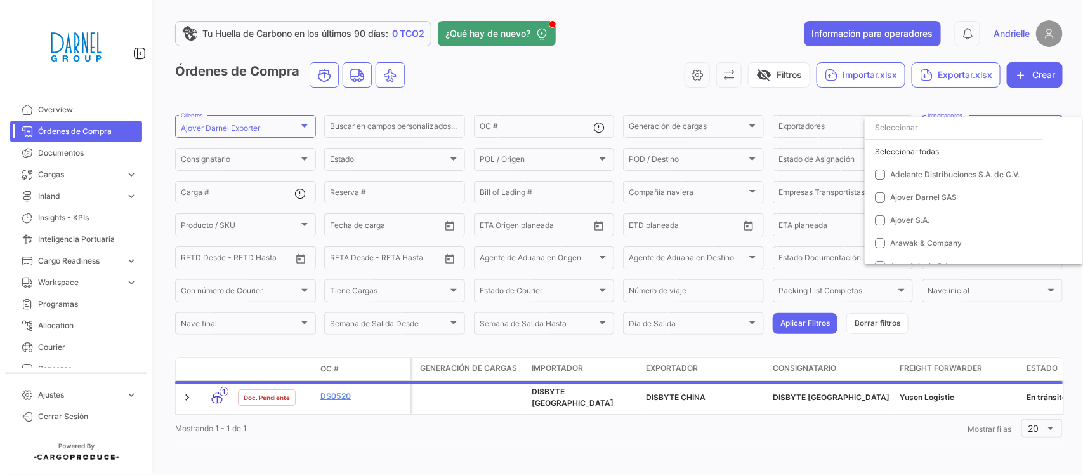
click at [971, 127] on input "dropdown search" at bounding box center [954, 127] width 178 height 23
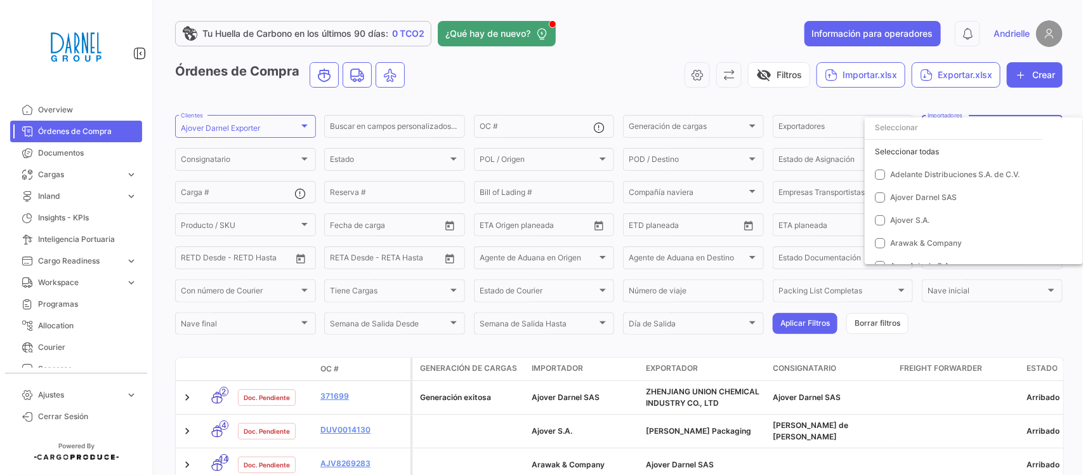
paste input "KAOLIN MUSHROOM FARMS INC"
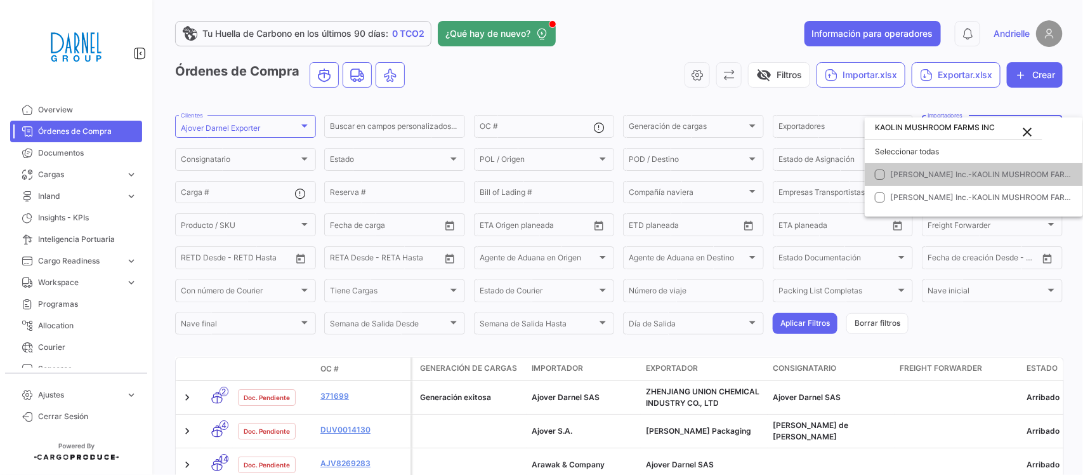
type input "KAOLIN MUSHROOM FARMS INC"
click at [874, 173] on mat-option "[PERSON_NAME] Inc.-KAOLIN MUSHROOM FARMS INC." at bounding box center [974, 174] width 218 height 23
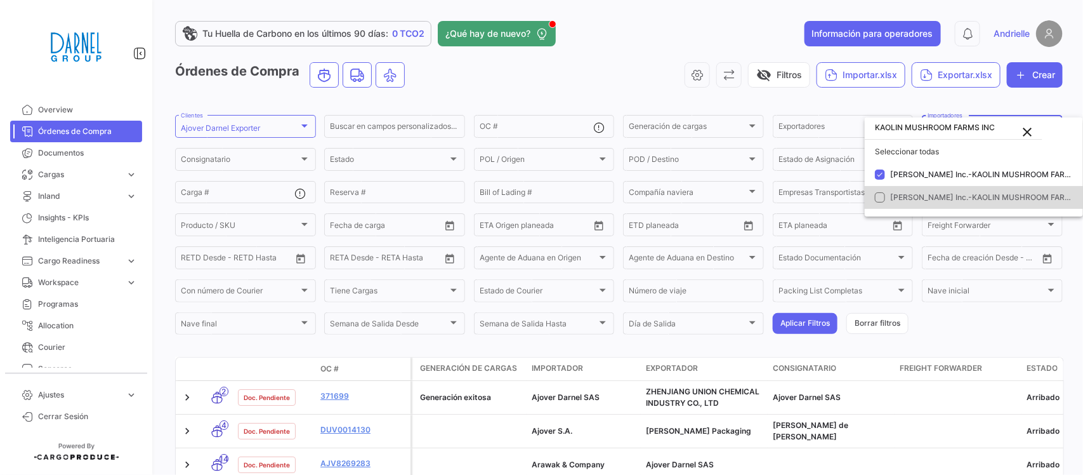
click at [882, 195] on mat-pseudo-checkbox at bounding box center [880, 197] width 10 height 10
click at [970, 322] on div at bounding box center [541, 237] width 1083 height 475
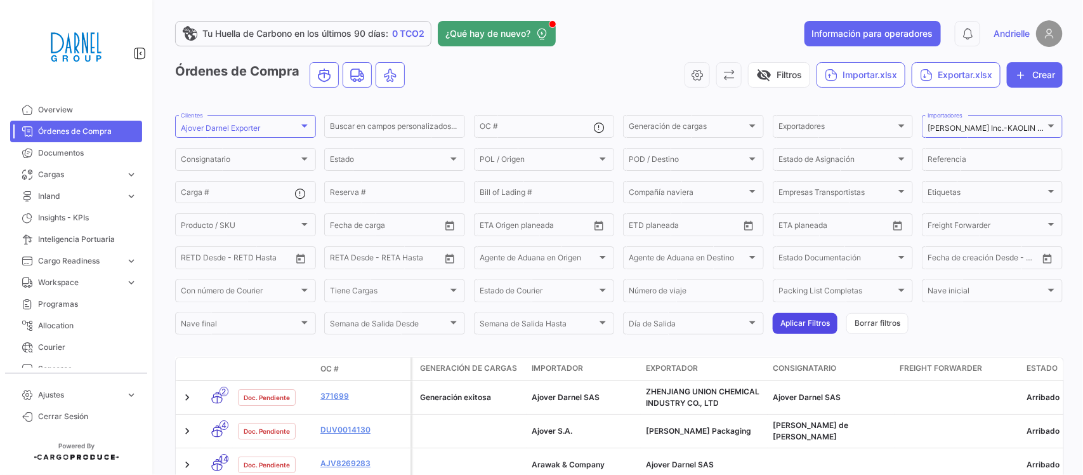
click at [797, 324] on button "Aplicar Filtros" at bounding box center [805, 323] width 65 height 21
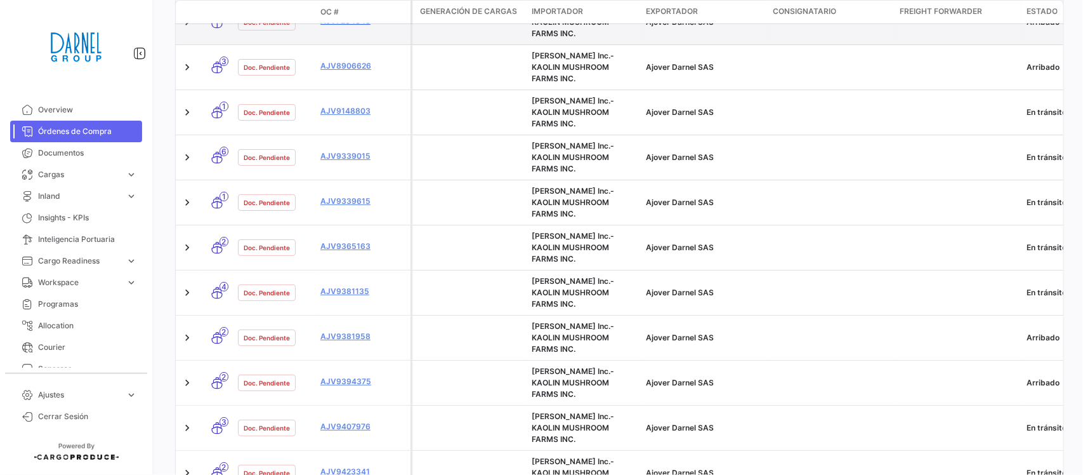
scroll to position [143, 0]
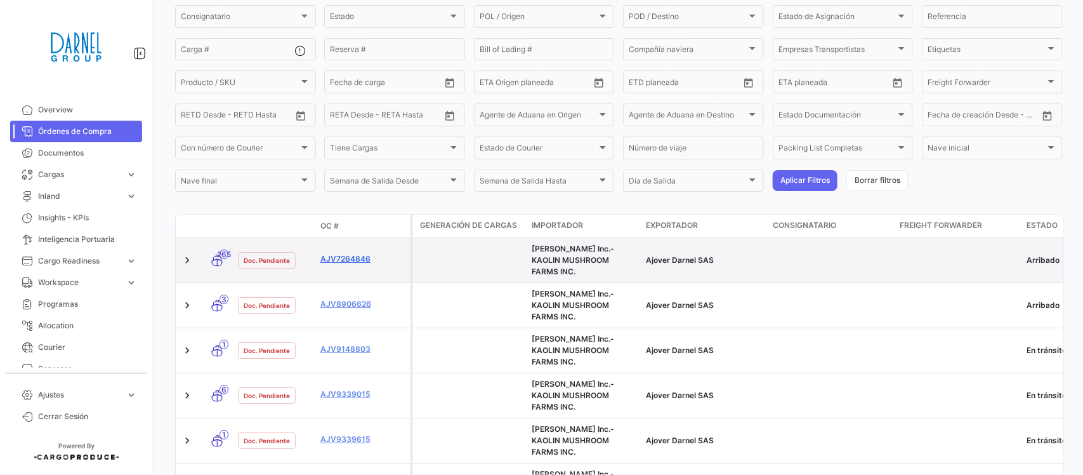
click at [346, 254] on link "AJV7264846" at bounding box center [363, 258] width 85 height 11
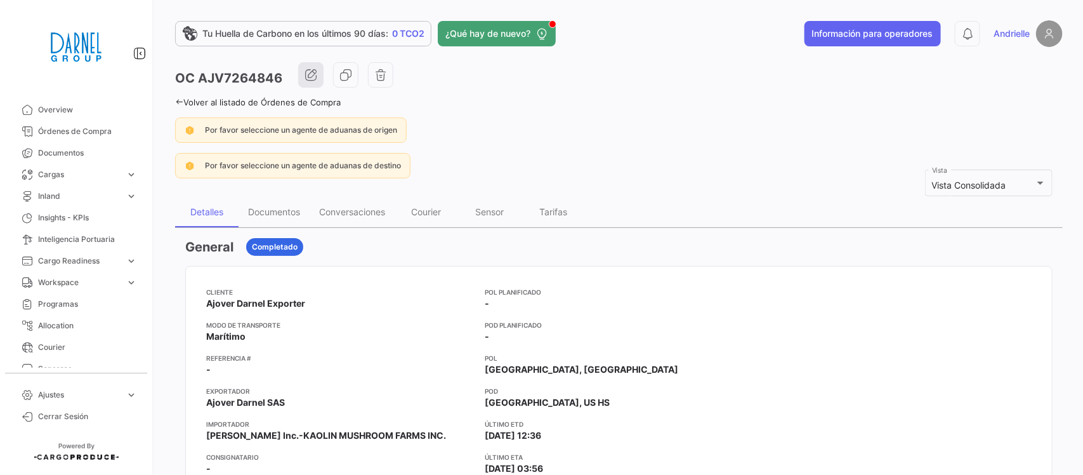
click at [318, 83] on button "button" at bounding box center [310, 74] width 25 height 25
